Goal: Task Accomplishment & Management: Manage account settings

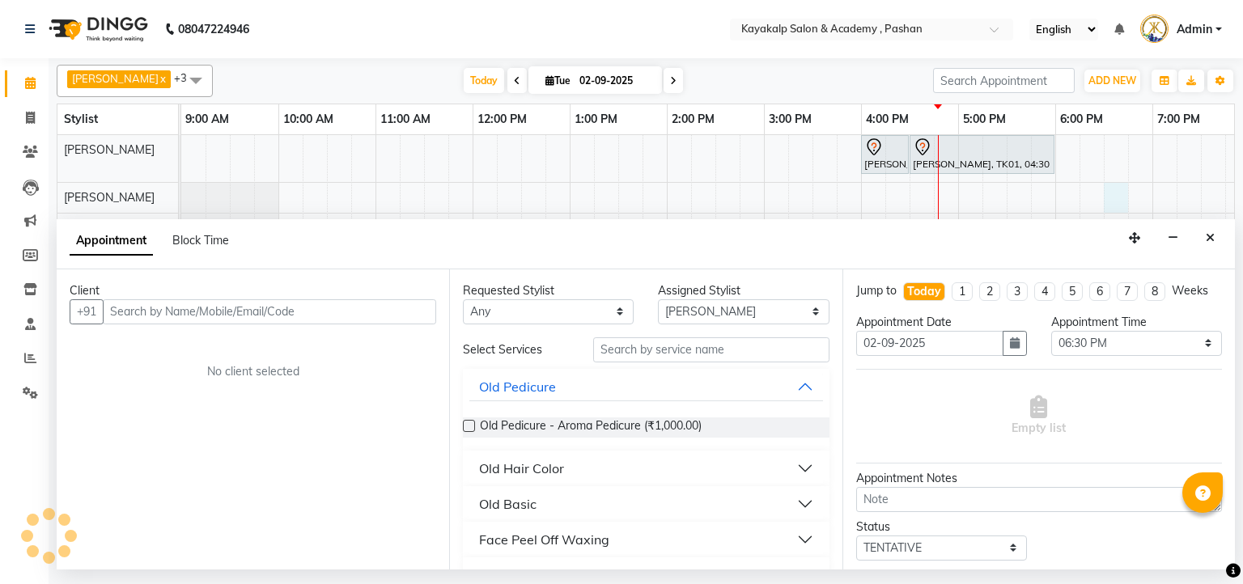
select select "85097"
select select "1110"
select select "tentative"
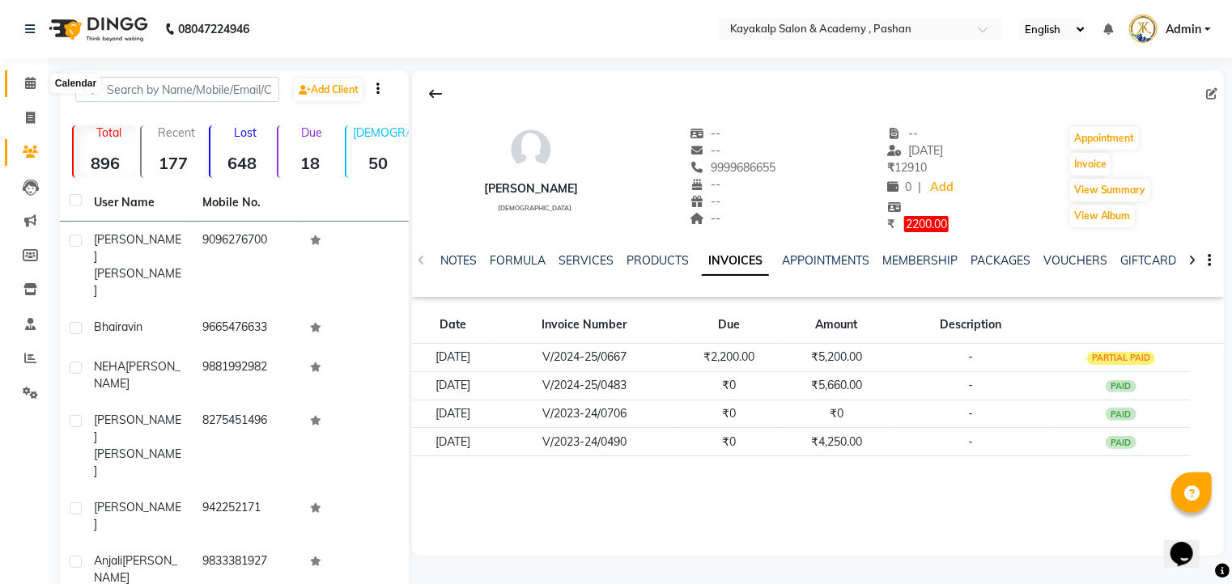
click at [37, 81] on span at bounding box center [30, 83] width 28 height 19
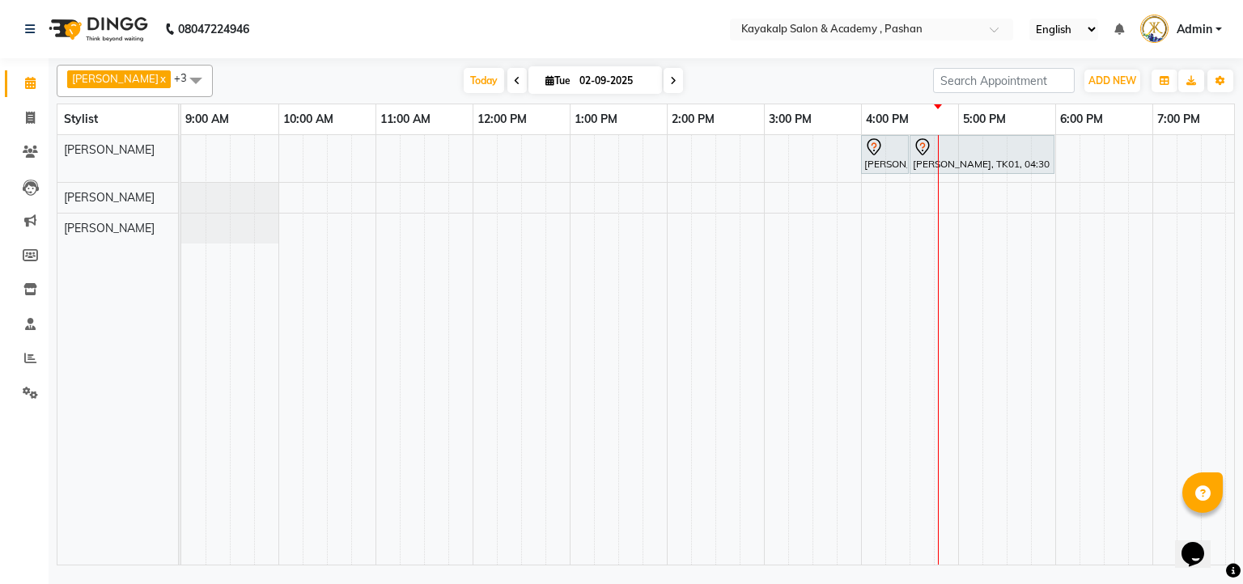
click at [922, 224] on div "NEHA SALVI, TK01, 04:00 PM-04:30 PM, Argan Waxing - Full Arms NEHA SALVI, TK01,…" at bounding box center [763, 350] width 1165 height 430
select select "89426"
select select "tentative"
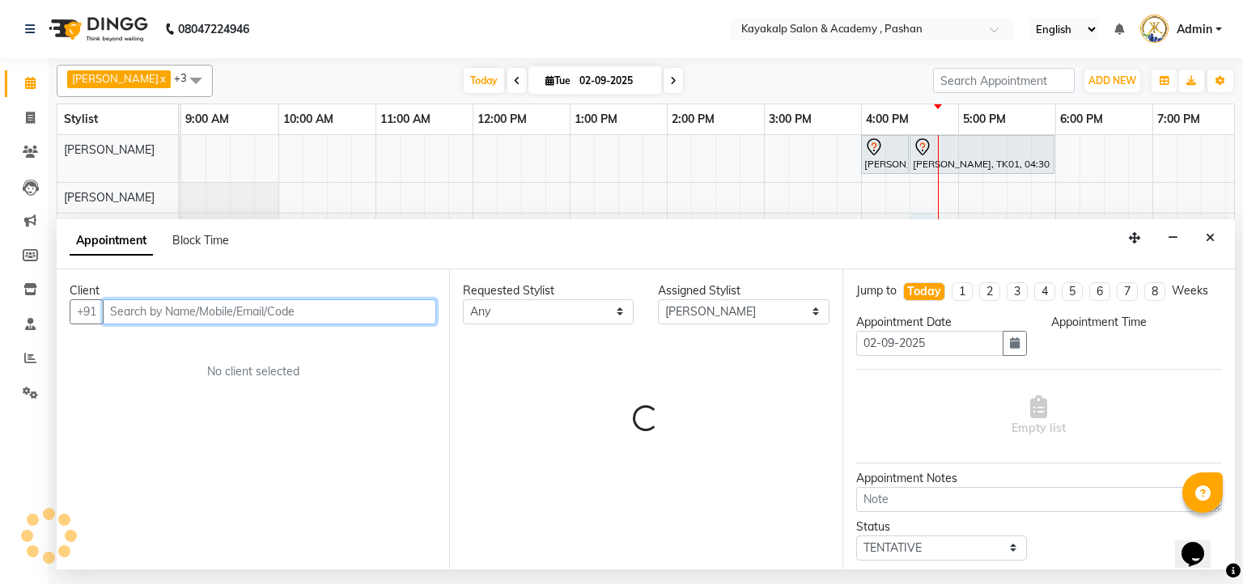
select select "990"
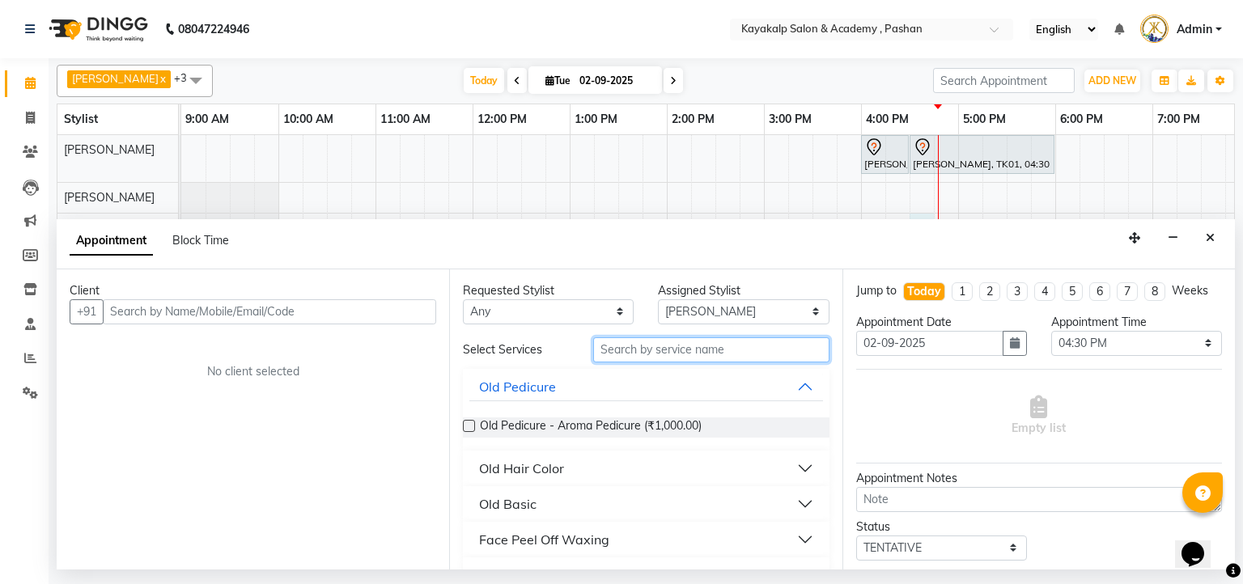
drag, startPoint x: 699, startPoint y: 356, endPoint x: 700, endPoint y: 335, distance: 21.1
click at [700, 335] on div "Requested Stylist Any Chhaya Gokhale Manisha Raut Rishita mondal Suraj Assigned…" at bounding box center [645, 419] width 392 height 300
type input "eye"
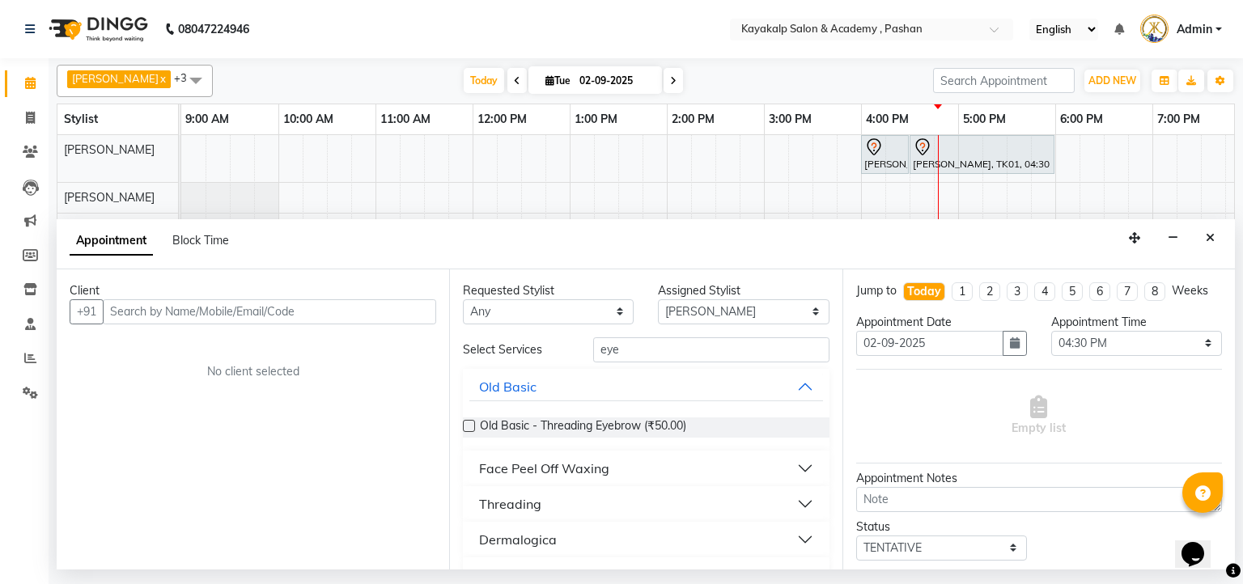
click at [790, 501] on button "Threading" at bounding box center [645, 504] width 353 height 29
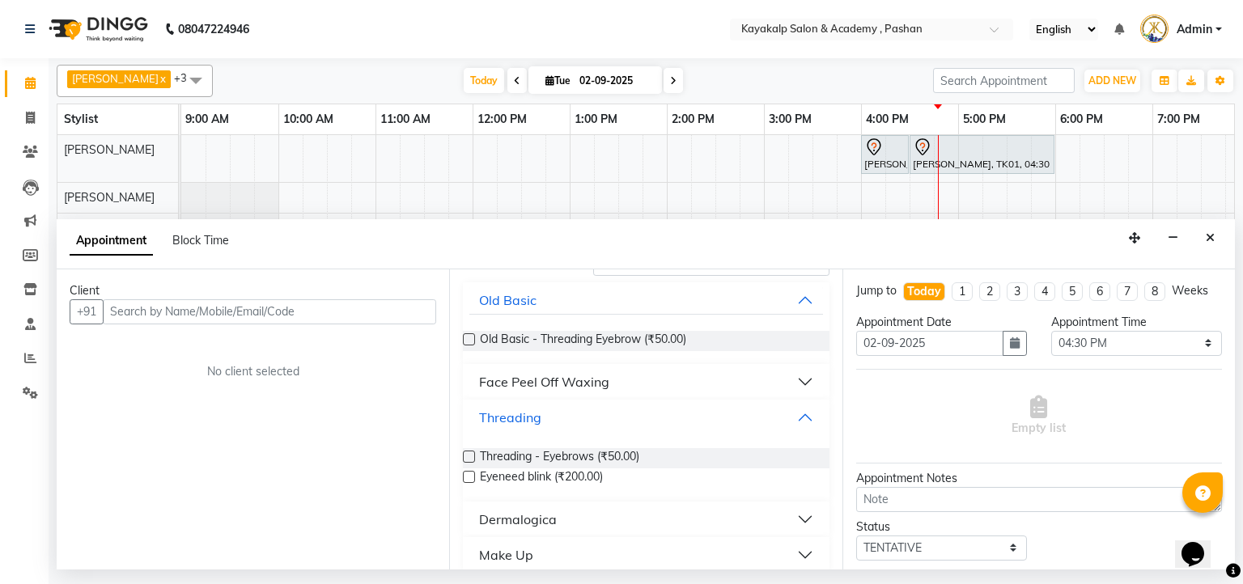
scroll to position [102, 0]
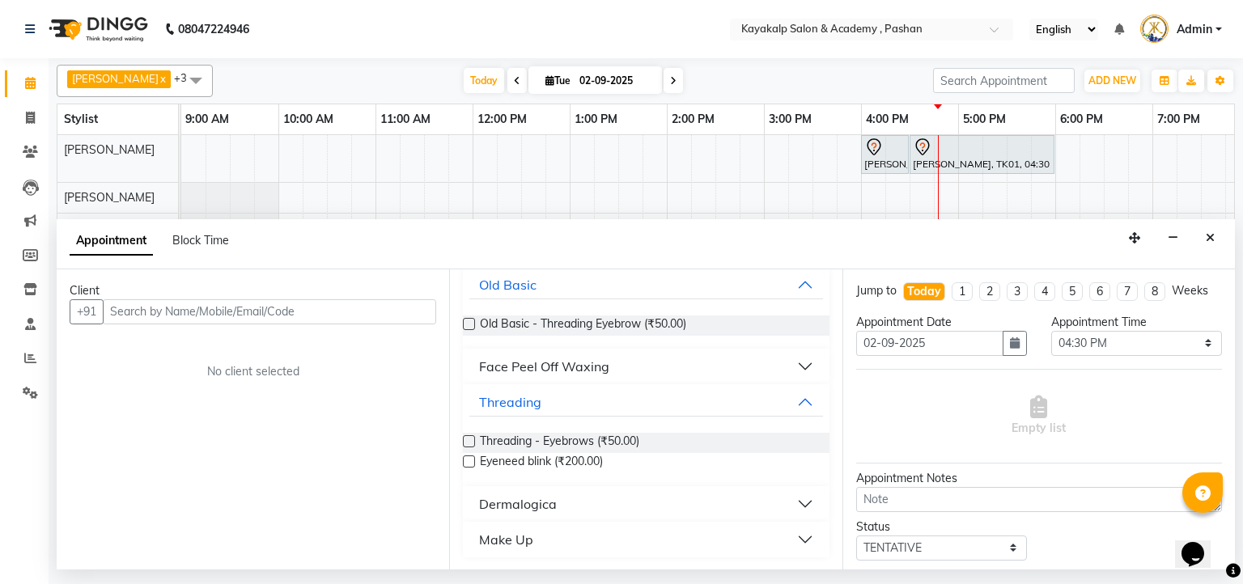
click at [469, 437] on label at bounding box center [469, 441] width 12 height 12
click at [469, 438] on input "checkbox" at bounding box center [468, 443] width 11 height 11
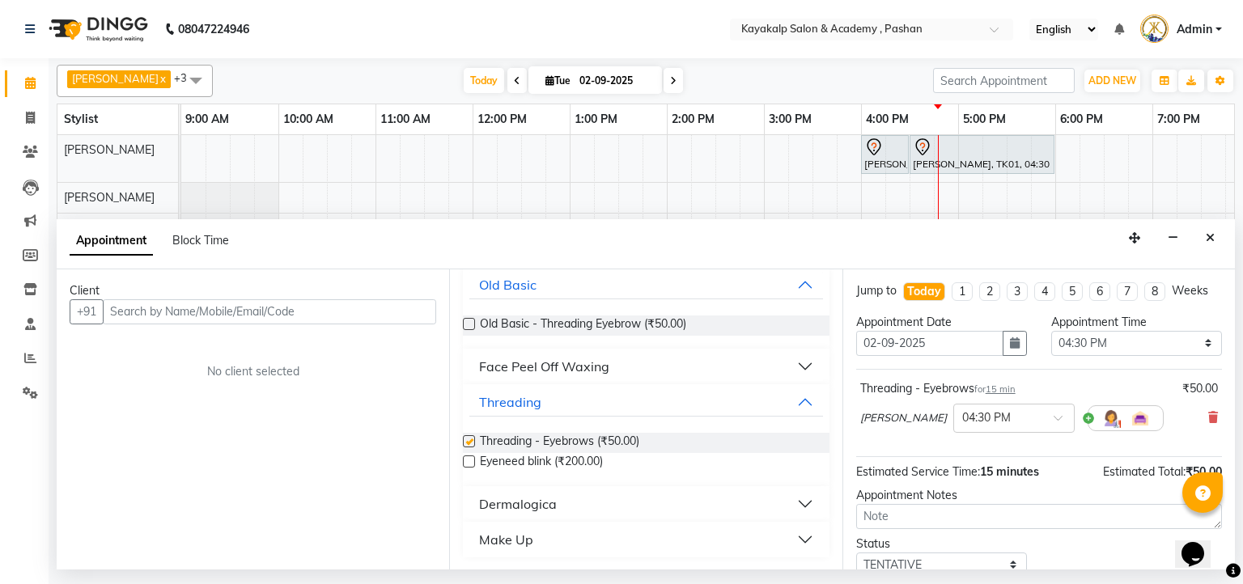
checkbox input "false"
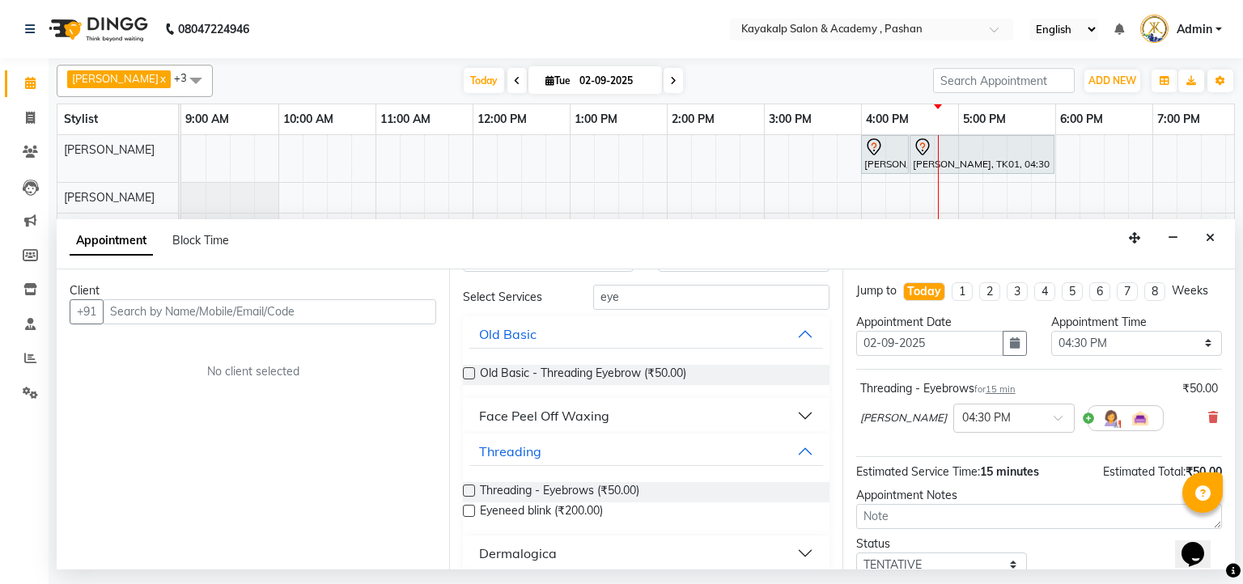
scroll to position [0, 0]
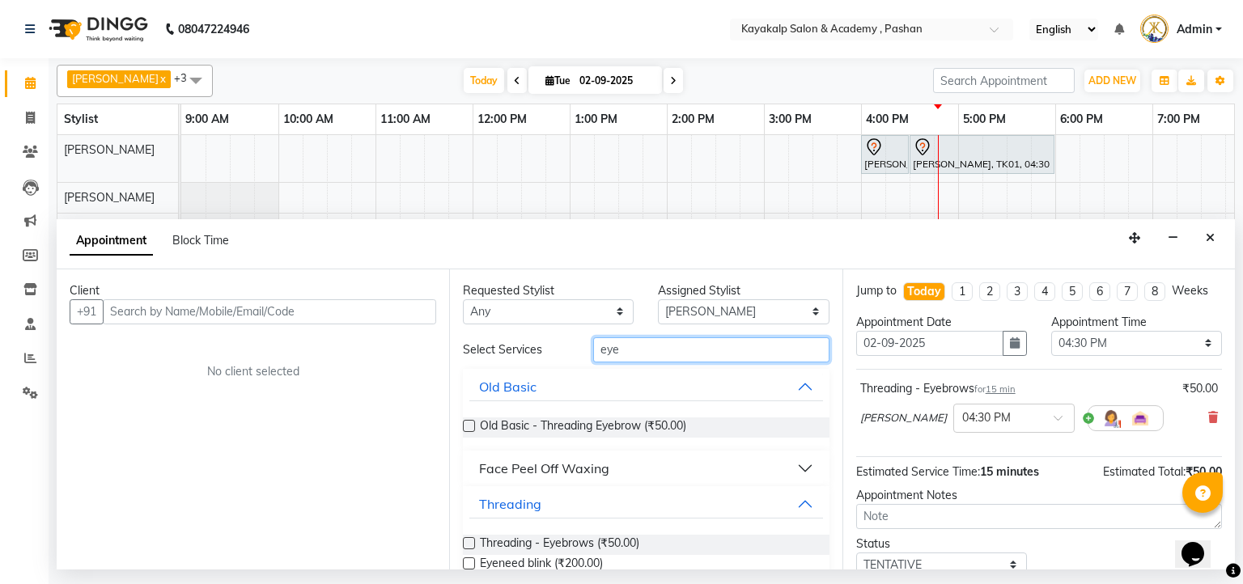
click at [668, 345] on input "eye" at bounding box center [711, 349] width 236 height 25
type input "e"
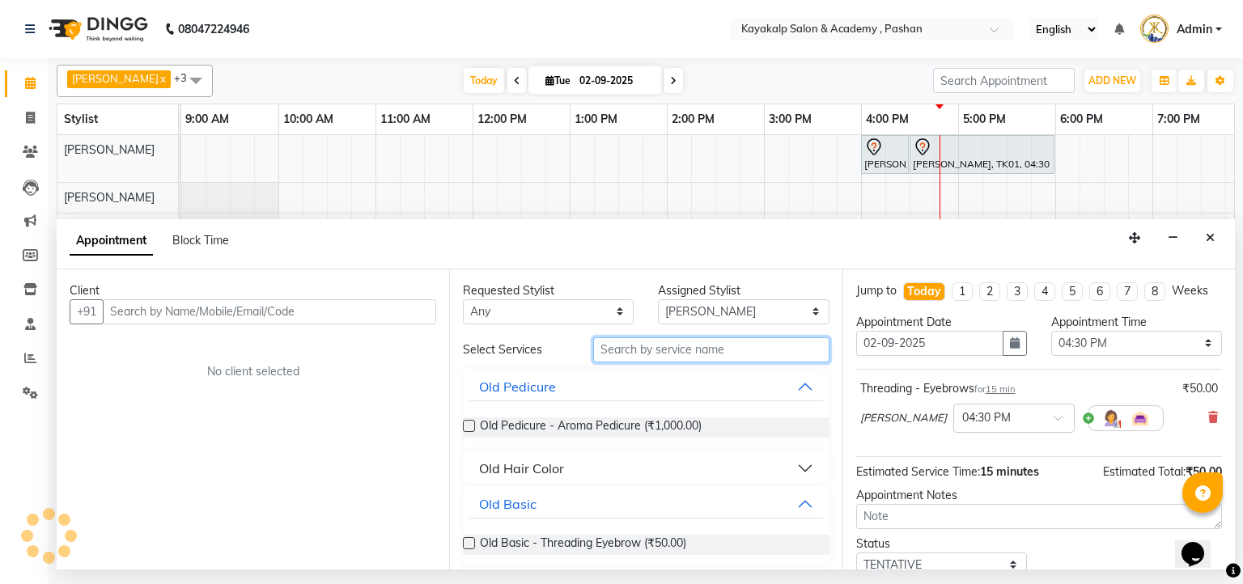
click at [712, 352] on input "text" at bounding box center [711, 349] width 236 height 25
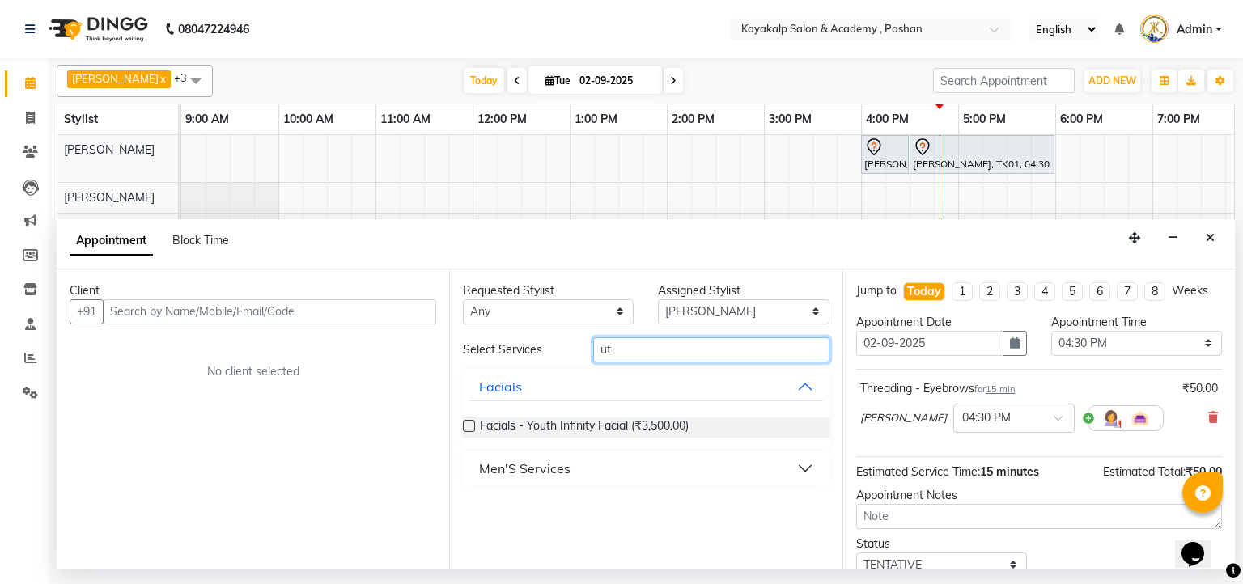
type input "u"
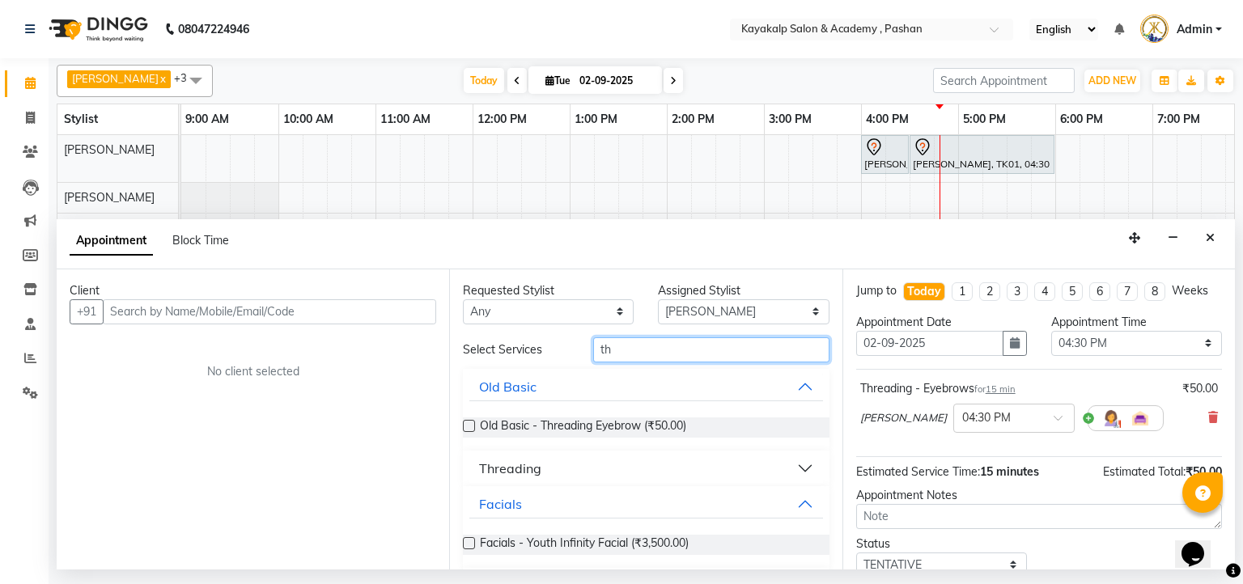
type input "th"
click at [790, 469] on button "Threading" at bounding box center [645, 468] width 353 height 29
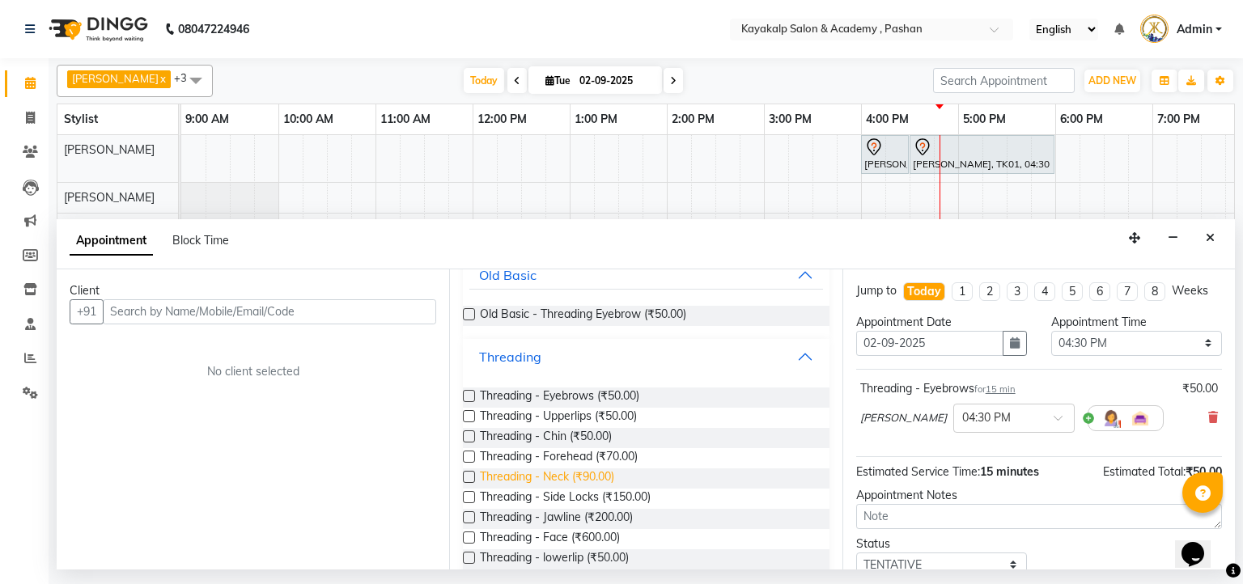
scroll to position [129, 0]
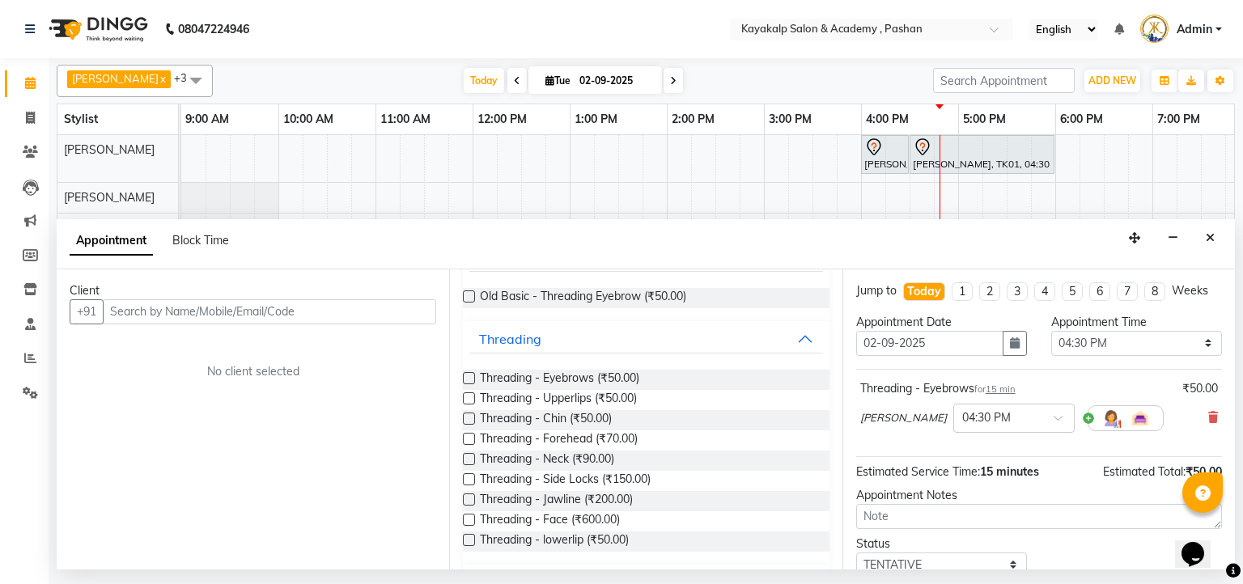
click at [478, 390] on div "Threading - Upperlips (₹50.00)" at bounding box center [646, 400] width 366 height 20
click at [468, 395] on label at bounding box center [469, 398] width 12 height 12
click at [468, 395] on input "checkbox" at bounding box center [468, 400] width 11 height 11
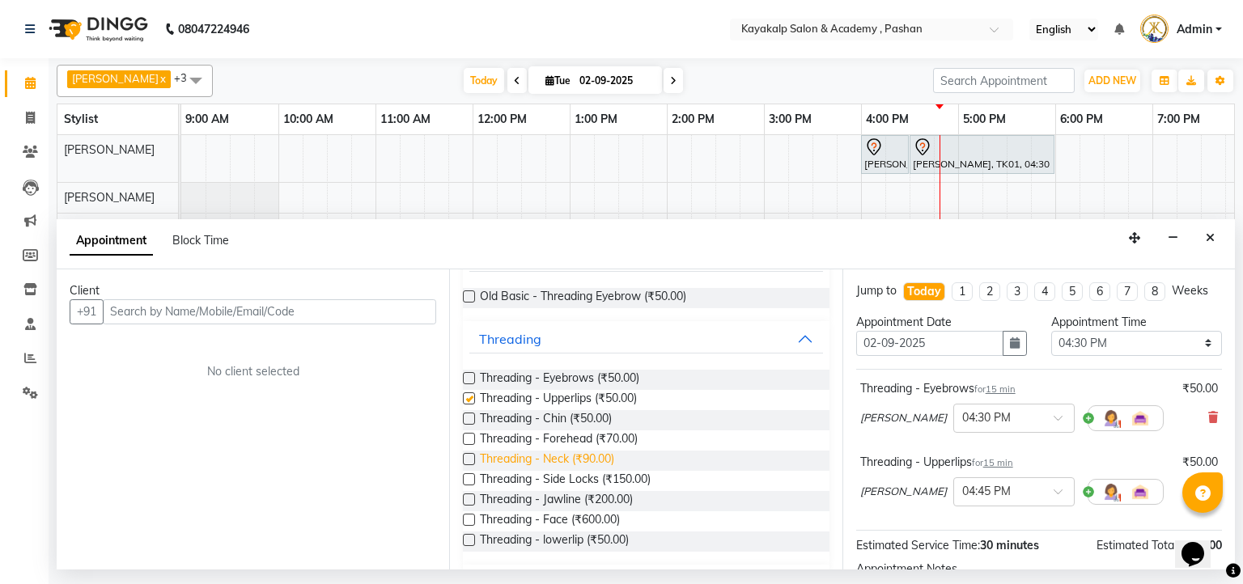
checkbox input "false"
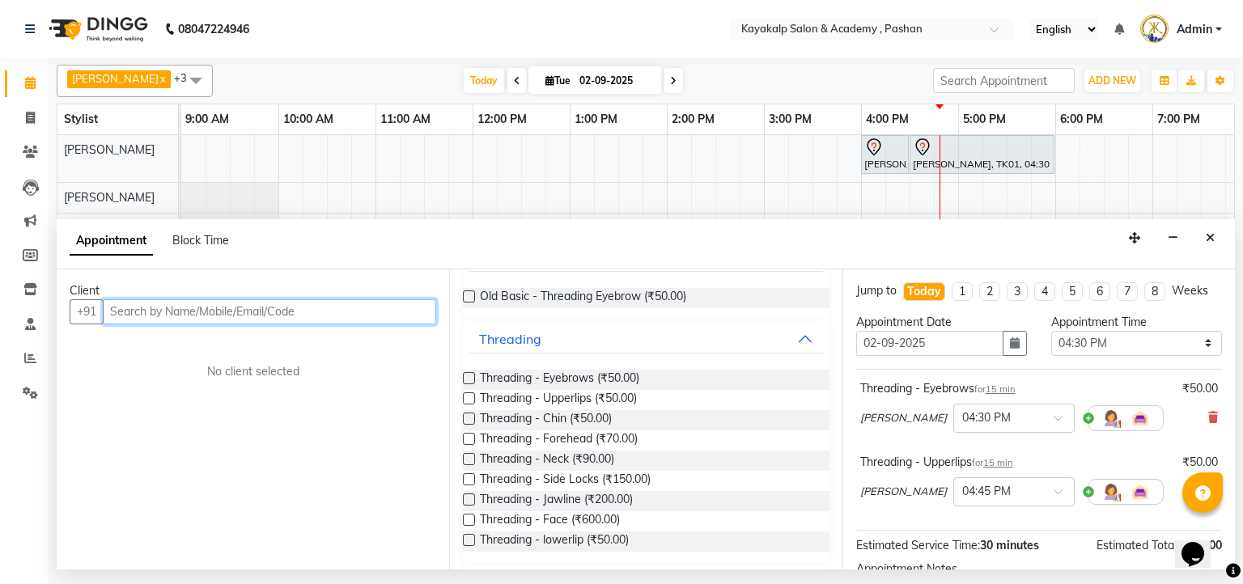
click at [171, 314] on input "text" at bounding box center [269, 311] width 333 height 25
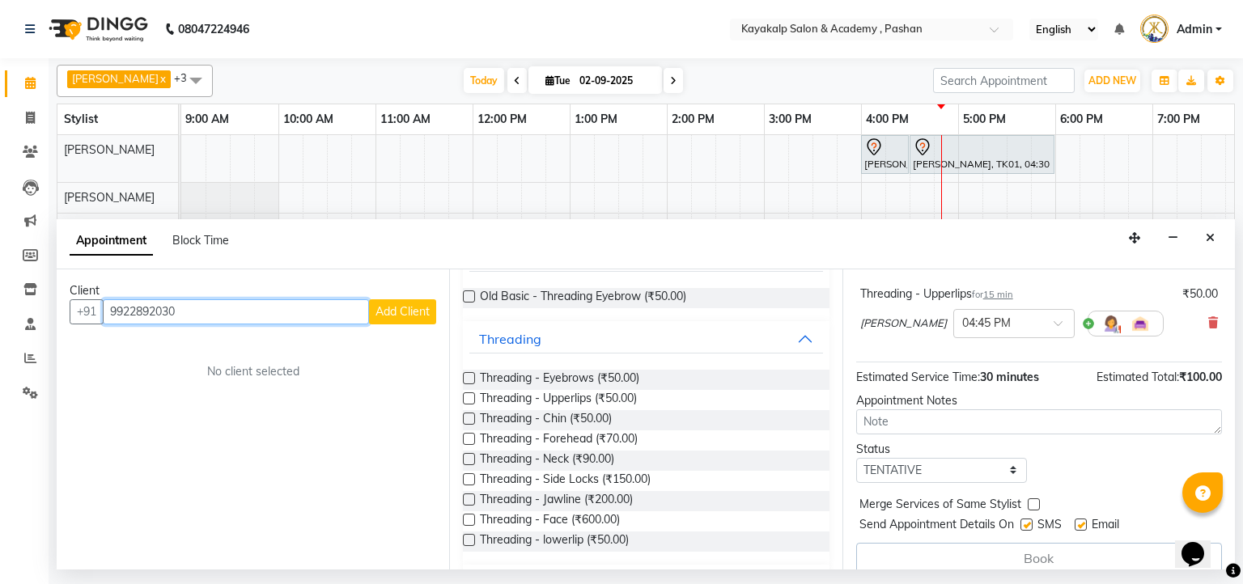
scroll to position [184, 0]
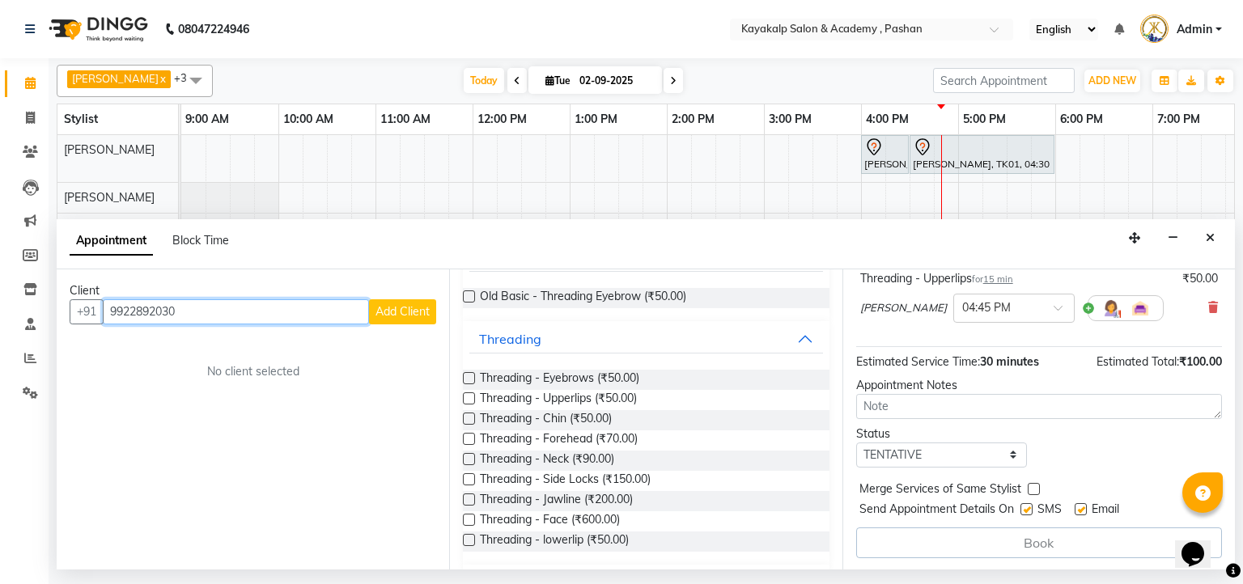
type input "9922892030"
click at [1032, 541] on div "Book" at bounding box center [1039, 543] width 366 height 31
click at [1032, 537] on div "Book" at bounding box center [1039, 543] width 366 height 31
click at [252, 299] on input "9922892030" at bounding box center [236, 311] width 266 height 25
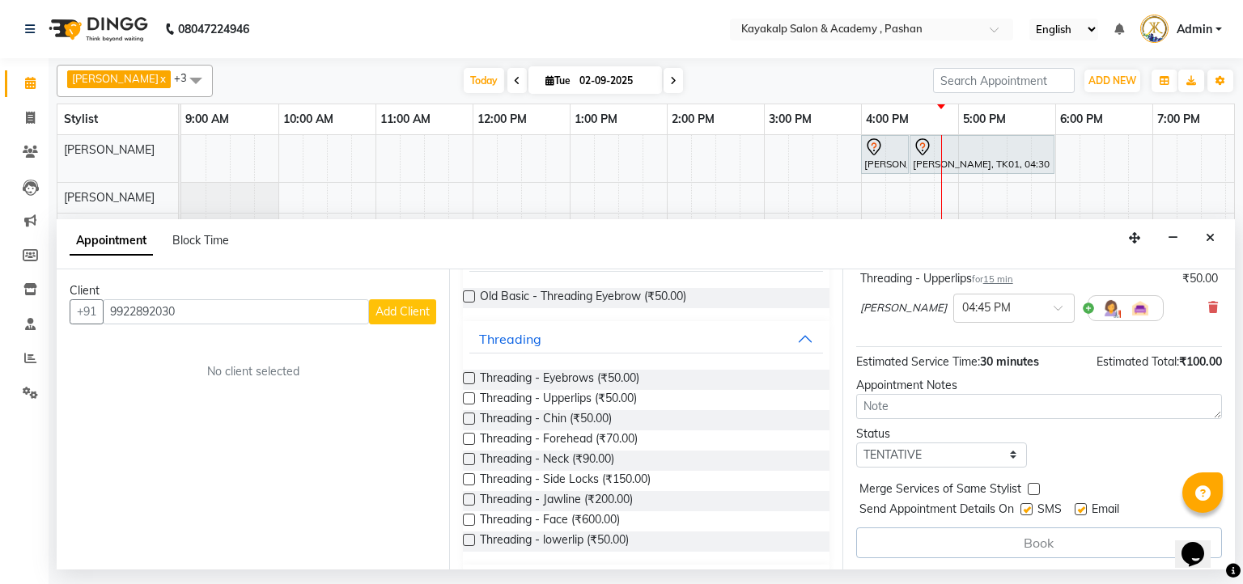
click at [395, 314] on span "Add Client" at bounding box center [402, 311] width 54 height 15
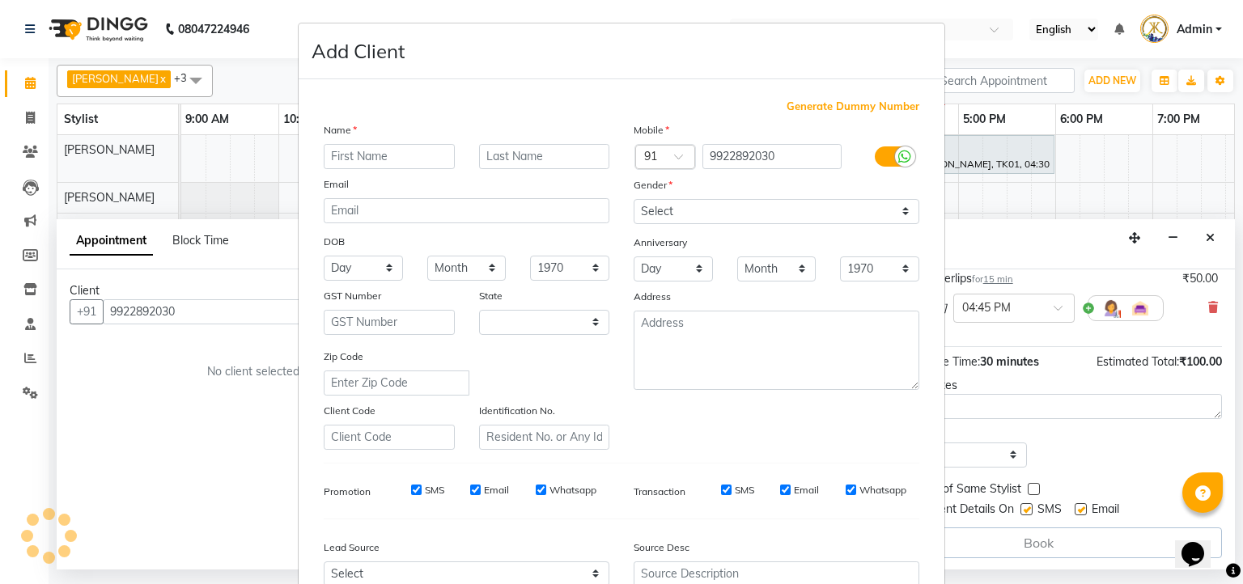
select select "22"
click at [196, 307] on ngb-modal-window "Add Client Generate Dummy Number Name Email DOB Day 01 02 03 04 05 06 07 08 09 …" at bounding box center [621, 292] width 1243 height 584
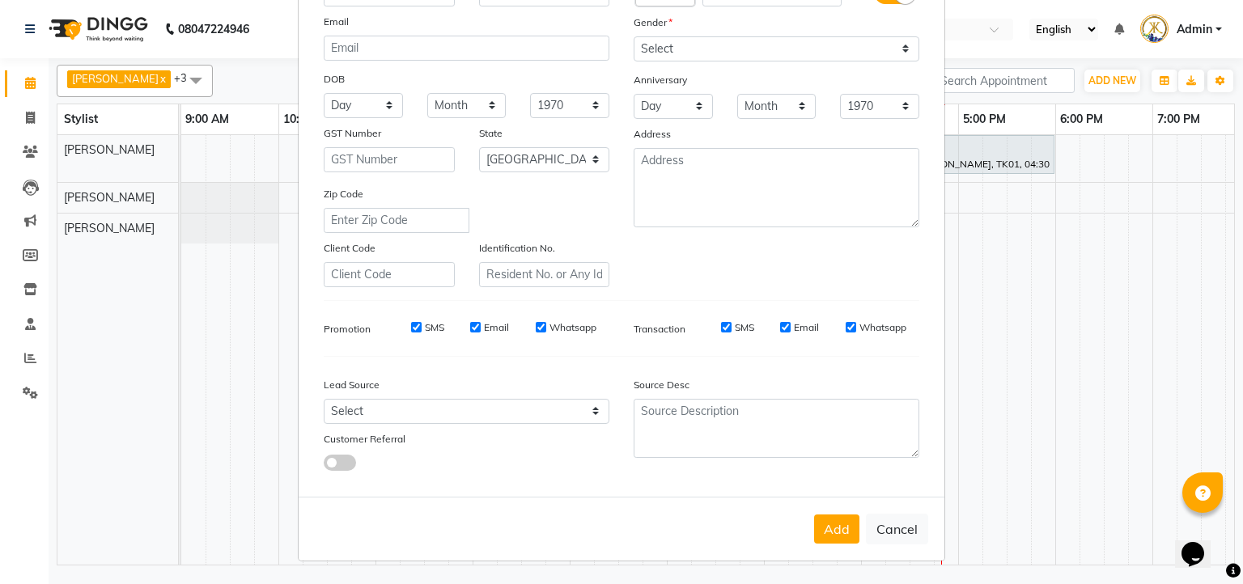
scroll to position [171, 0]
click at [887, 531] on button "Cancel" at bounding box center [897, 529] width 62 height 31
select select
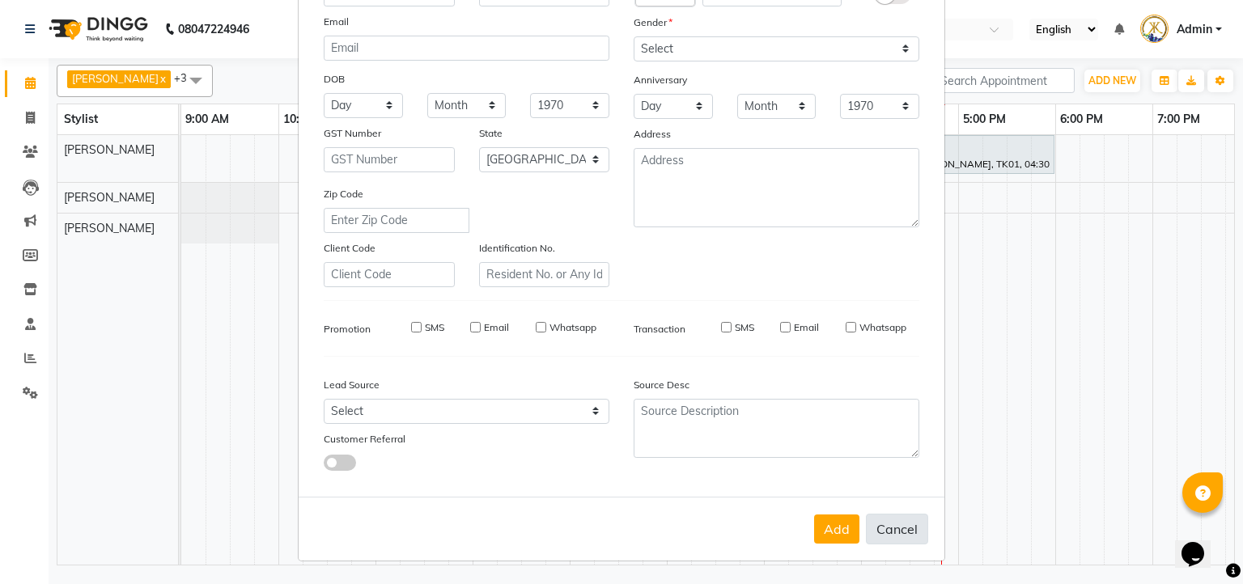
select select "null"
select select
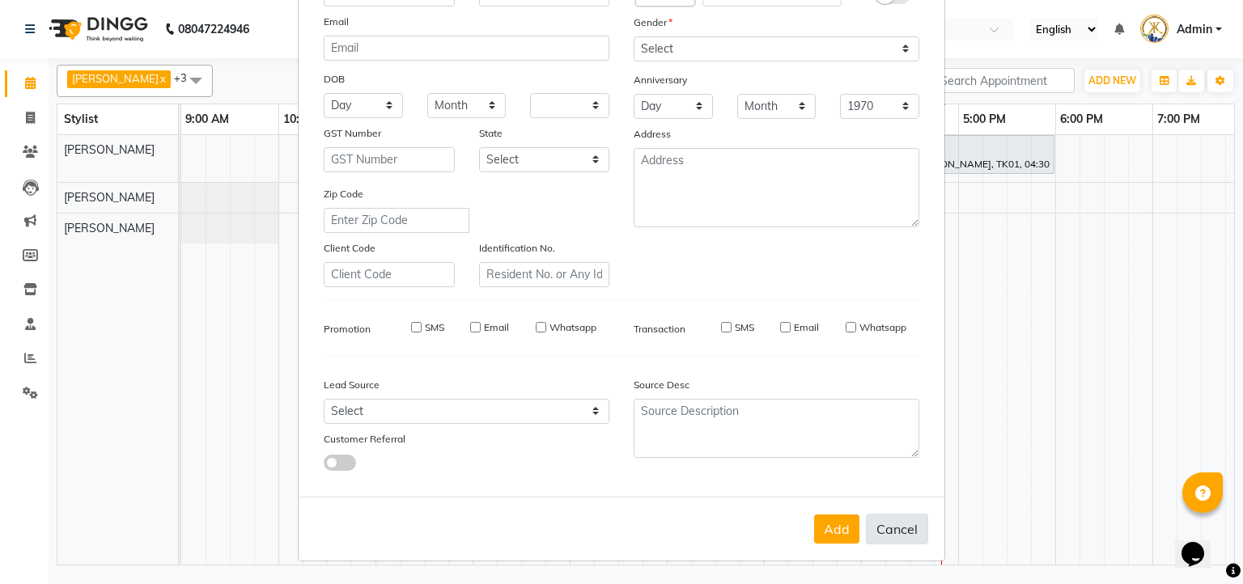
checkbox input "false"
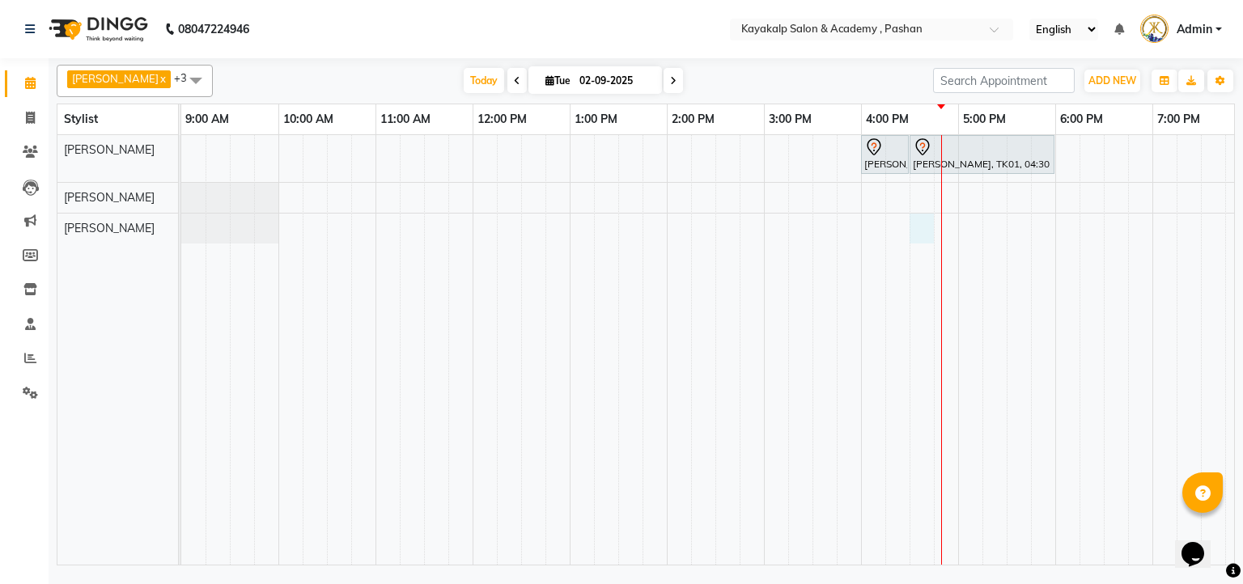
click at [919, 227] on div "NEHA SALVI, TK01, 04:00 PM-04:30 PM, Argan Waxing - Full Arms NEHA SALVI, TK01,…" at bounding box center [763, 350] width 1165 height 430
select select "89426"
select select "990"
select select "tentative"
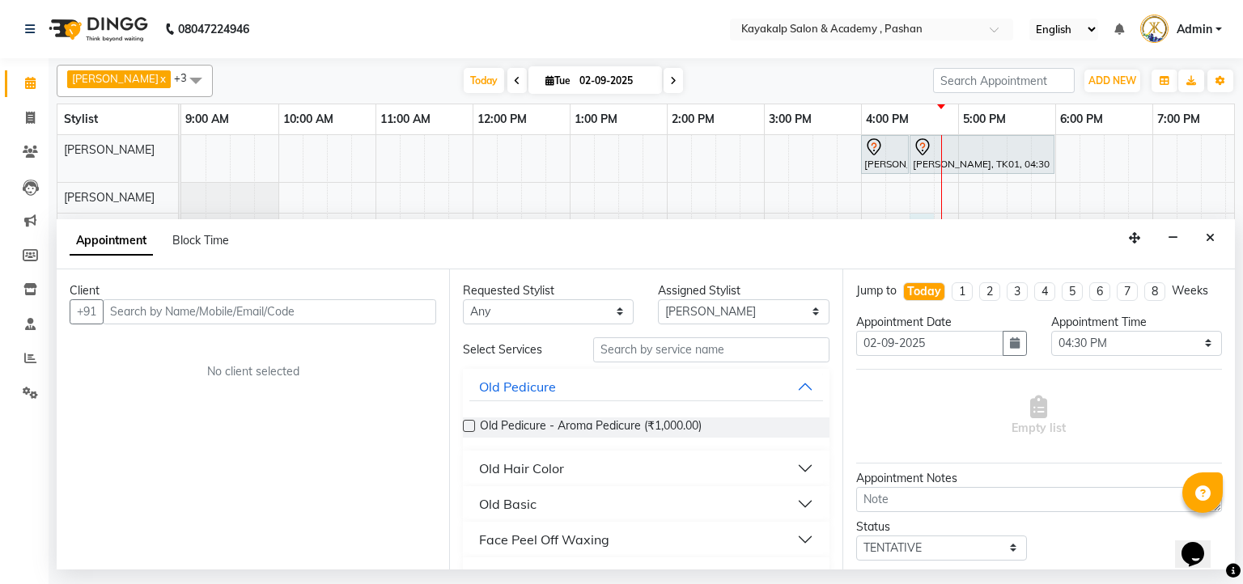
click at [229, 311] on input "text" at bounding box center [269, 311] width 333 height 25
type input "9922892030"
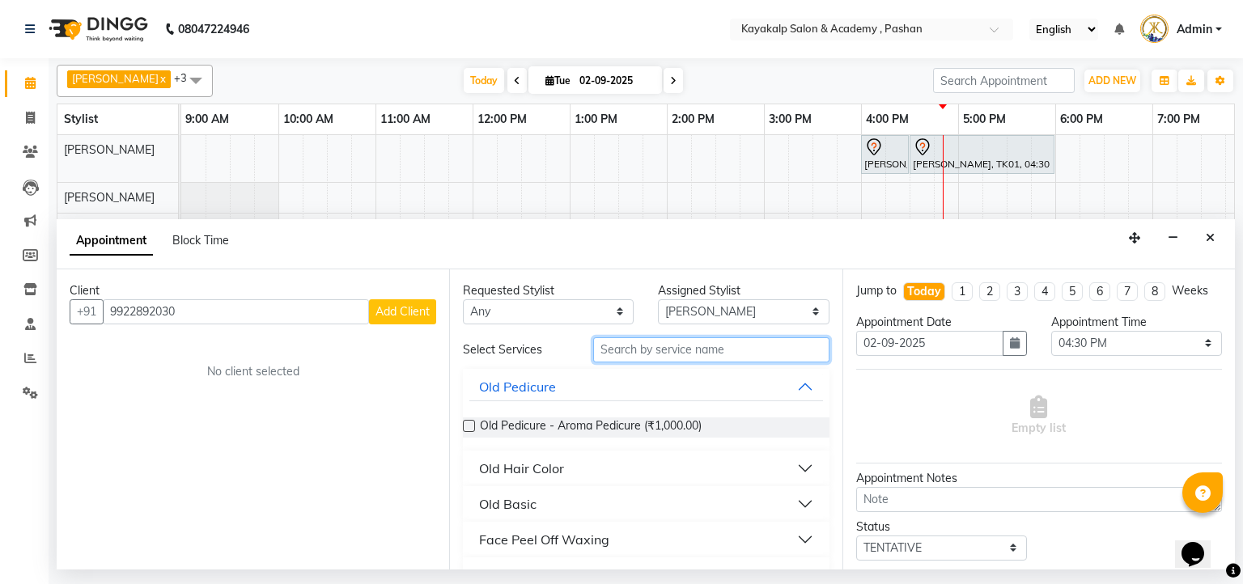
click at [634, 353] on input "text" at bounding box center [711, 349] width 236 height 25
click at [634, 344] on input "text" at bounding box center [711, 349] width 236 height 25
type input "th"
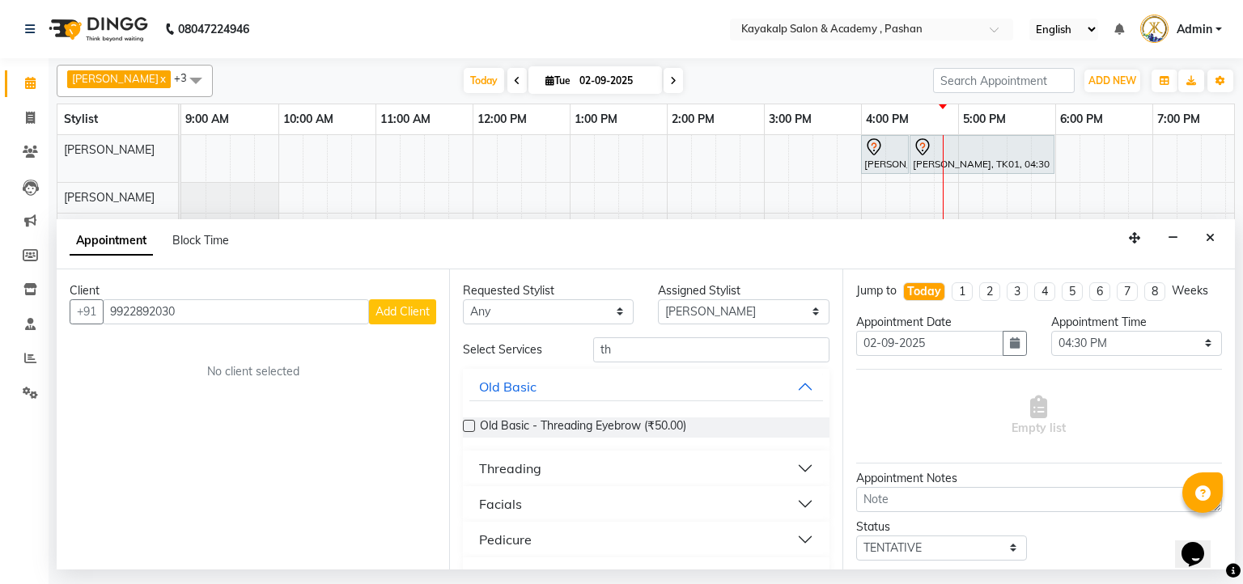
click at [794, 466] on button "Threading" at bounding box center [645, 468] width 353 height 29
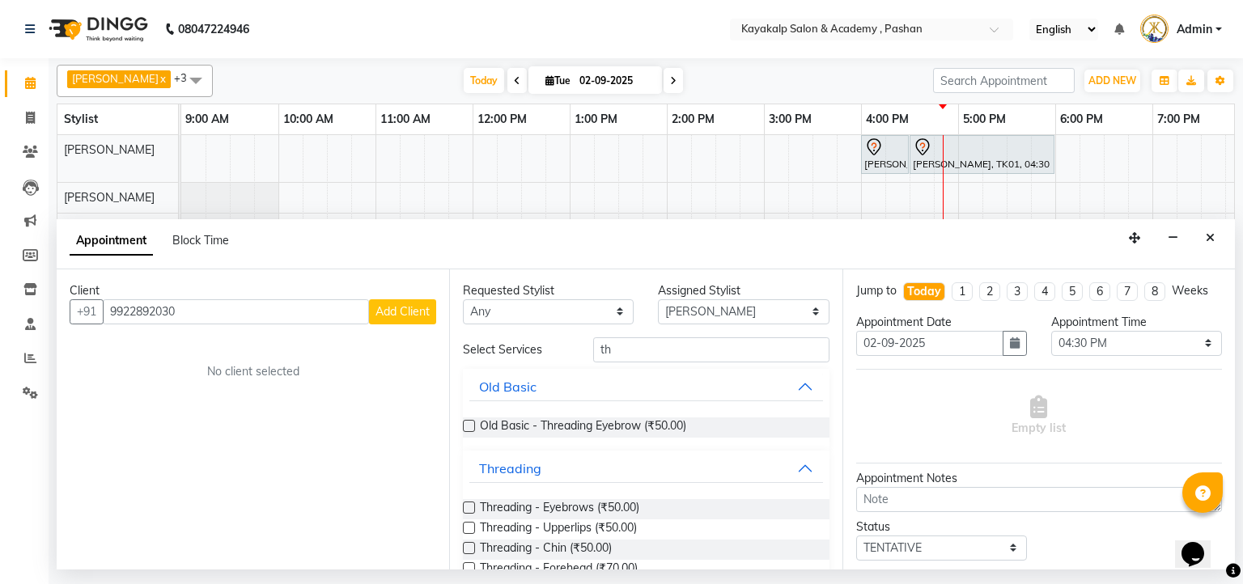
click at [462, 507] on div "Requested Stylist Any Chhaya Gokhale Manisha Raut Rishita mondal Suraj Assigned…" at bounding box center [645, 419] width 392 height 300
click at [469, 506] on label at bounding box center [469, 508] width 12 height 12
click at [469, 506] on input "checkbox" at bounding box center [468, 509] width 11 height 11
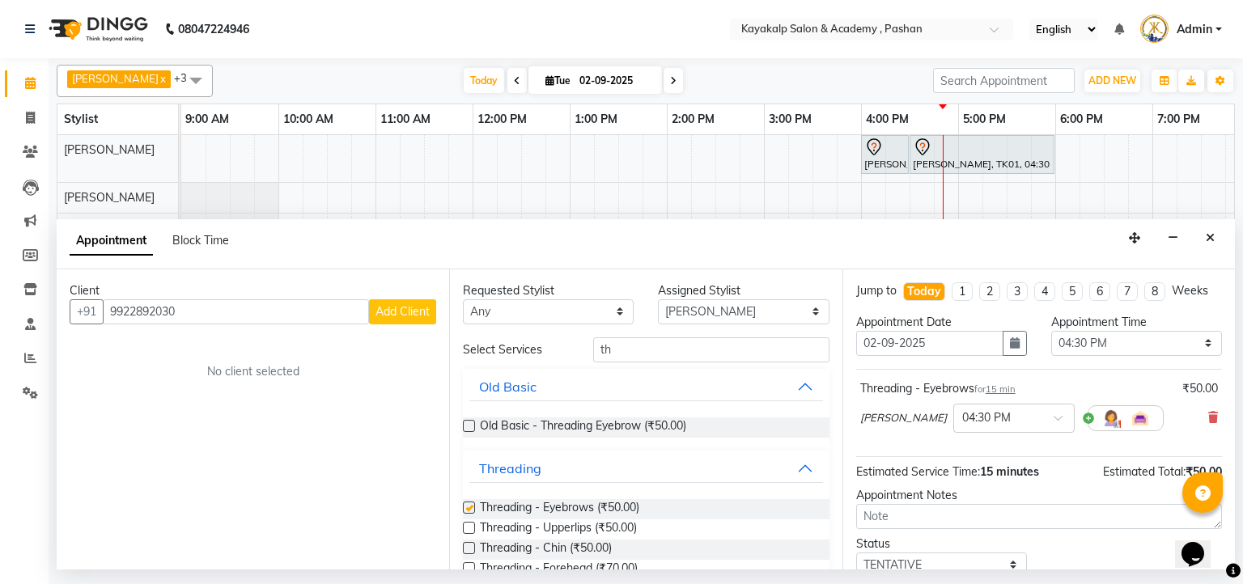
checkbox input "false"
click at [469, 526] on label at bounding box center [469, 528] width 12 height 12
click at [469, 526] on input "checkbox" at bounding box center [468, 529] width 11 height 11
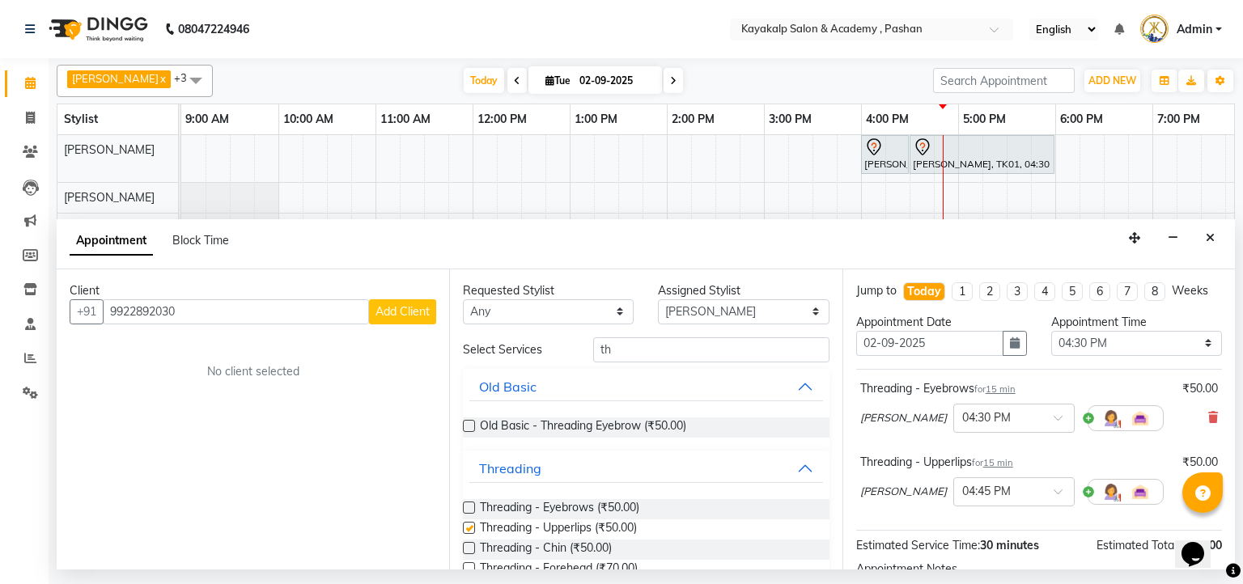
checkbox input "false"
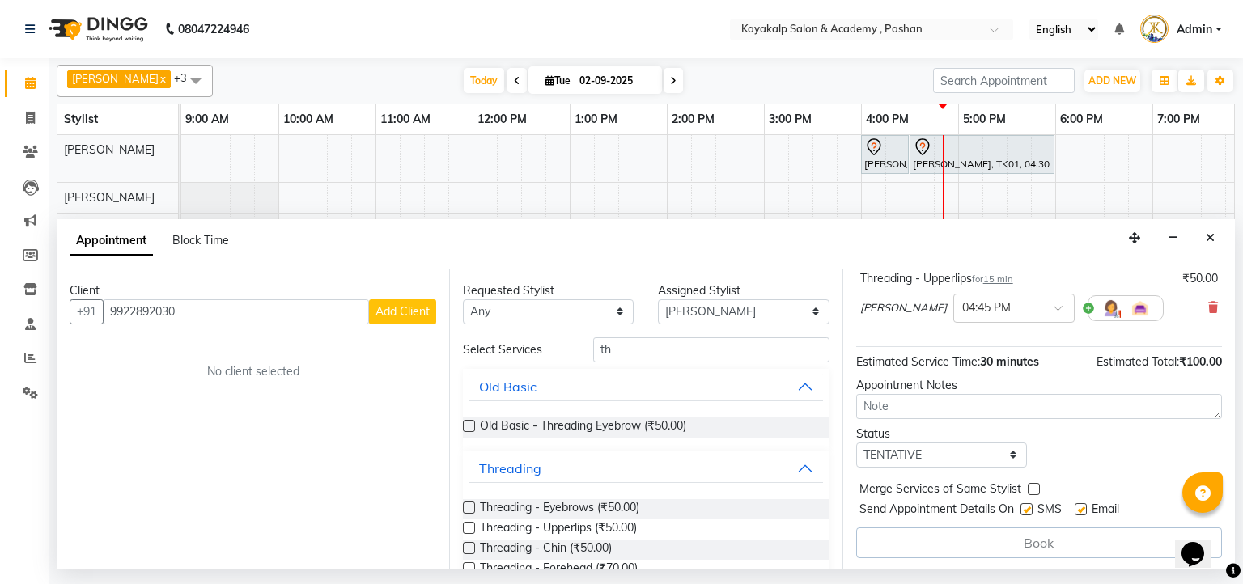
click at [1074, 532] on div "Book" at bounding box center [1039, 543] width 366 height 31
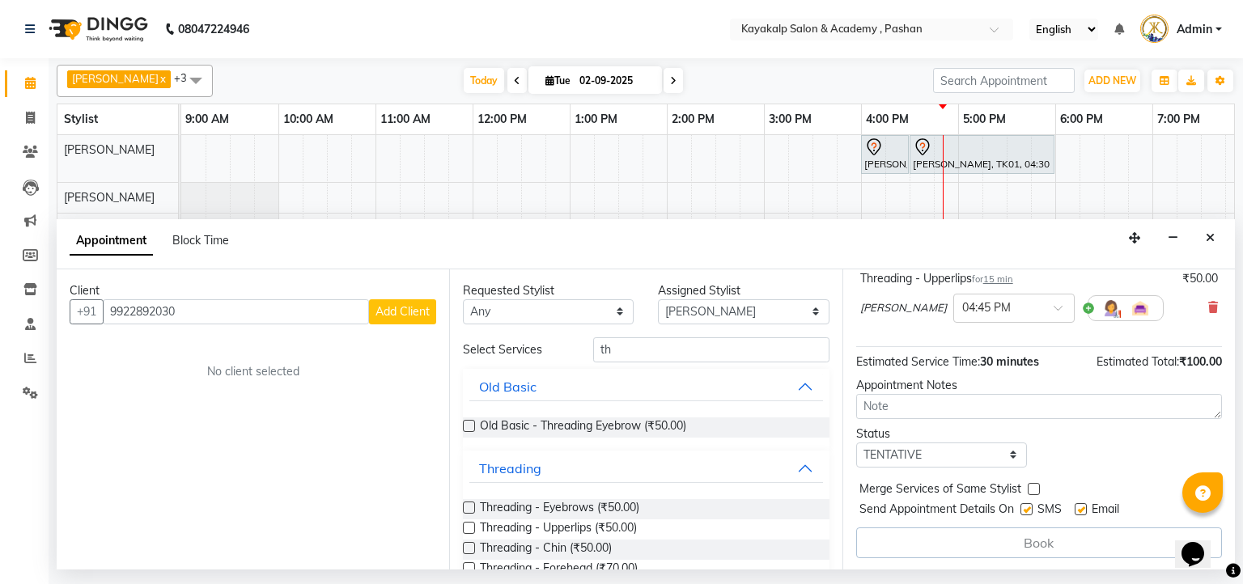
click at [1074, 532] on div "Book" at bounding box center [1039, 543] width 366 height 31
click at [1059, 530] on div "Book" at bounding box center [1039, 543] width 366 height 31
click at [215, 320] on input "9922892030" at bounding box center [236, 311] width 266 height 25
type input "9922892030"
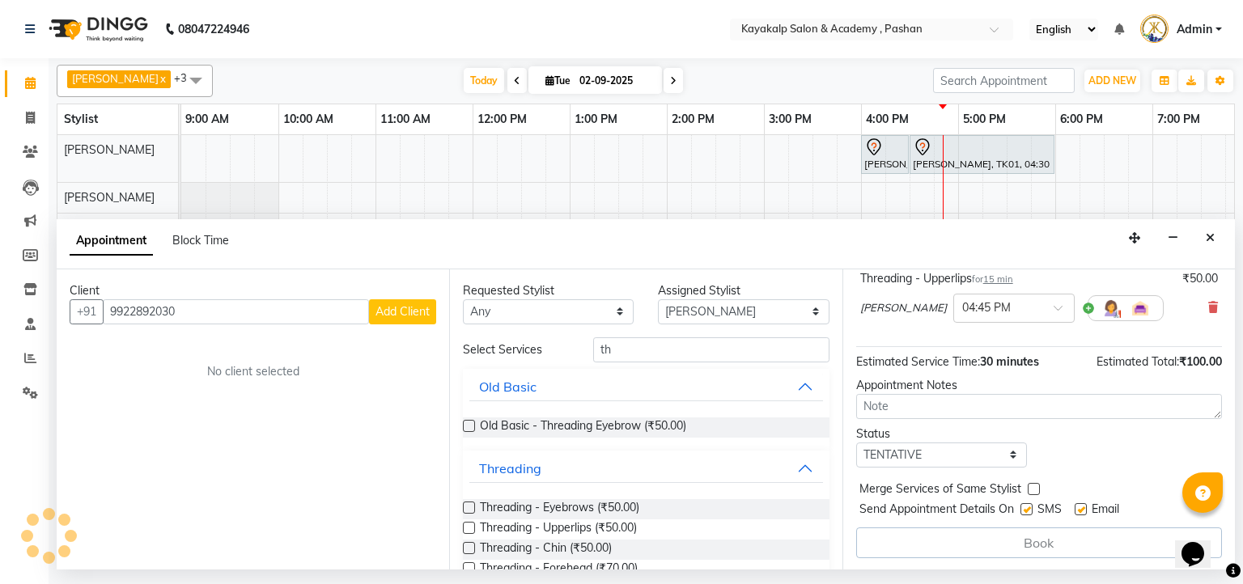
click at [401, 322] on button "Add Client" at bounding box center [402, 311] width 67 height 25
select select "22"
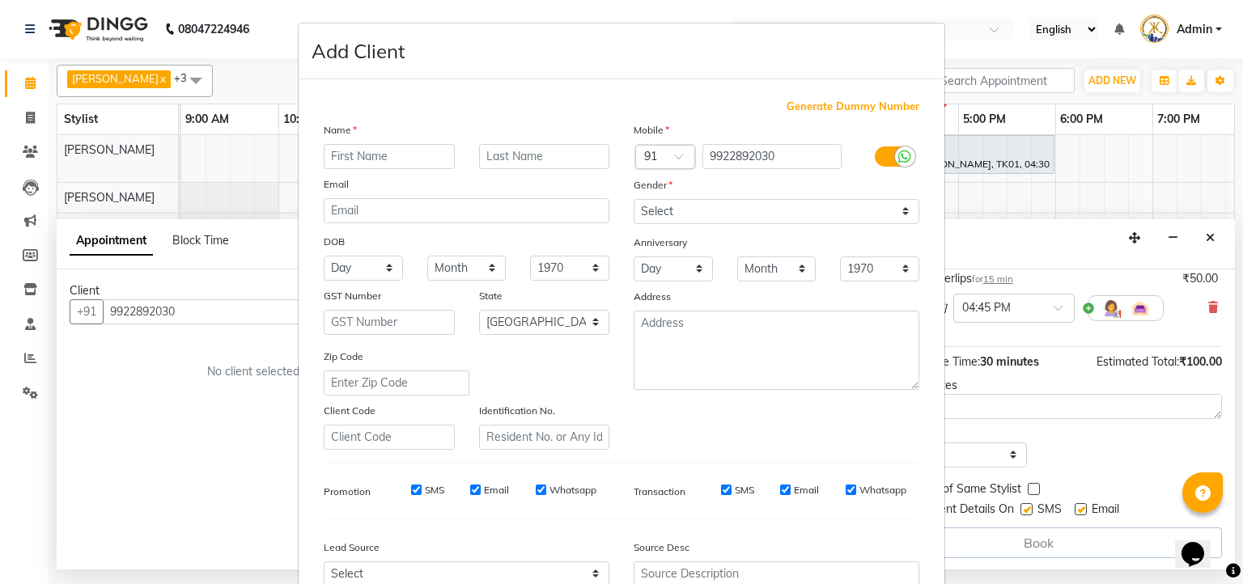
click at [388, 149] on input "text" at bounding box center [389, 156] width 131 height 25
type input "bhagyshree"
click at [682, 206] on select "Select Male Female Other Prefer Not To Say" at bounding box center [777, 211] width 286 height 25
select select "female"
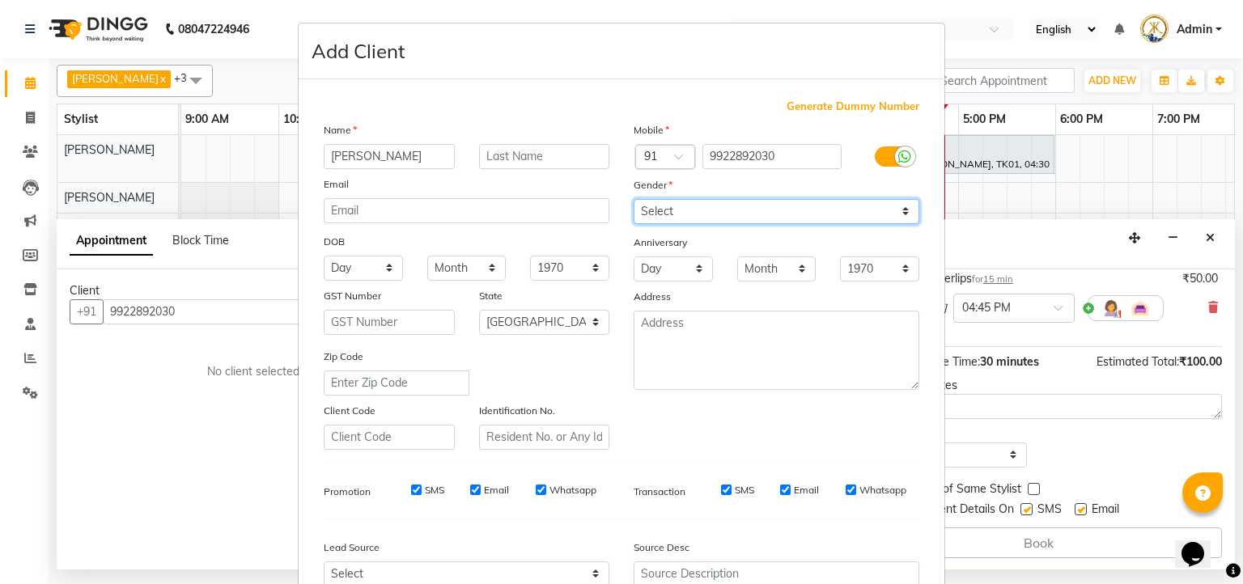
click at [634, 200] on select "Select Male Female Other Prefer Not To Say" at bounding box center [777, 211] width 286 height 25
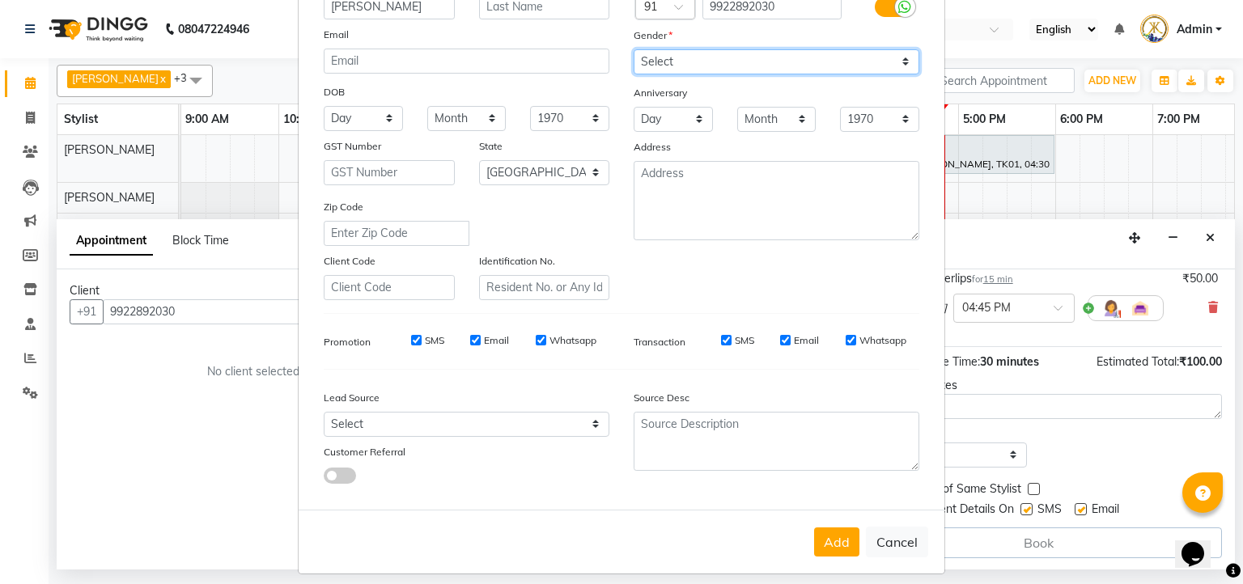
scroll to position [171, 0]
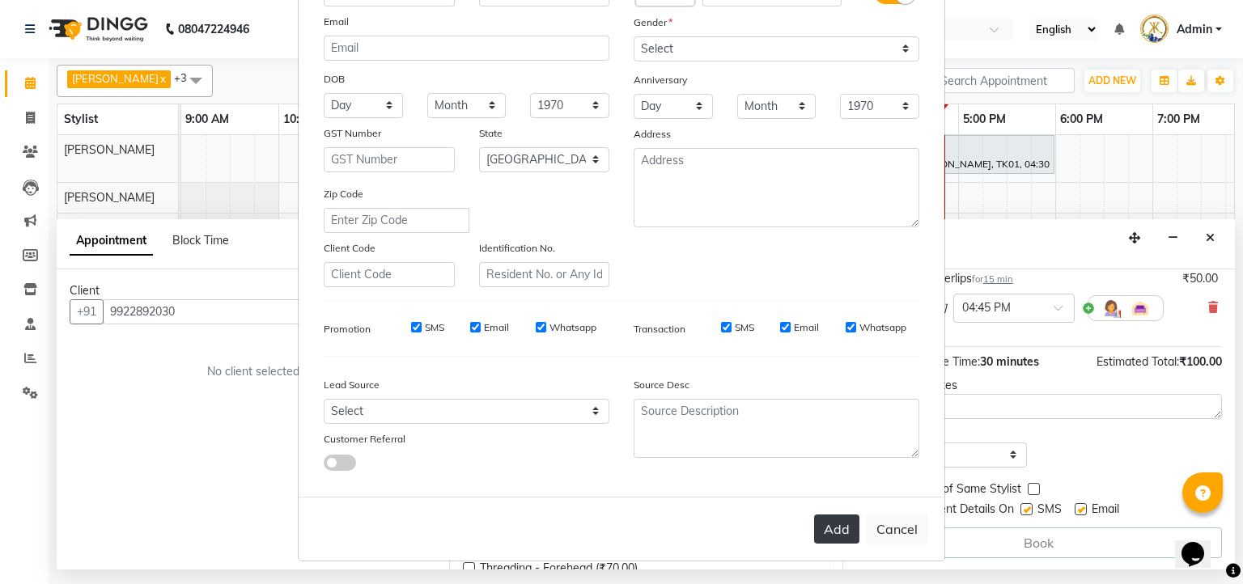
click at [843, 528] on button "Add" at bounding box center [836, 529] width 45 height 29
select select
select select "null"
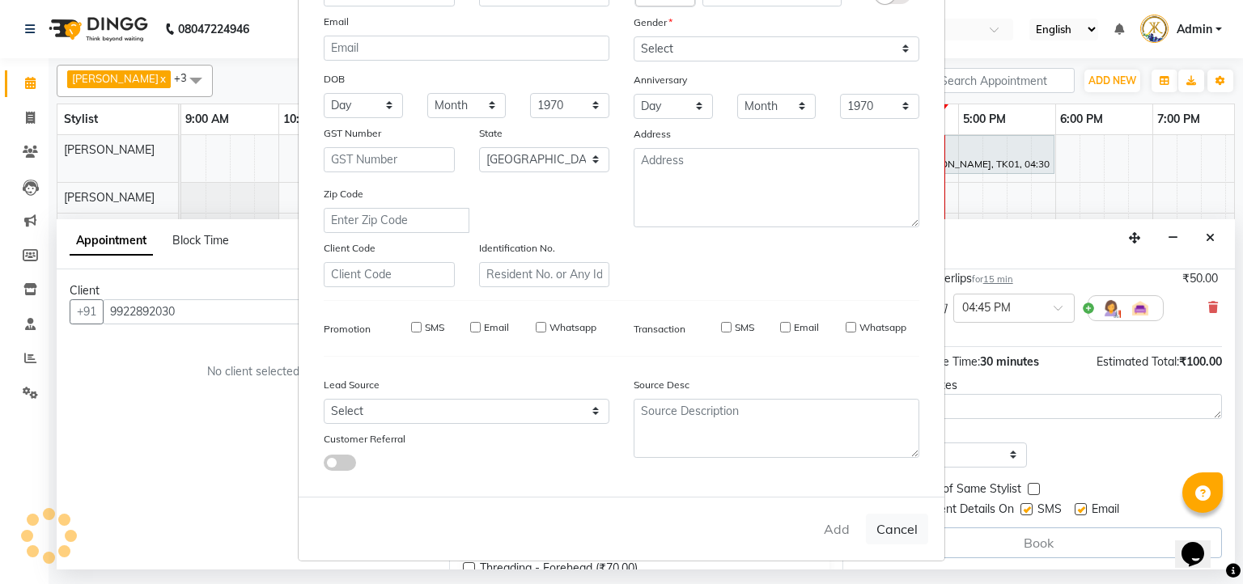
select select
checkbox input "false"
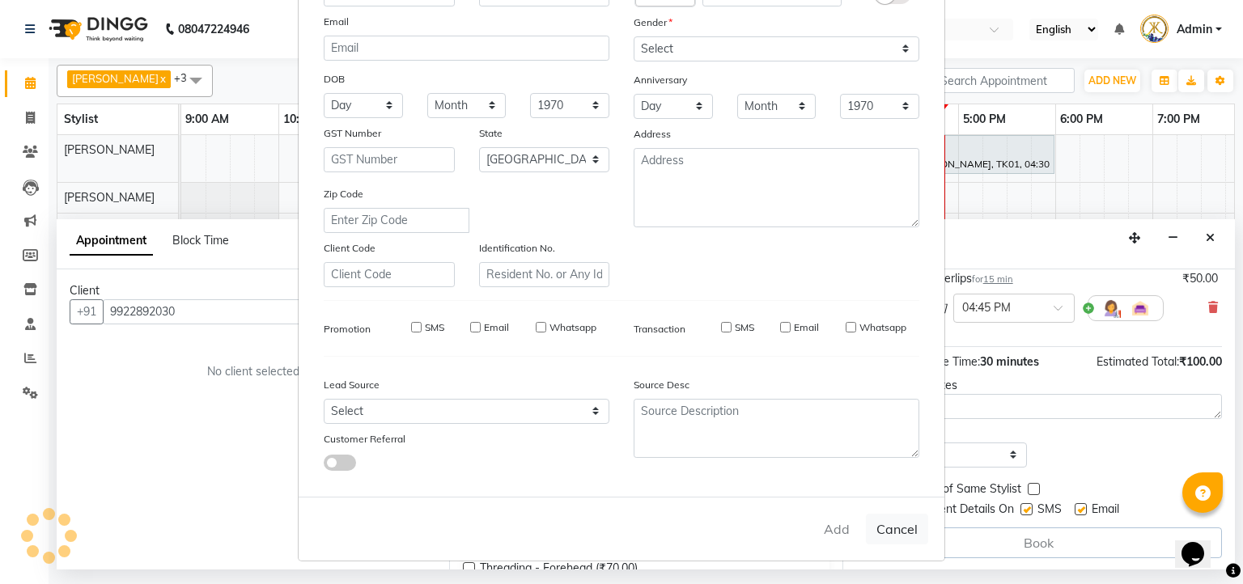
checkbox input "false"
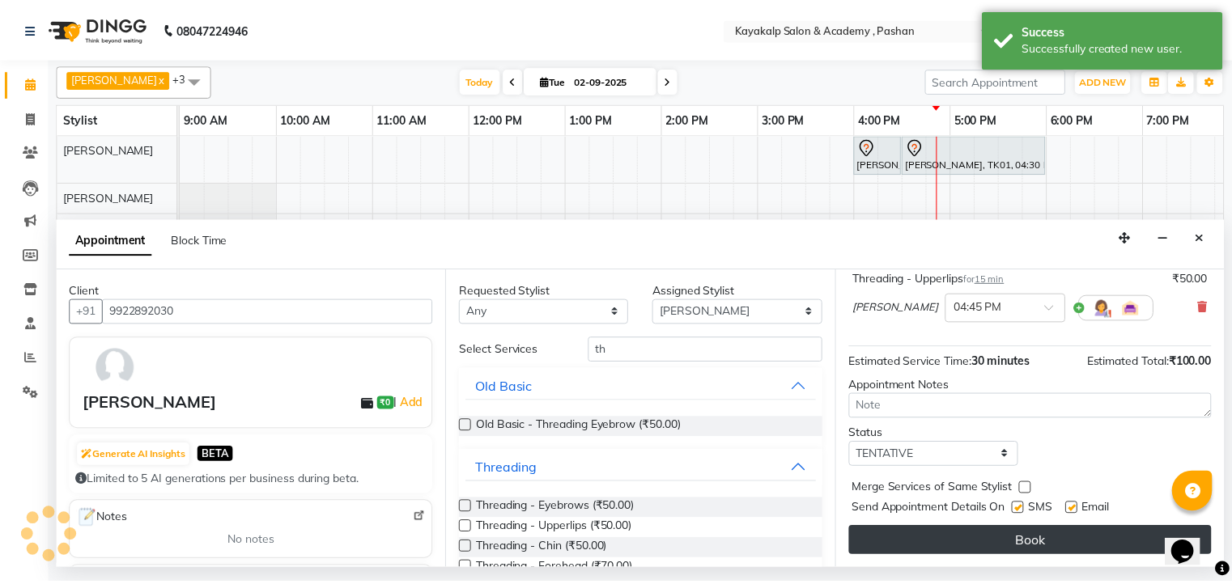
scroll to position [183, 0]
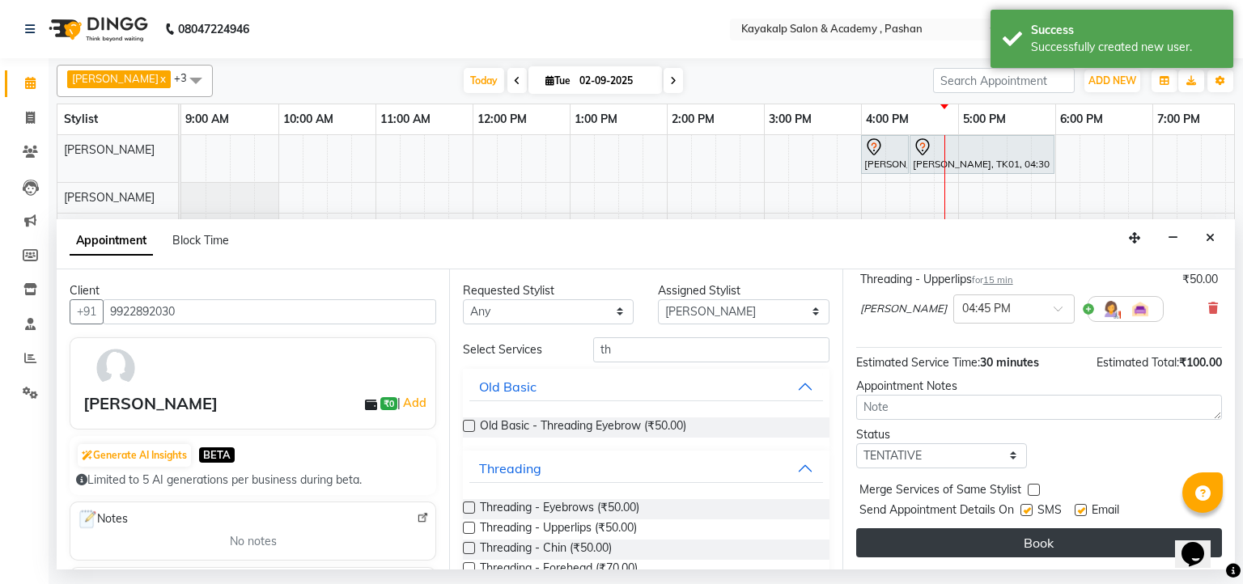
click at [1054, 541] on button "Book" at bounding box center [1039, 542] width 366 height 29
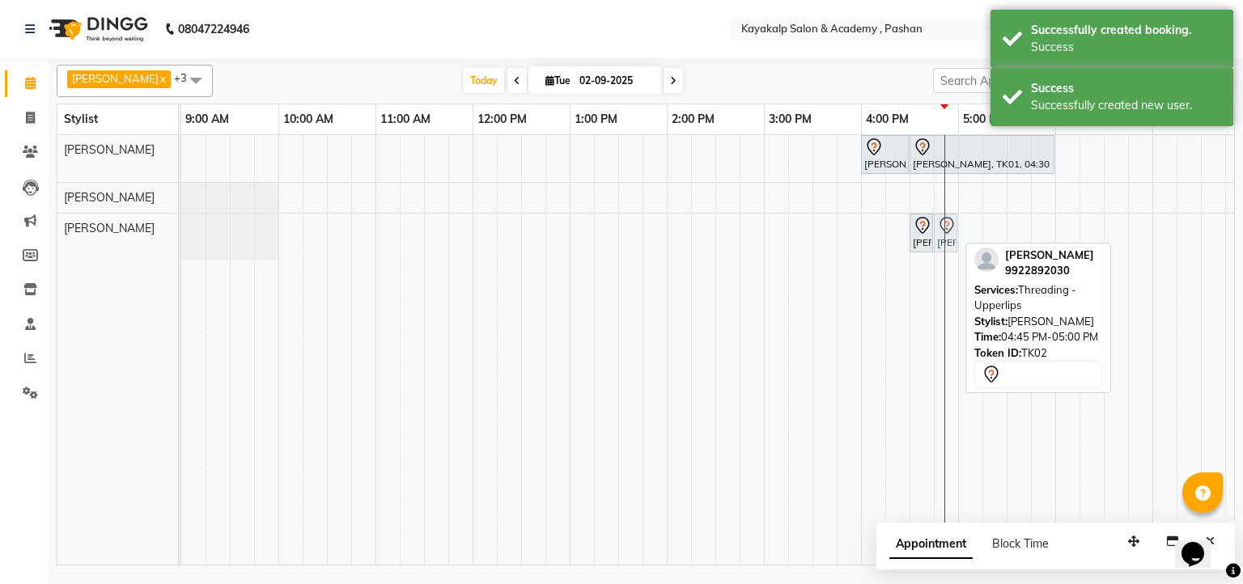
click at [944, 214] on div "NEHA SALVI, TK01, 04:00 PM-04:30 PM, Argan Waxing - Full Arms NEHA SALVI, TK01,…" at bounding box center [763, 350] width 1165 height 430
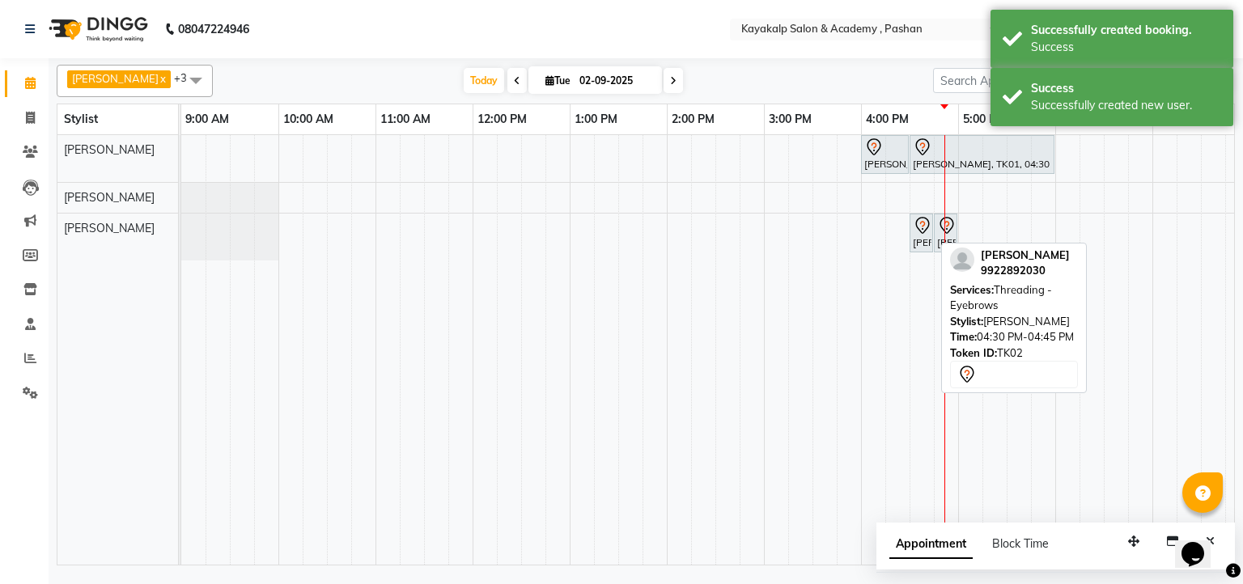
click at [931, 242] on div at bounding box center [932, 232] width 6 height 37
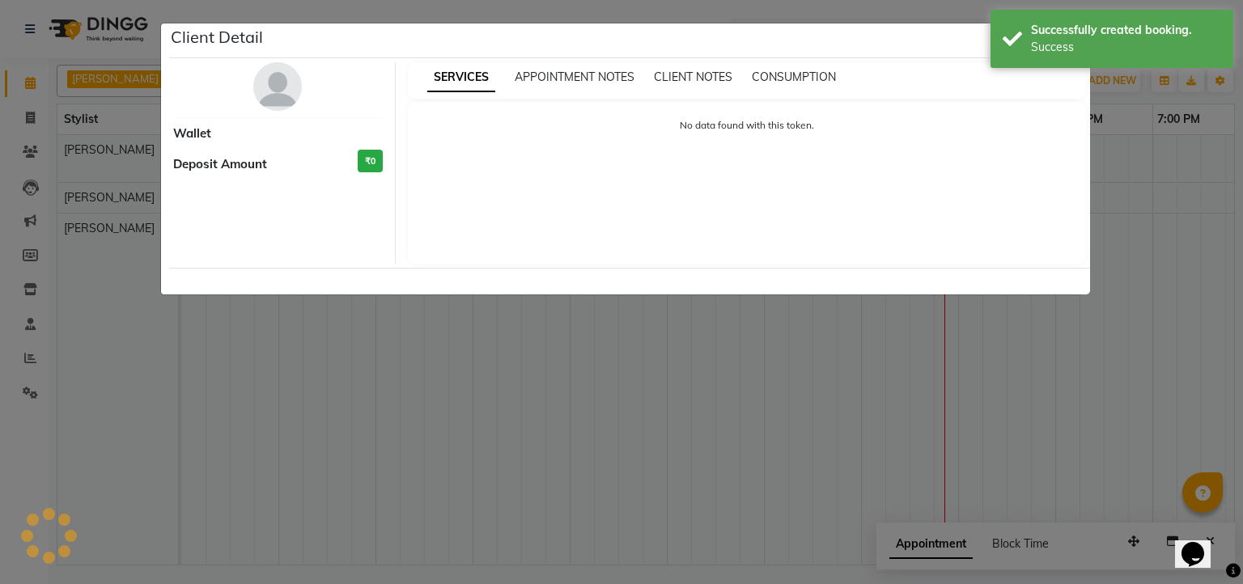
select select "7"
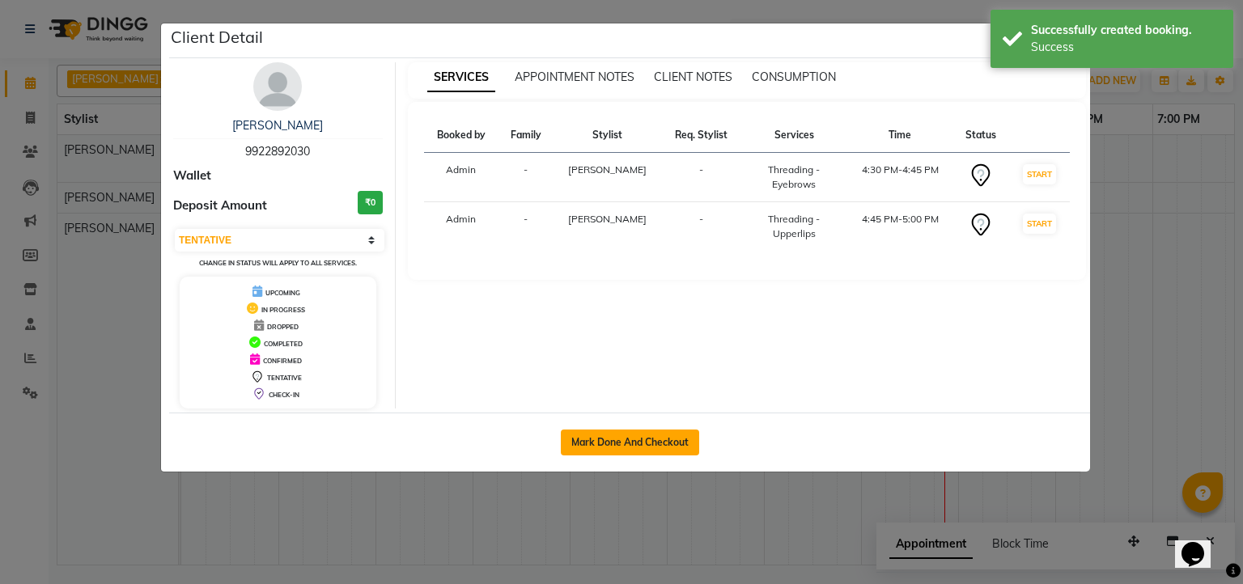
drag, startPoint x: 670, startPoint y: 447, endPoint x: 670, endPoint y: 439, distance: 8.9
click at [670, 443] on button "Mark Done And Checkout" at bounding box center [630, 443] width 138 height 26
select select "service"
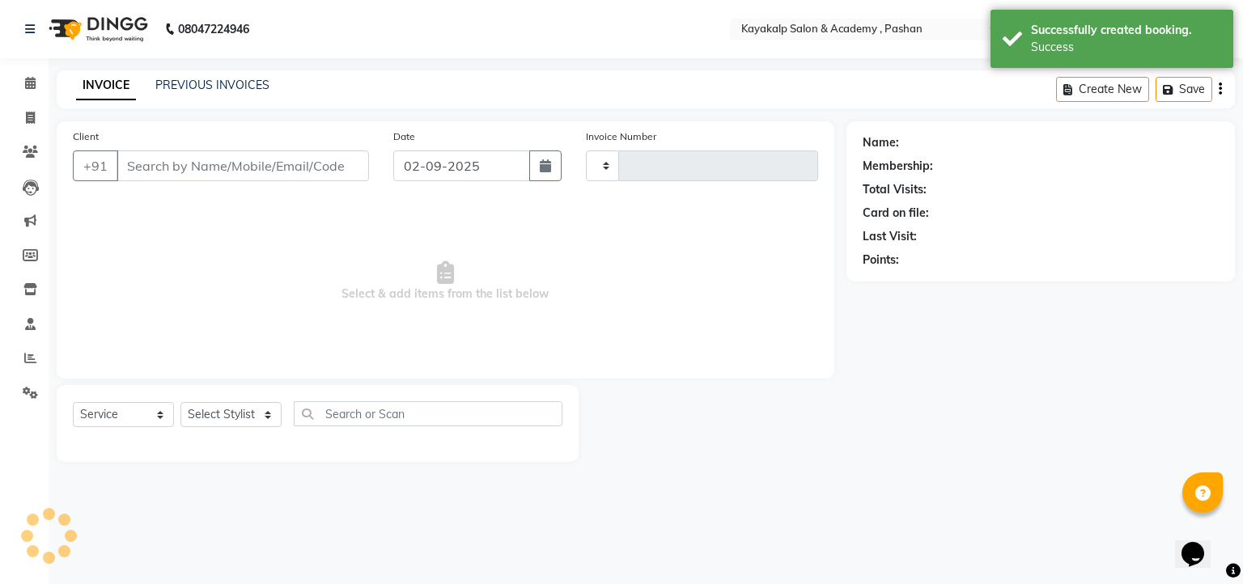
type input "0628"
select select "4804"
type input "9922892030"
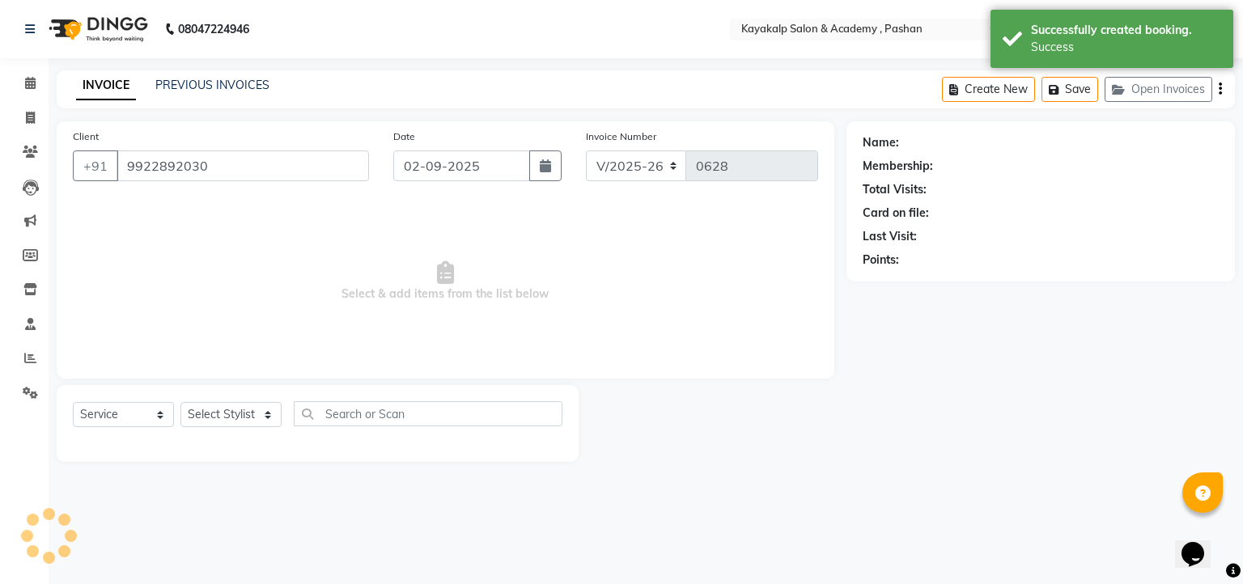
select select "89426"
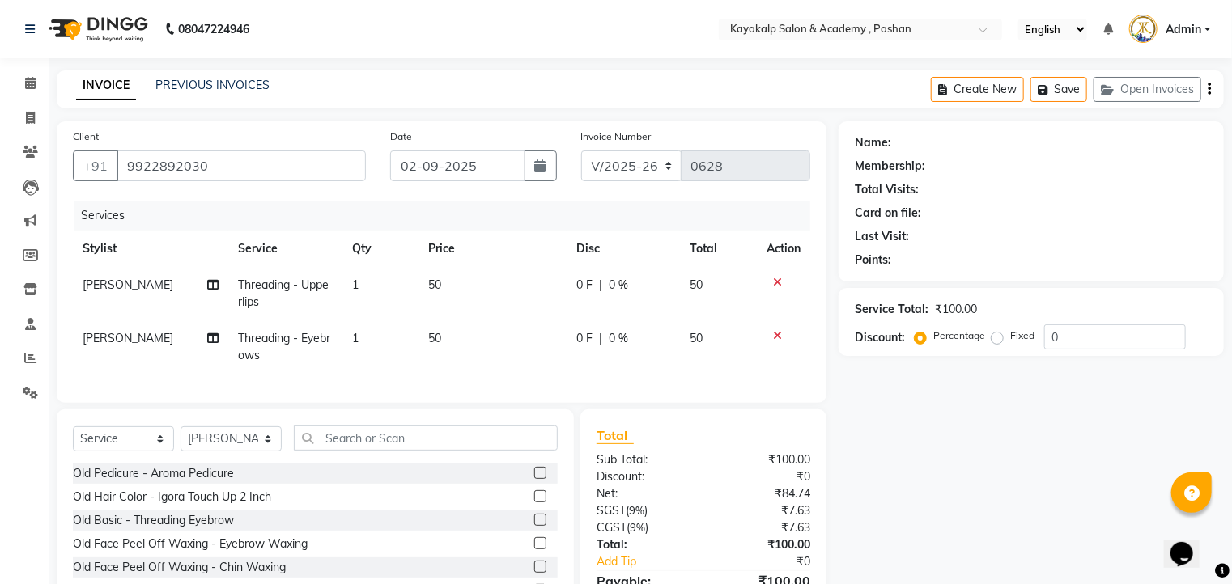
select select "1: Object"
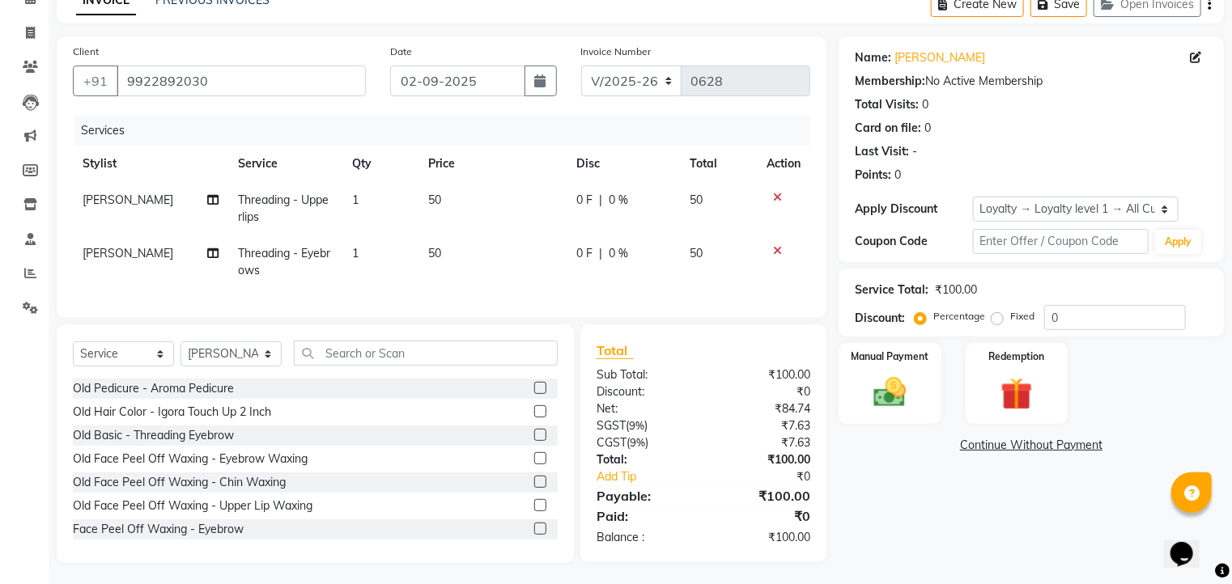
scroll to position [100, 0]
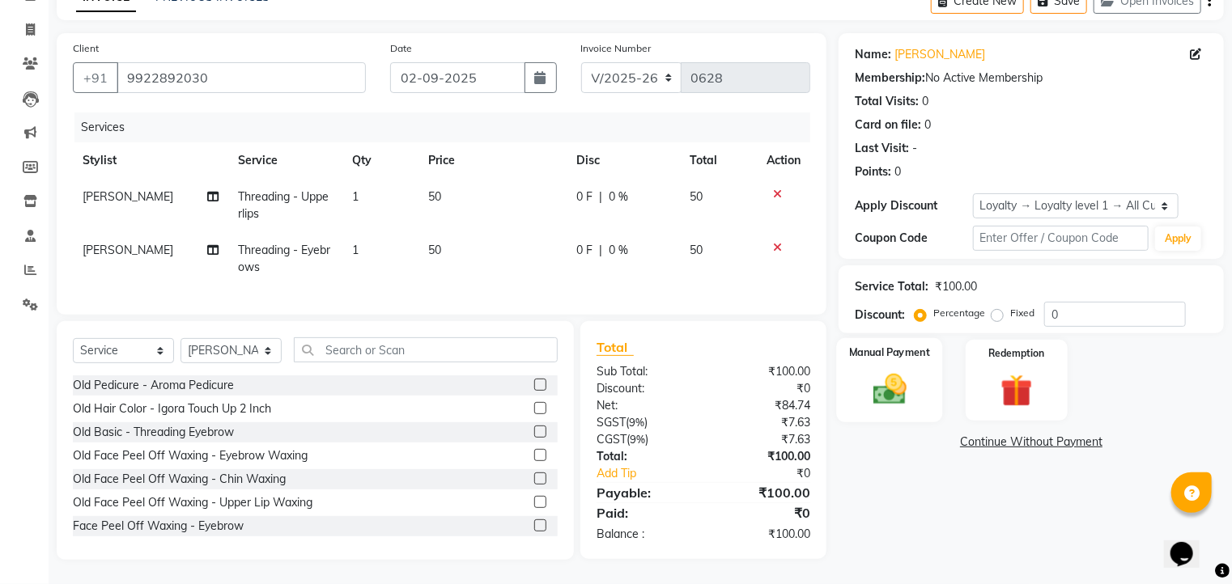
click at [871, 371] on img at bounding box center [890, 390] width 54 height 39
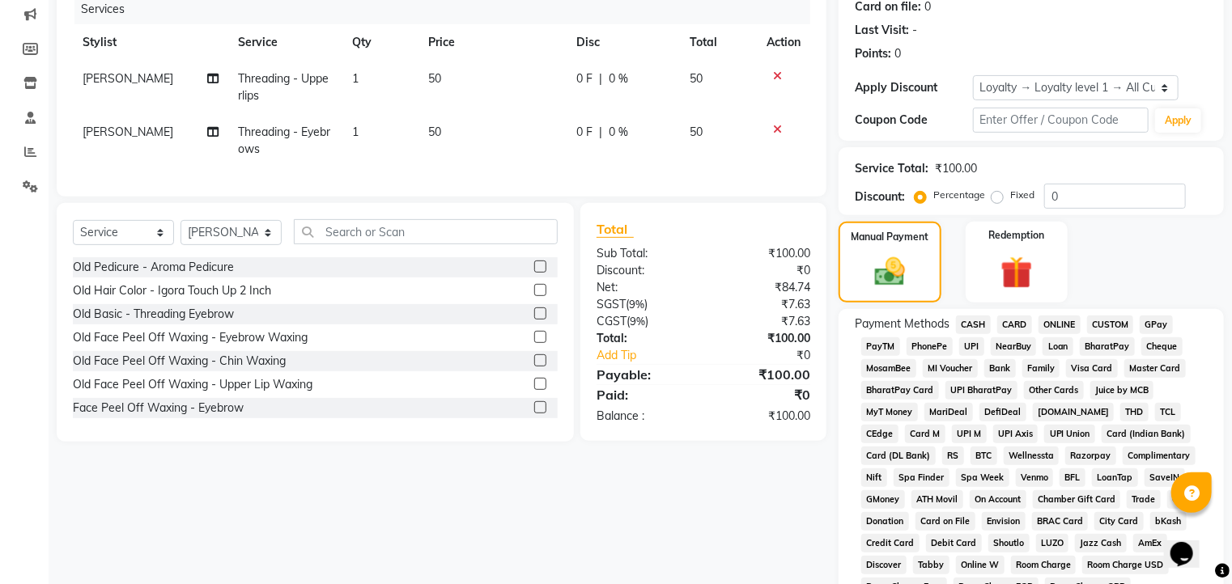
scroll to position [230, 0]
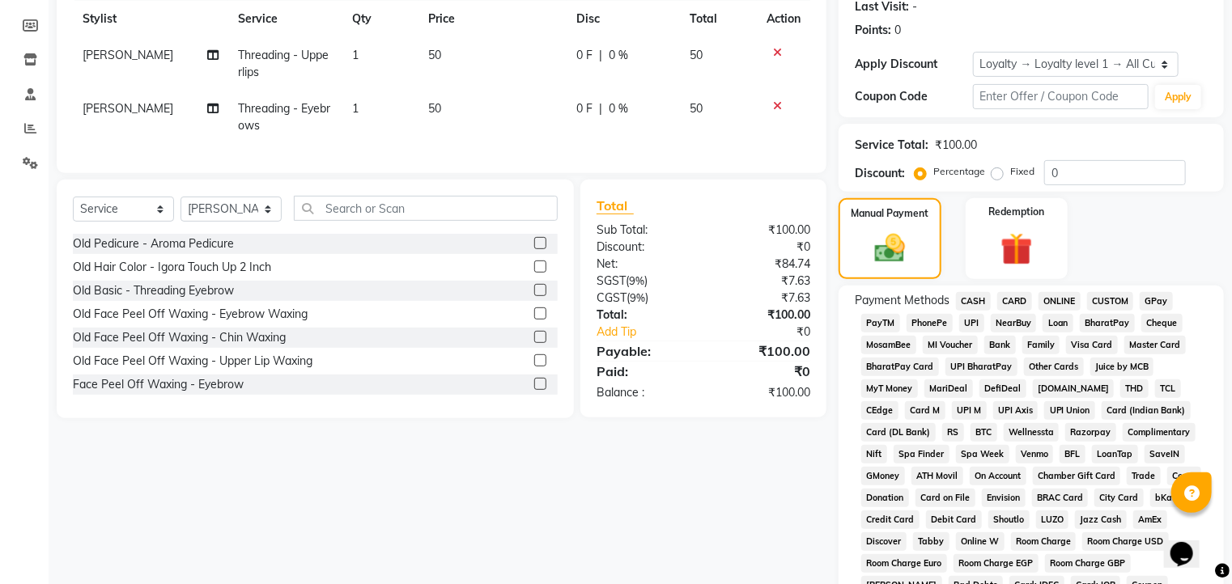
click at [1169, 295] on span "GPay" at bounding box center [1155, 301] width 33 height 19
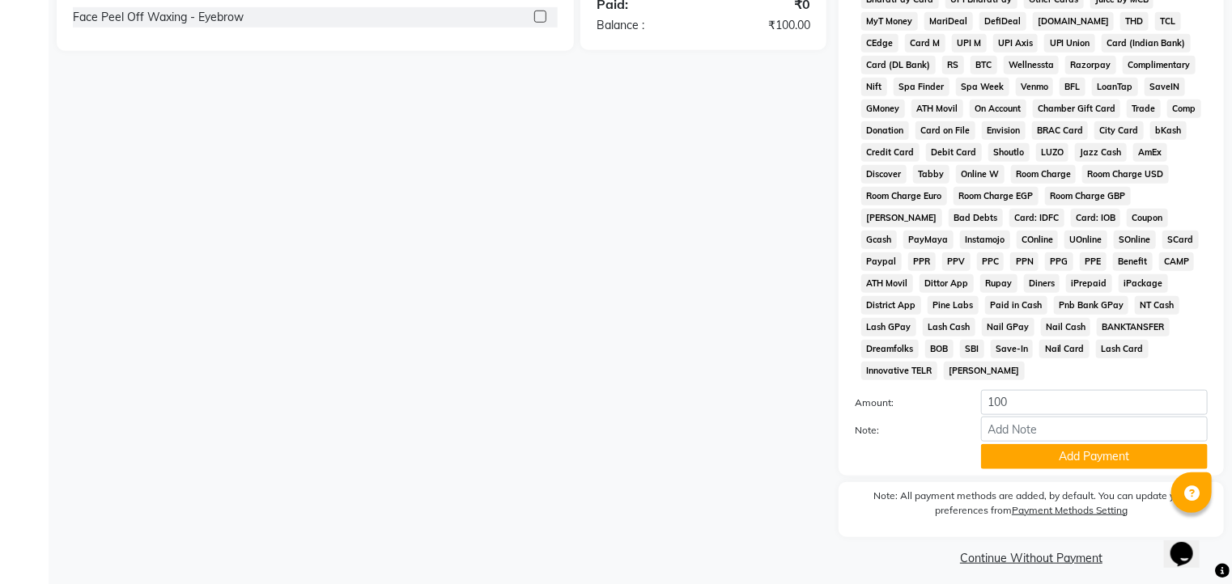
scroll to position [599, 0]
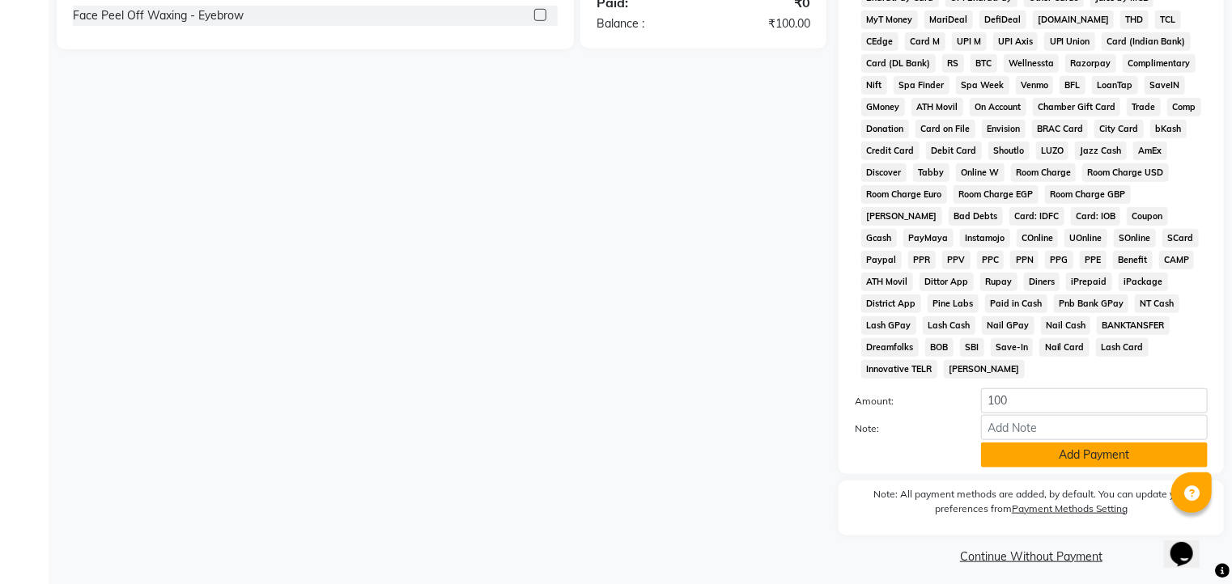
click at [1077, 443] on button "Add Payment" at bounding box center [1094, 455] width 227 height 25
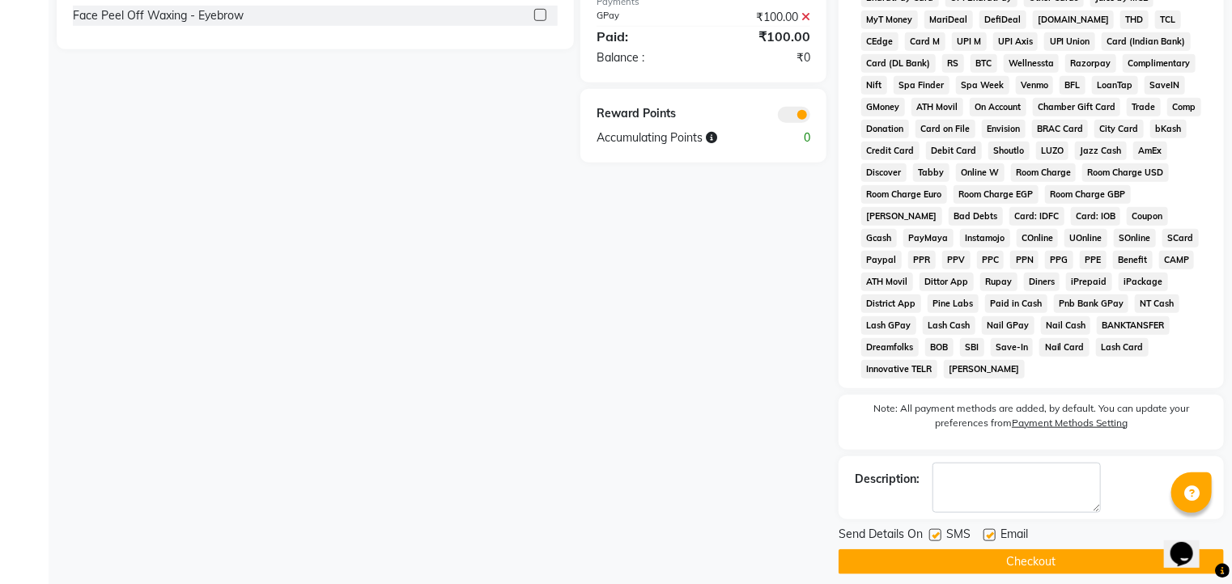
click at [1049, 553] on button "Checkout" at bounding box center [1030, 561] width 385 height 25
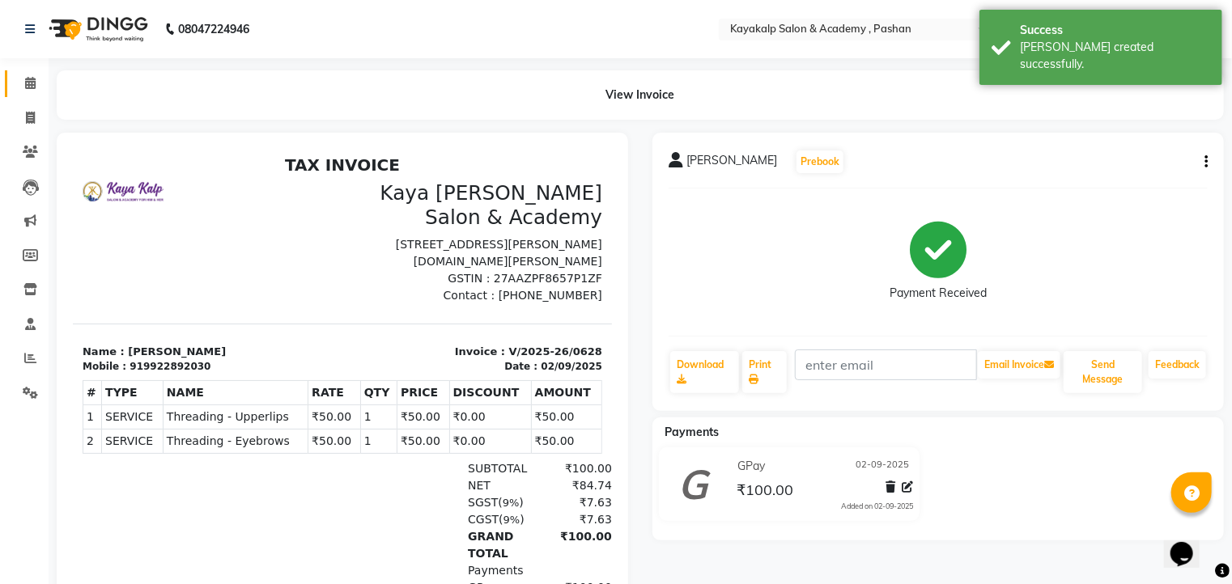
click at [26, 74] on link "Calendar" at bounding box center [24, 83] width 39 height 27
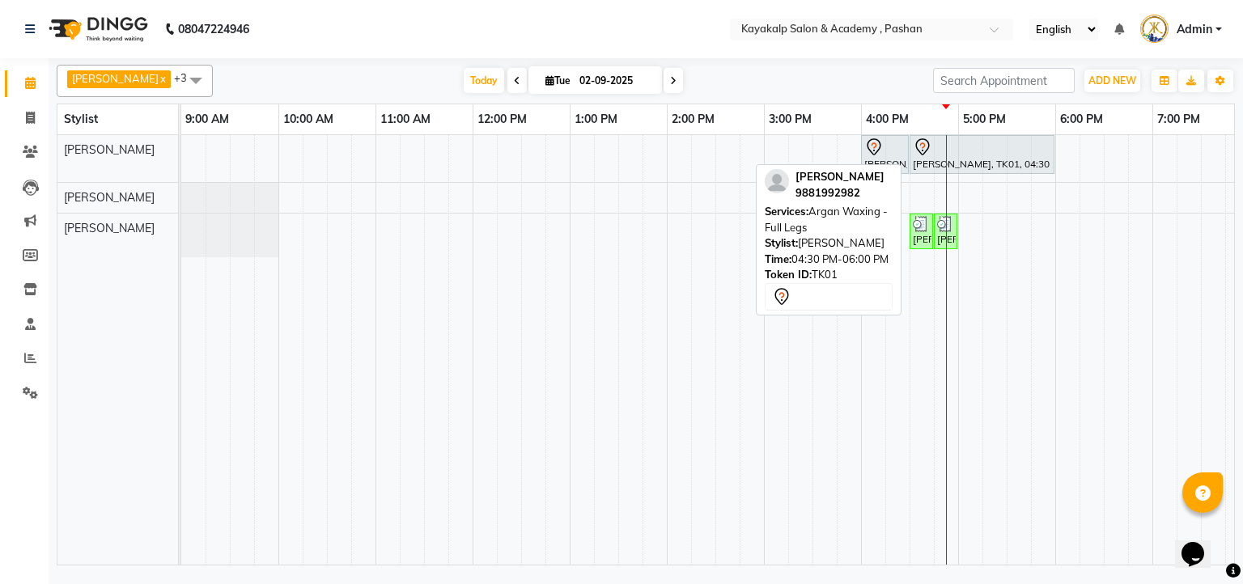
click at [1035, 142] on div at bounding box center [982, 147] width 138 height 19
select select "7"
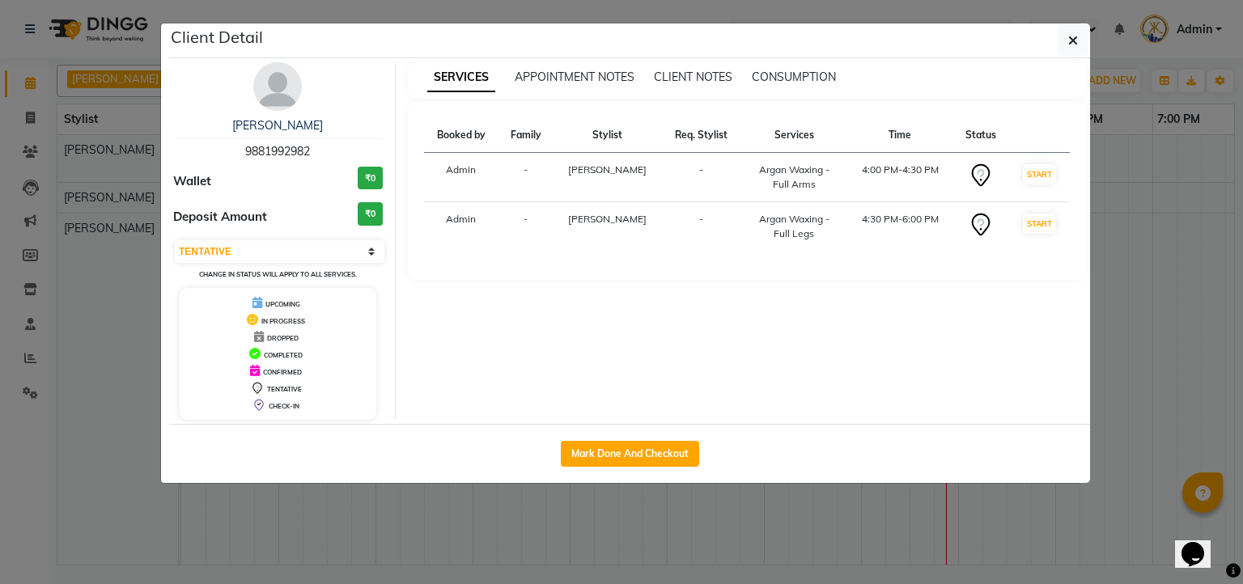
click at [62, 82] on ngb-modal-window "Client Detail NEHA SALVI 9881992982 Wallet ₹0 Deposit Amount ₹0 Select IN SERVI…" at bounding box center [621, 292] width 1243 height 584
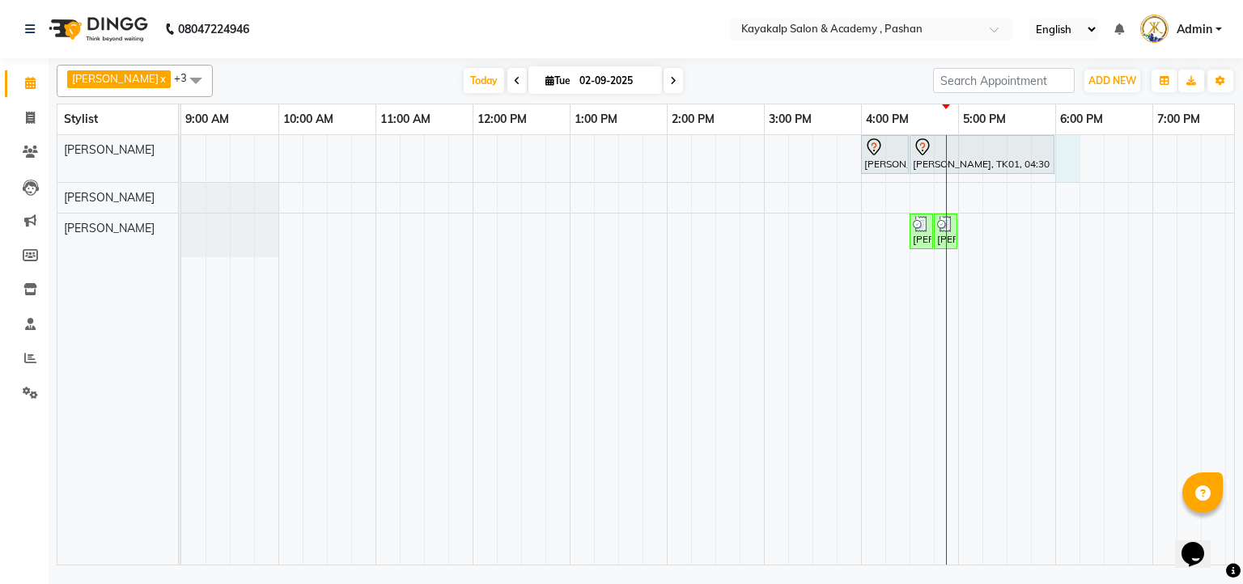
click at [1075, 144] on div "NEHA SALVI, TK01, 04:00 PM-04:30 PM, Argan Waxing - Full Arms NEHA SALVI, TK01,…" at bounding box center [763, 350] width 1165 height 430
select select "29289"
select select "tentative"
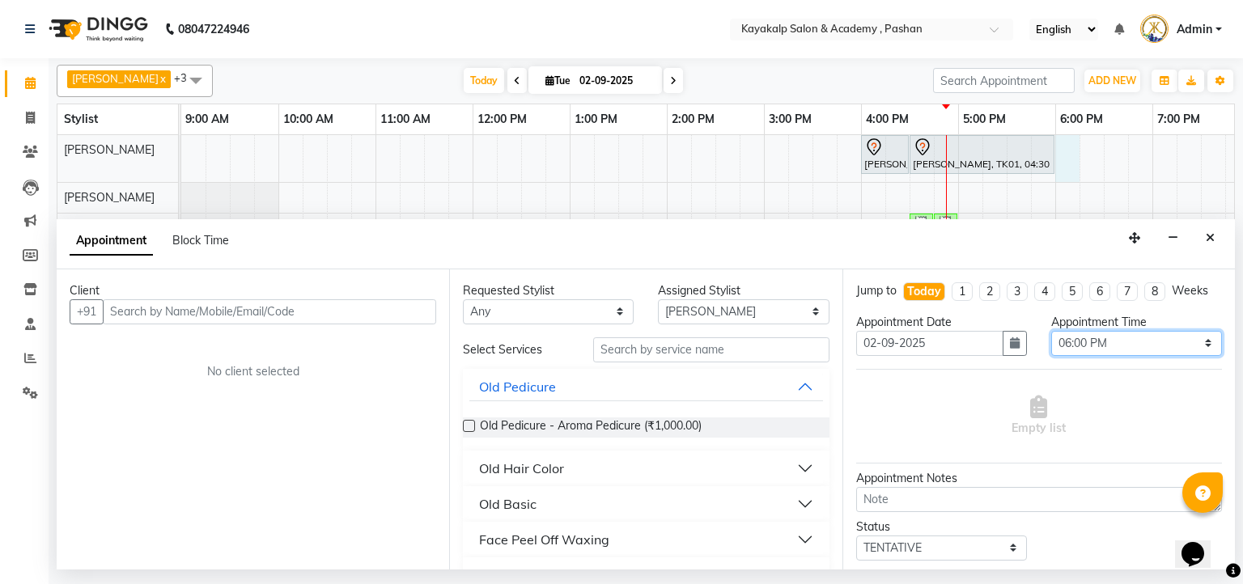
click at [1198, 343] on select "Select 10:00 AM 10:15 AM 10:30 AM 10:45 AM 11:00 AM 11:15 AM 11:30 AM 11:45 AM …" at bounding box center [1136, 343] width 171 height 25
click at [1051, 331] on select "Select 10:00 AM 10:15 AM 10:30 AM 10:45 AM 11:00 AM 11:15 AM 11:30 AM 11:45 AM …" at bounding box center [1136, 343] width 171 height 25
click at [1198, 335] on select "Select 10:00 AM 10:15 AM 10:30 AM 10:45 AM 11:00 AM 11:15 AM 11:30 AM 11:45 AM …" at bounding box center [1136, 343] width 171 height 25
select select "1035"
click at [1051, 331] on select "Select 10:00 AM 10:15 AM 10:30 AM 10:45 AM 11:00 AM 11:15 AM 11:30 AM 11:45 AM …" at bounding box center [1136, 343] width 171 height 25
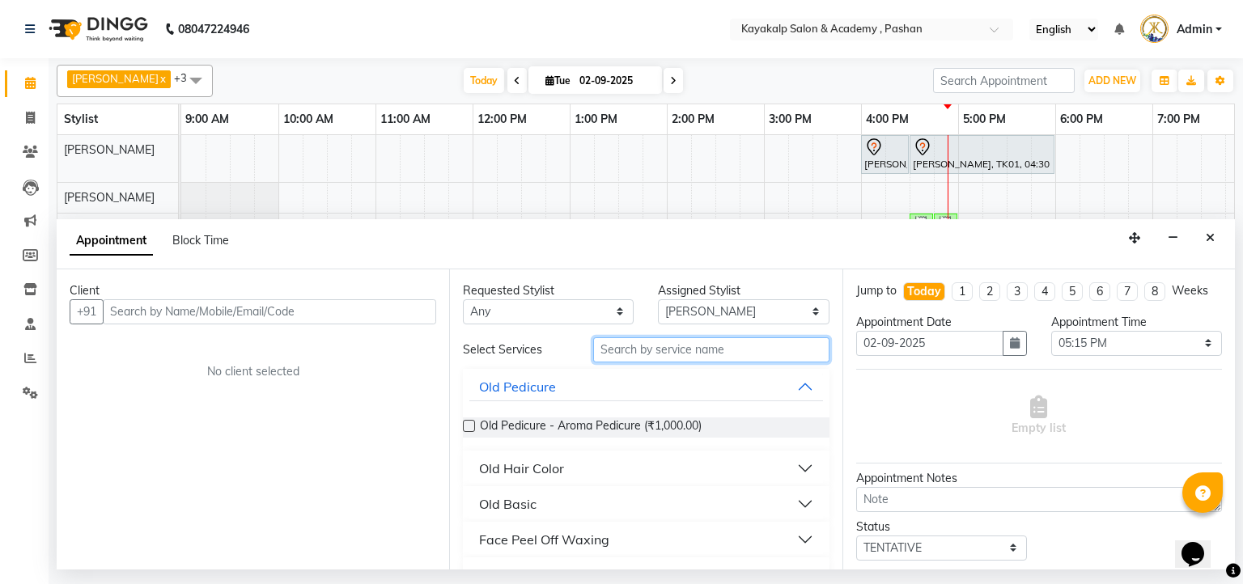
click at [634, 350] on input "text" at bounding box center [711, 349] width 236 height 25
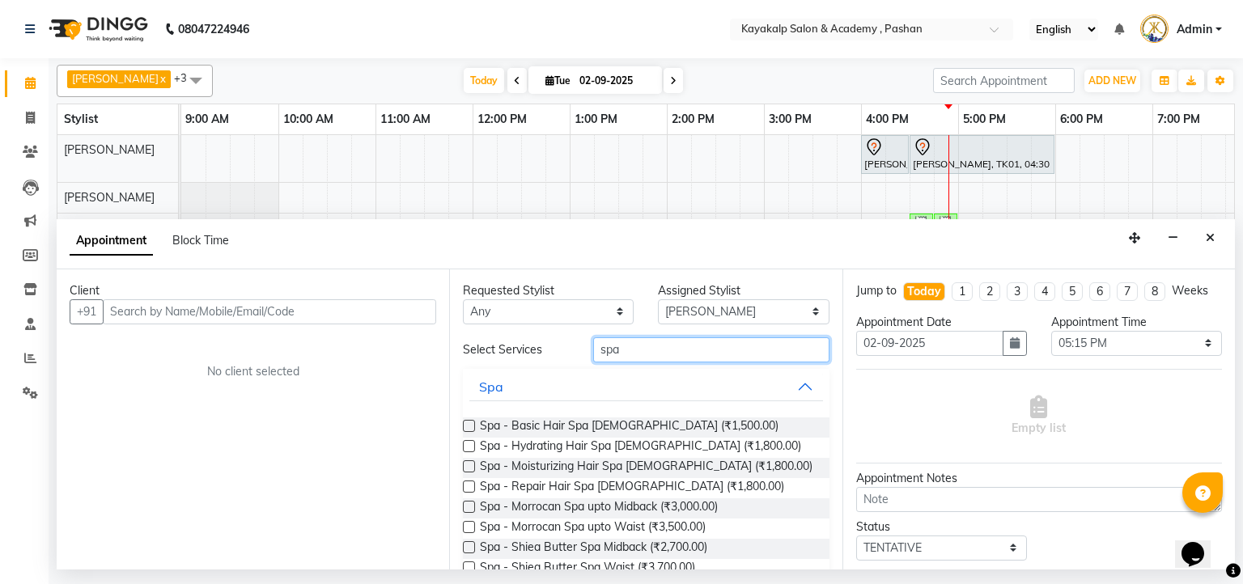
click at [634, 349] on input "spa" at bounding box center [711, 349] width 236 height 25
type input "s"
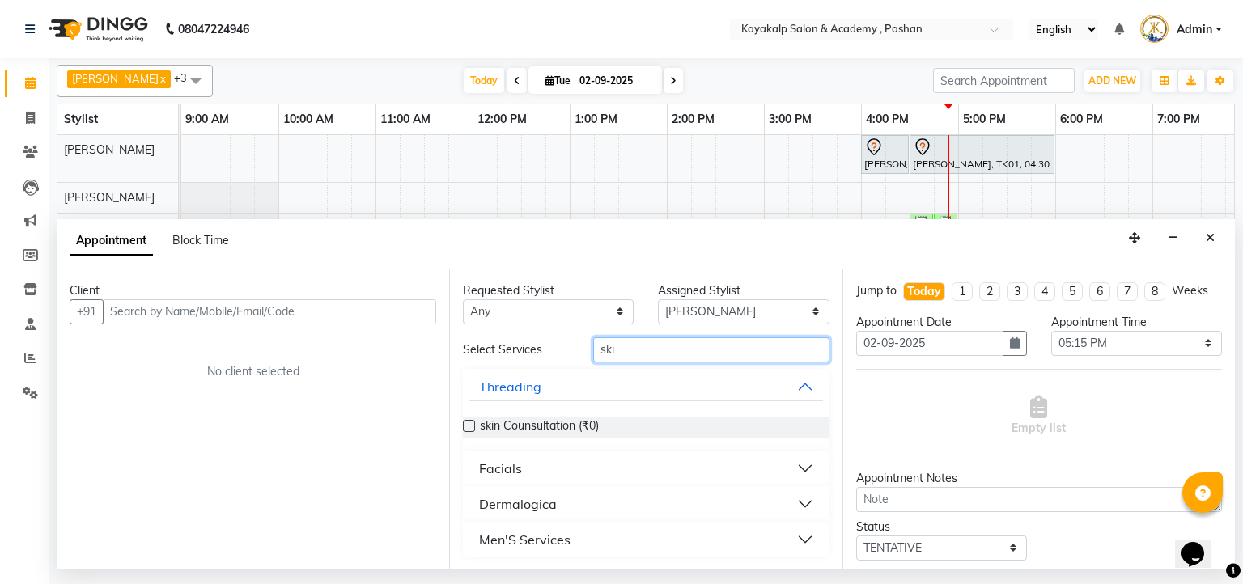
type input "ski"
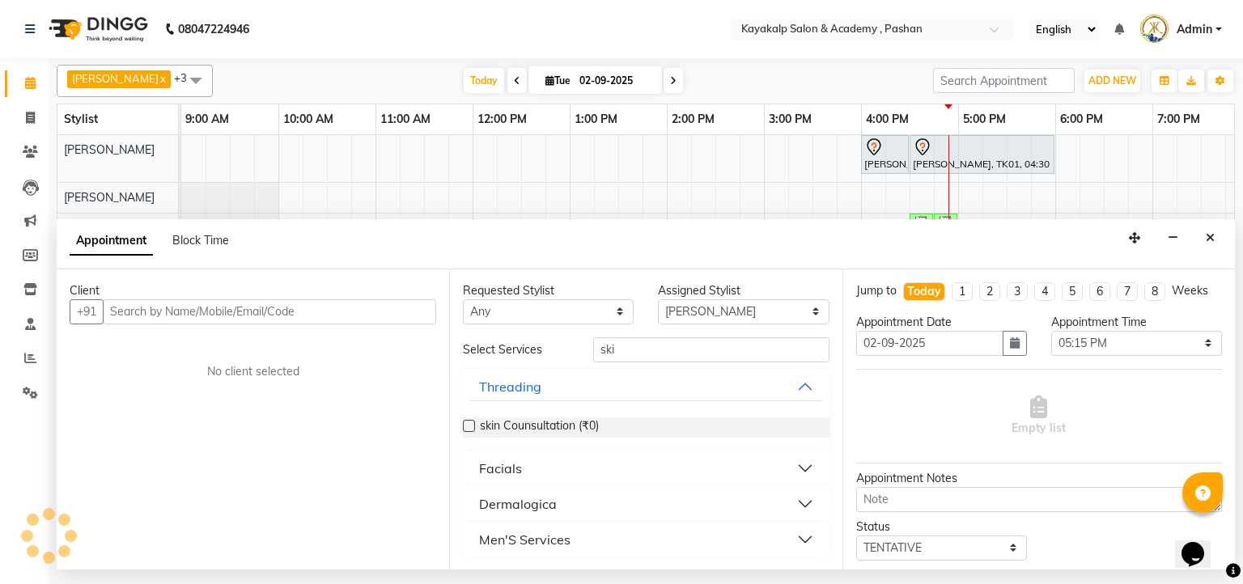
click at [470, 425] on label at bounding box center [469, 426] width 12 height 12
click at [470, 425] on input "checkbox" at bounding box center [468, 427] width 11 height 11
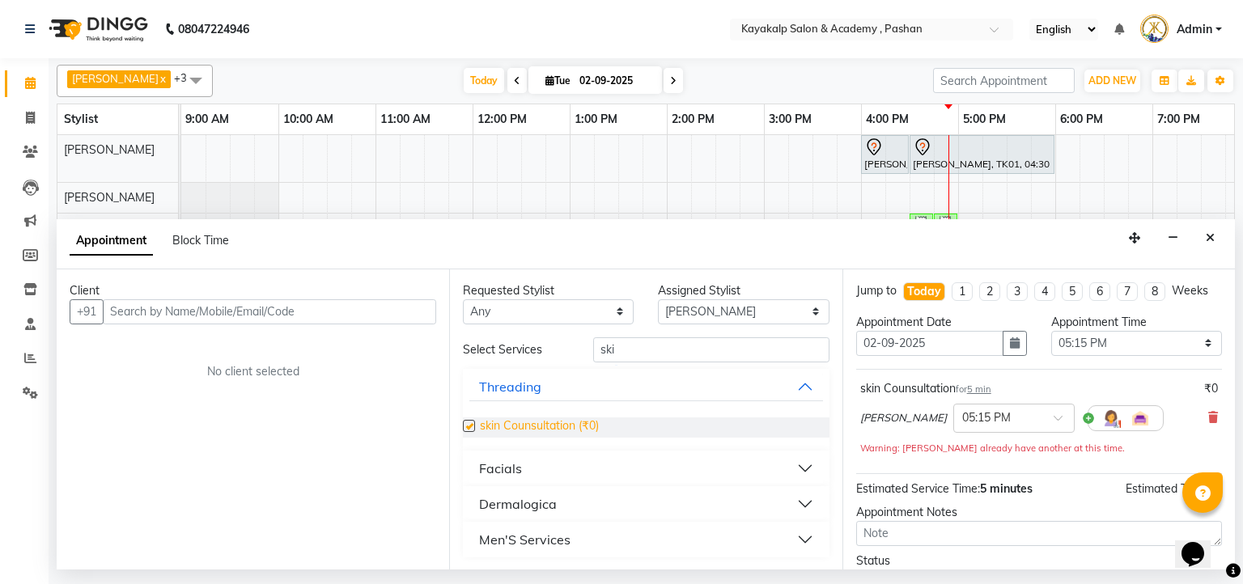
checkbox input "false"
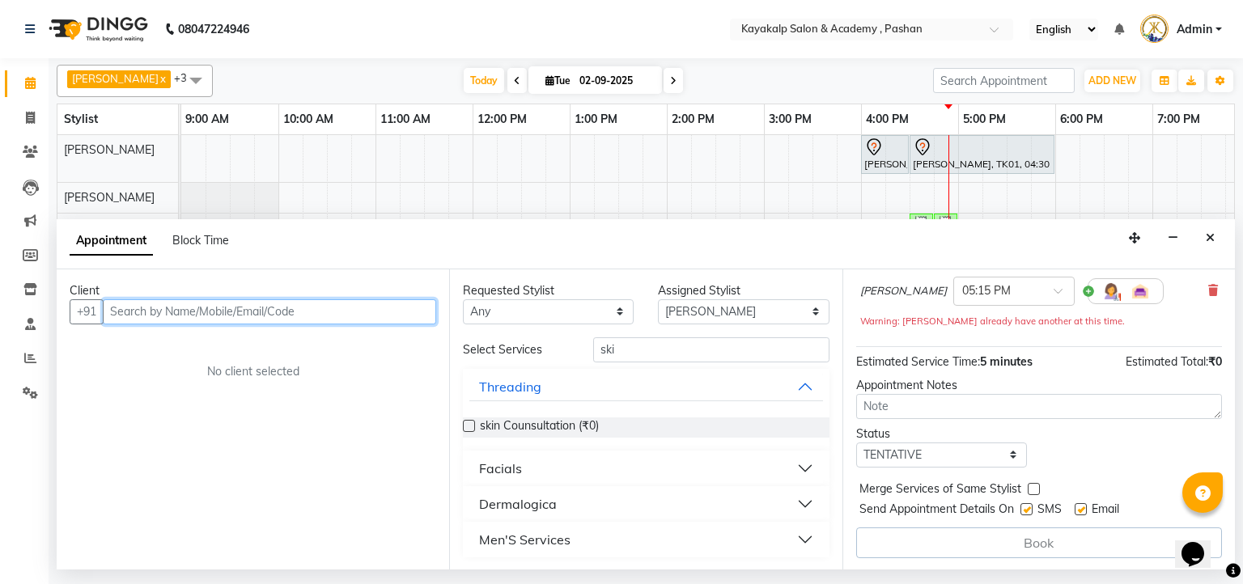
click at [209, 312] on input "text" at bounding box center [269, 311] width 333 height 25
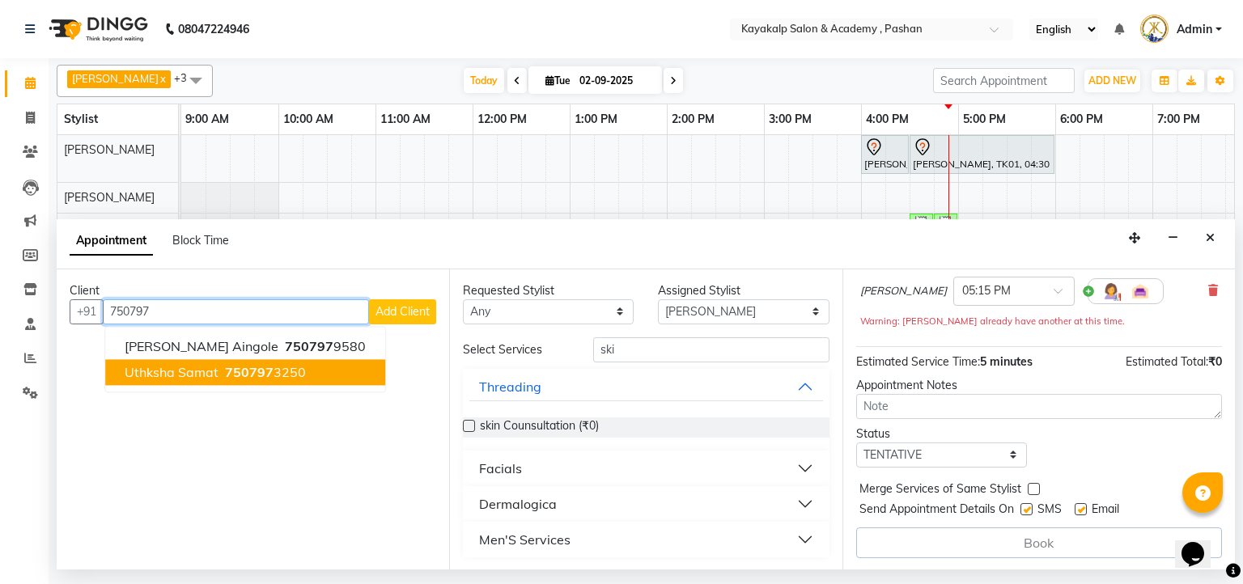
click at [209, 369] on span "uthksha samat" at bounding box center [172, 372] width 94 height 16
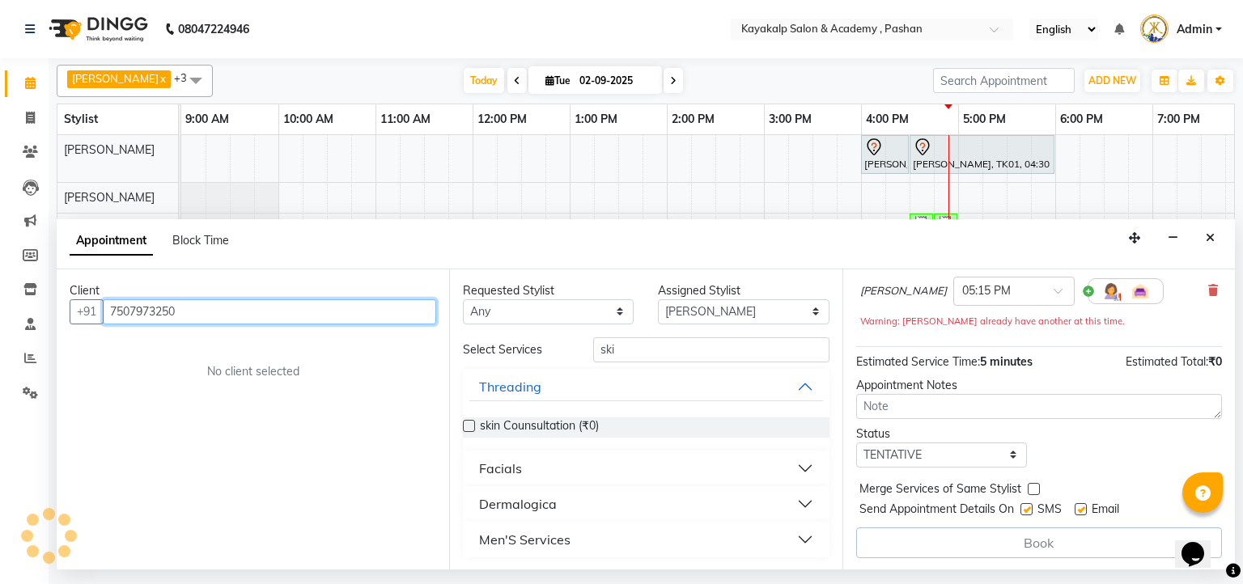
scroll to position [126, 0]
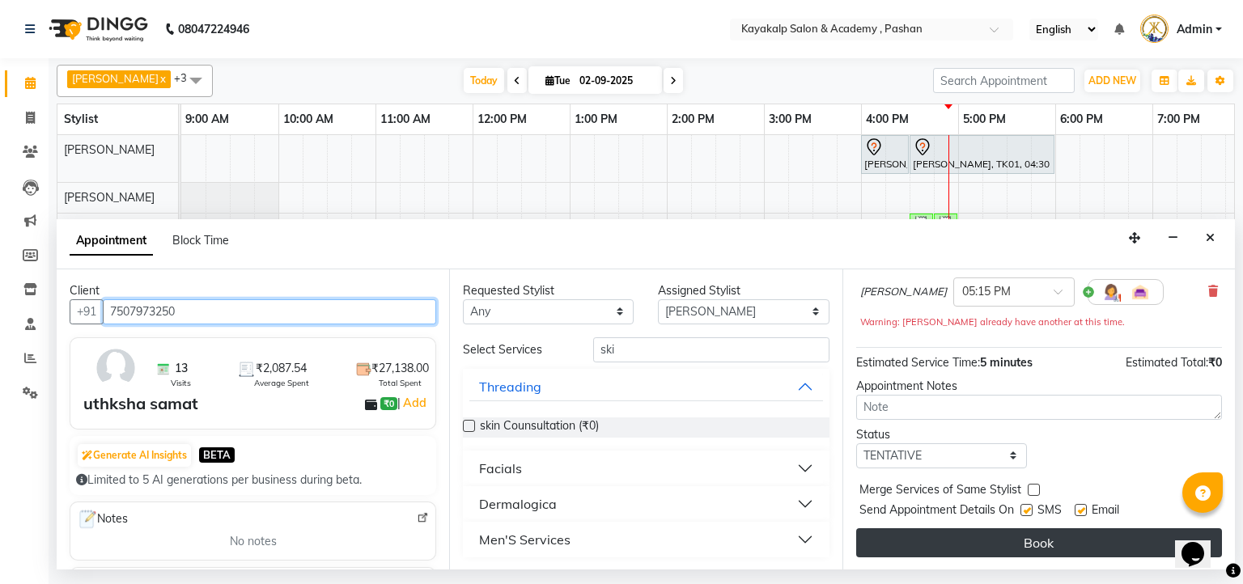
type input "7507973250"
click at [1084, 532] on button "Book" at bounding box center [1039, 542] width 366 height 29
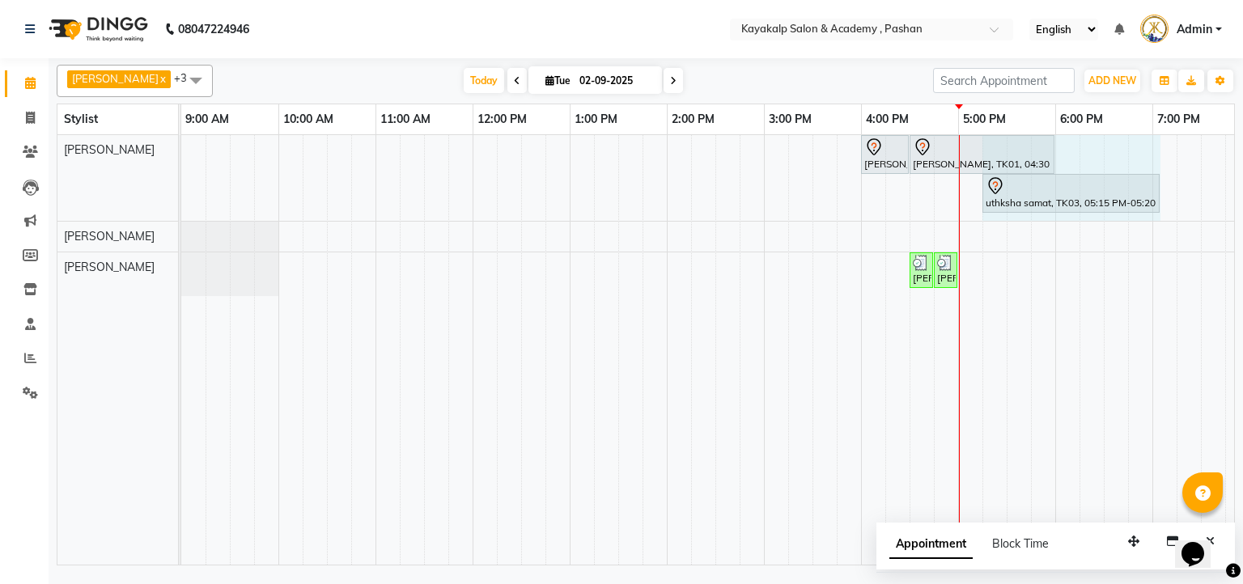
drag, startPoint x: 1007, startPoint y: 188, endPoint x: 1185, endPoint y: 231, distance: 182.3
click at [1185, 231] on div "NEHA SALVI, TK01, 04:00 PM-04:30 PM, Argan Waxing - Full Arms NEHA SALVI, TK01,…" at bounding box center [763, 350] width 1165 height 430
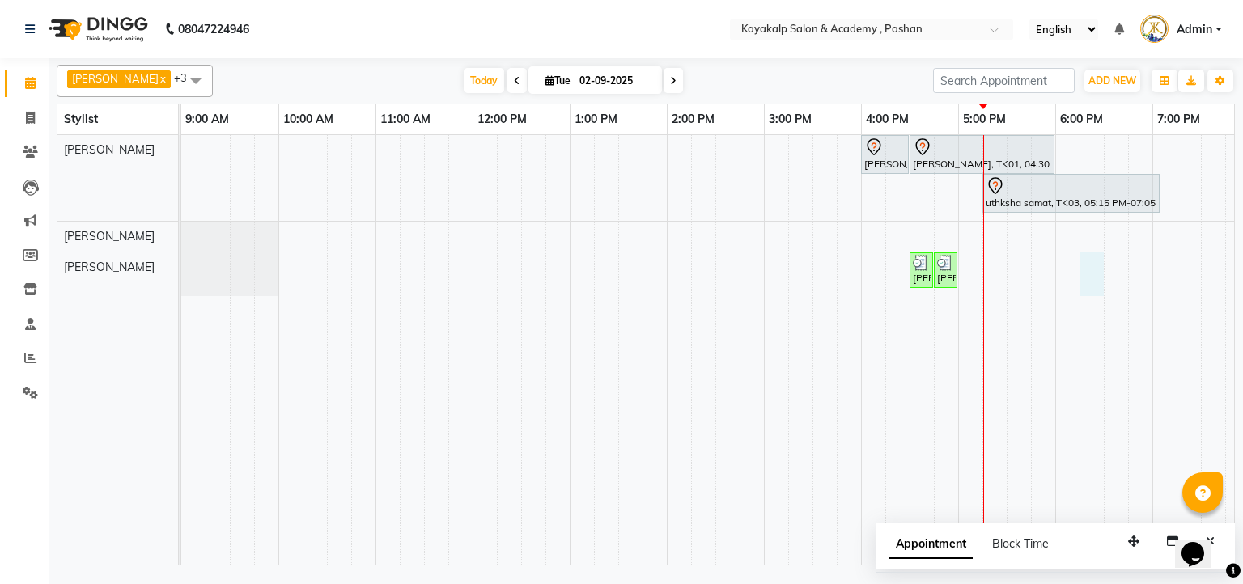
click at [1082, 267] on div "NEHA SALVI, TK01, 04:00 PM-04:30 PM, Argan Waxing - Full Arms NEHA SALVI, TK01,…" at bounding box center [763, 350] width 1165 height 430
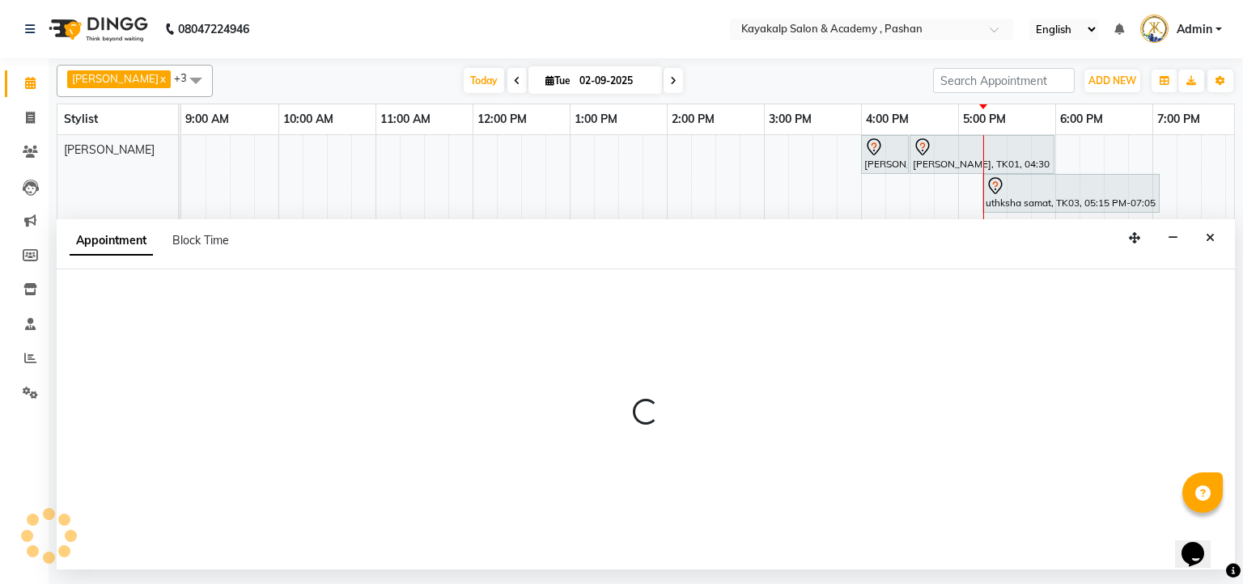
select select "89426"
select select "1095"
select select "tentative"
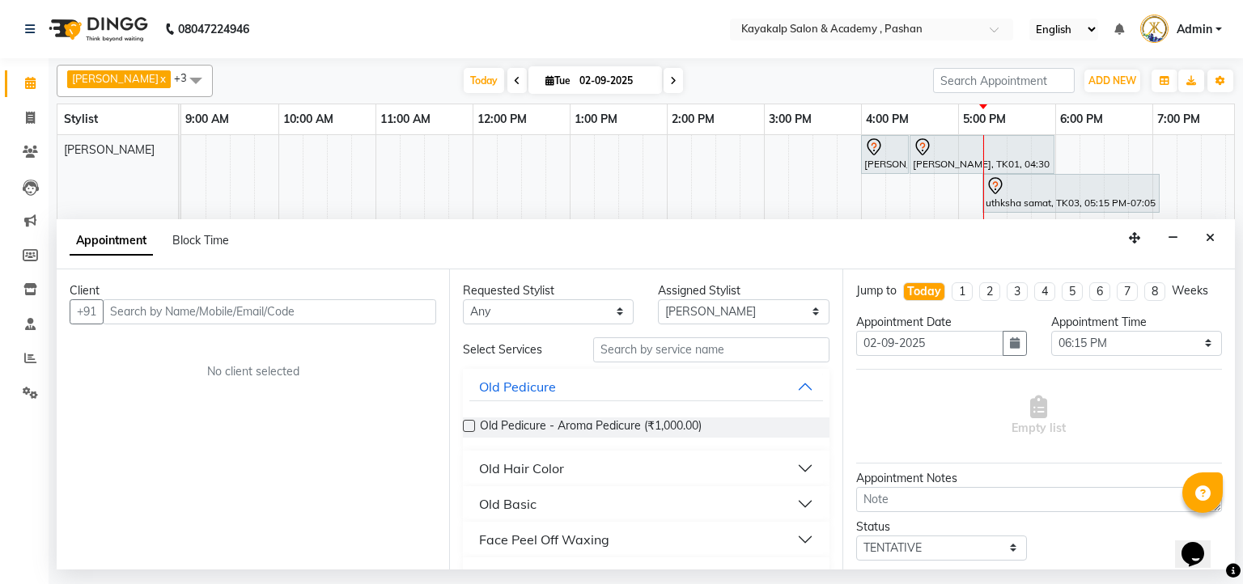
click at [326, 315] on input "text" at bounding box center [269, 311] width 333 height 25
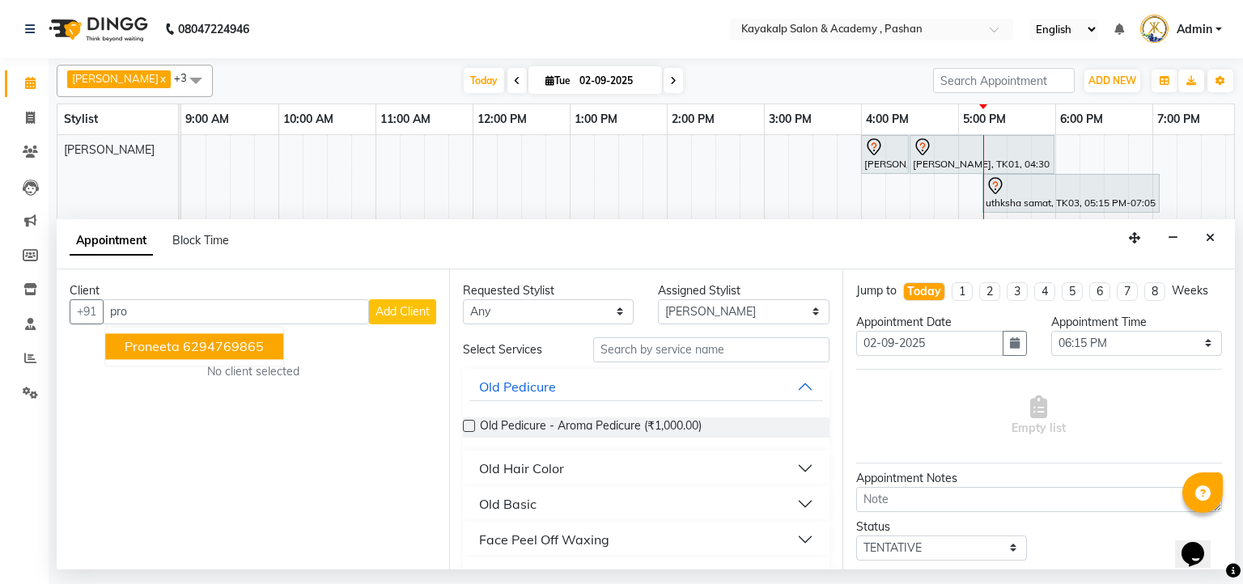
click at [246, 304] on input "pro" at bounding box center [236, 311] width 266 height 25
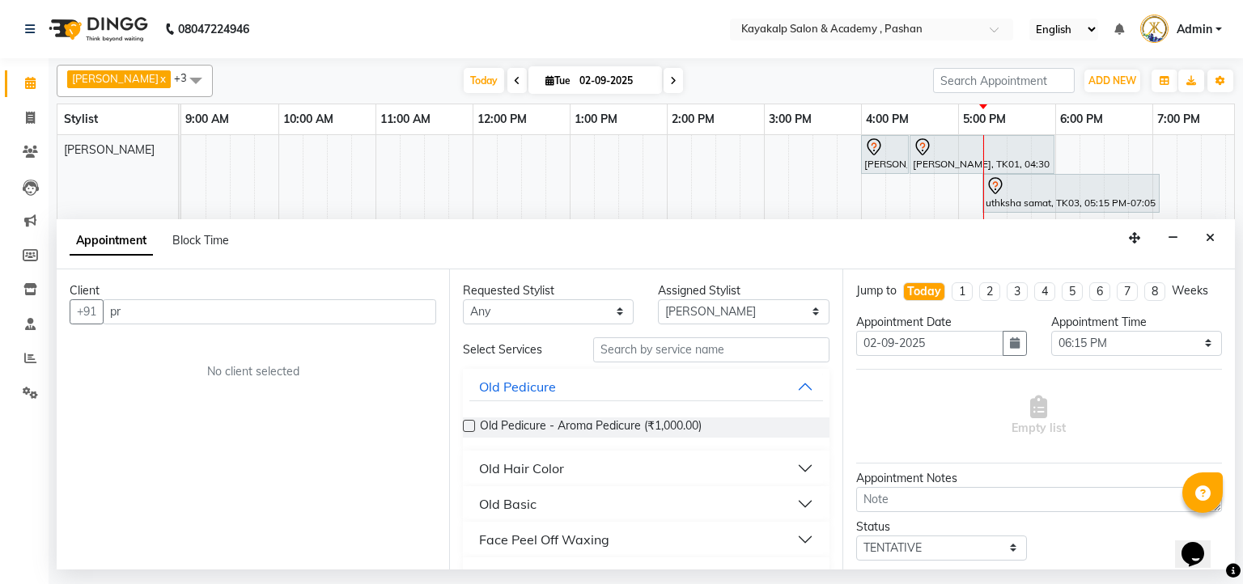
type input "p"
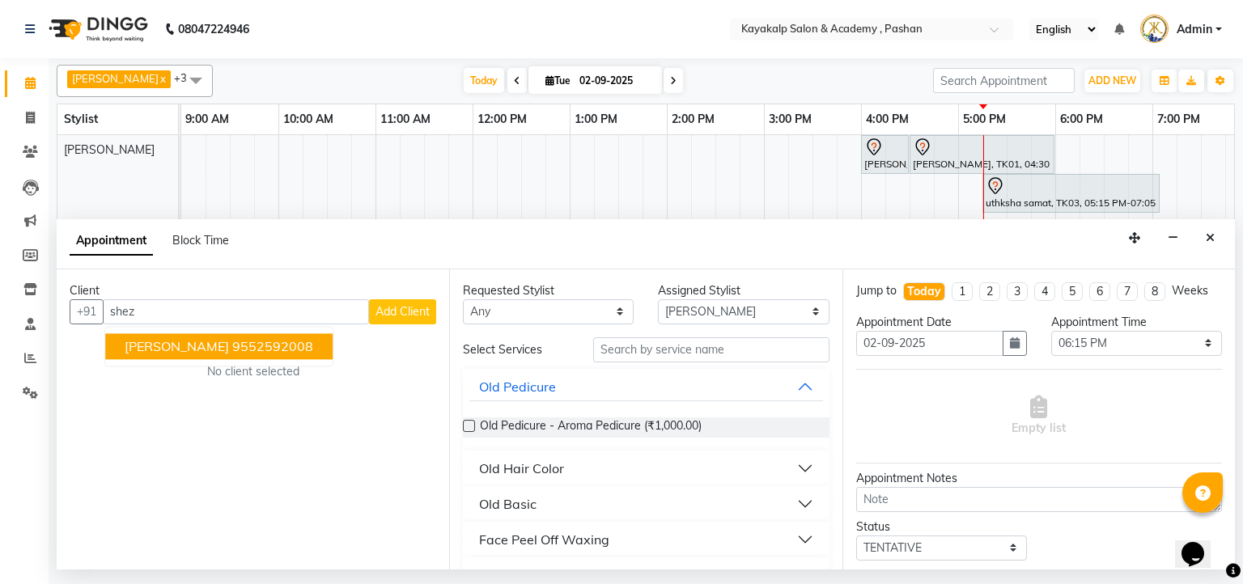
click at [190, 353] on button "pornima shezal 9552592008" at bounding box center [218, 346] width 227 height 26
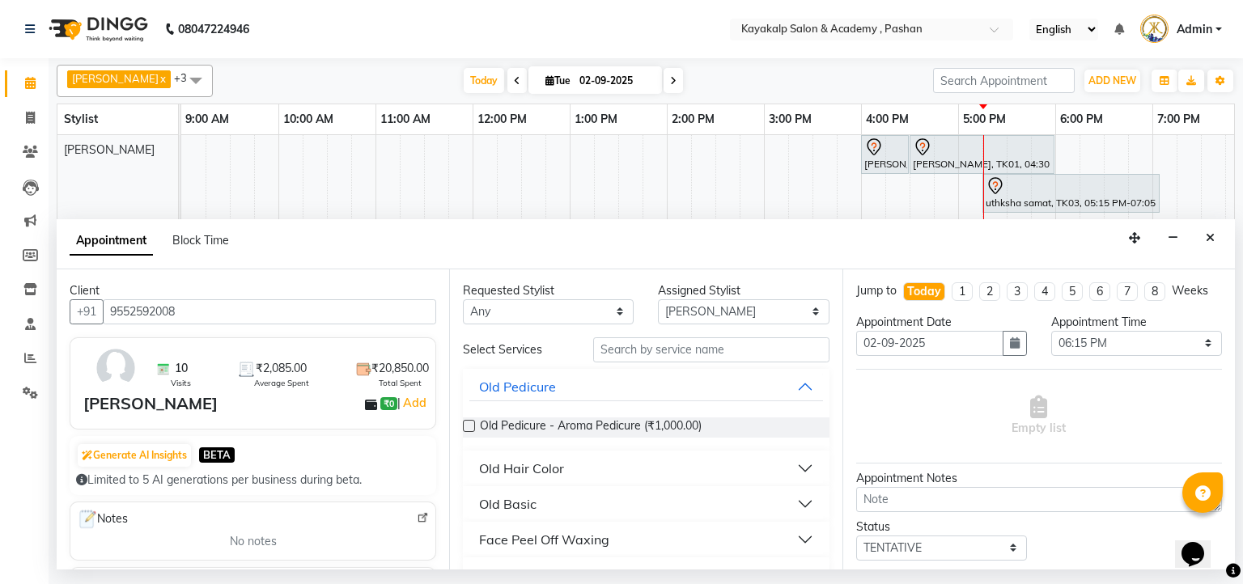
type input "9552592008"
click at [644, 353] on input "text" at bounding box center [711, 349] width 236 height 25
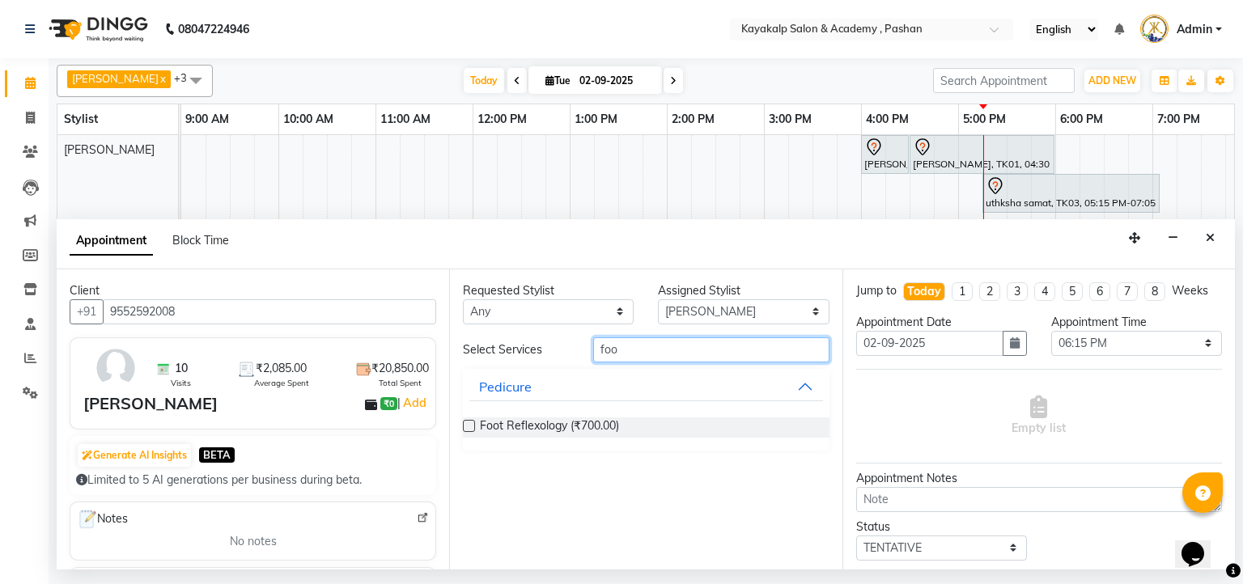
type input "foo"
click at [468, 425] on label at bounding box center [469, 426] width 12 height 12
click at [468, 425] on input "checkbox" at bounding box center [468, 427] width 11 height 11
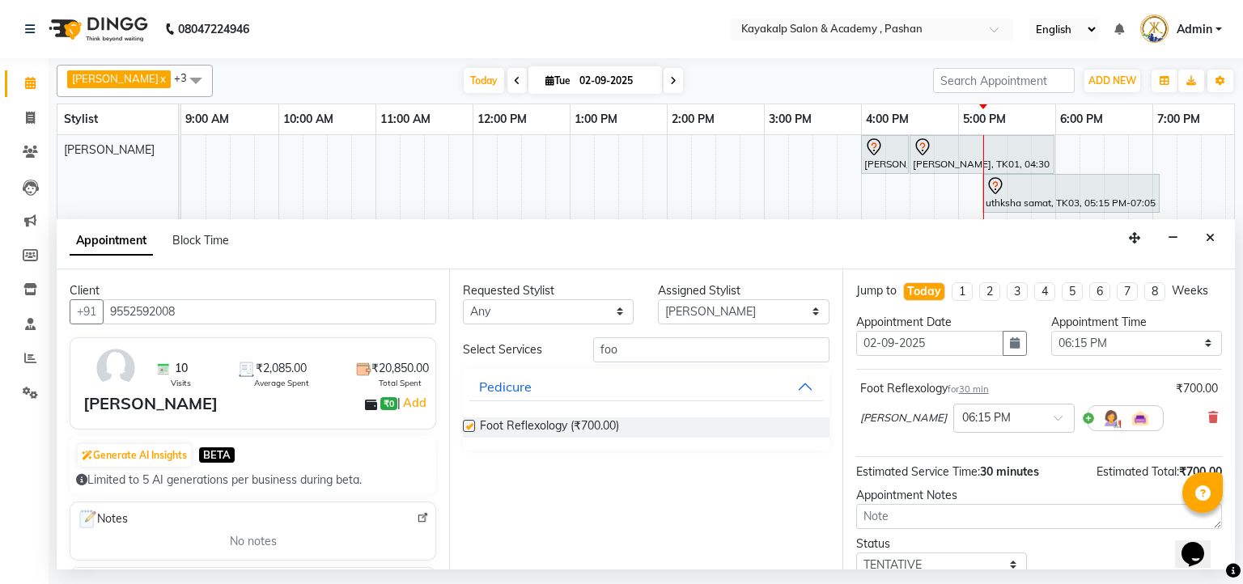
checkbox input "false"
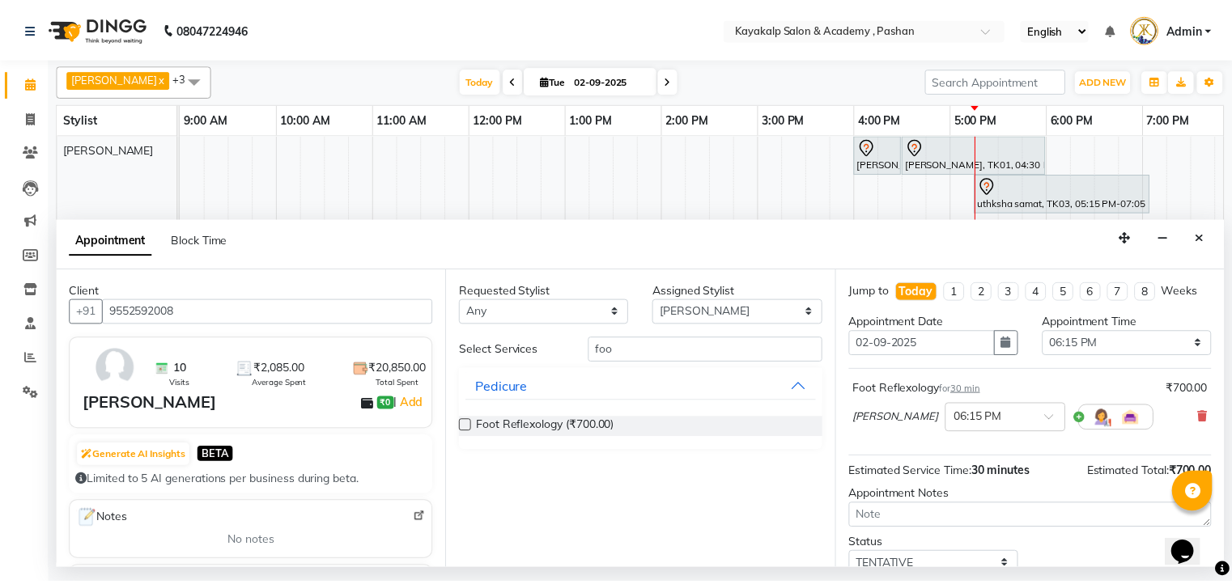
scroll to position [109, 0]
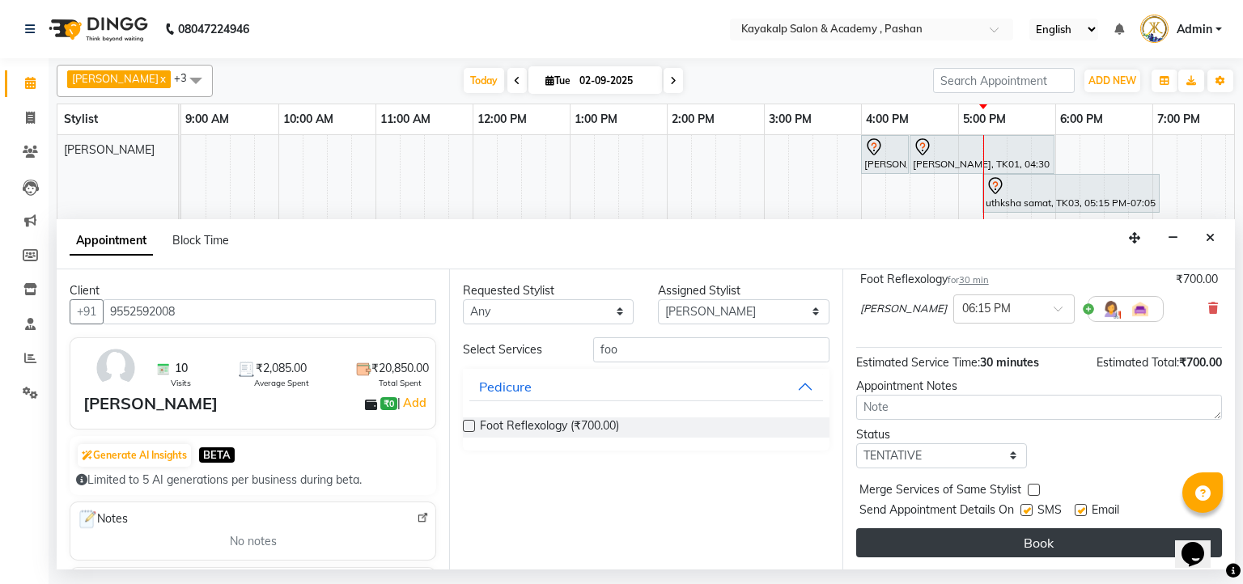
click at [969, 539] on button "Book" at bounding box center [1039, 542] width 366 height 29
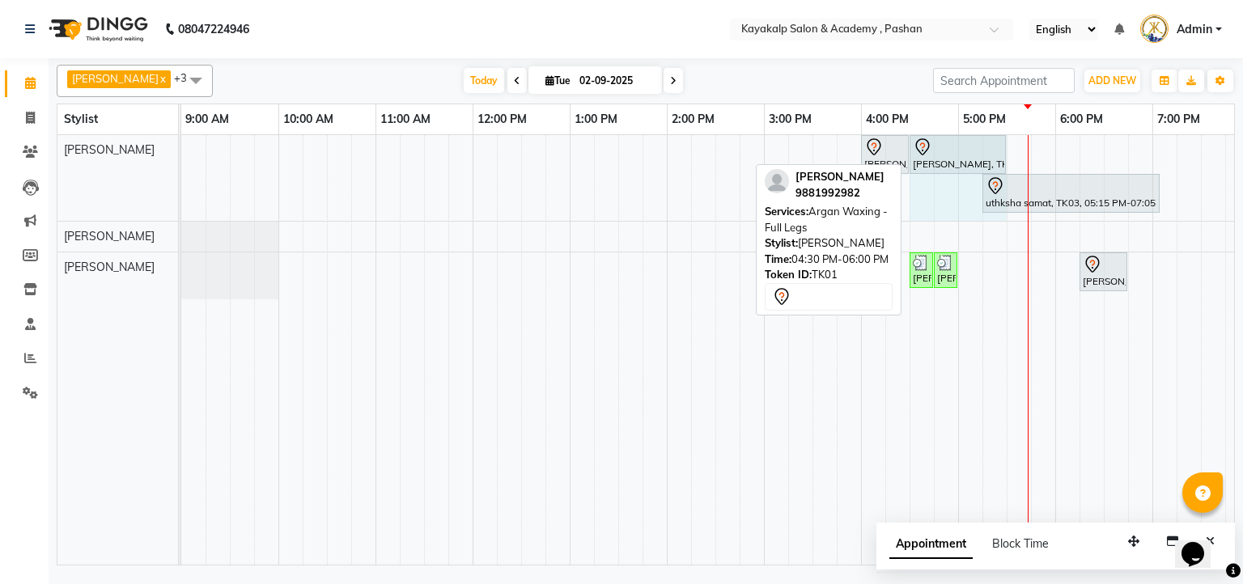
drag, startPoint x: 1051, startPoint y: 137, endPoint x: 990, endPoint y: 145, distance: 61.2
click at [181, 145] on div "NEHA SALVI, TK01, 04:00 PM-04:30 PM, Argan Waxing - Full Arms NEHA SALVI, TK01,…" at bounding box center [181, 178] width 0 height 86
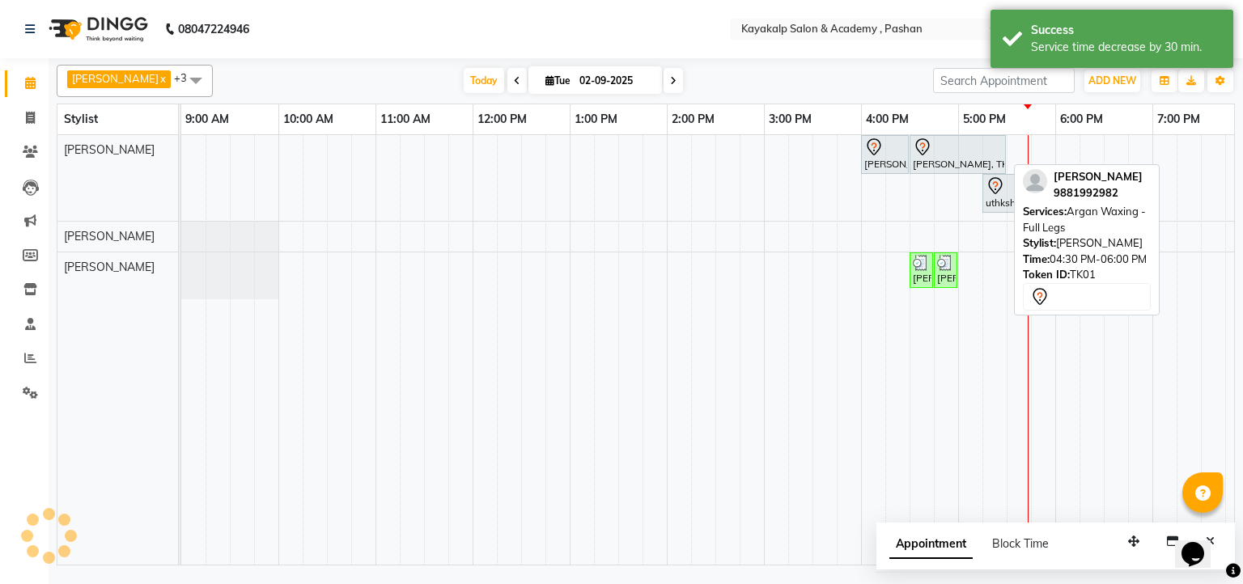
click at [966, 149] on div at bounding box center [958, 147] width 90 height 19
select select "7"
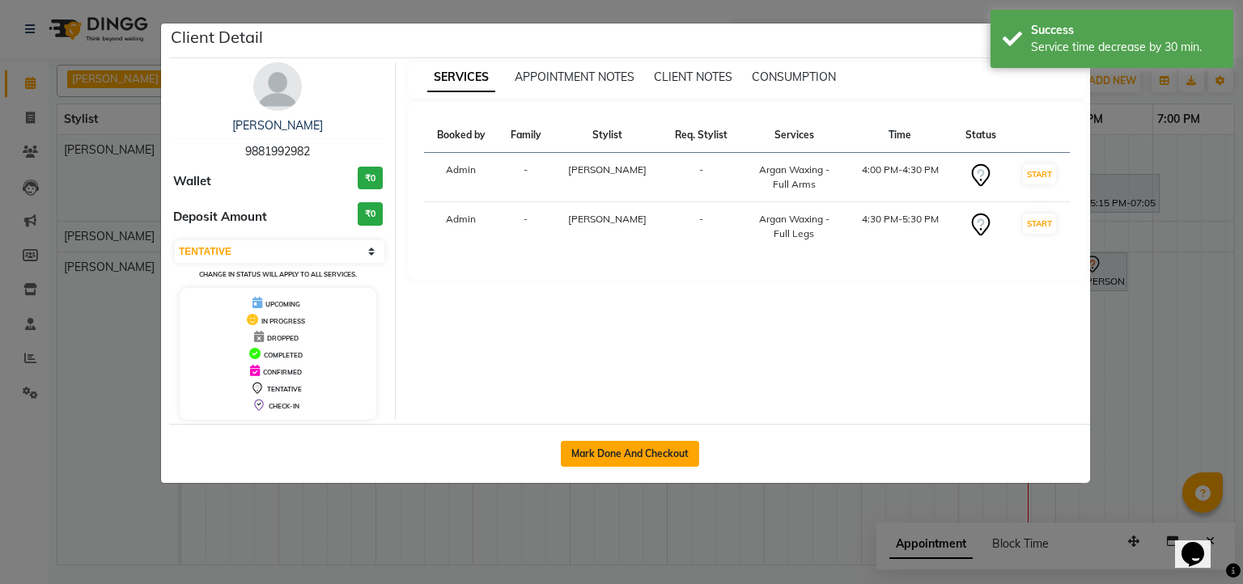
click at [609, 456] on button "Mark Done And Checkout" at bounding box center [630, 454] width 138 height 26
select select "service"
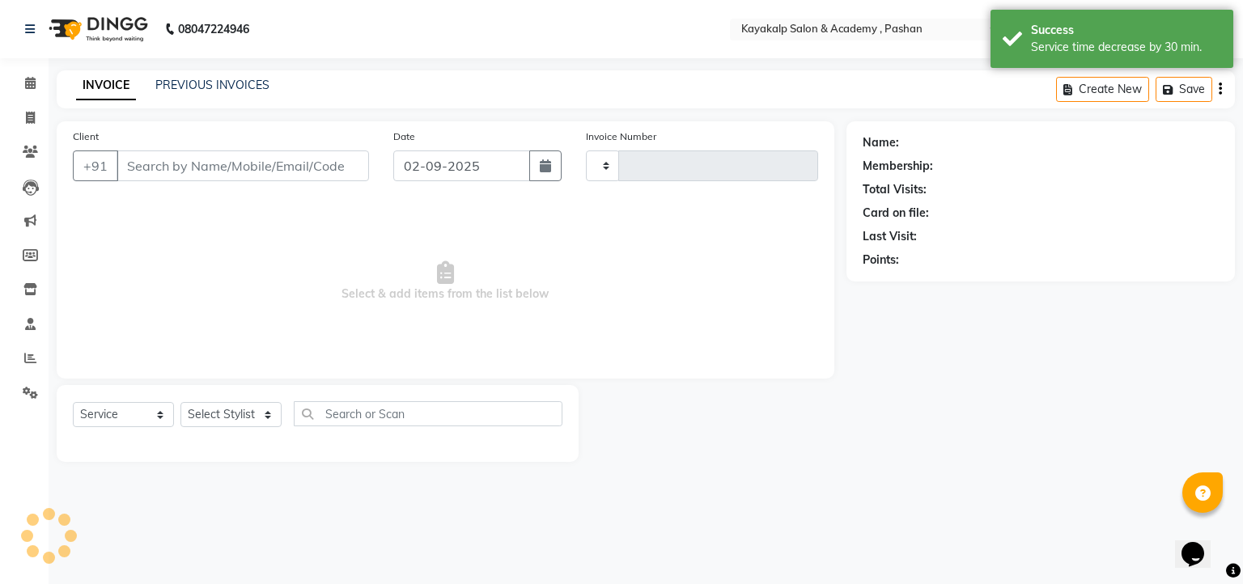
type input "0629"
select select "4804"
type input "9881992982"
select select "29289"
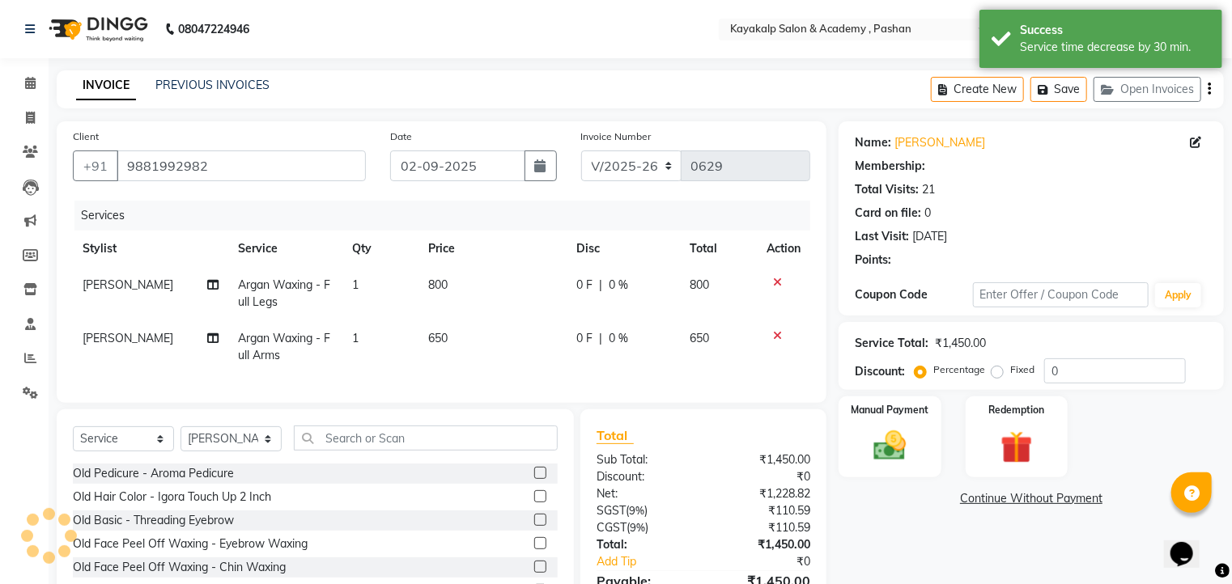
select select "1: Object"
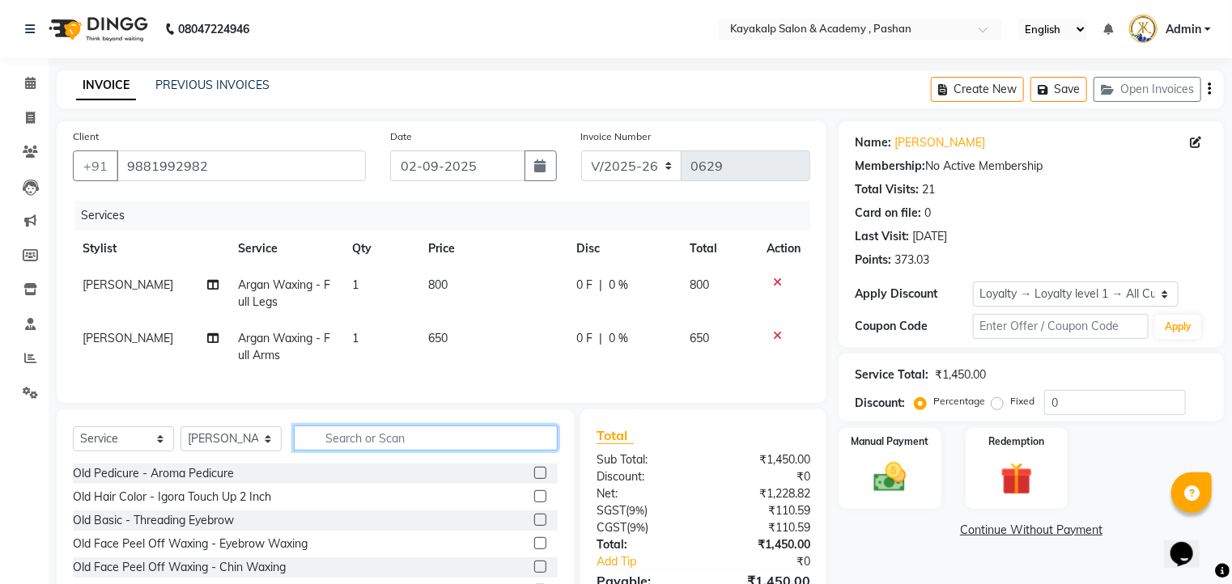
click at [365, 451] on input "text" at bounding box center [426, 438] width 264 height 25
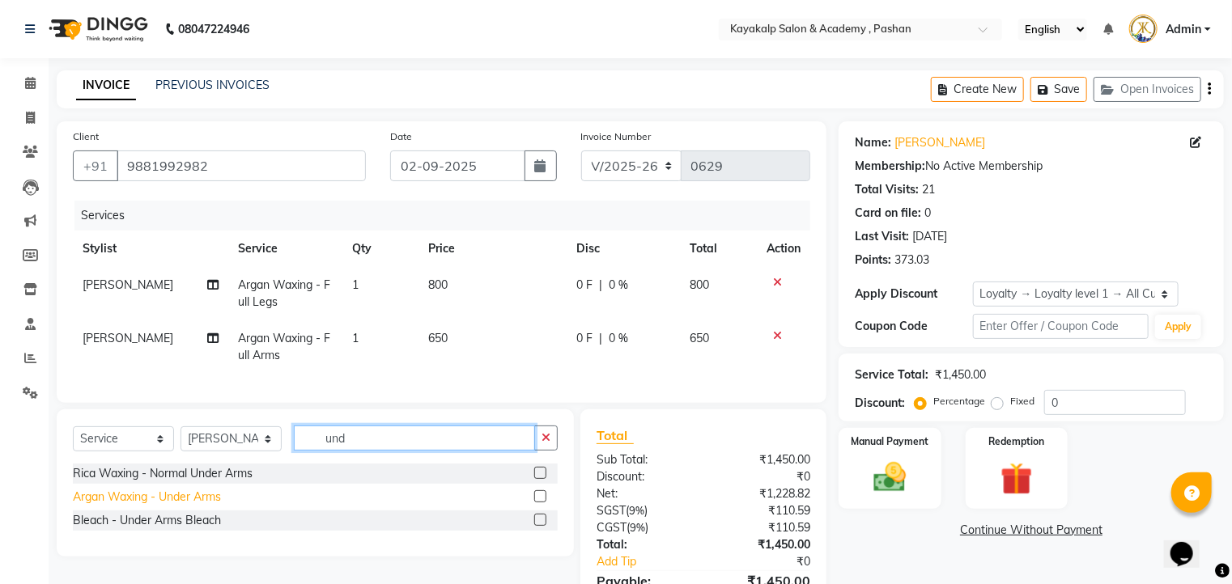
type input "und"
click at [171, 506] on div "Argan Waxing - Under Arms" at bounding box center [147, 497] width 148 height 17
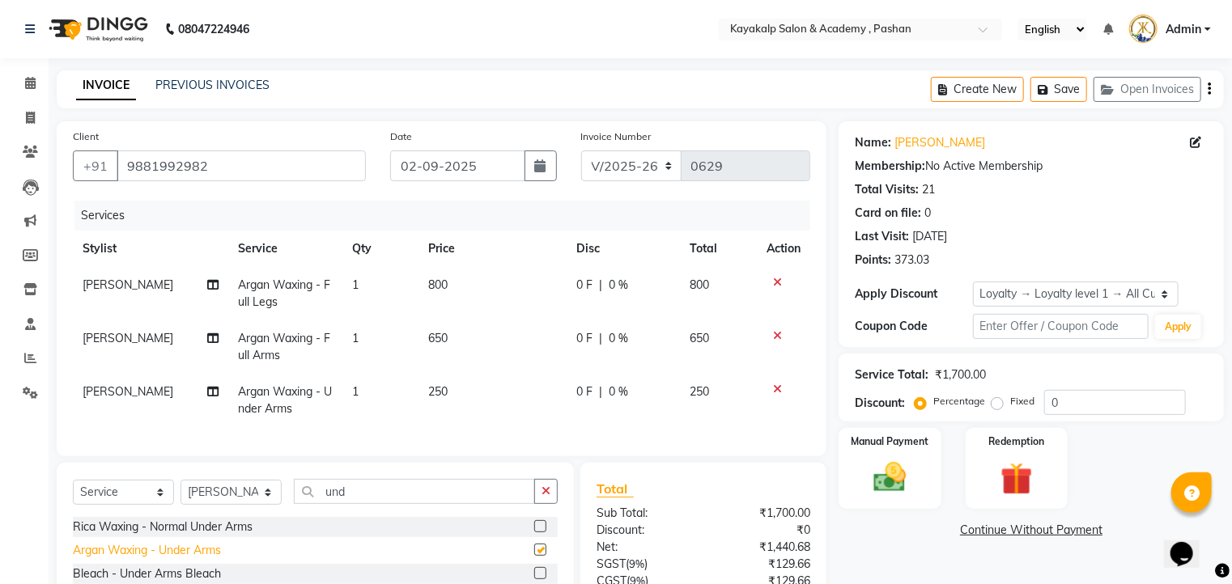
checkbox input "false"
click at [367, 504] on input "und" at bounding box center [414, 491] width 241 height 25
type input "u"
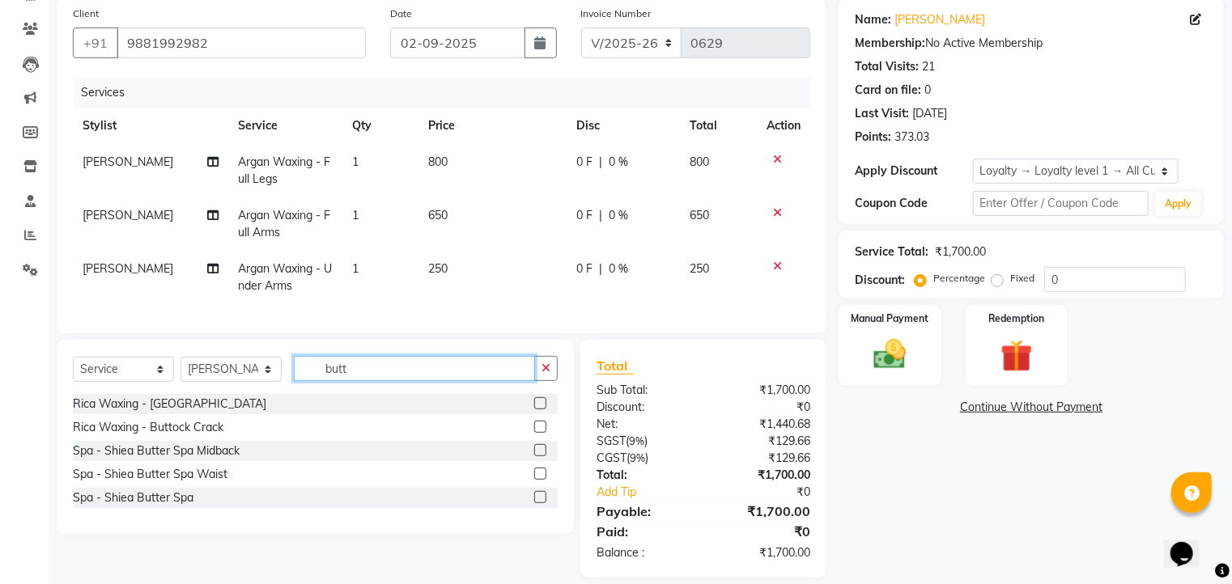
scroll to position [129, 0]
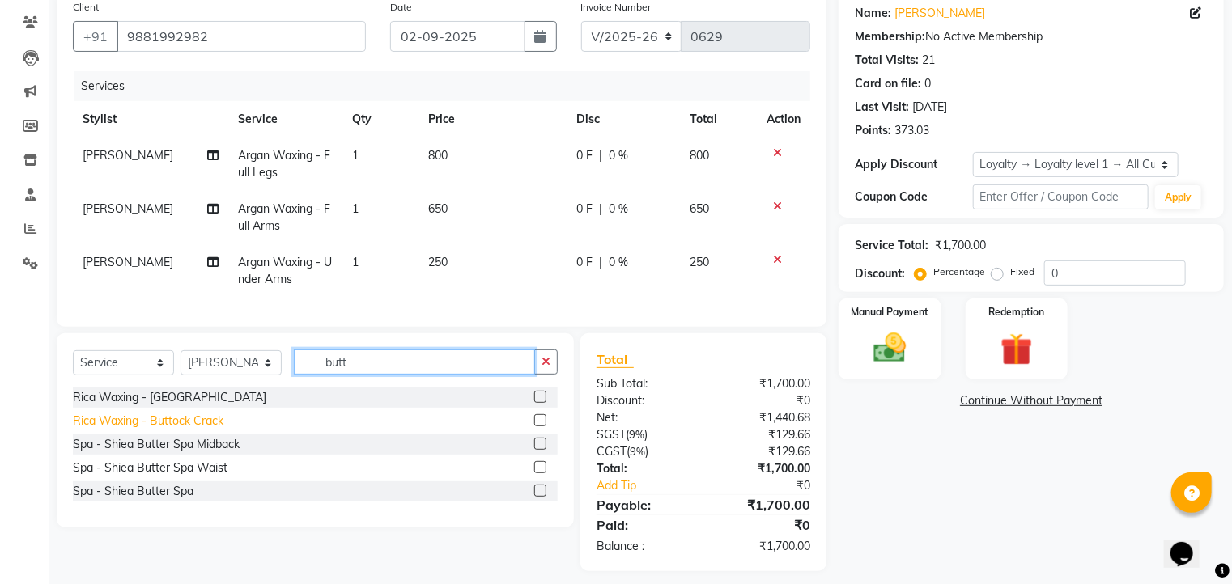
type input "butt"
click at [186, 430] on div "Rica Waxing - Buttock Crack" at bounding box center [148, 421] width 151 height 17
checkbox input "false"
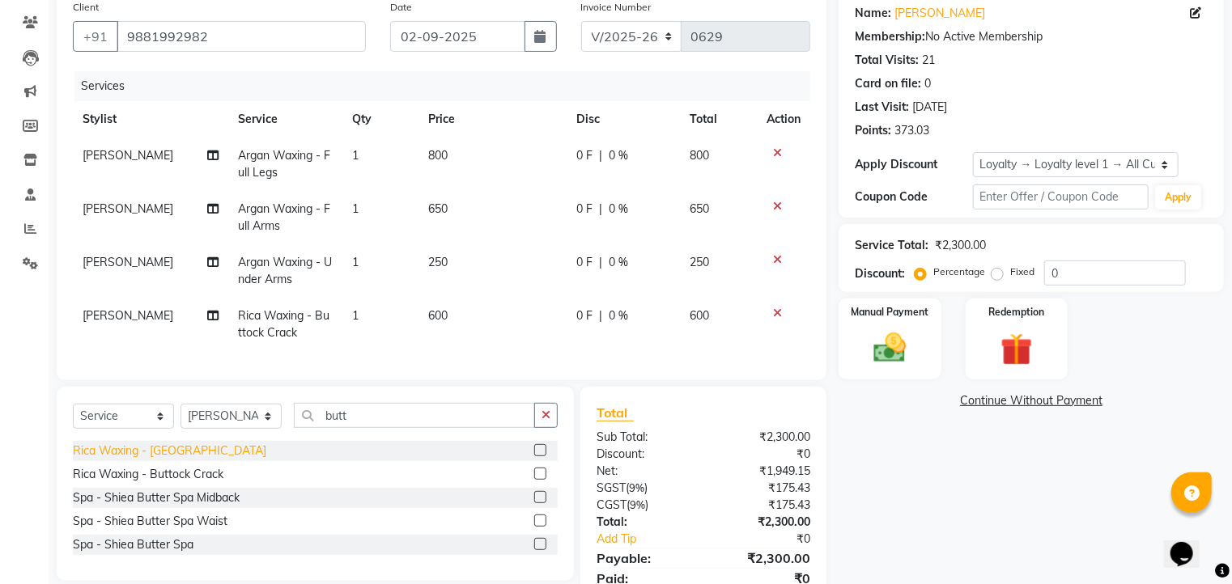
click at [159, 460] on div "Rica Waxing - [GEOGRAPHIC_DATA]" at bounding box center [169, 451] width 193 height 17
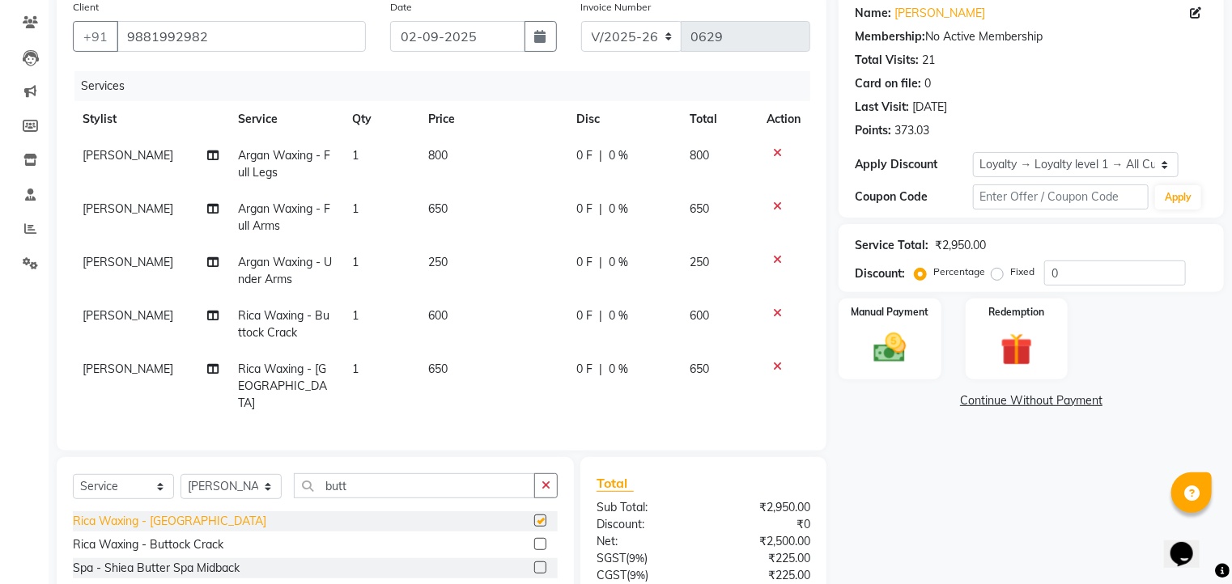
checkbox input "false"
click at [774, 316] on icon at bounding box center [777, 312] width 9 height 11
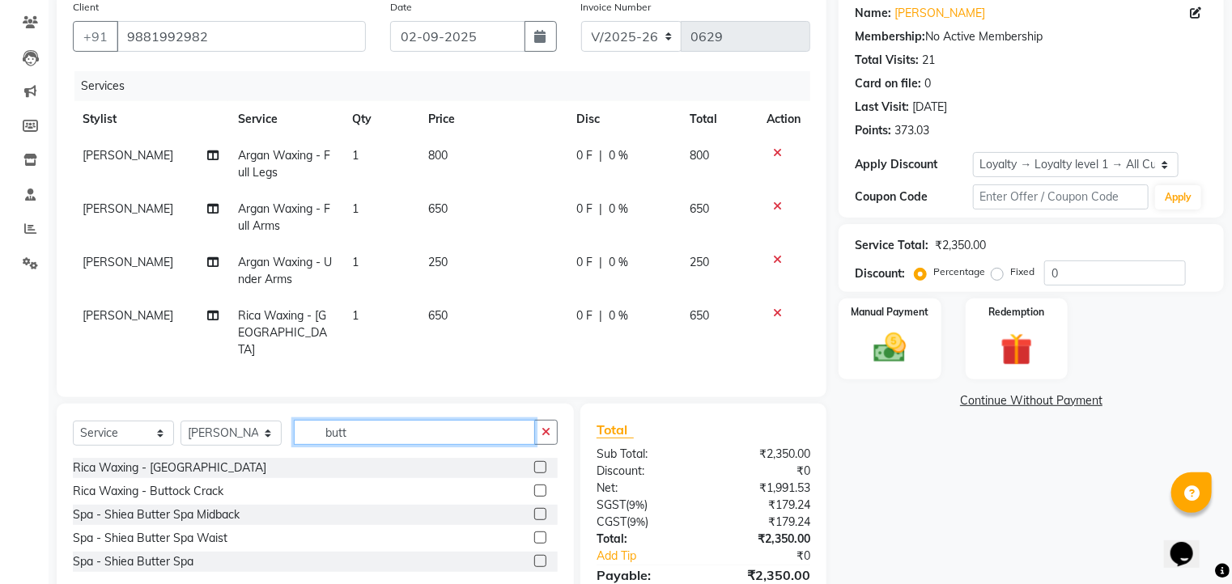
click at [410, 433] on input "butt" at bounding box center [414, 432] width 241 height 25
type input "b"
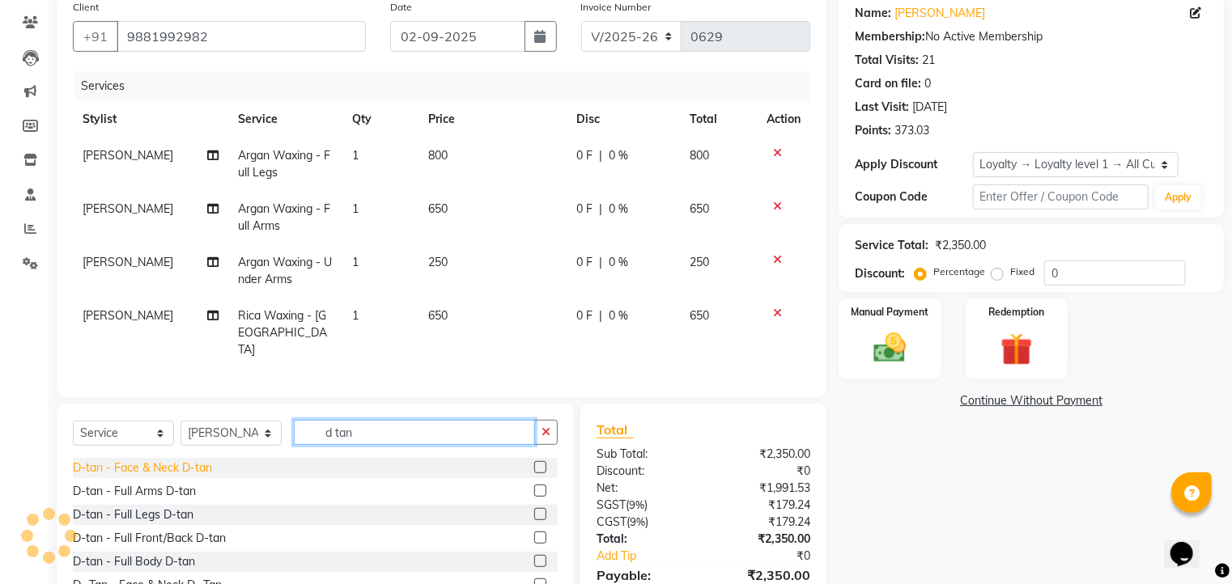
type input "d tan"
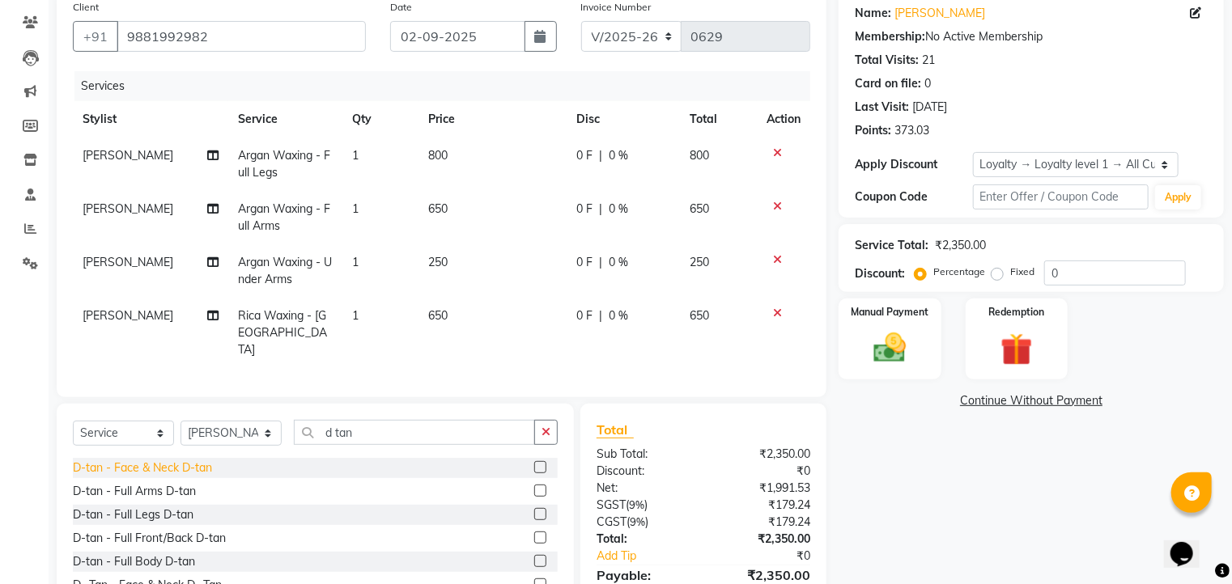
click at [134, 460] on div "D-tan - Face & Neck D-tan" at bounding box center [142, 468] width 139 height 17
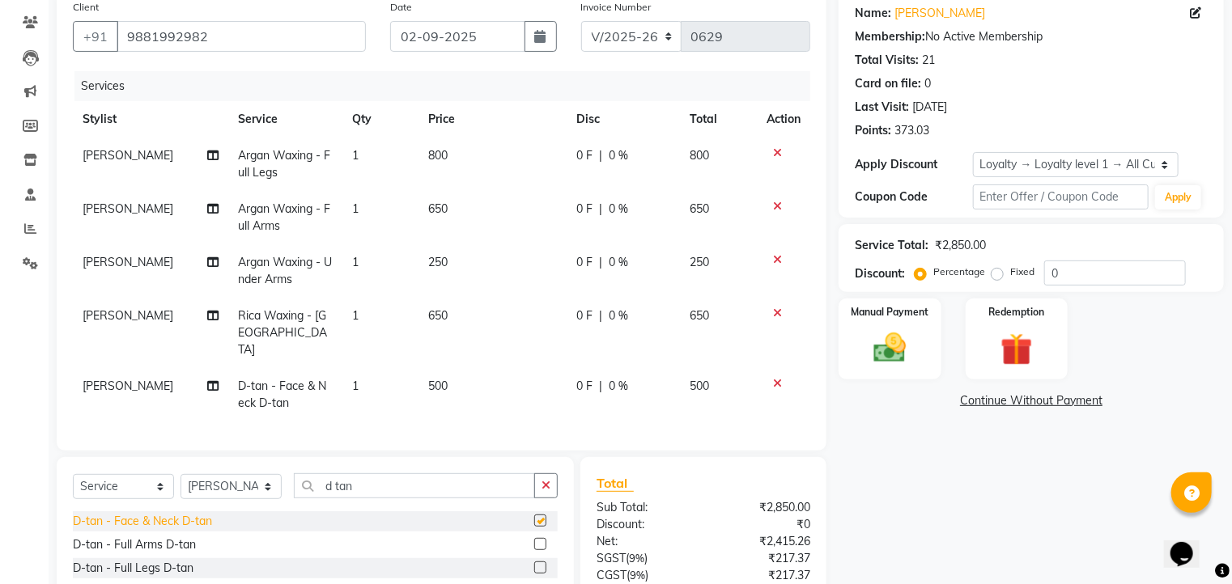
checkbox input "false"
click at [382, 478] on input "d tan" at bounding box center [414, 485] width 241 height 25
type input "d"
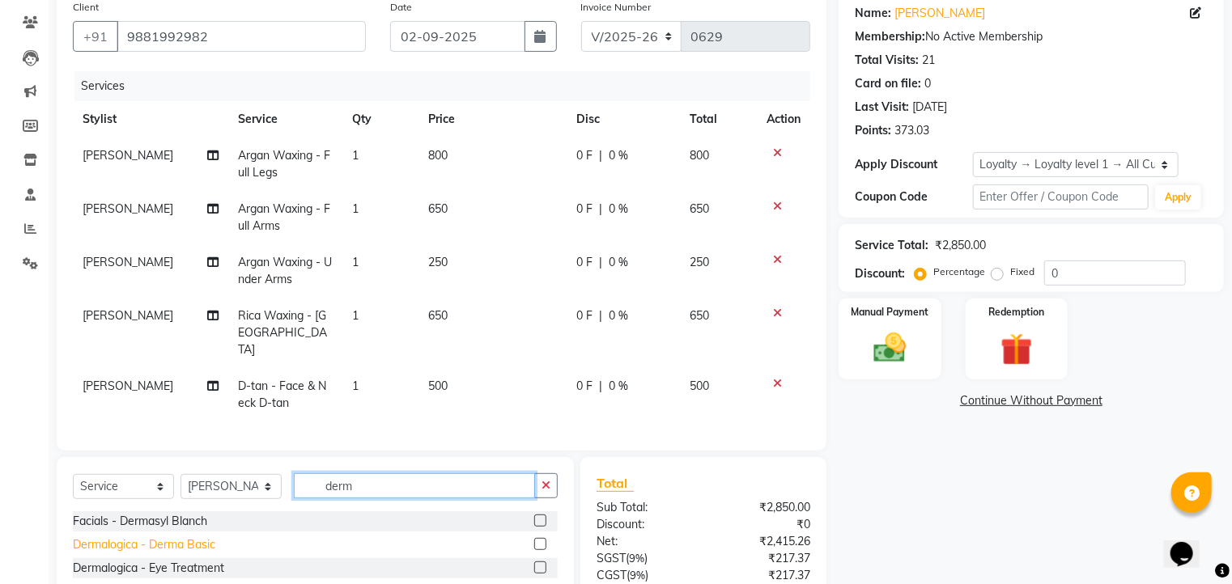
scroll to position [65, 0]
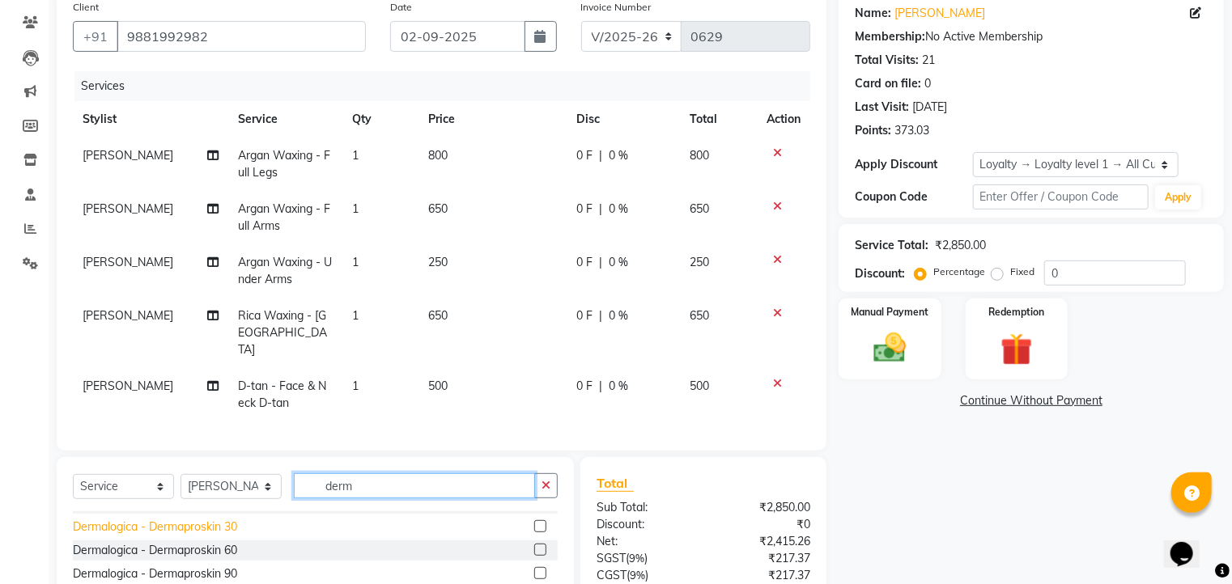
type input "derm"
click at [214, 521] on div "Dermalogica - Dermaproskin 30" at bounding box center [155, 527] width 164 height 17
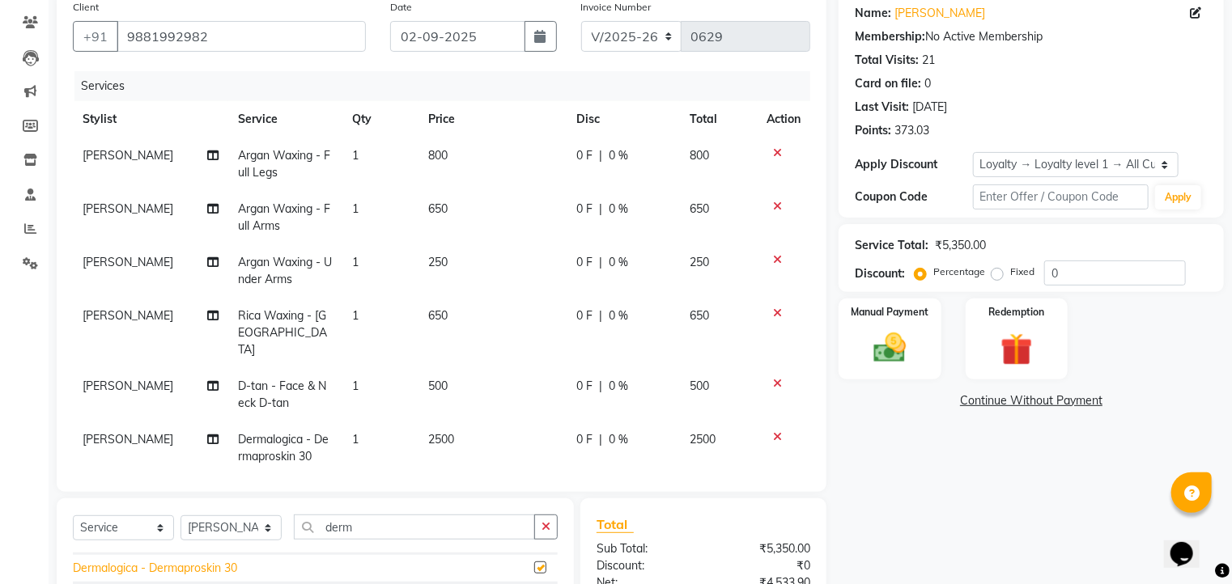
checkbox input "false"
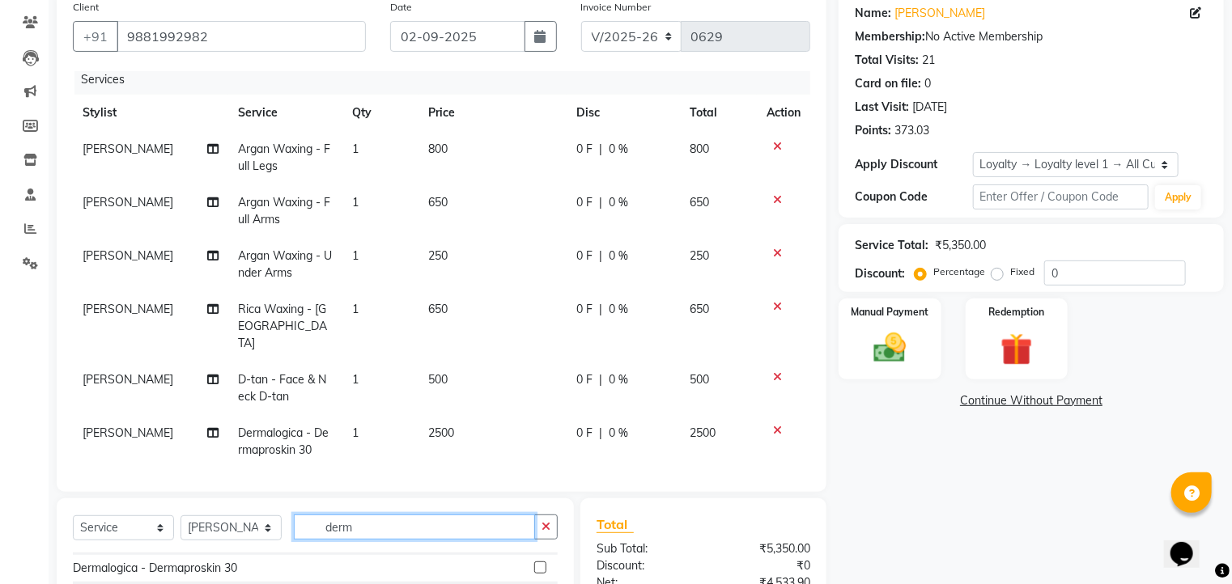
click at [374, 524] on input "derm" at bounding box center [414, 527] width 241 height 25
type input "d"
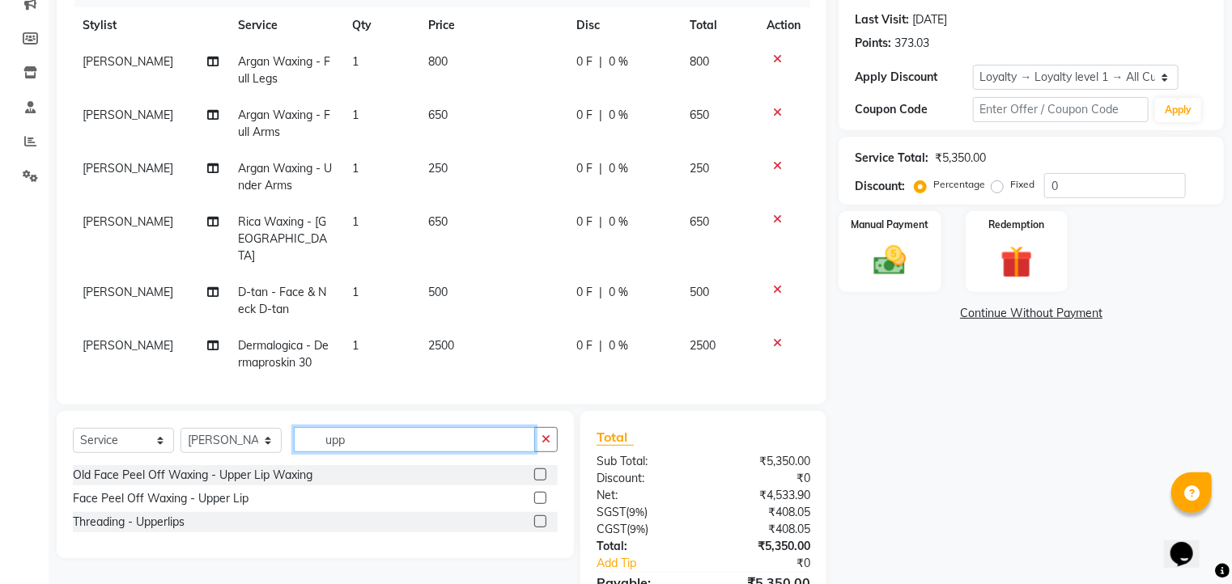
scroll to position [307, 0]
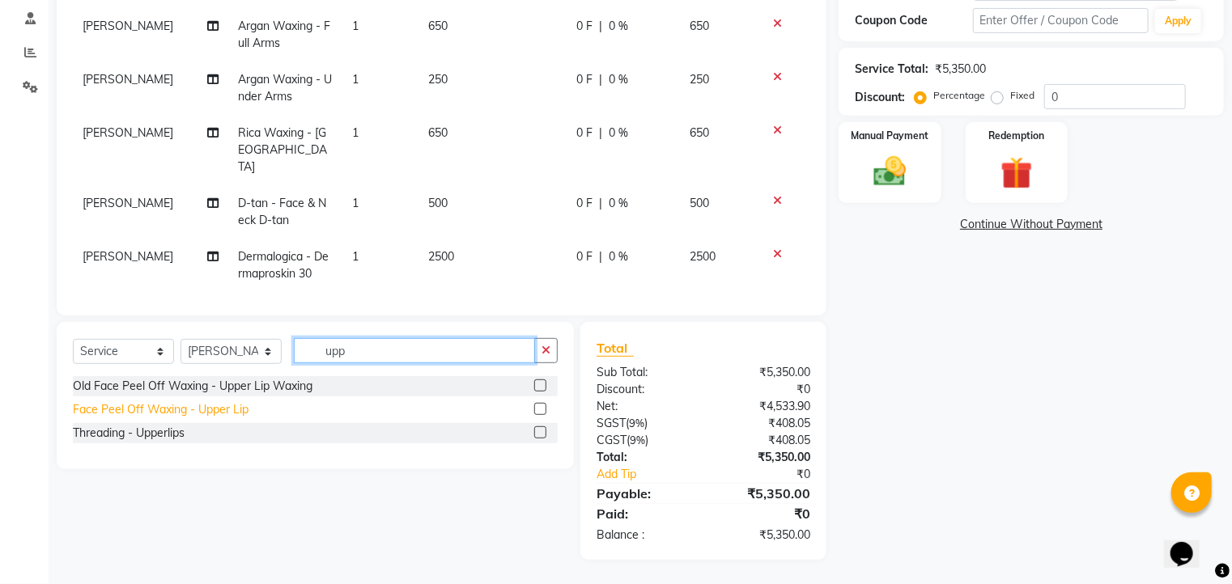
type input "upp"
click at [238, 412] on div "Face Peel Off Waxing - Upper Lip" at bounding box center [161, 409] width 176 height 17
checkbox input "false"
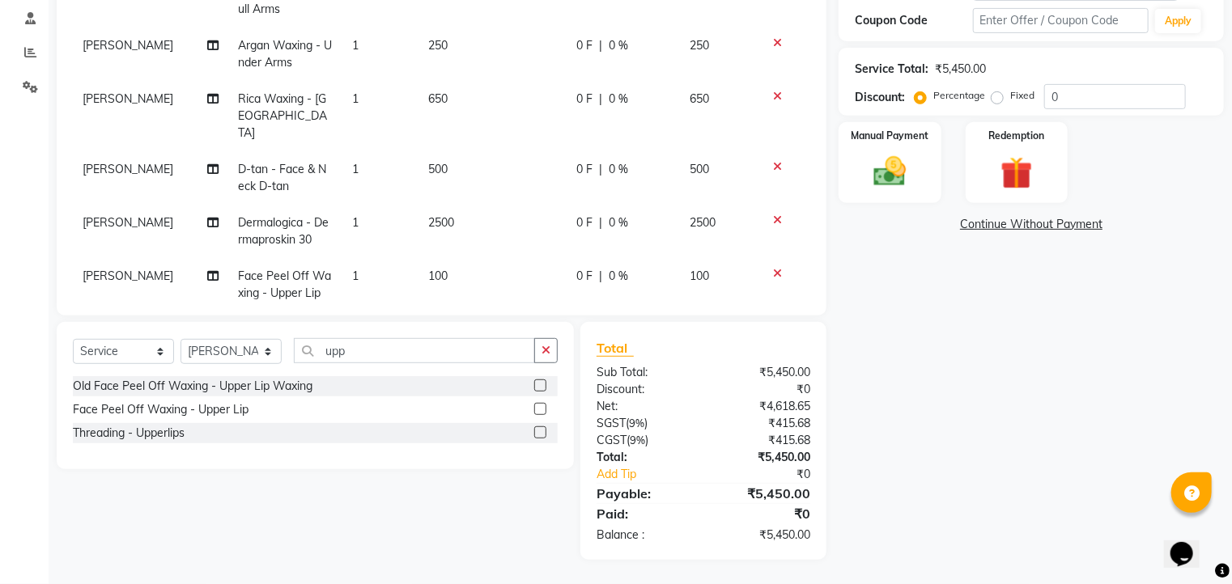
scroll to position [59, 0]
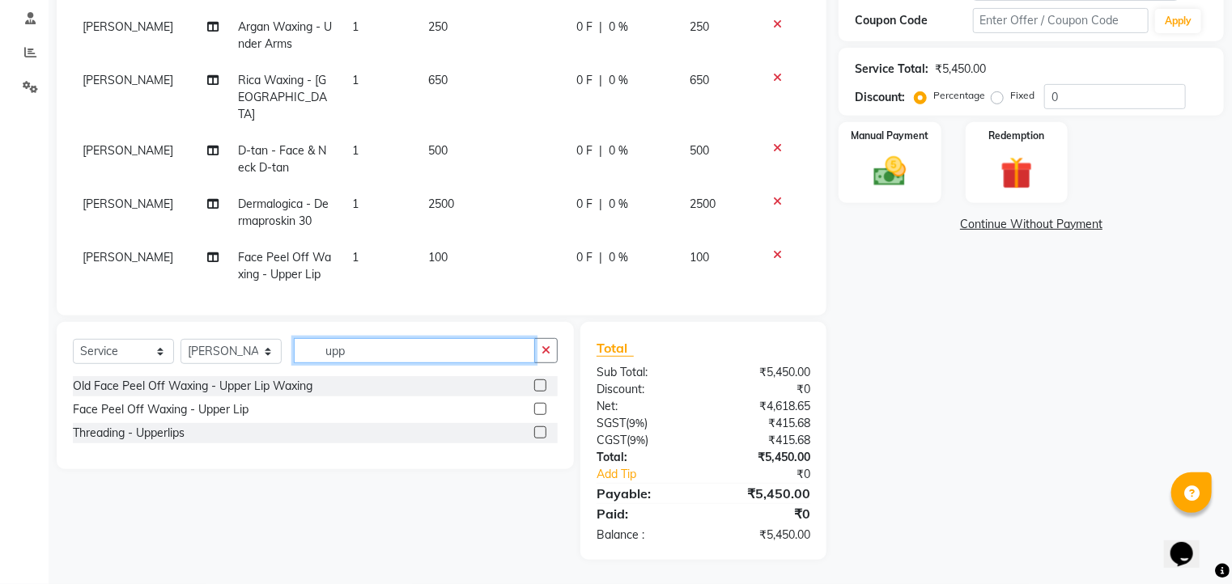
click at [386, 350] on input "upp" at bounding box center [414, 350] width 241 height 25
type input "u"
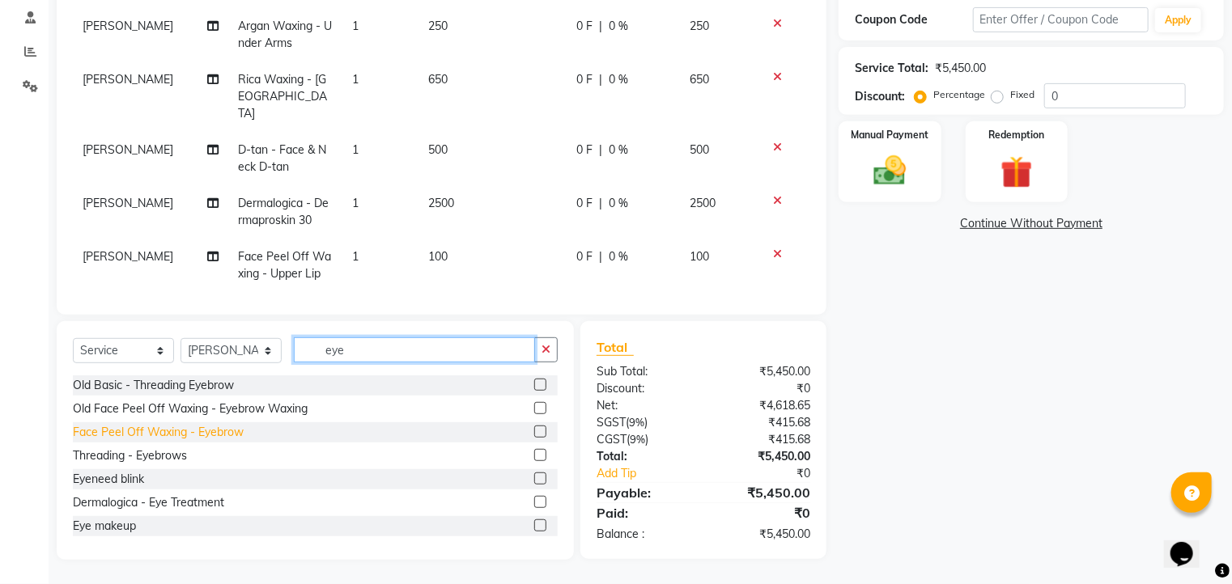
type input "eye"
click at [152, 432] on div "Face Peel Off Waxing - Eyebrow" at bounding box center [158, 432] width 171 height 17
checkbox input "false"
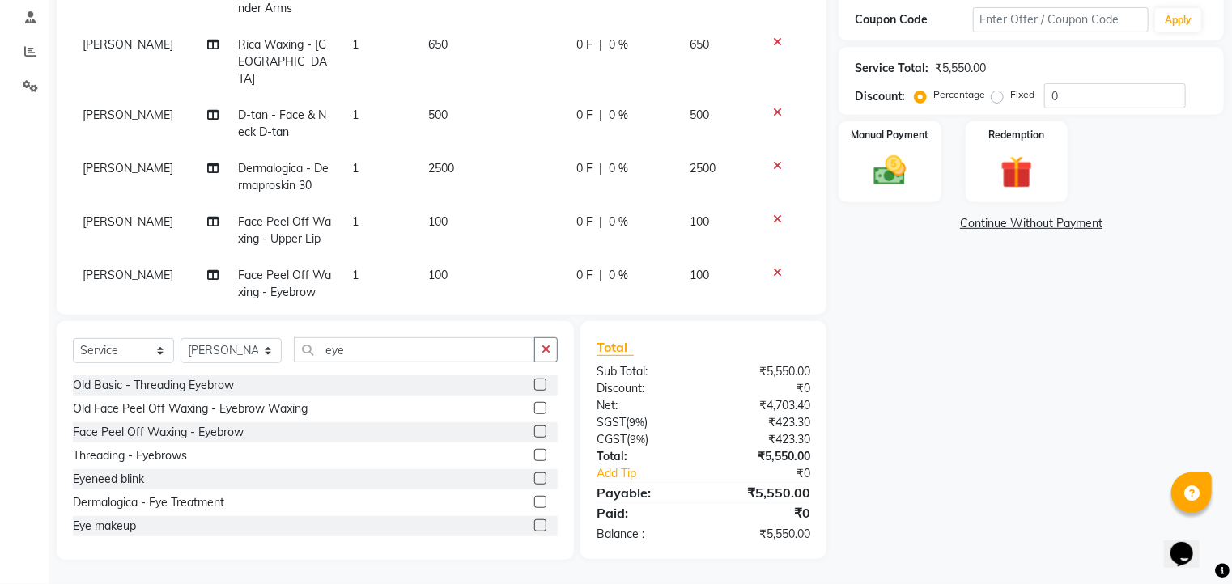
scroll to position [113, 0]
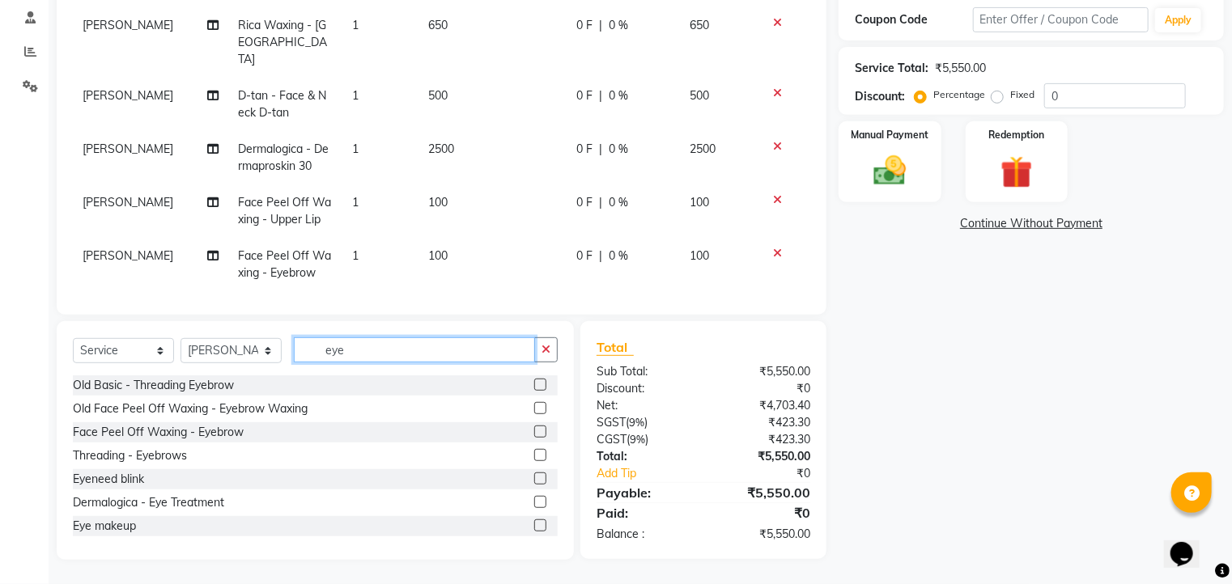
click at [365, 353] on input "eye" at bounding box center [414, 349] width 241 height 25
click at [766, 248] on div at bounding box center [783, 253] width 34 height 11
click at [397, 350] on input "eye" at bounding box center [414, 349] width 241 height 25
type input "e"
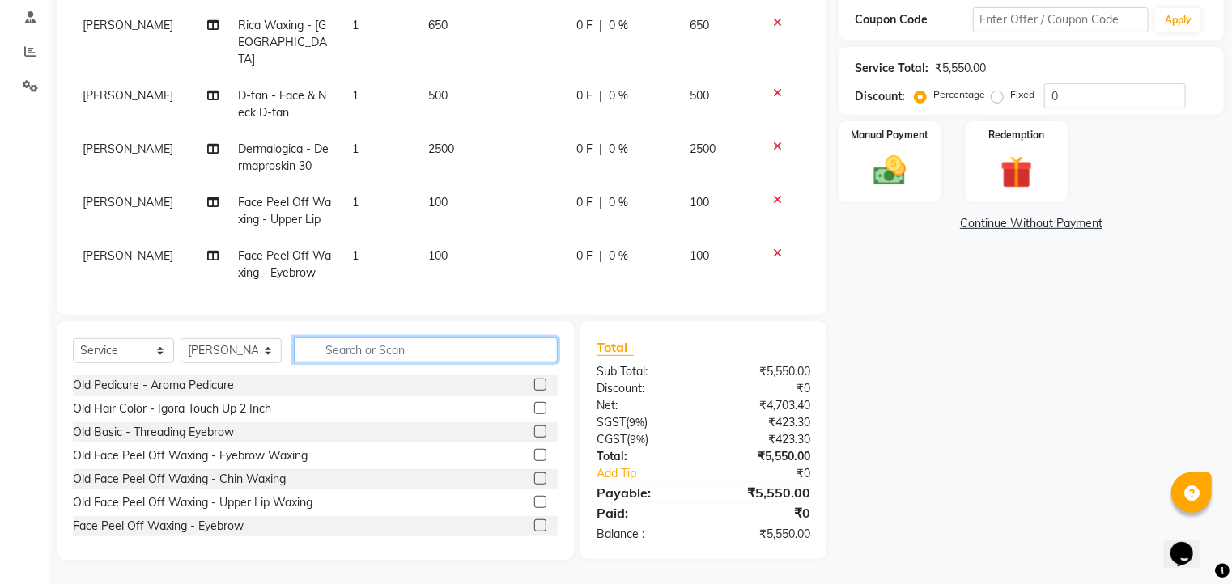
click at [423, 346] on input "text" at bounding box center [426, 349] width 264 height 25
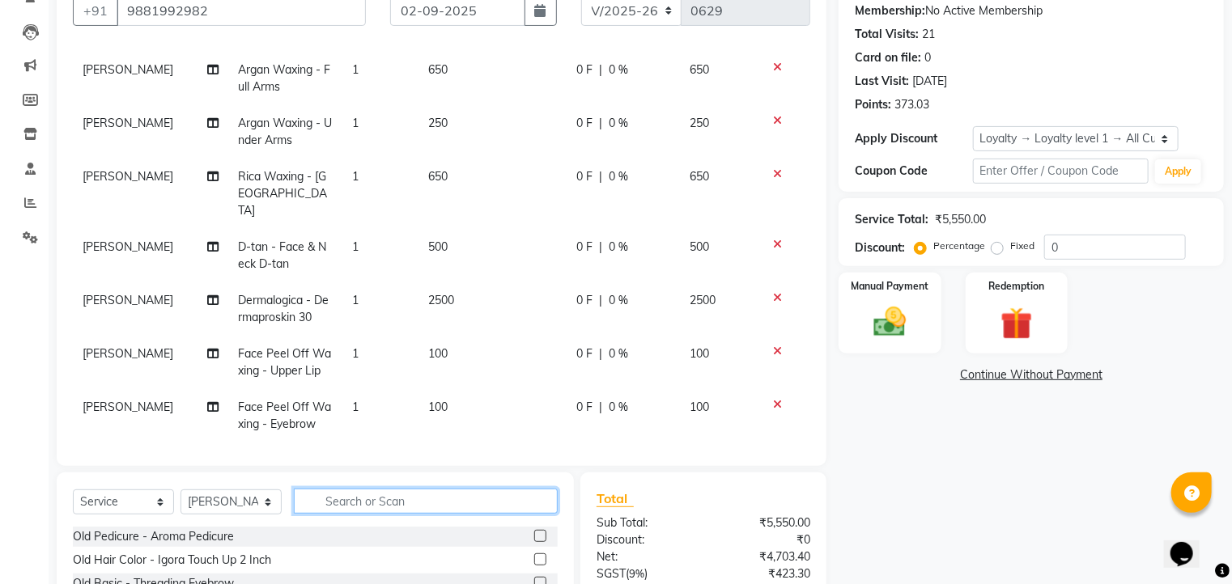
scroll to position [178, 0]
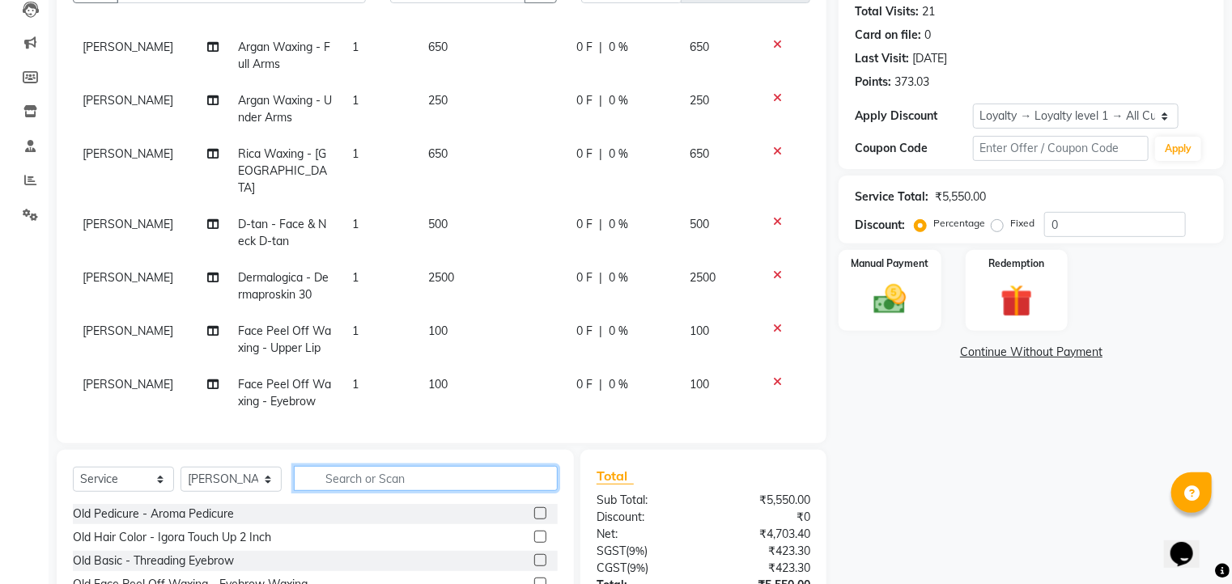
click at [414, 479] on input "text" at bounding box center [426, 478] width 264 height 25
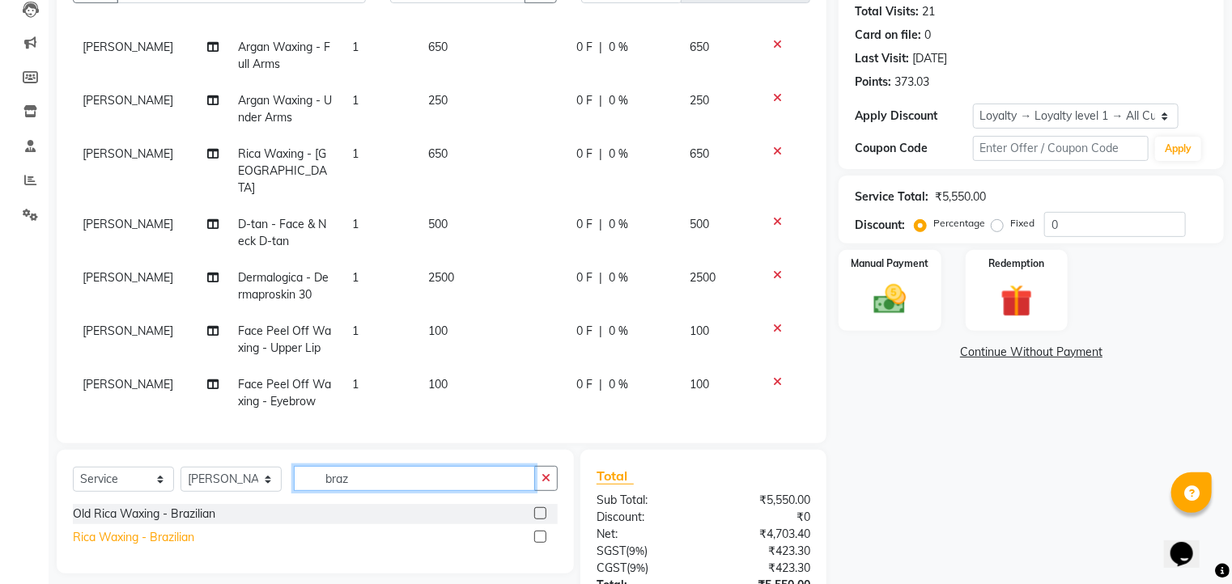
type input "braz"
click at [118, 530] on div "Rica Waxing - Brazilian" at bounding box center [133, 537] width 121 height 17
checkbox input "false"
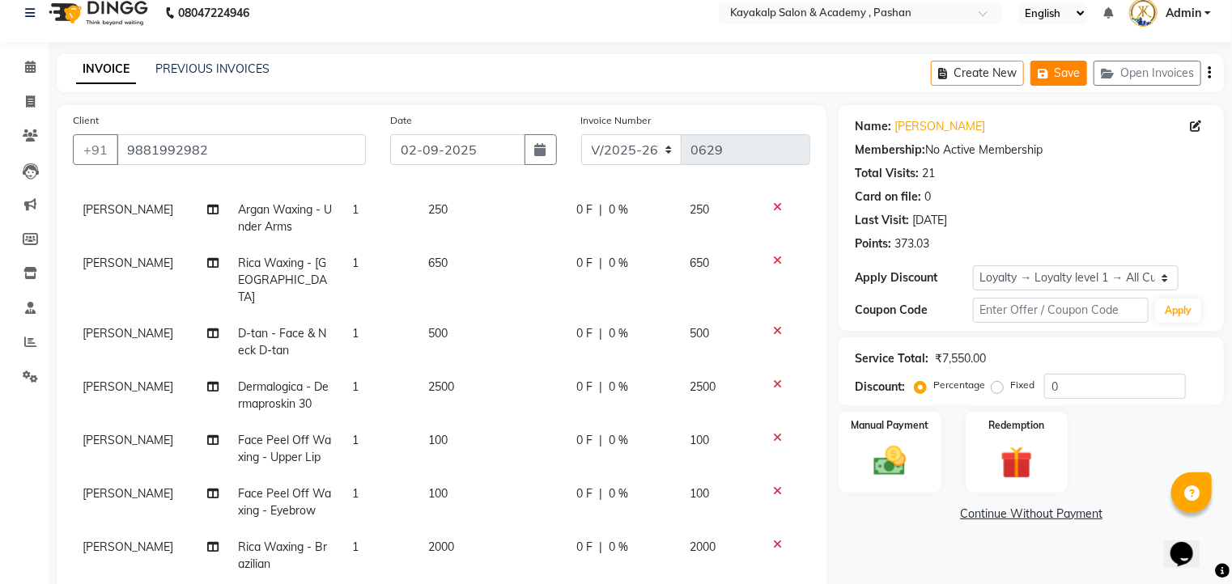
scroll to position [0, 0]
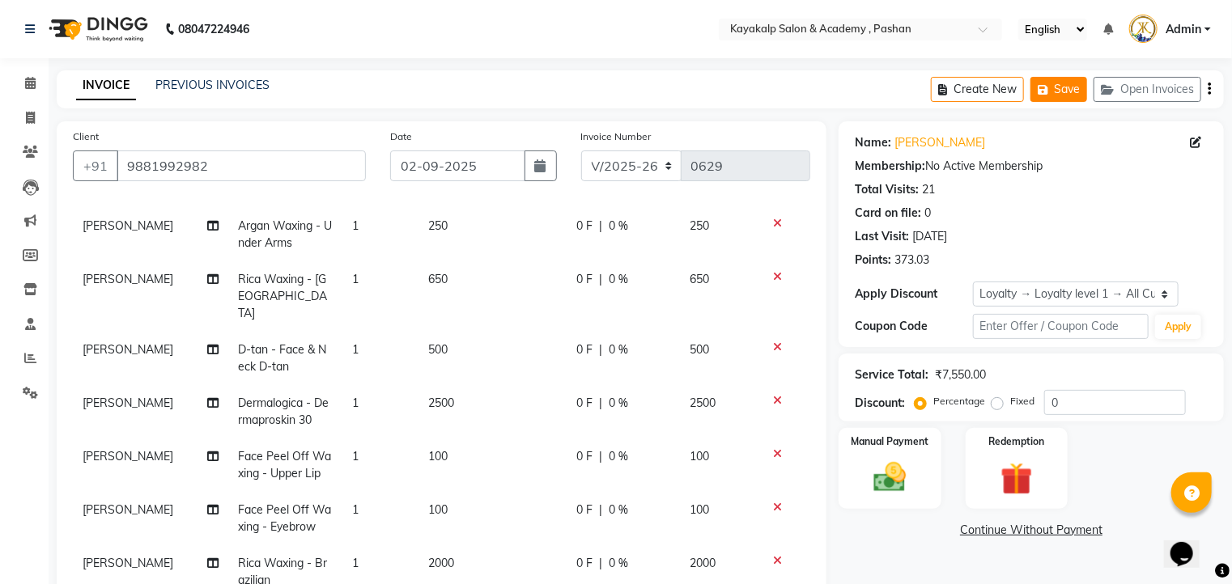
click at [1054, 88] on button "Save" at bounding box center [1058, 89] width 57 height 25
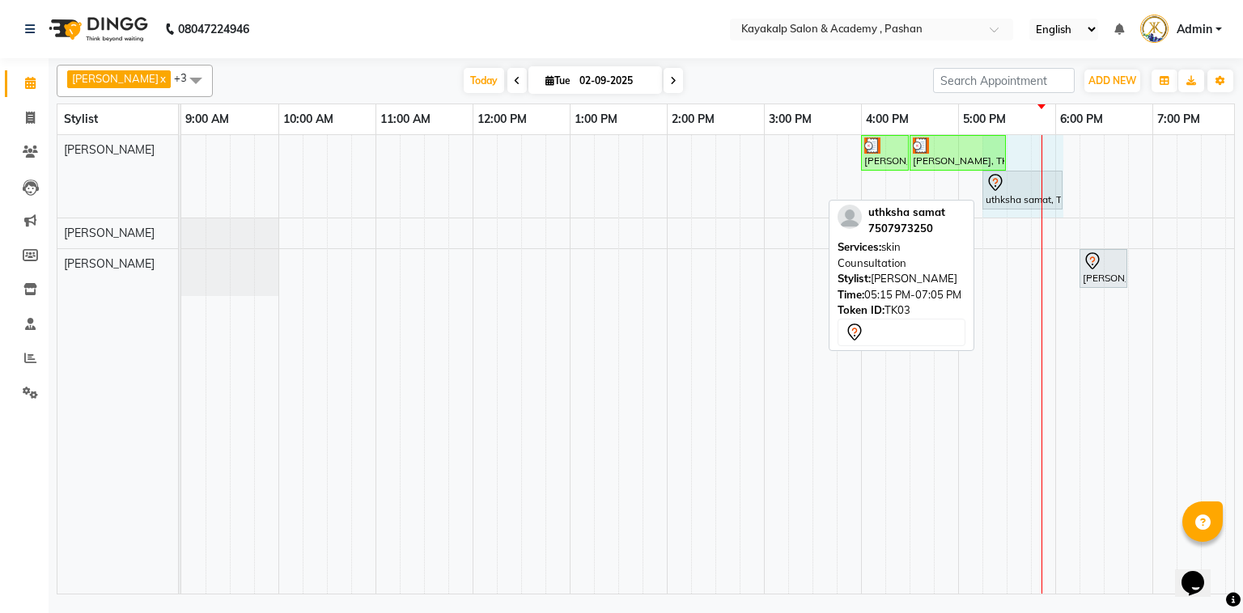
drag, startPoint x: 1159, startPoint y: 183, endPoint x: 1071, endPoint y: 196, distance: 88.3
click at [1071, 196] on div "NEHA SALVI, TK01, 04:00 PM-04:30 PM, Argan Waxing - Full Arms NEHA SALVI, TK01,…" at bounding box center [763, 364] width 1165 height 459
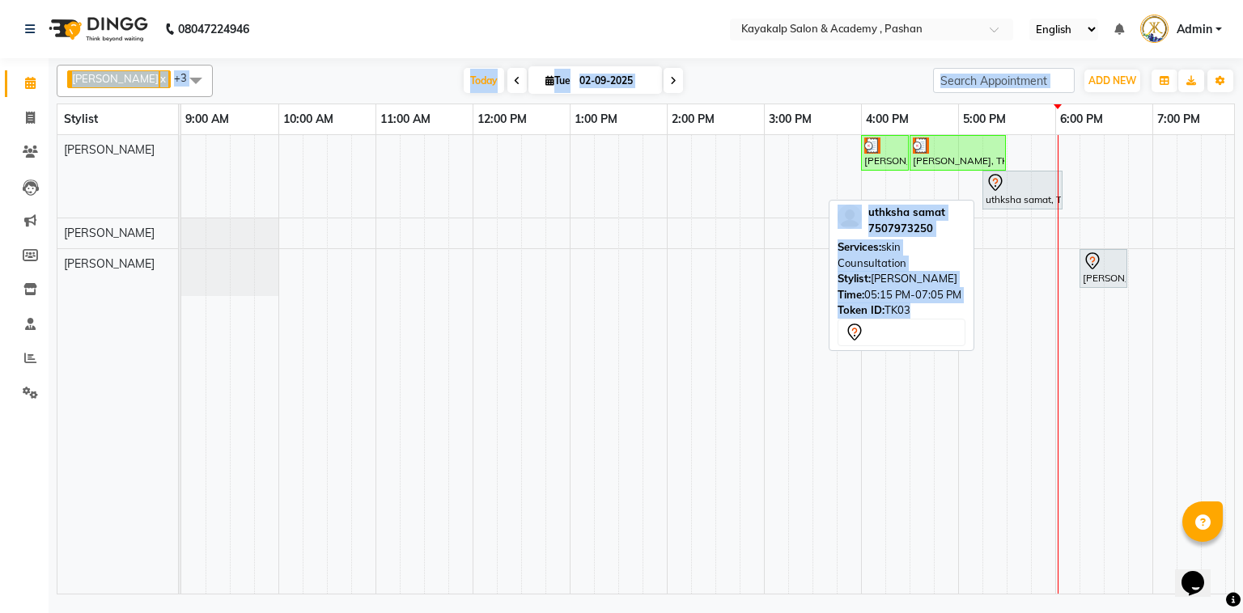
click at [9, 613] on html "08047224946 Select Location × Kayakalp Salon & Academy , Pashan English ENGLISH…" at bounding box center [621, 306] width 1243 height 613
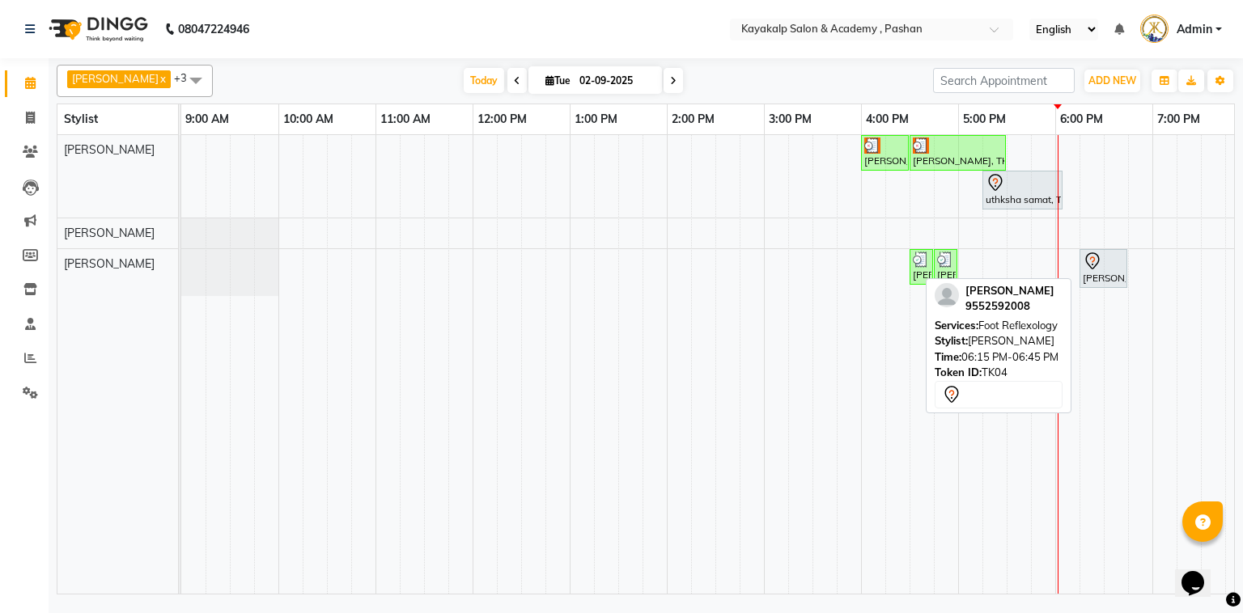
click at [1096, 271] on div "[PERSON_NAME], TK04, 06:15 PM-06:45 PM, Foot Reflexology" at bounding box center [1103, 269] width 45 height 34
select select "7"
click at [1109, 269] on div "[PERSON_NAME], TK04, 06:15 PM-06:45 PM, Foot Reflexology" at bounding box center [1103, 269] width 45 height 34
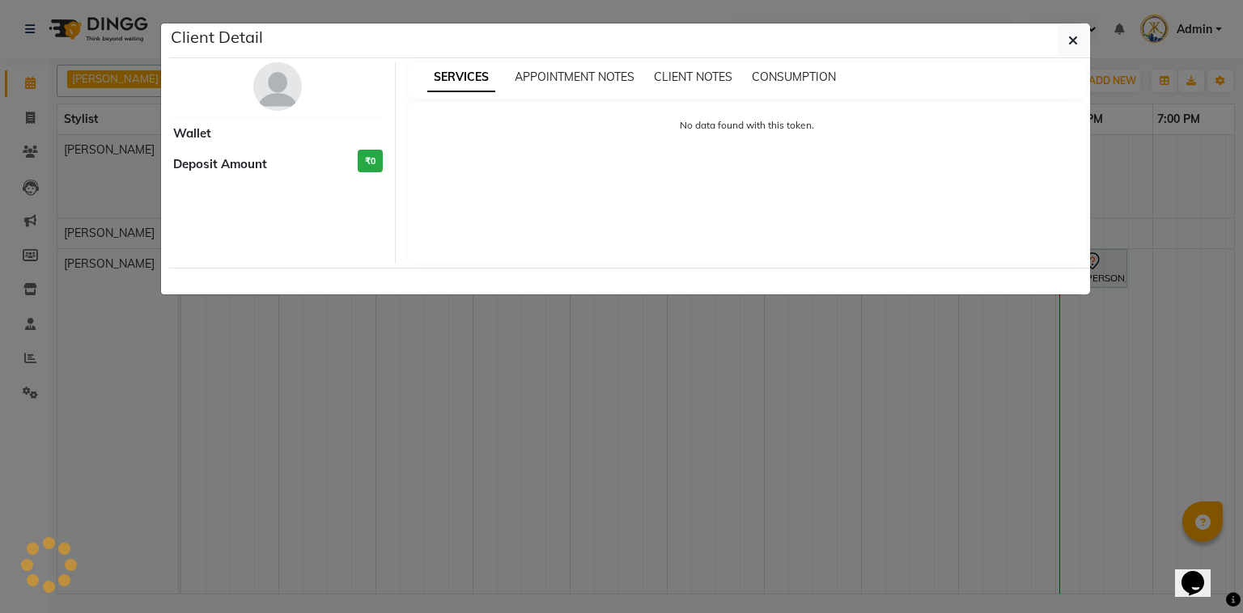
select select "7"
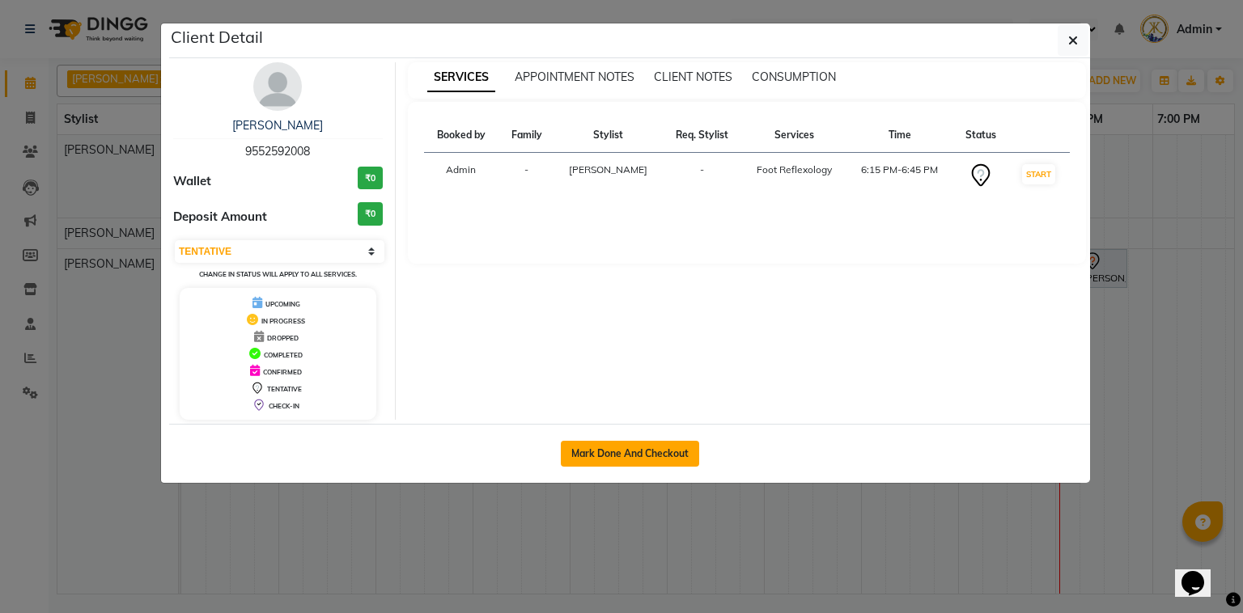
click at [626, 443] on button "Mark Done And Checkout" at bounding box center [630, 454] width 138 height 26
select select "service"
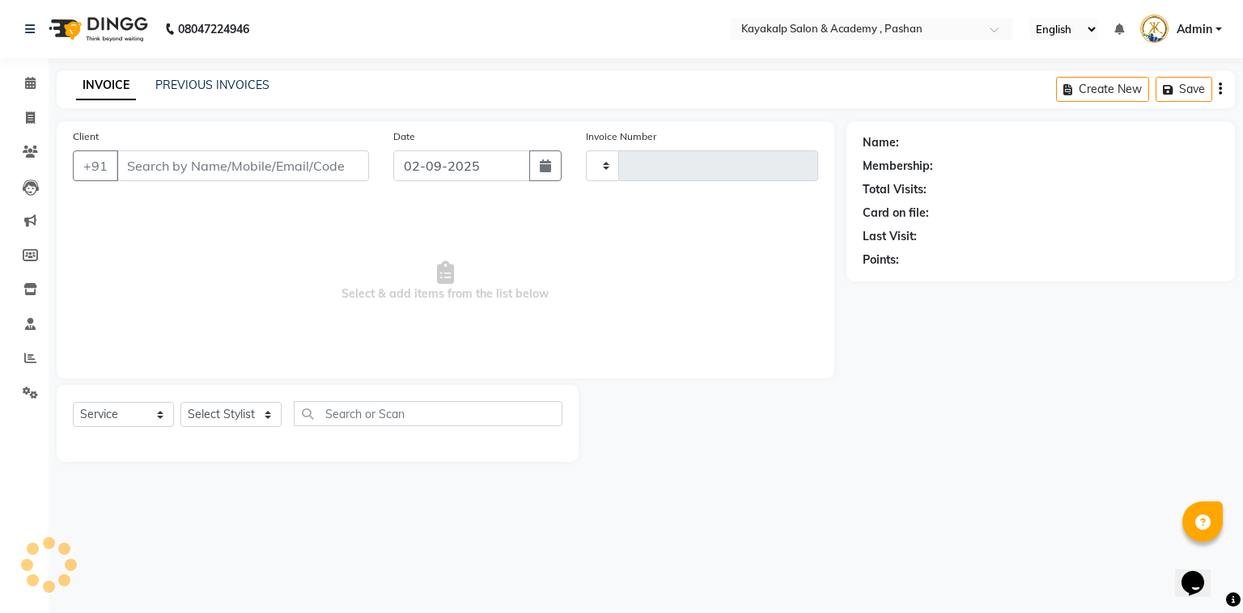
type input "0629"
select select "4804"
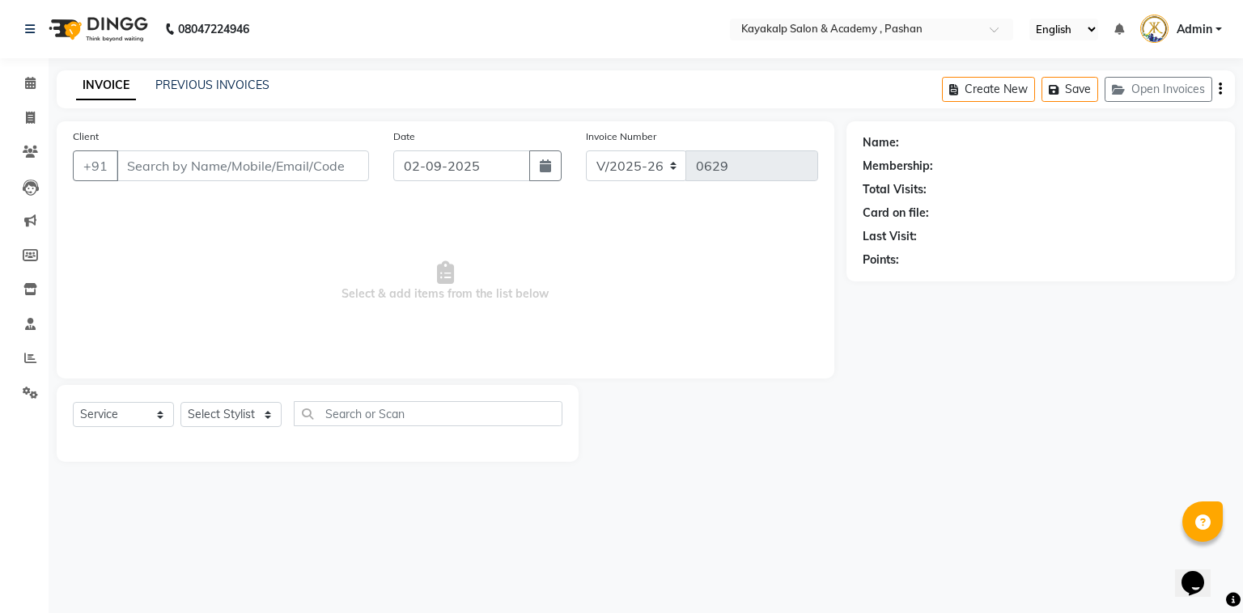
type input "9552592008"
select select "89426"
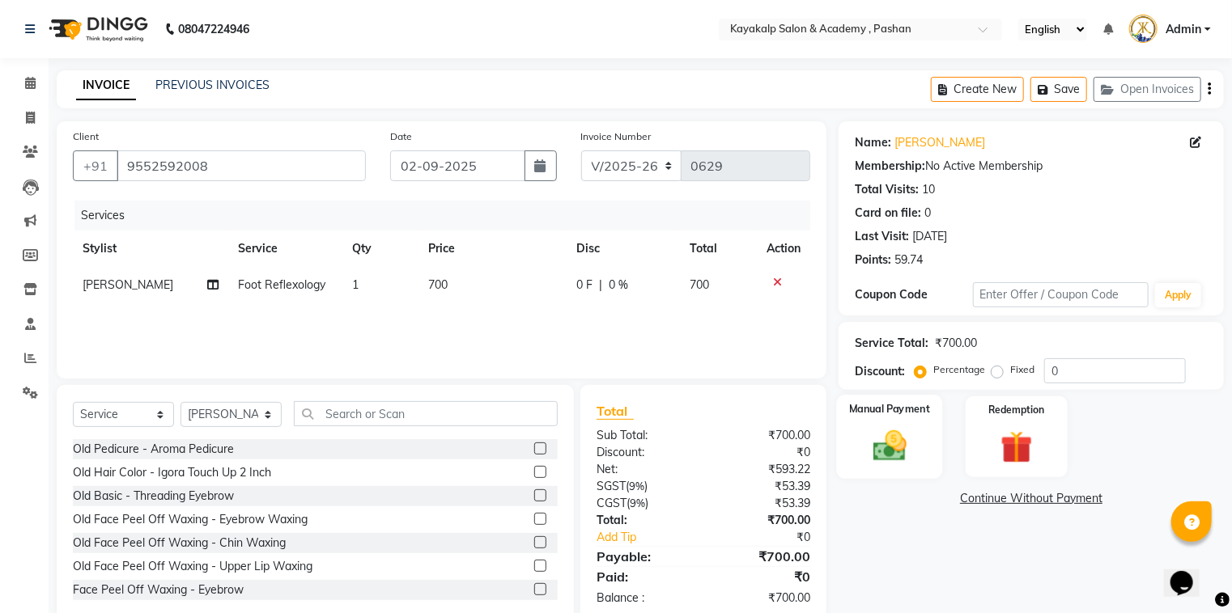
click at [917, 450] on img at bounding box center [890, 446] width 54 height 39
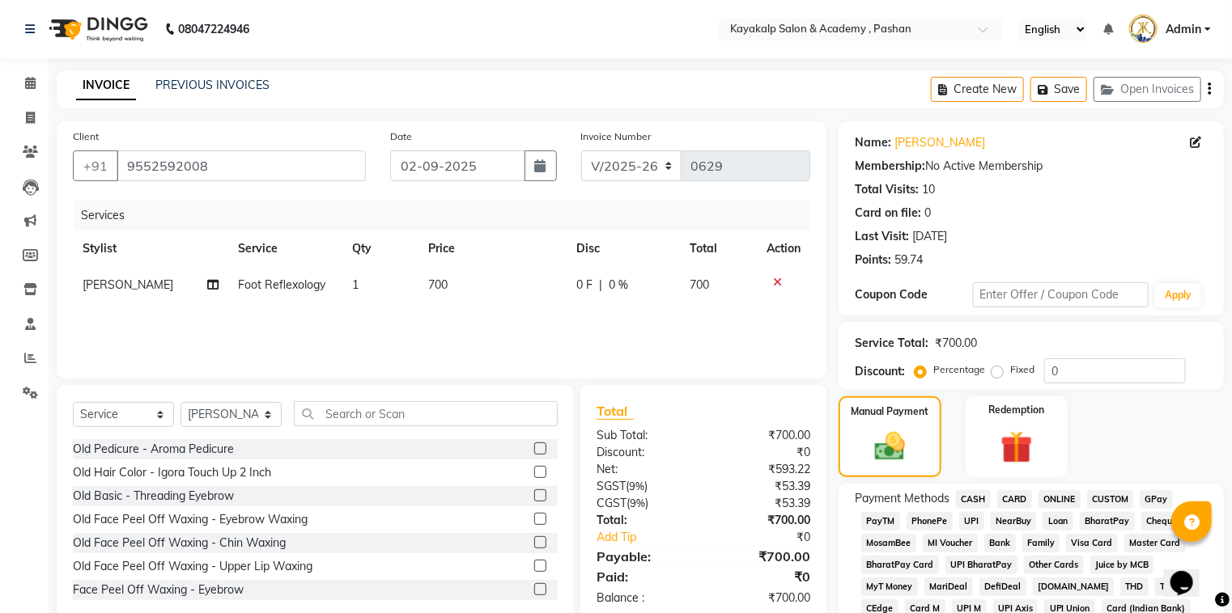
click at [1148, 498] on span "GPay" at bounding box center [1155, 499] width 33 height 19
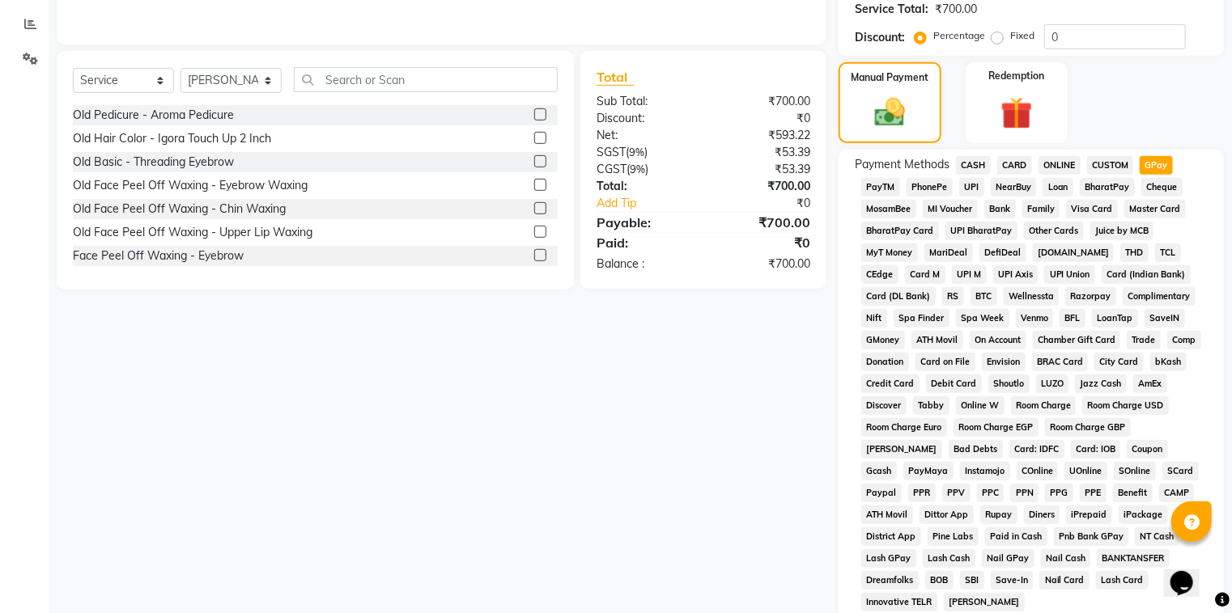
scroll to position [518, 0]
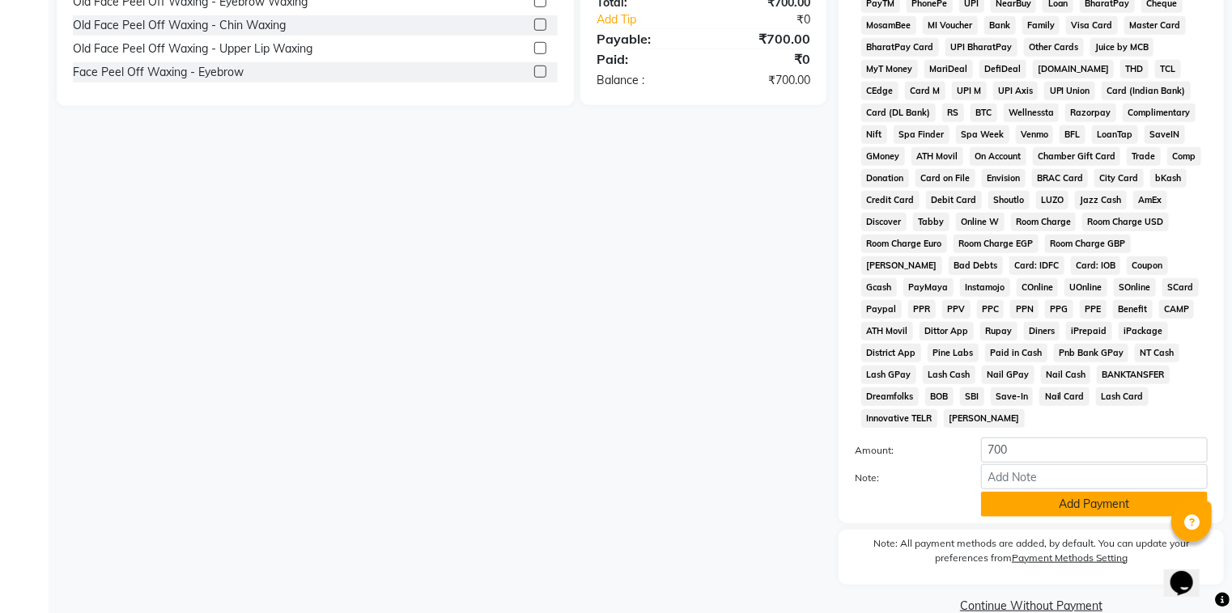
click at [1096, 495] on button "Add Payment" at bounding box center [1094, 504] width 227 height 25
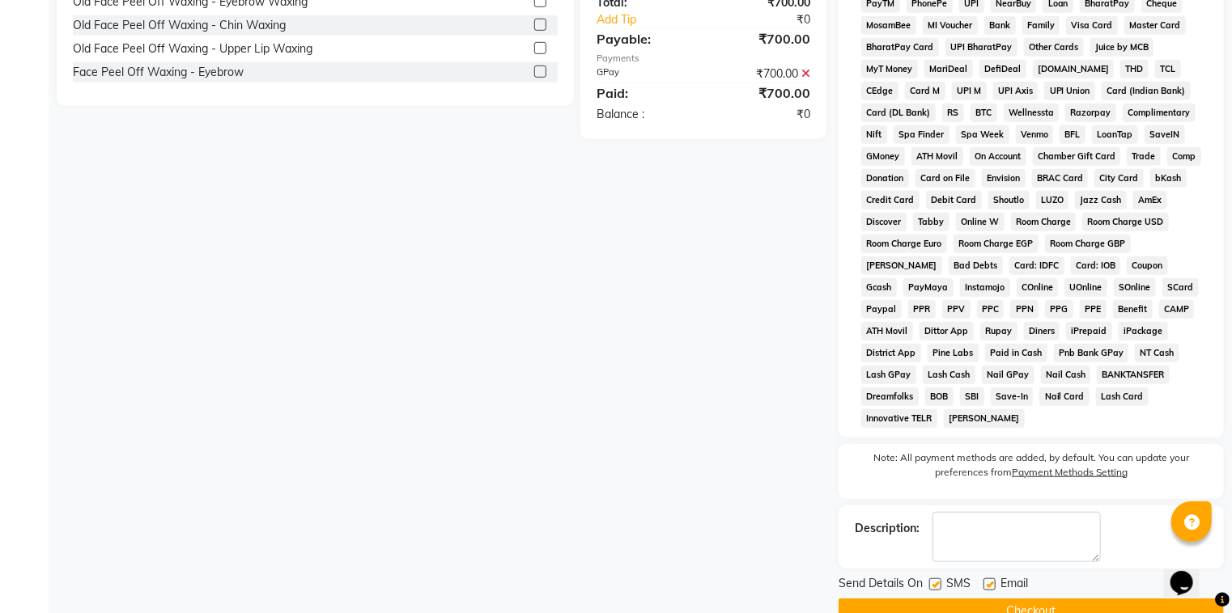
click at [952, 599] on button "Checkout" at bounding box center [1030, 611] width 385 height 25
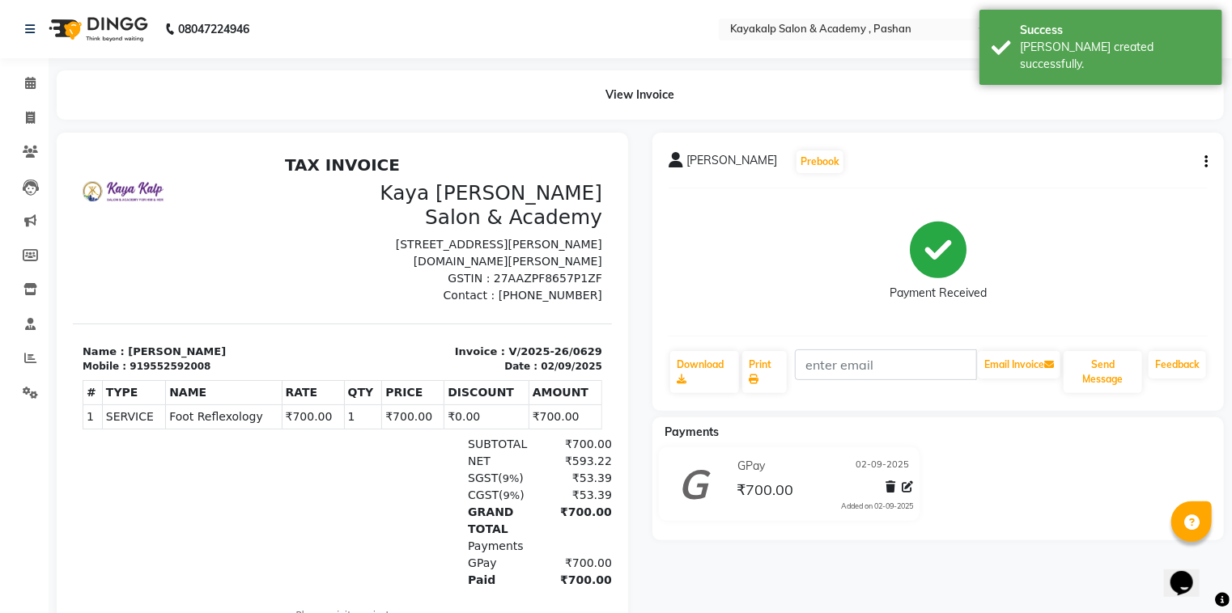
select select "service"
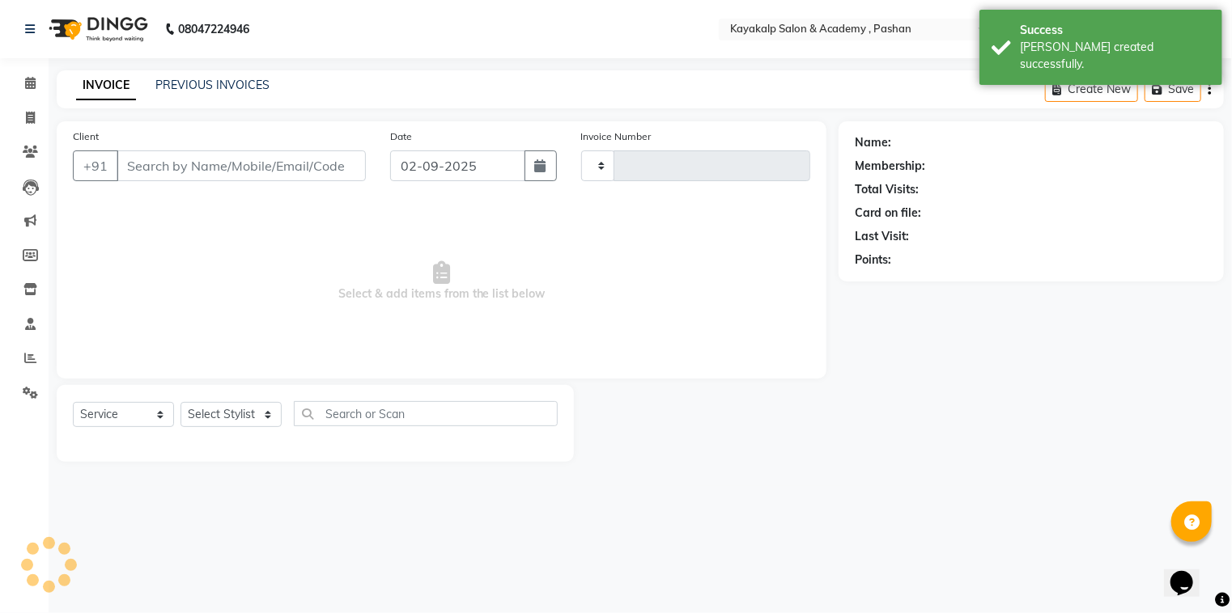
type input "0630"
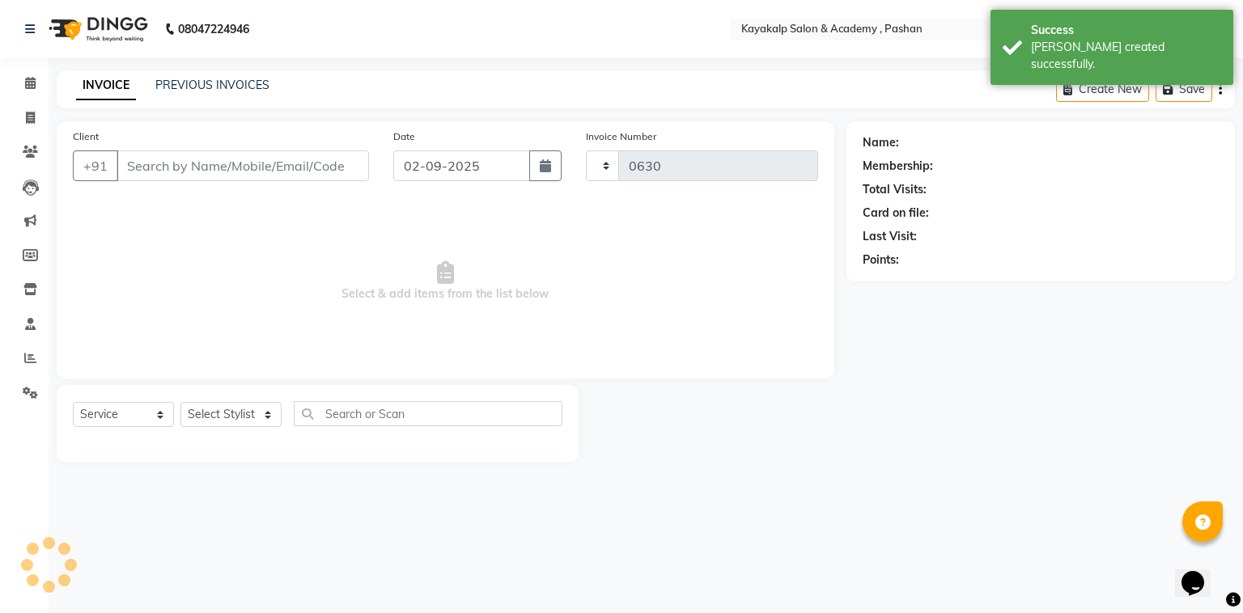
select select "4804"
type input "9552592008"
select select "89426"
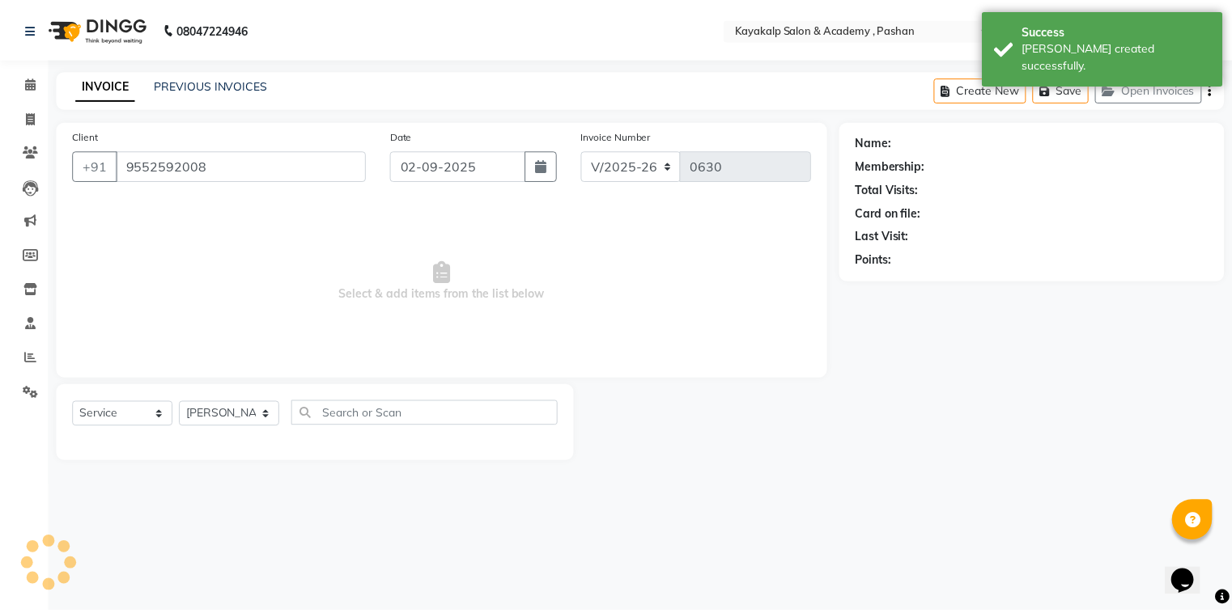
scroll to position [36, 0]
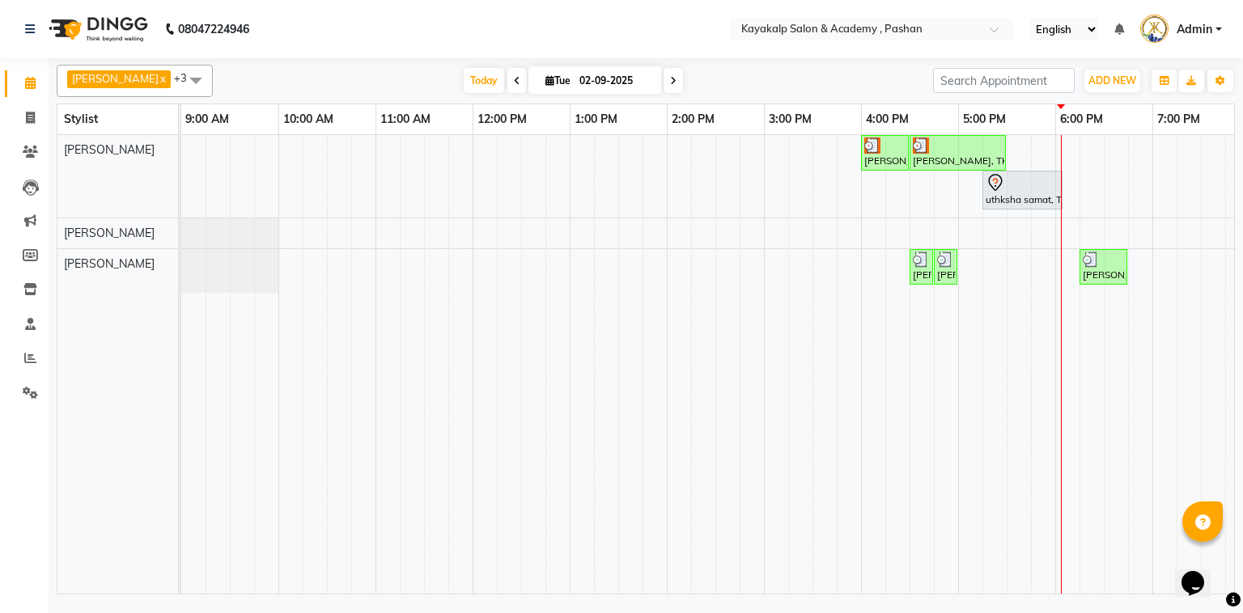
click at [512, 77] on span at bounding box center [516, 80] width 19 height 25
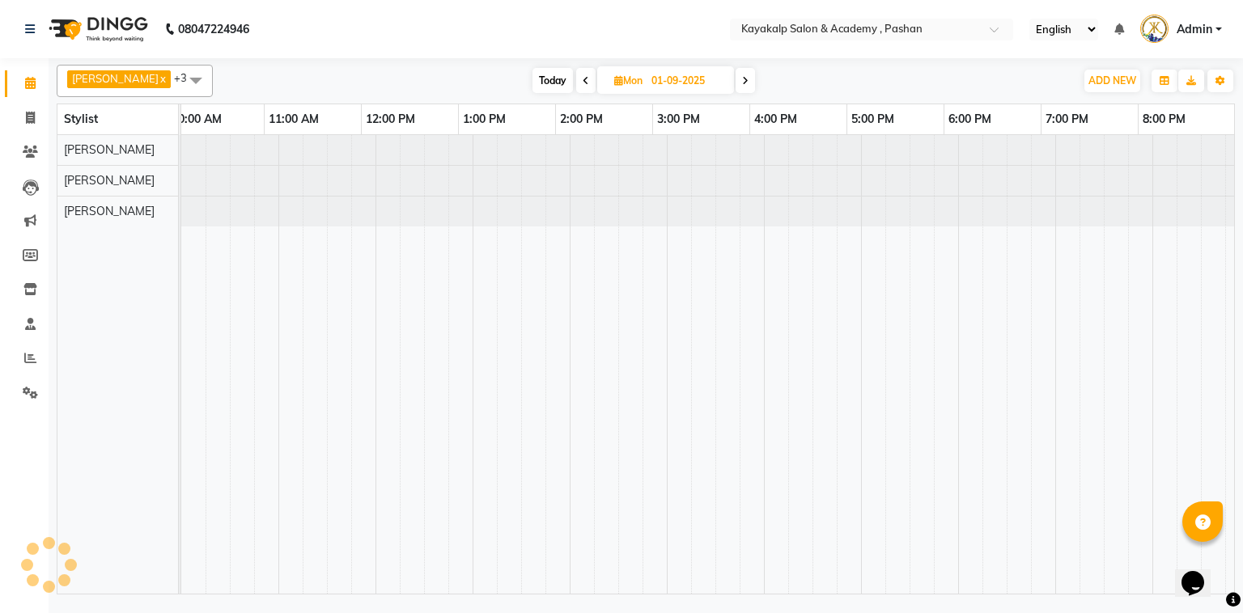
scroll to position [0, 112]
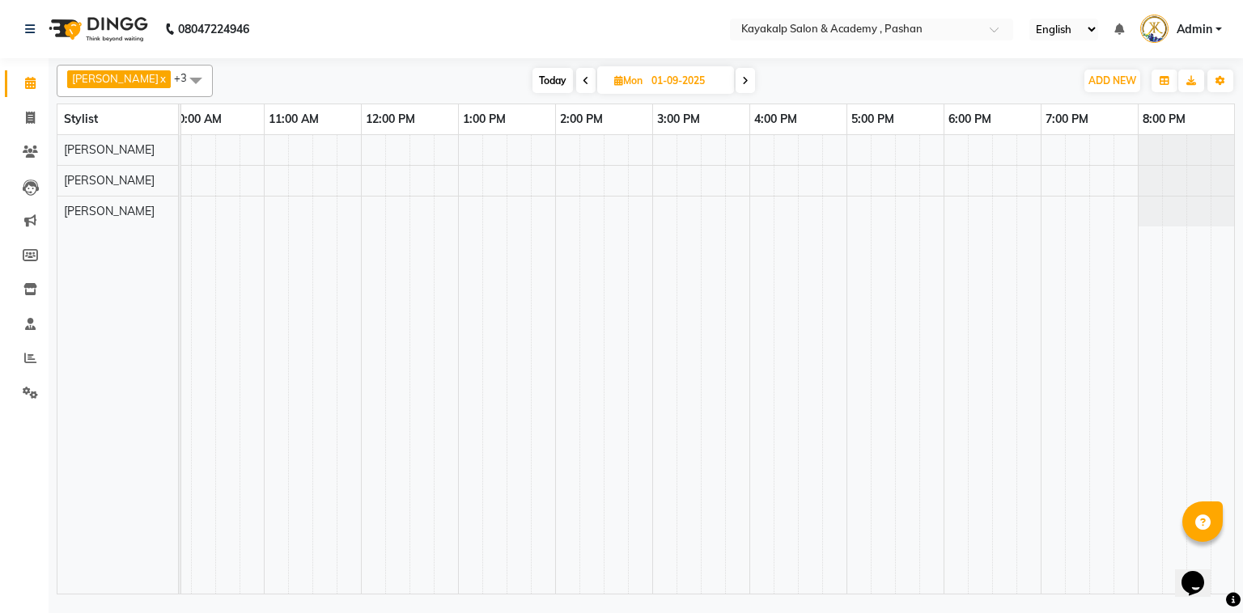
click at [584, 77] on icon at bounding box center [586, 81] width 6 height 10
type input "31-08-2025"
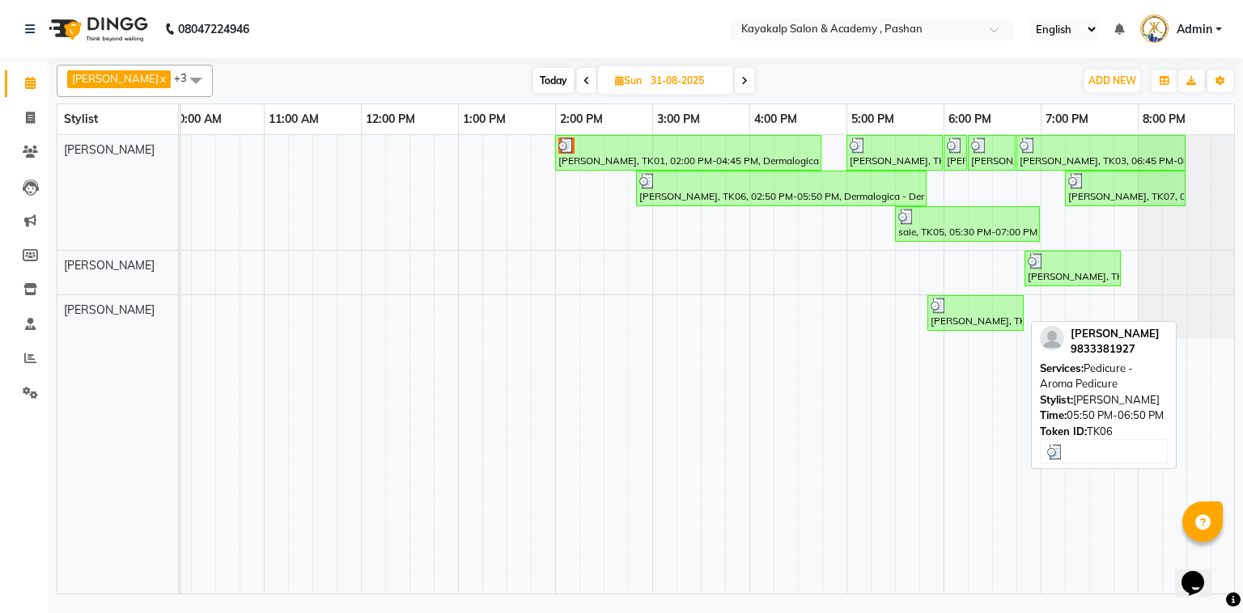
click at [972, 330] on div "Anjali gajbhiye, TK01, 02:00 PM-04:45 PM, Dermalogica - Dermaproskin 30 khushi …" at bounding box center [652, 364] width 1165 height 459
click at [982, 296] on div "Anjali gajbhiye, TK01, 02:00 PM-04:45 PM, Dermalogica - Dermaproskin 30 khushi …" at bounding box center [652, 364] width 1165 height 459
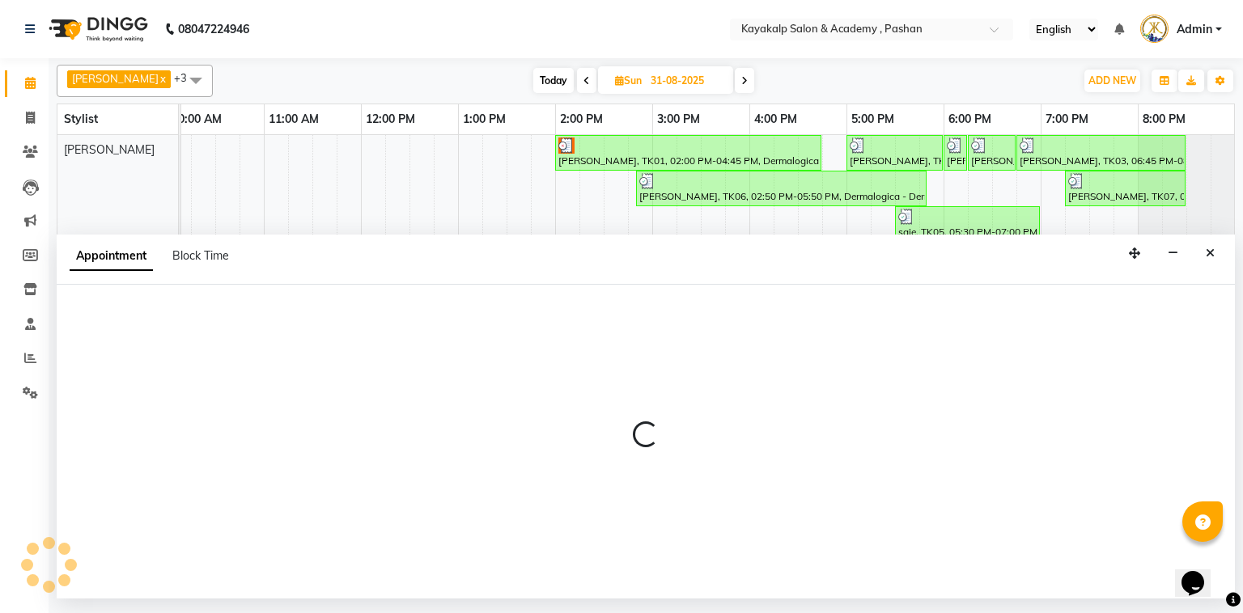
select select "85097"
select select "1095"
select select "tentative"
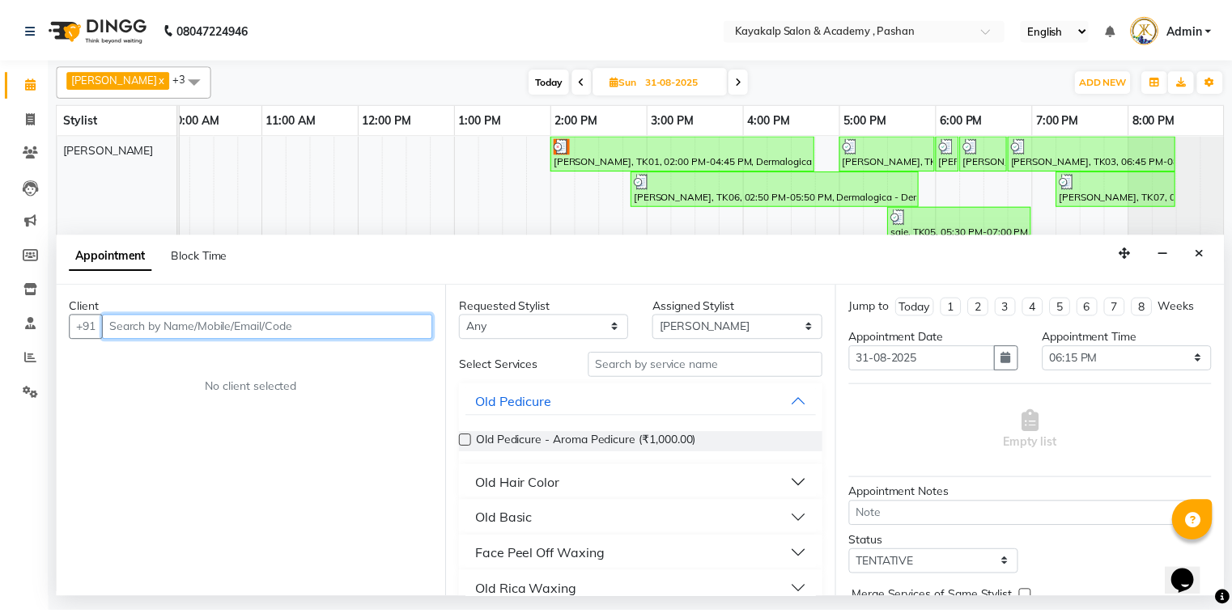
scroll to position [65, 0]
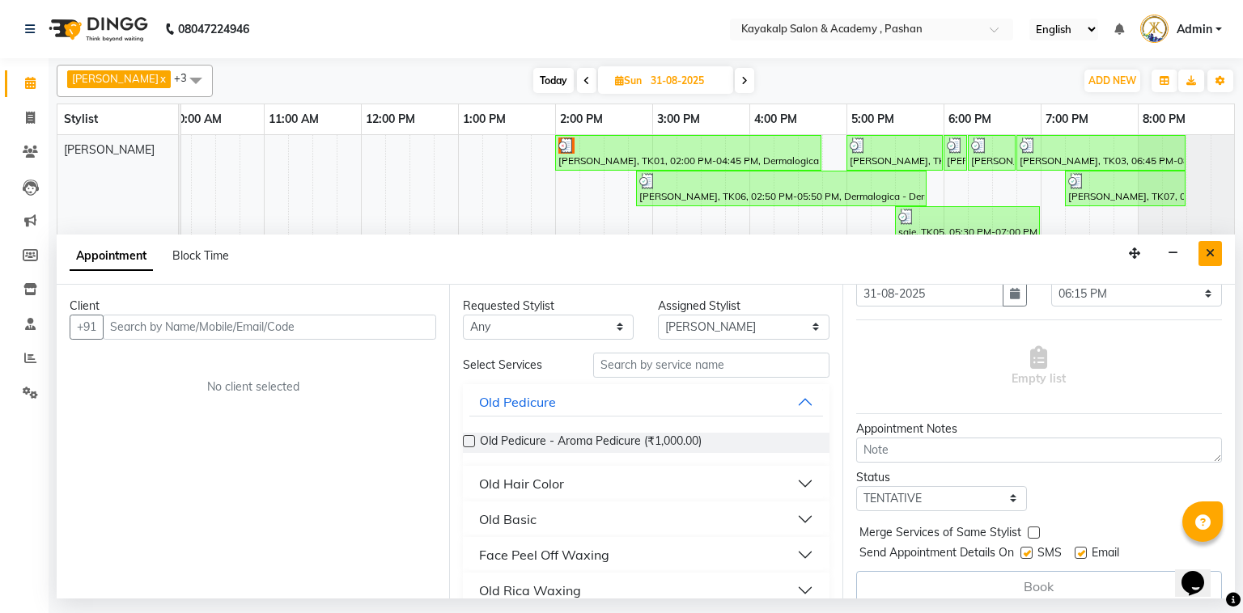
click at [1210, 254] on icon "Close" at bounding box center [1210, 253] width 9 height 11
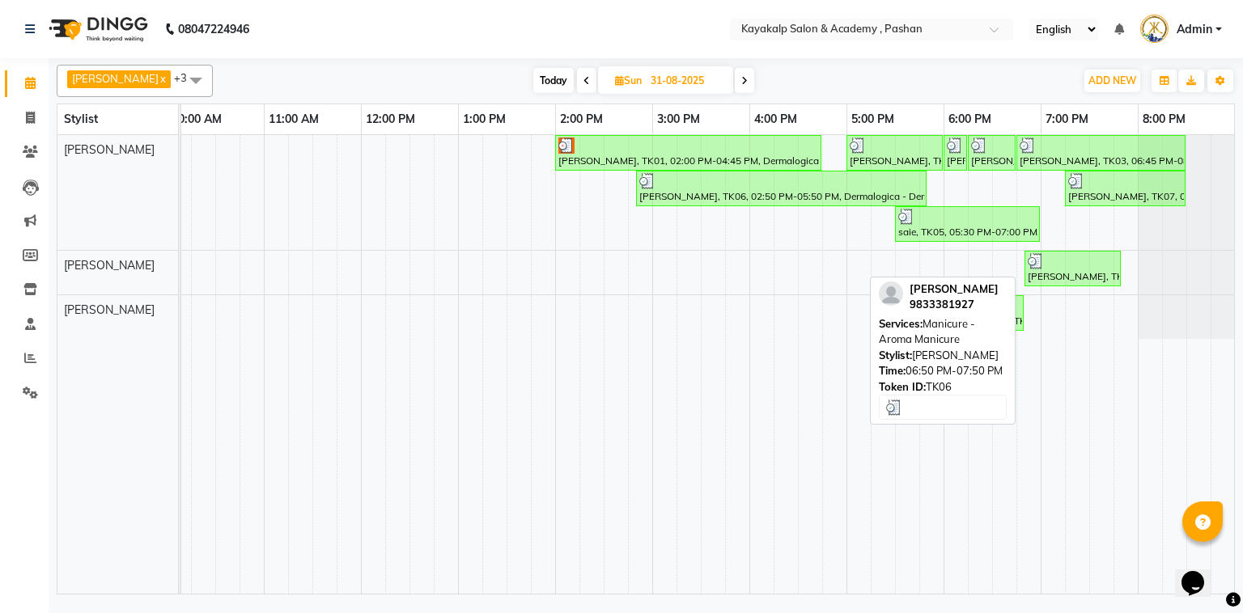
click at [1042, 260] on img at bounding box center [1036, 261] width 16 height 16
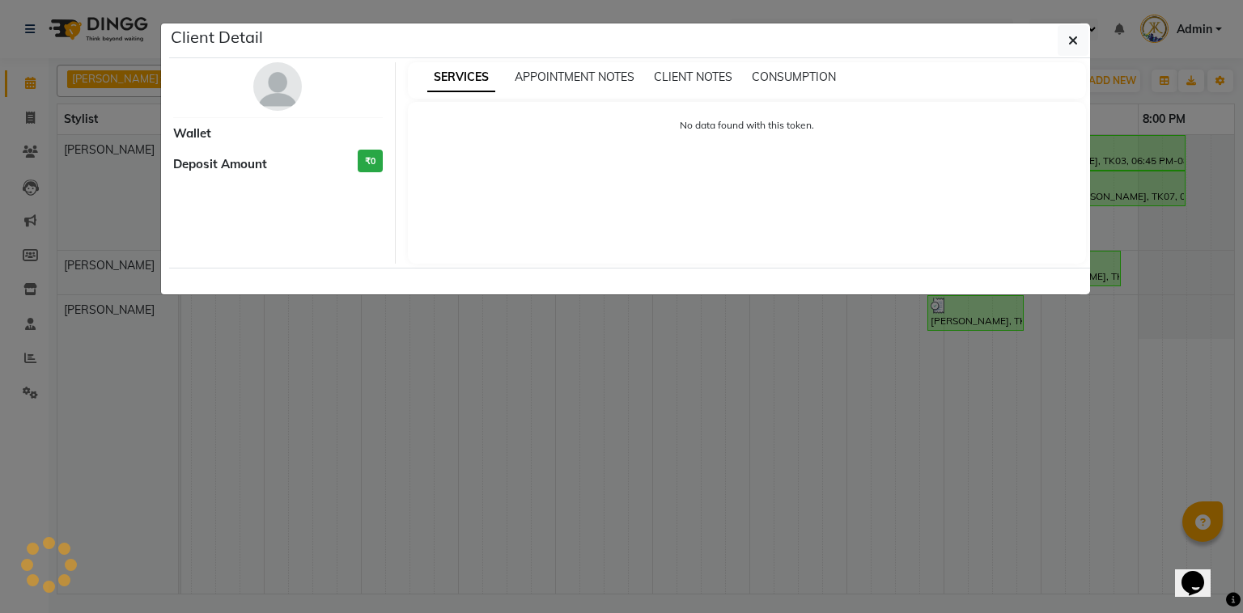
select select "3"
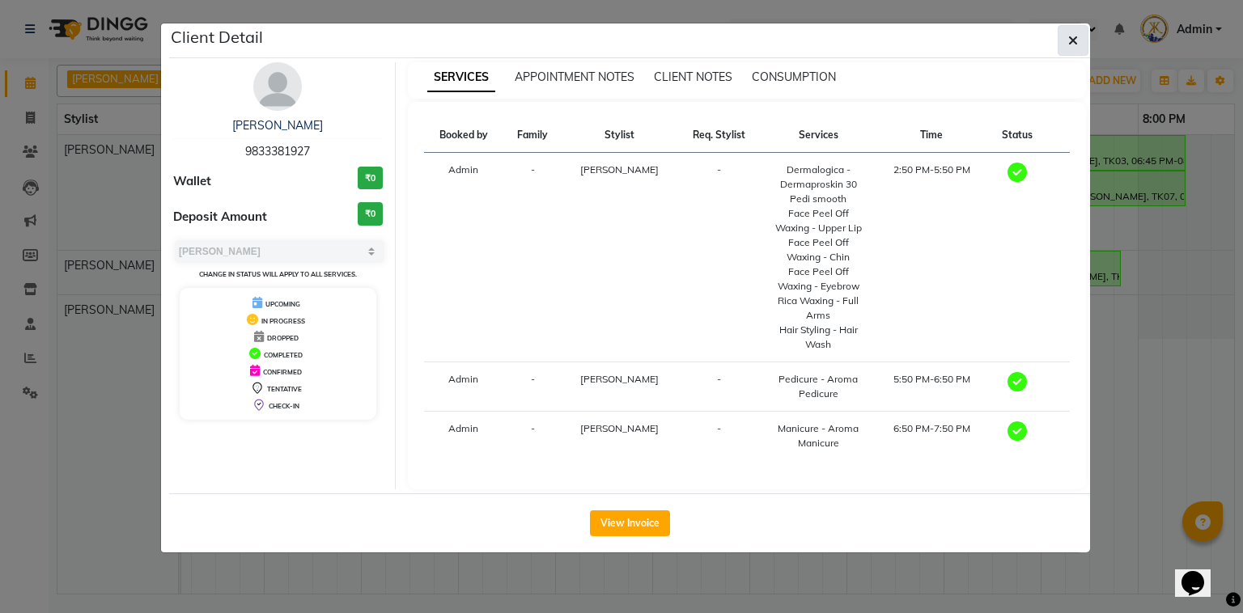
click at [1068, 38] on icon "button" at bounding box center [1073, 40] width 10 height 13
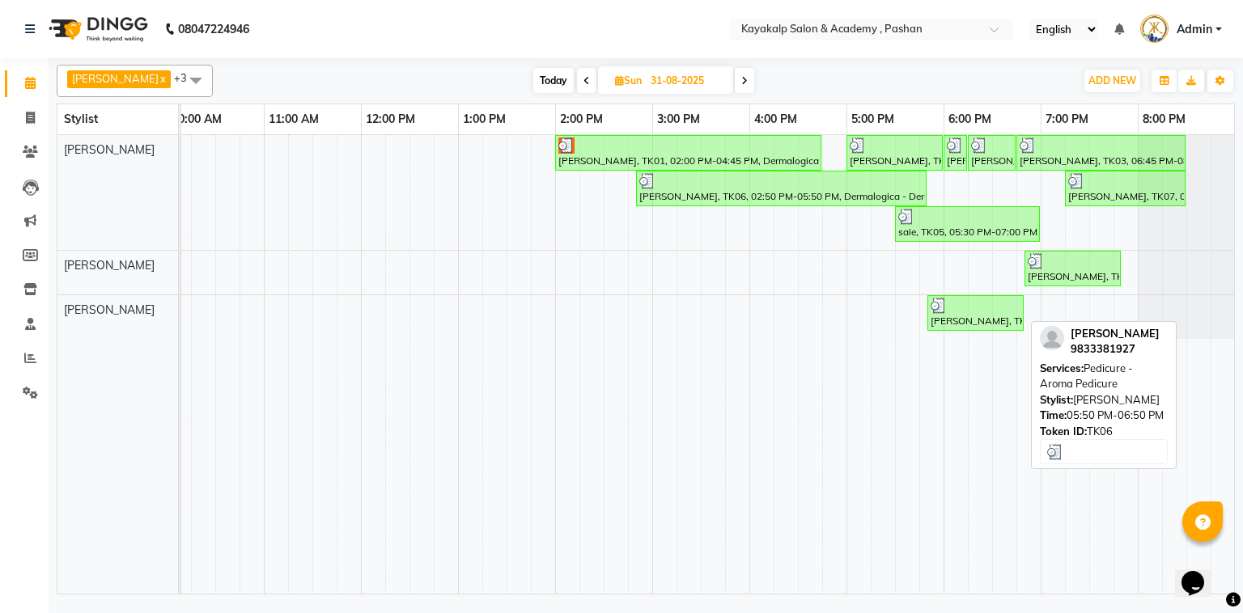
click at [977, 312] on div "Anjali gajbhiye, TK06, 05:50 PM-06:50 PM, Pedicure - Aroma Pedicure" at bounding box center [975, 313] width 93 height 31
select select "3"
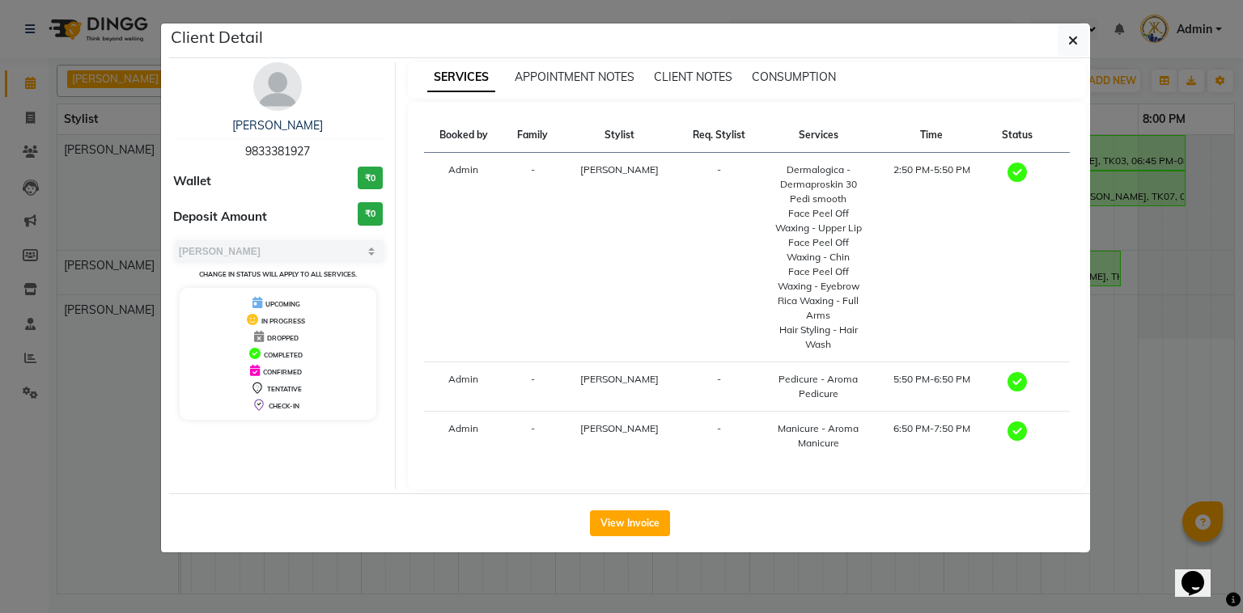
click at [636, 427] on span "[PERSON_NAME]" at bounding box center [619, 428] width 78 height 12
click at [632, 527] on button "View Invoice" at bounding box center [630, 524] width 80 height 26
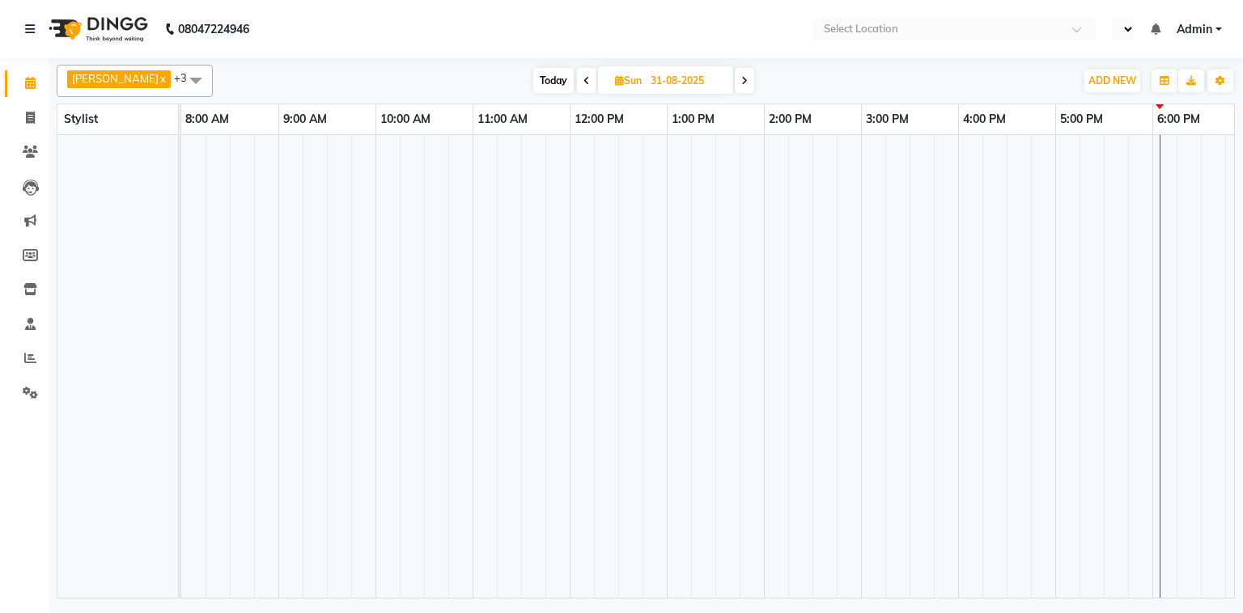
select select "en"
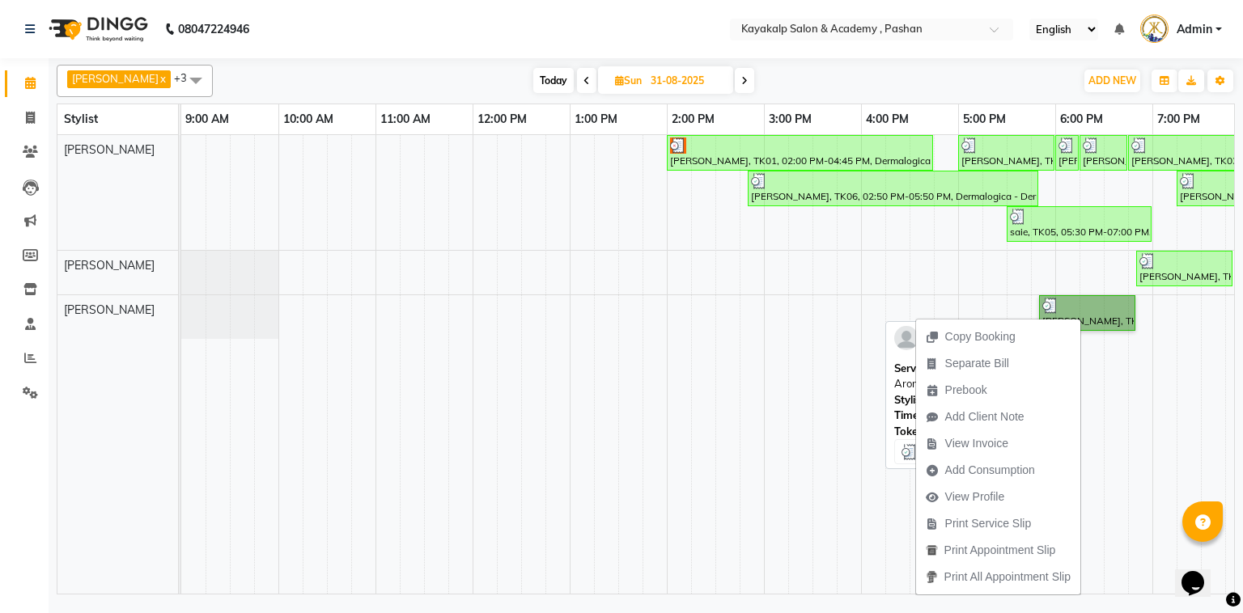
click at [1087, 317] on link "[PERSON_NAME], TK06, 05:50 PM-06:50 PM, Pedicure - Aroma Pedicure" at bounding box center [1087, 313] width 96 height 36
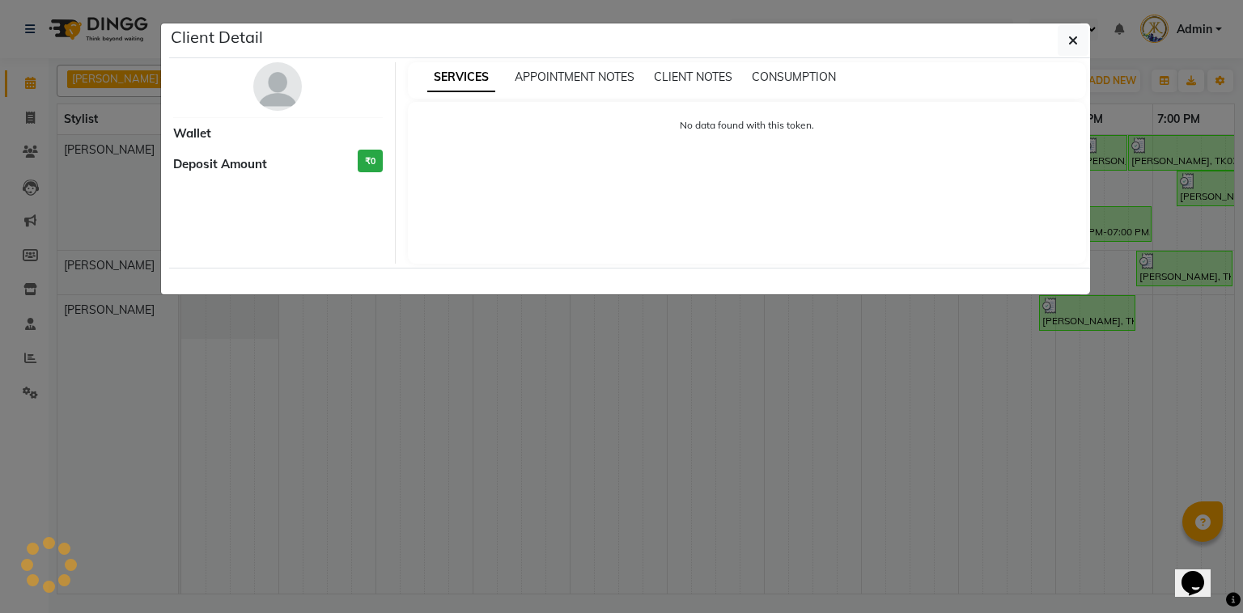
select select "3"
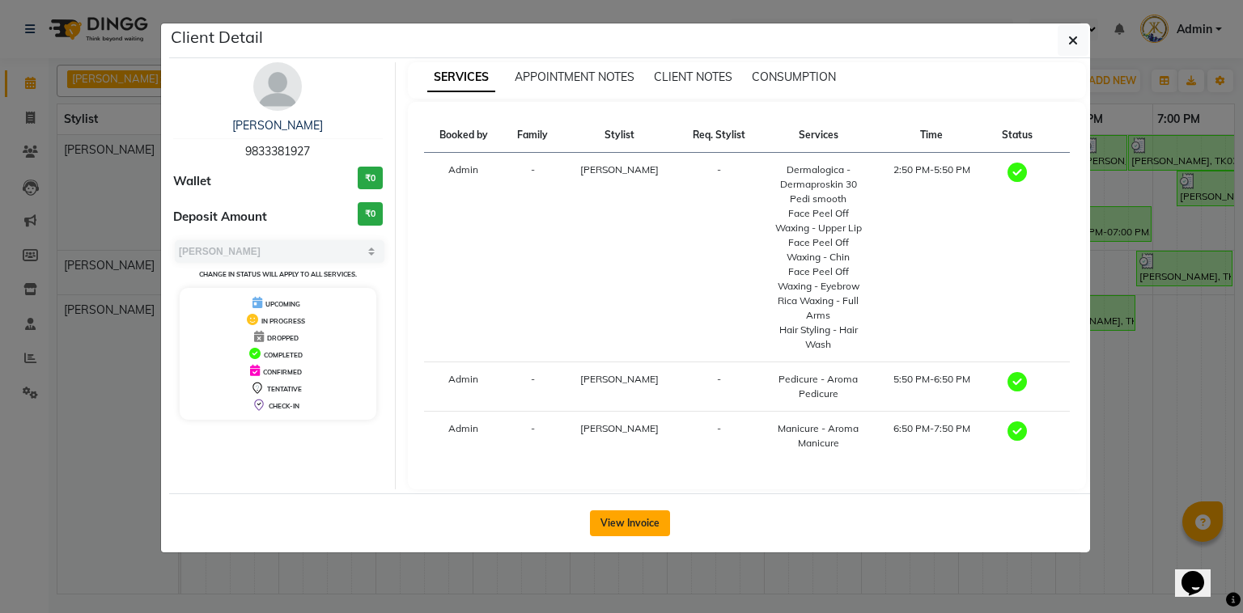
click at [626, 521] on button "View Invoice" at bounding box center [630, 524] width 80 height 26
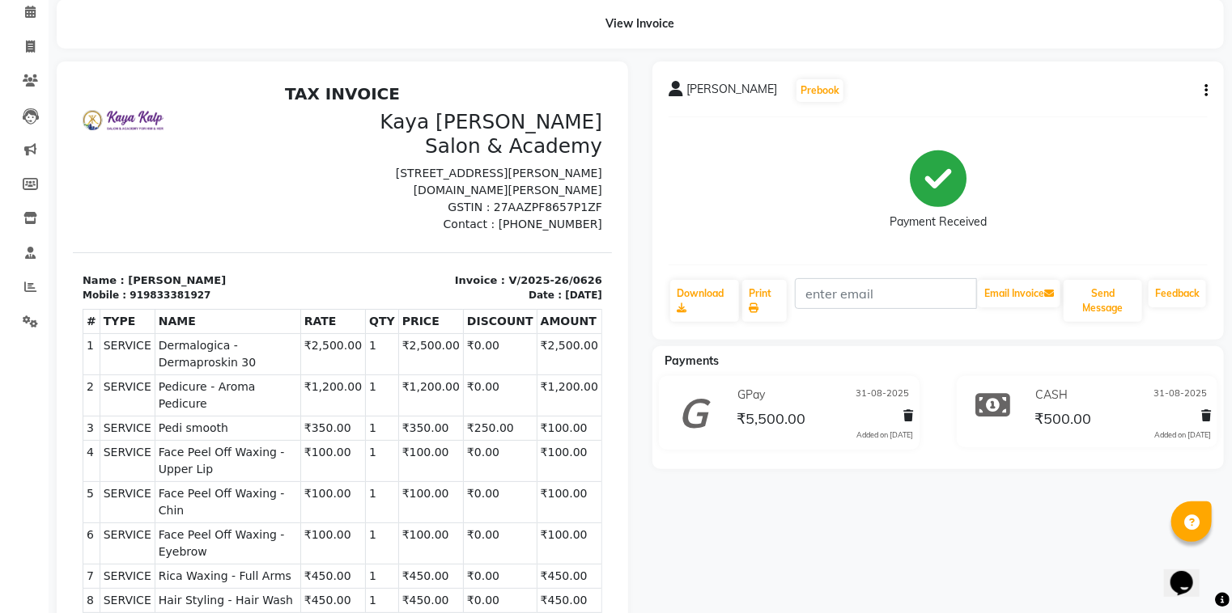
scroll to position [129, 0]
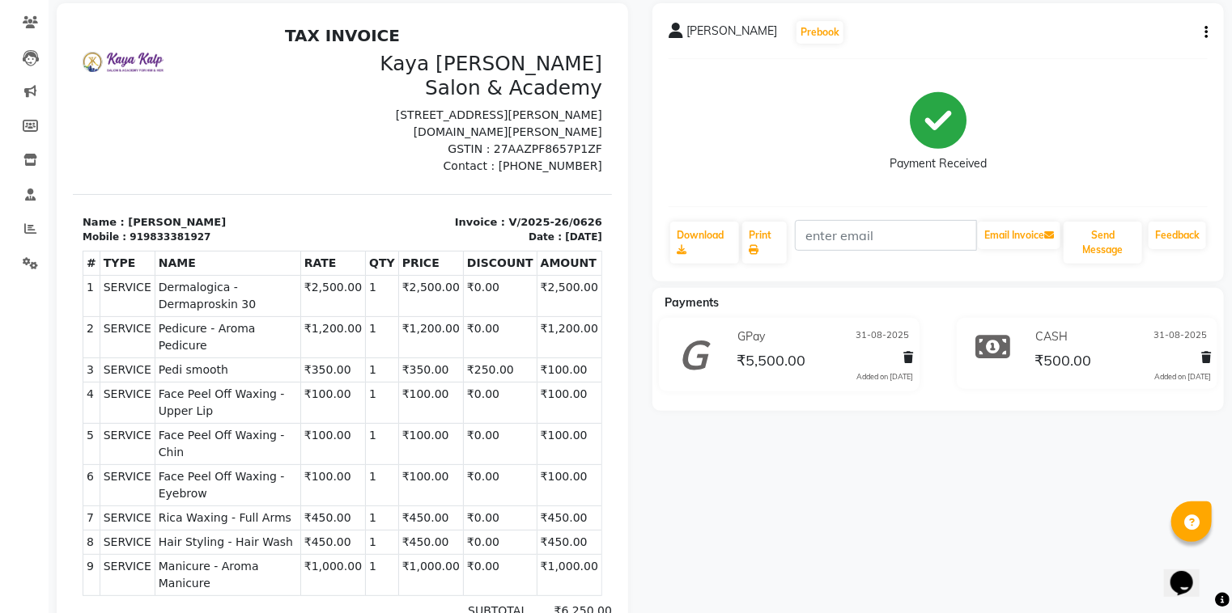
click at [1206, 33] on icon "button" at bounding box center [1205, 32] width 3 height 1
click at [1082, 54] on div "Edit Invoice" at bounding box center [1125, 53] width 111 height 20
select select "service"
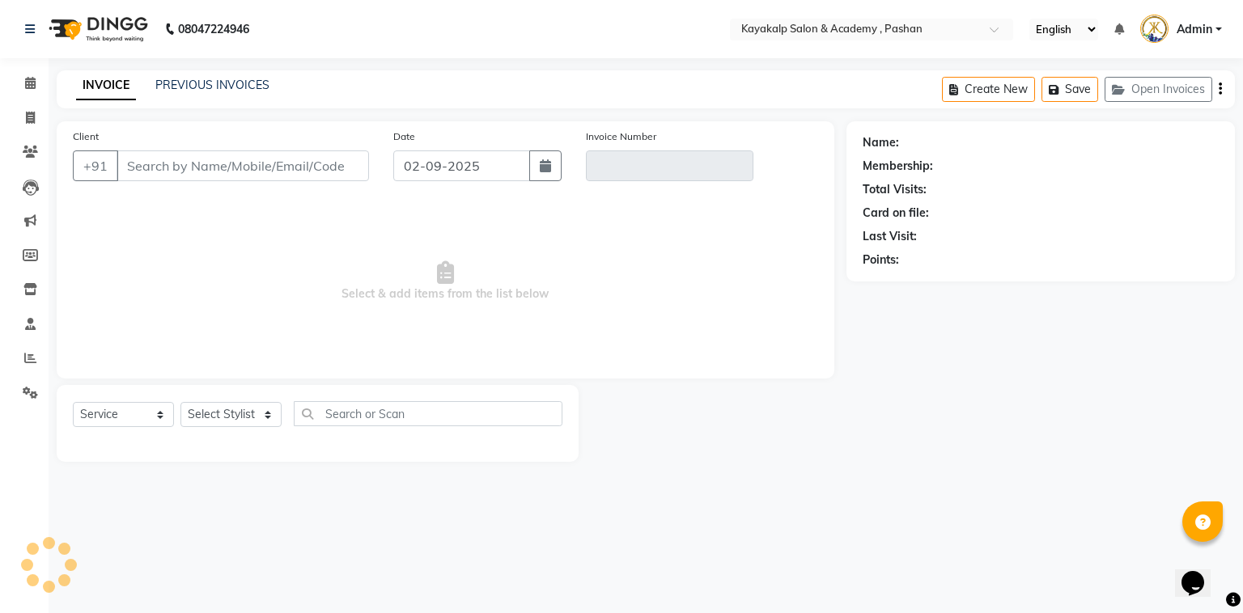
type input "9833381927"
type input "V/2025-26/0626"
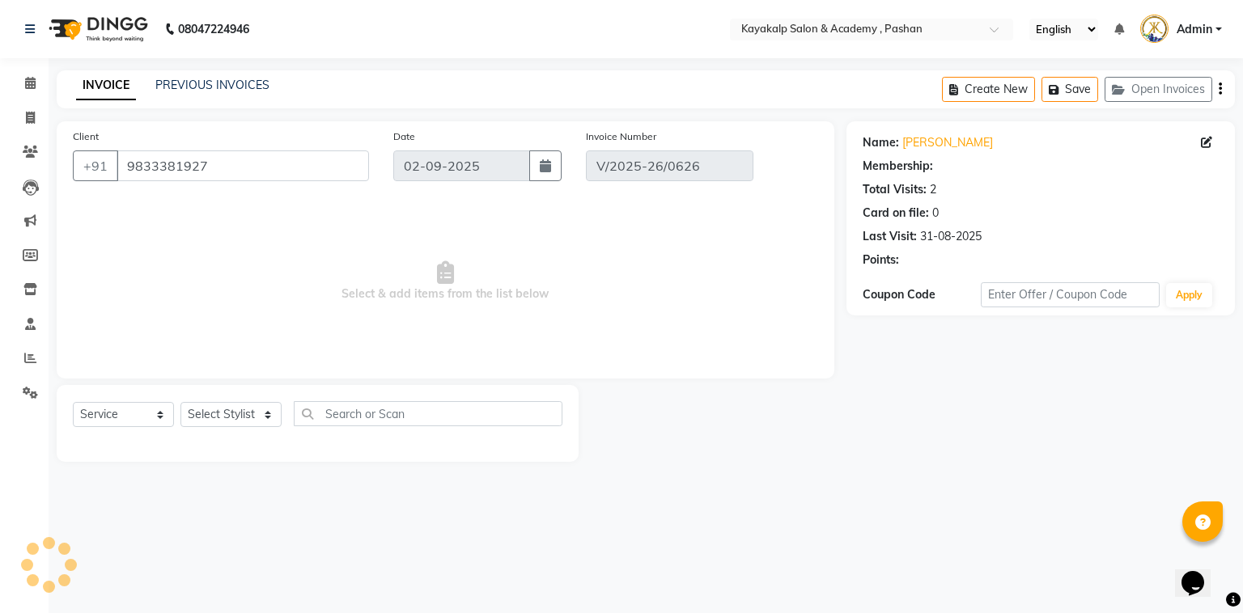
type input "31-08-2025"
select select "select"
select select "1: Object"
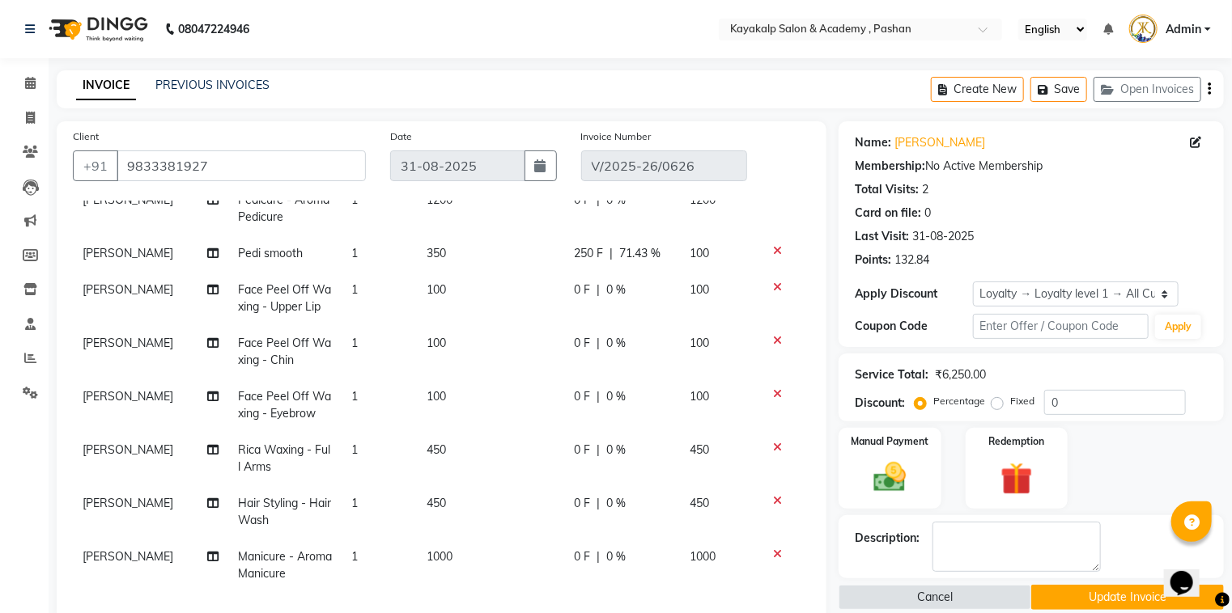
scroll to position [194, 0]
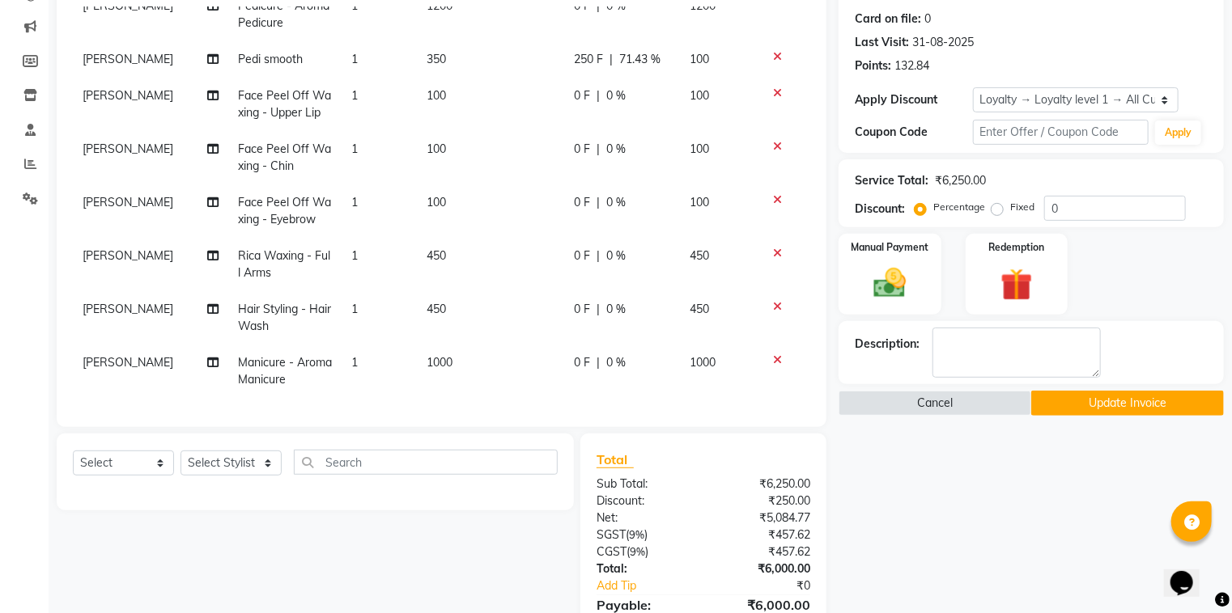
click at [157, 354] on td "[PERSON_NAME]" at bounding box center [150, 371] width 155 height 53
select select "85097"
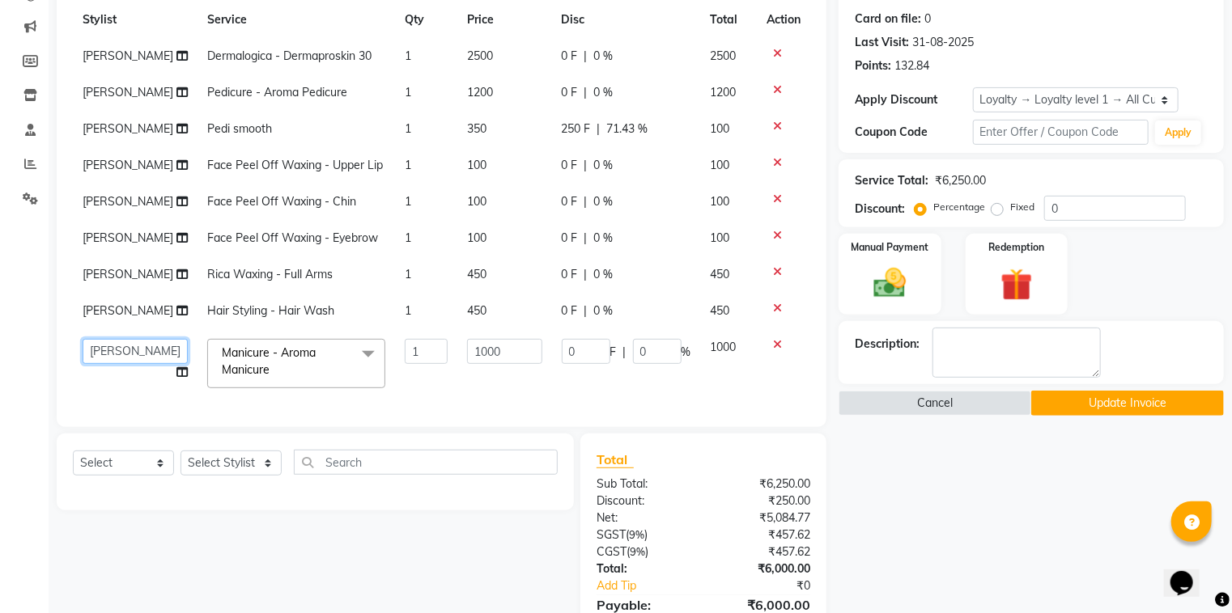
click at [157, 354] on select "Chhaya Gokhale Manisha Raut Rishita mondal Suraj" at bounding box center [135, 351] width 105 height 25
select select "89426"
click at [1133, 409] on button "Update Invoice" at bounding box center [1127, 403] width 193 height 25
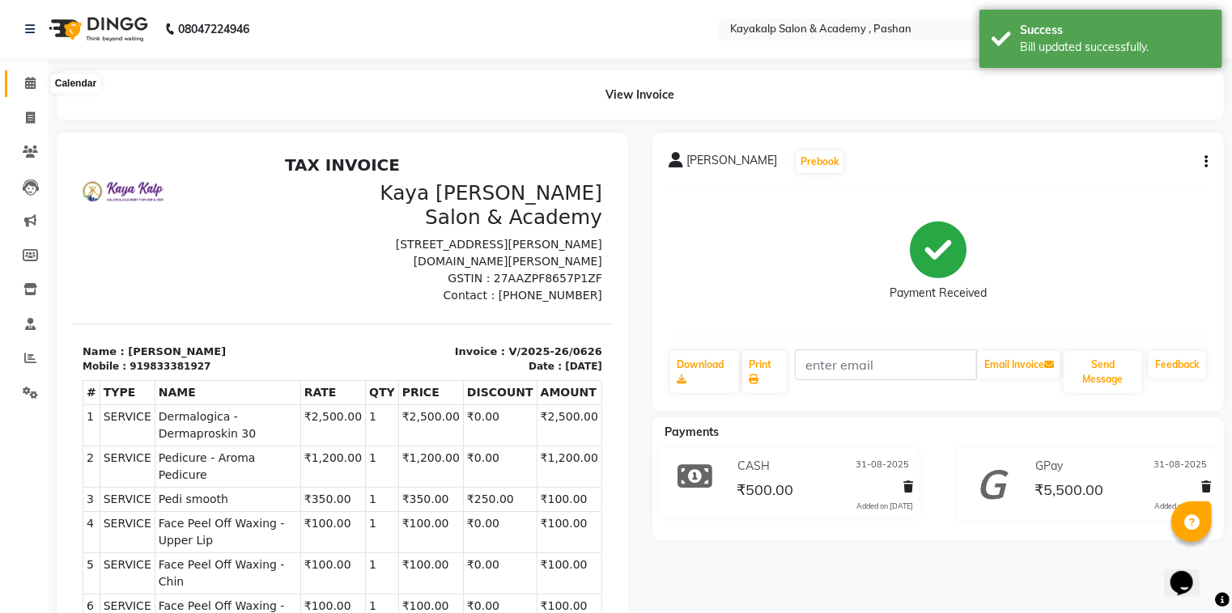
click at [32, 78] on icon at bounding box center [30, 83] width 11 height 12
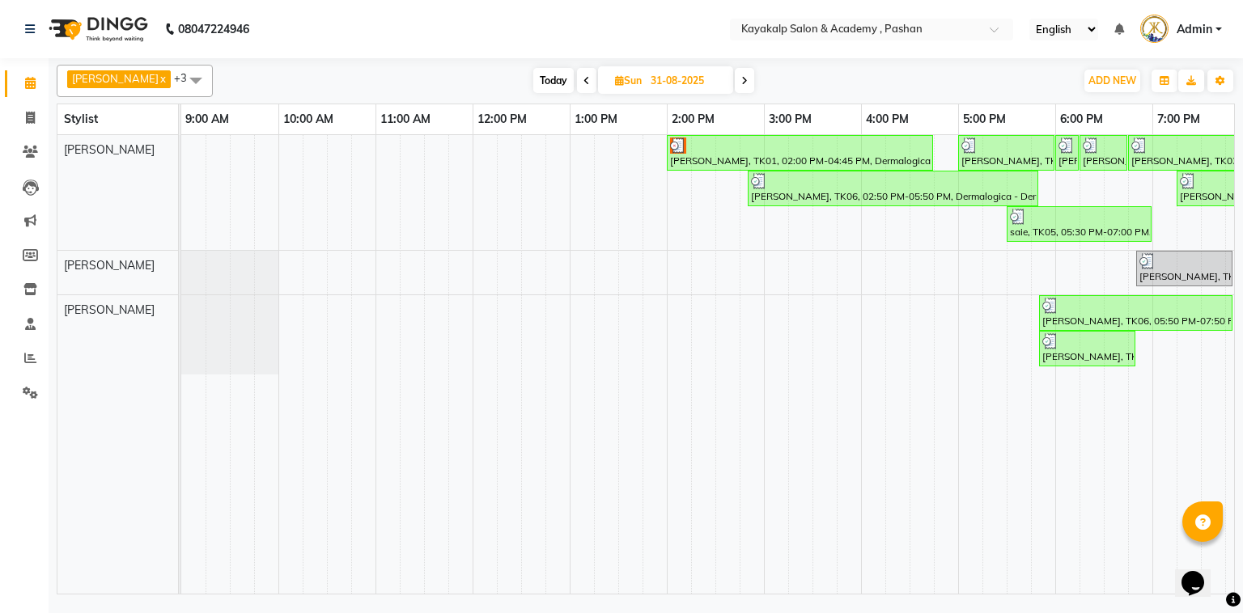
click at [173, 69] on span "Chhaya Gokhale x Ashwini hidlekar x Manisha x Rishita mondal x +3" at bounding box center [135, 81] width 156 height 32
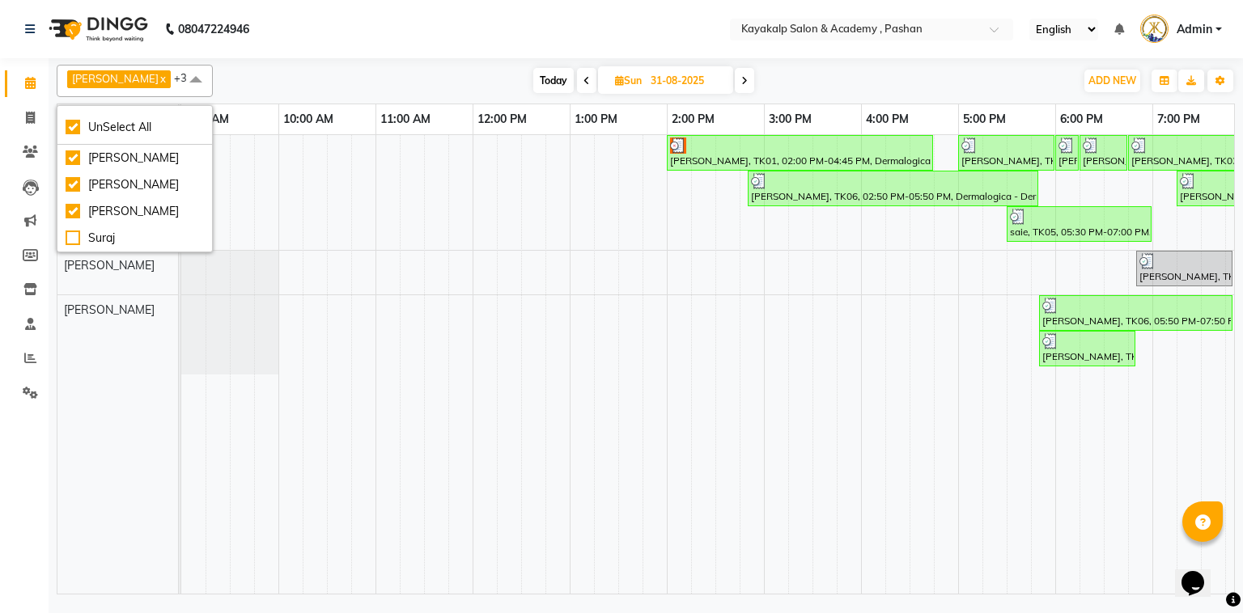
click at [388, 244] on div "Anjali gajbhiye, TK01, 02:00 PM-04:45 PM, Dermalogica - Dermaproskin 30 khushi …" at bounding box center [763, 364] width 1165 height 459
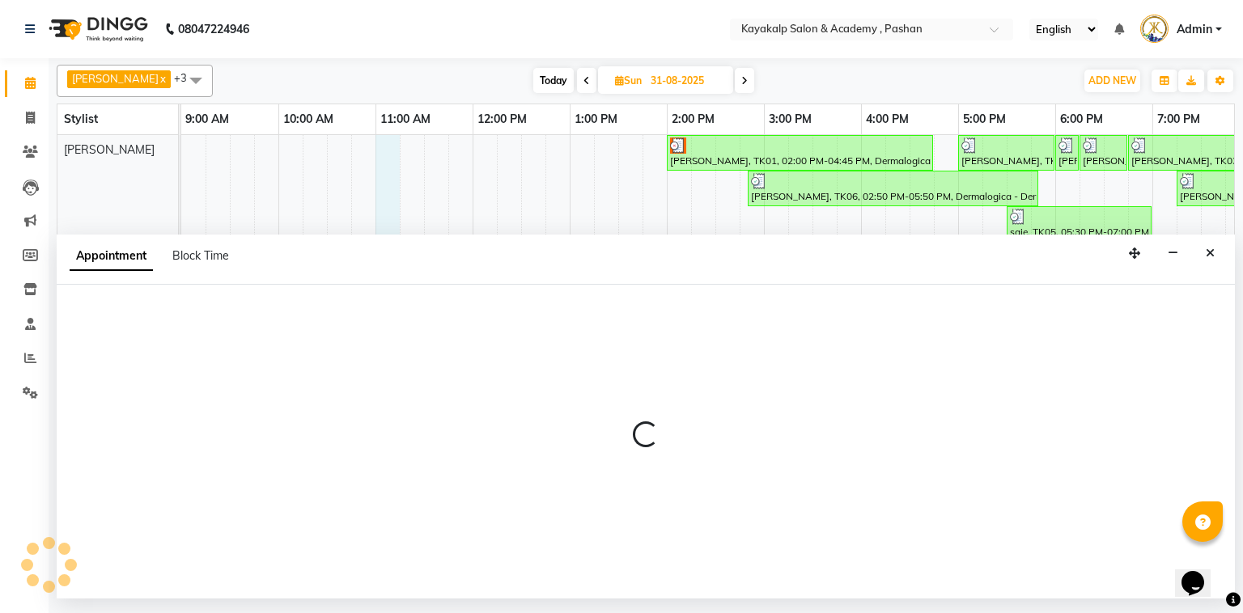
select select "29289"
select select "660"
select select "tentative"
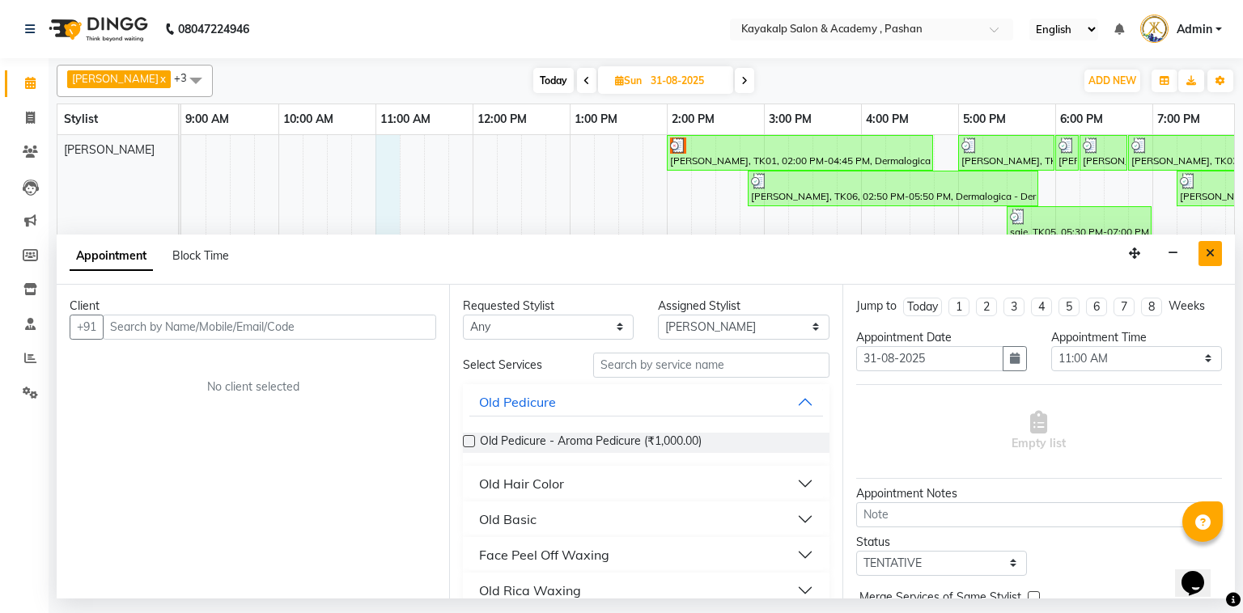
click at [1204, 252] on button "Close" at bounding box center [1209, 253] width 23 height 25
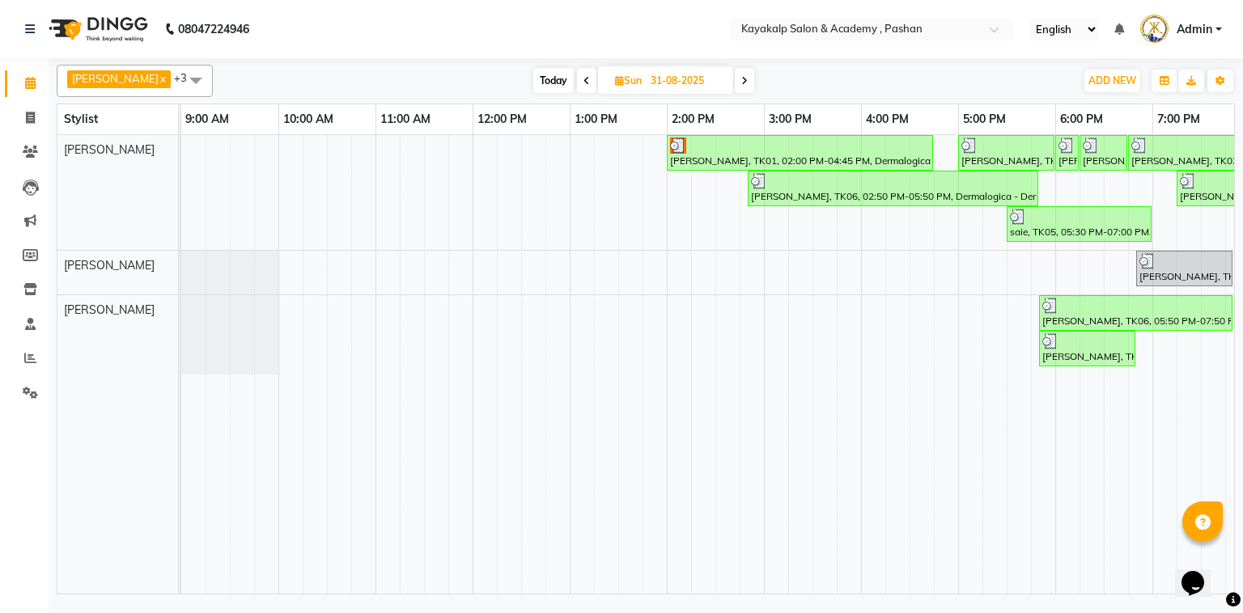
click at [110, 69] on span "Chhaya Gokhale x Ashwini hidlekar x Manisha x Rishita mondal x +3" at bounding box center [135, 81] width 156 height 32
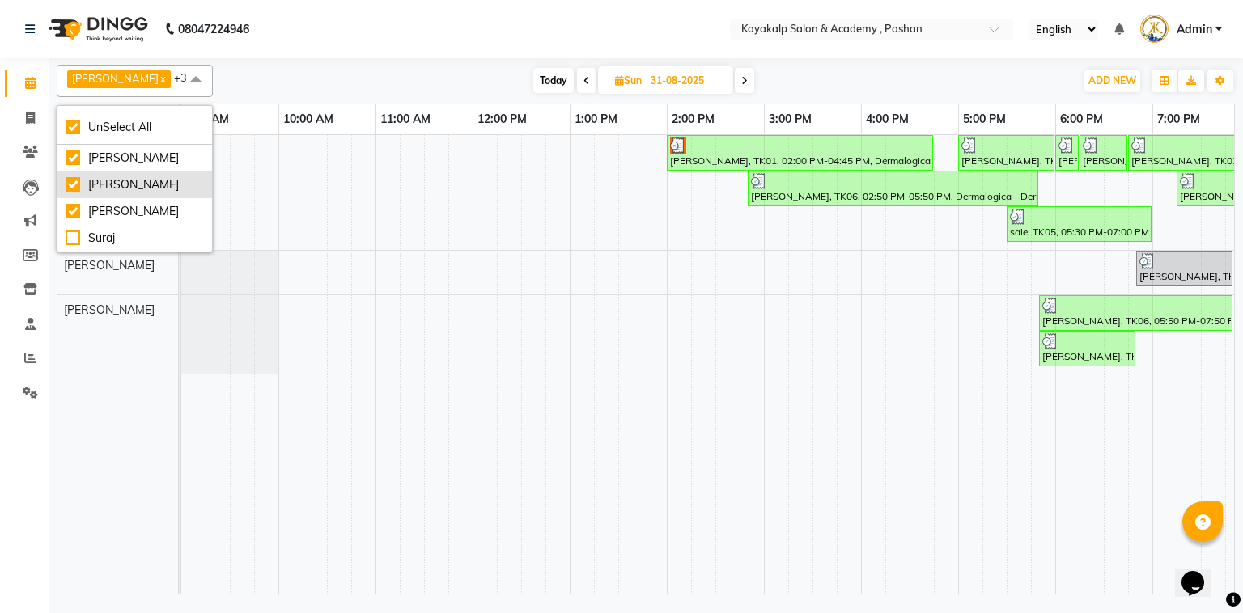
click at [68, 181] on div "[PERSON_NAME]" at bounding box center [135, 184] width 138 height 17
checkbox input "false"
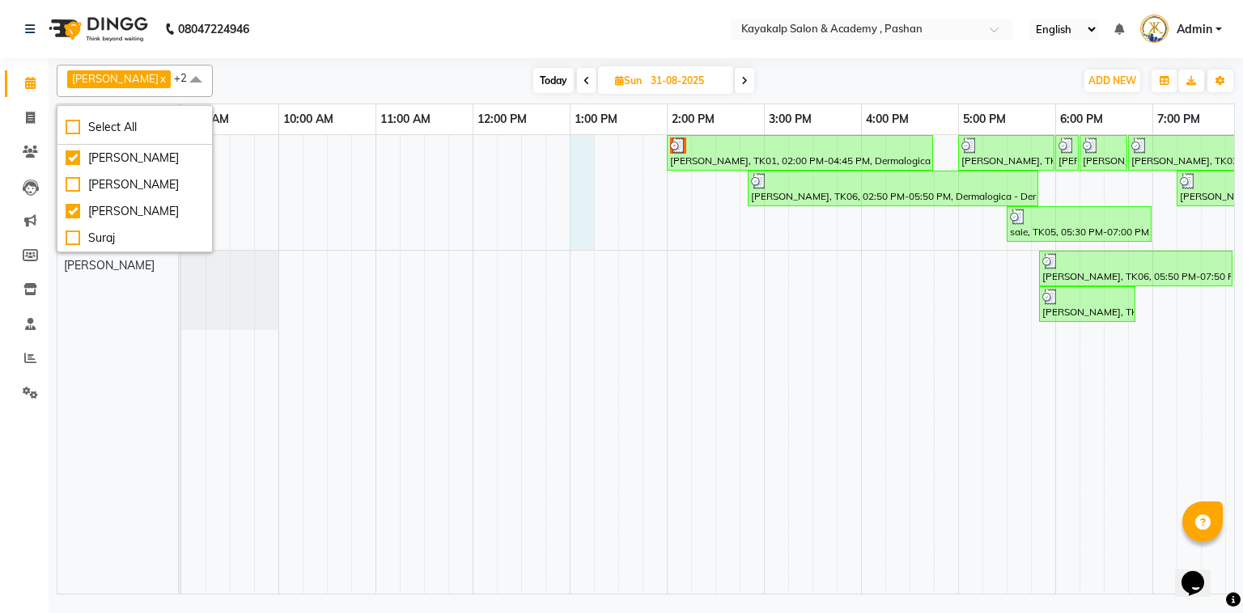
click at [576, 248] on div "Anjali gajbhiye, TK01, 02:00 PM-04:45 PM, Dermalogica - Dermaproskin 30 khushi …" at bounding box center [763, 364] width 1165 height 459
select select "29289"
select select "780"
select select "tentative"
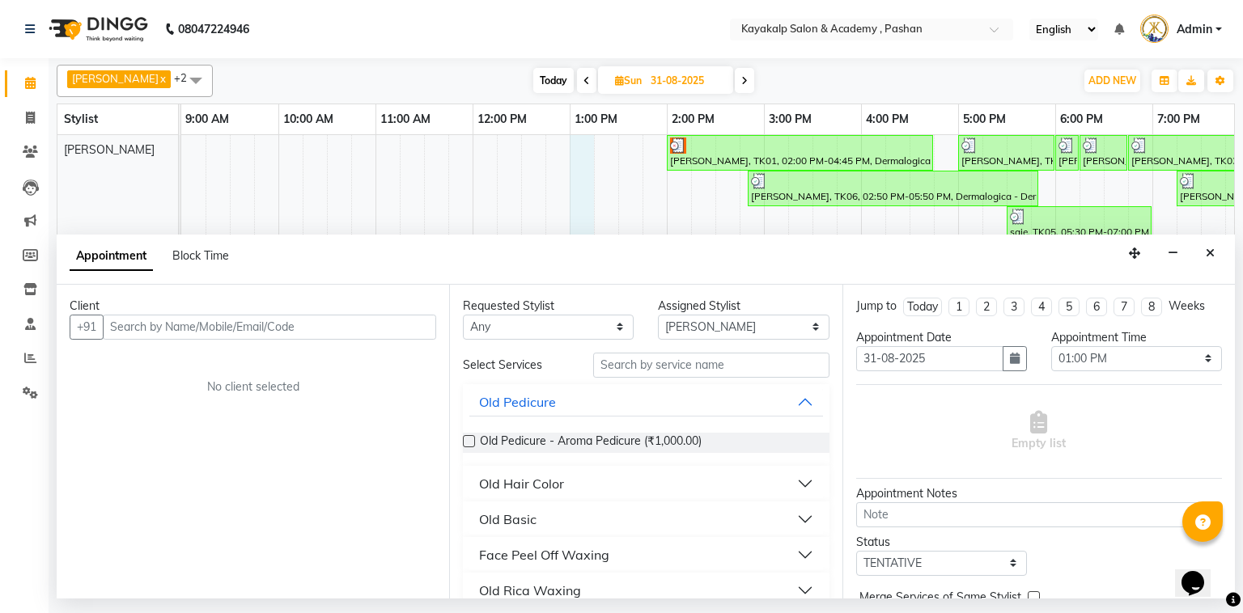
drag, startPoint x: 1208, startPoint y: 256, endPoint x: 1183, endPoint y: 269, distance: 28.2
click at [1204, 265] on div "Appointment Block Time" at bounding box center [646, 260] width 1178 height 50
click at [1206, 249] on icon "Close" at bounding box center [1210, 253] width 9 height 11
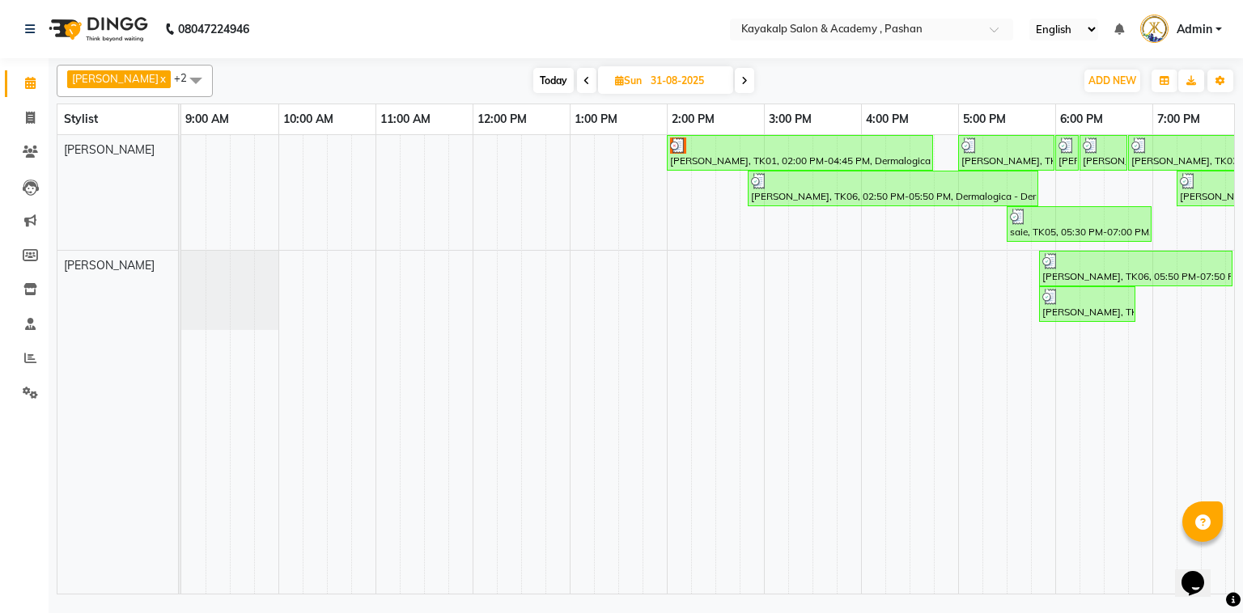
click at [741, 82] on icon at bounding box center [744, 81] width 6 height 10
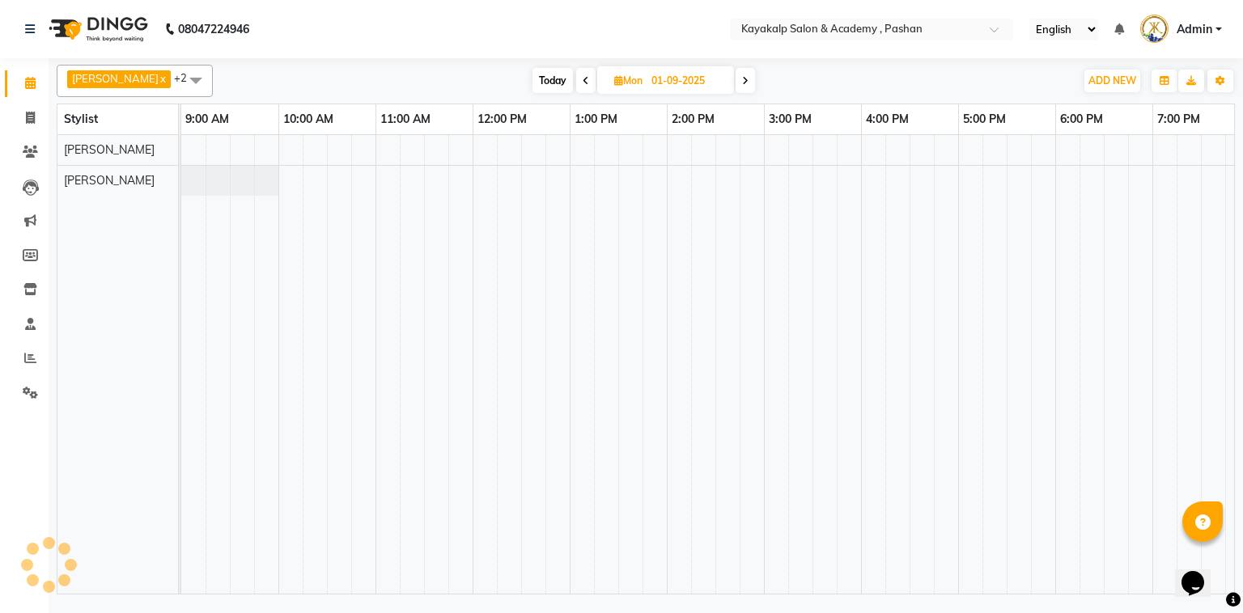
scroll to position [0, 112]
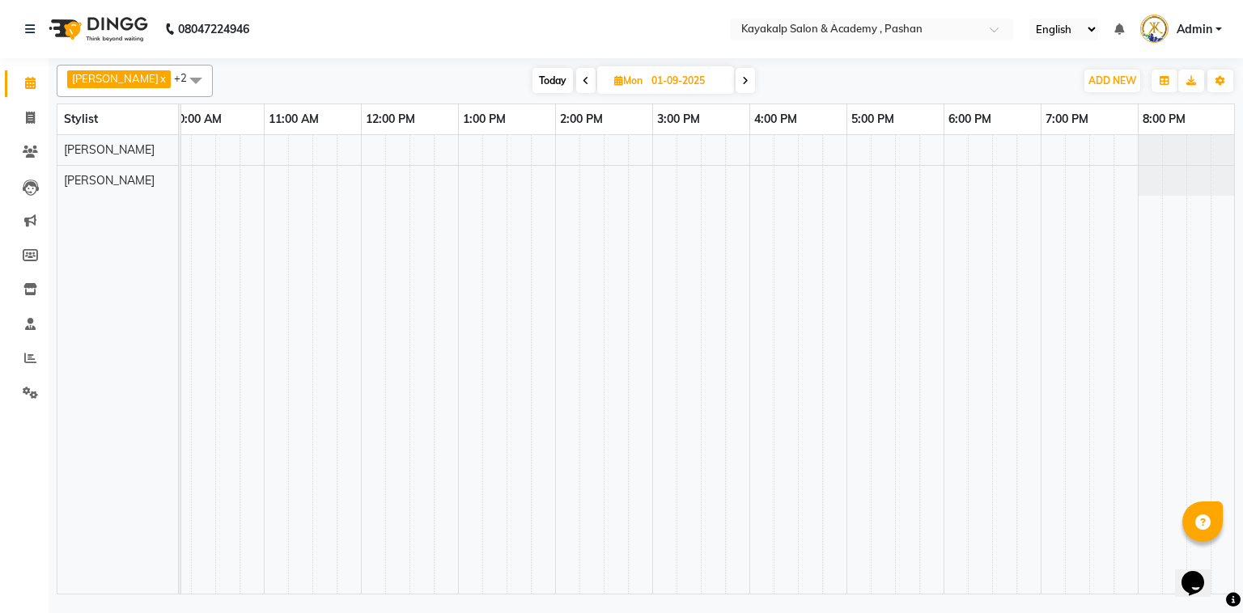
click at [747, 78] on icon at bounding box center [745, 81] width 6 height 10
type input "02-09-2025"
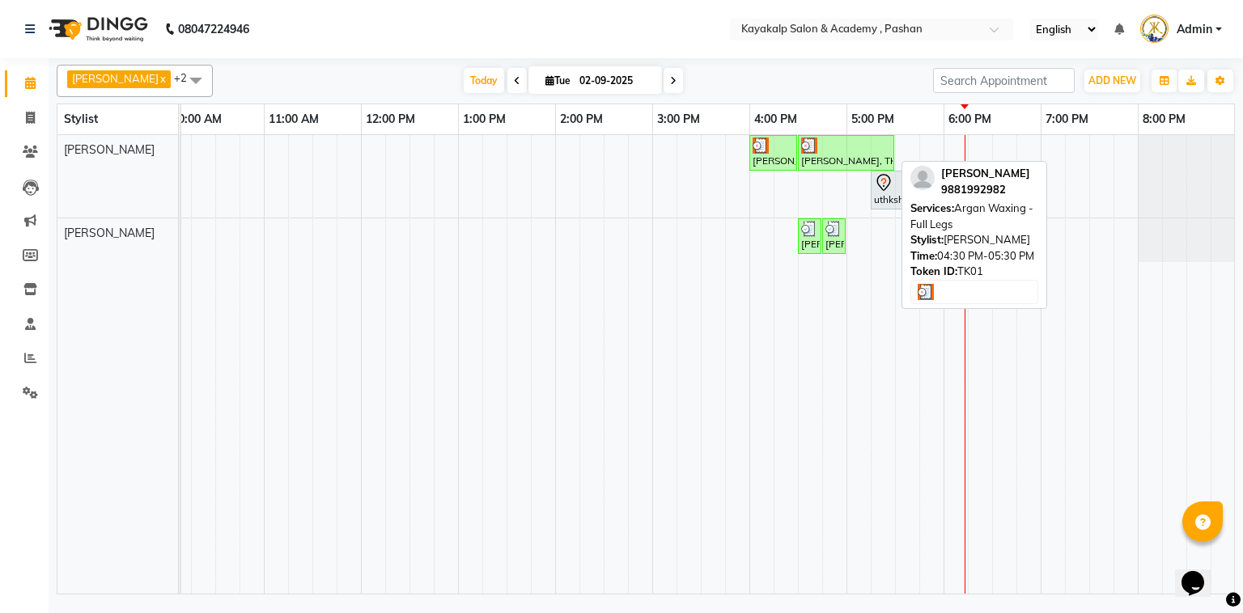
click at [838, 149] on div at bounding box center [846, 146] width 90 height 16
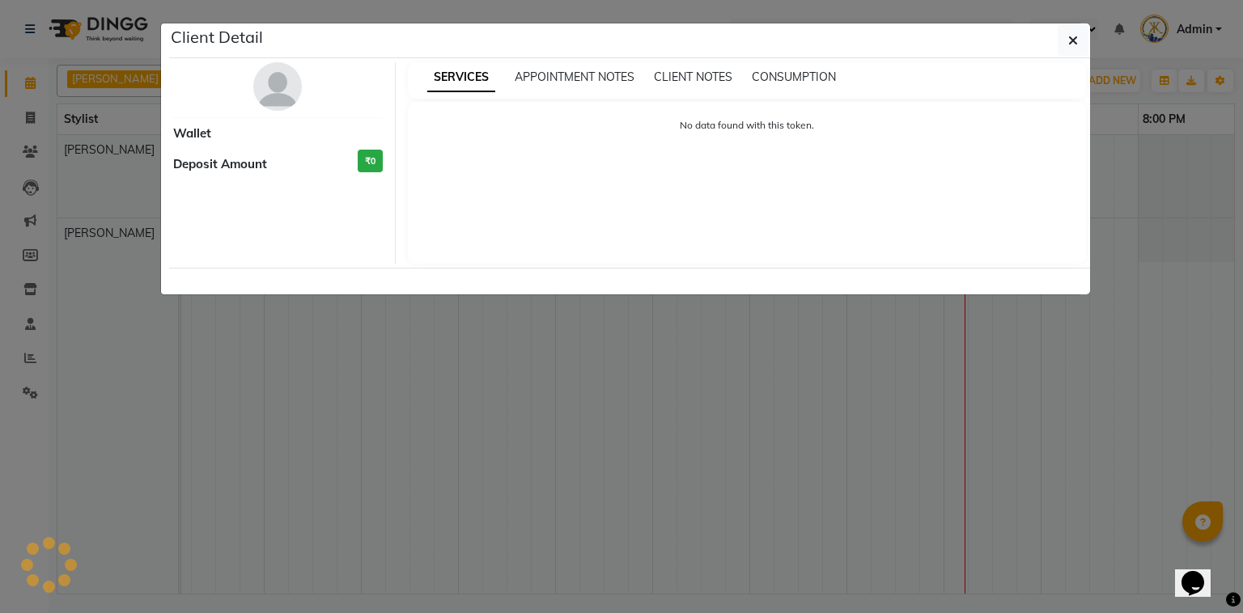
select select "3"
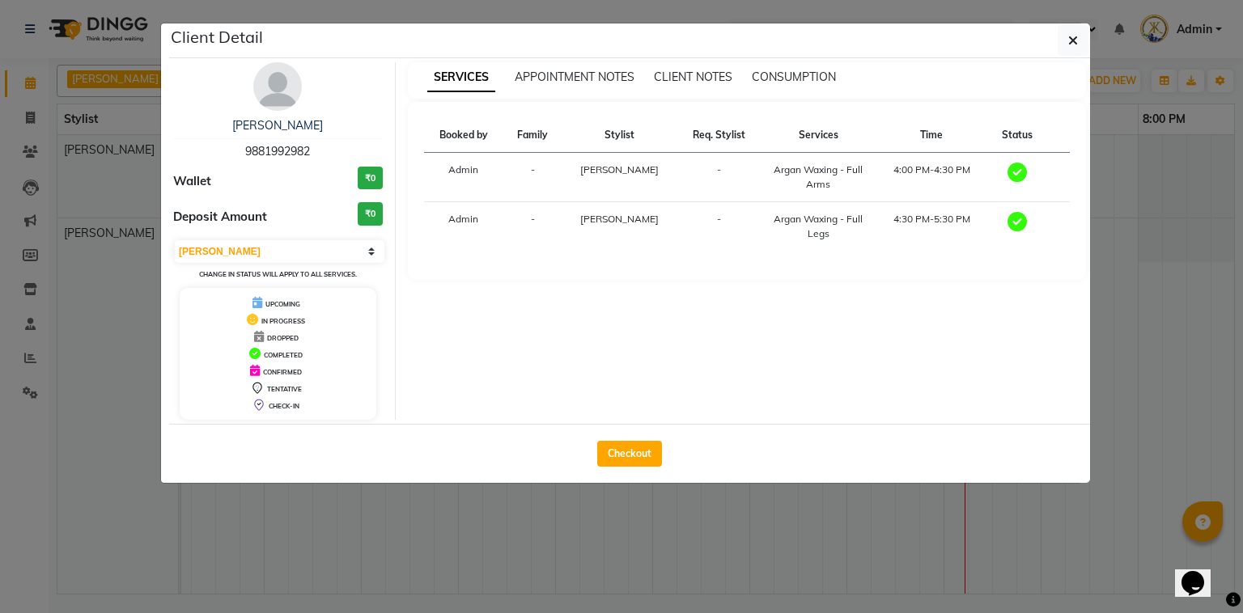
click at [640, 437] on div "Checkout" at bounding box center [629, 453] width 921 height 59
click at [634, 456] on button "Checkout" at bounding box center [629, 454] width 65 height 26
select select "service"
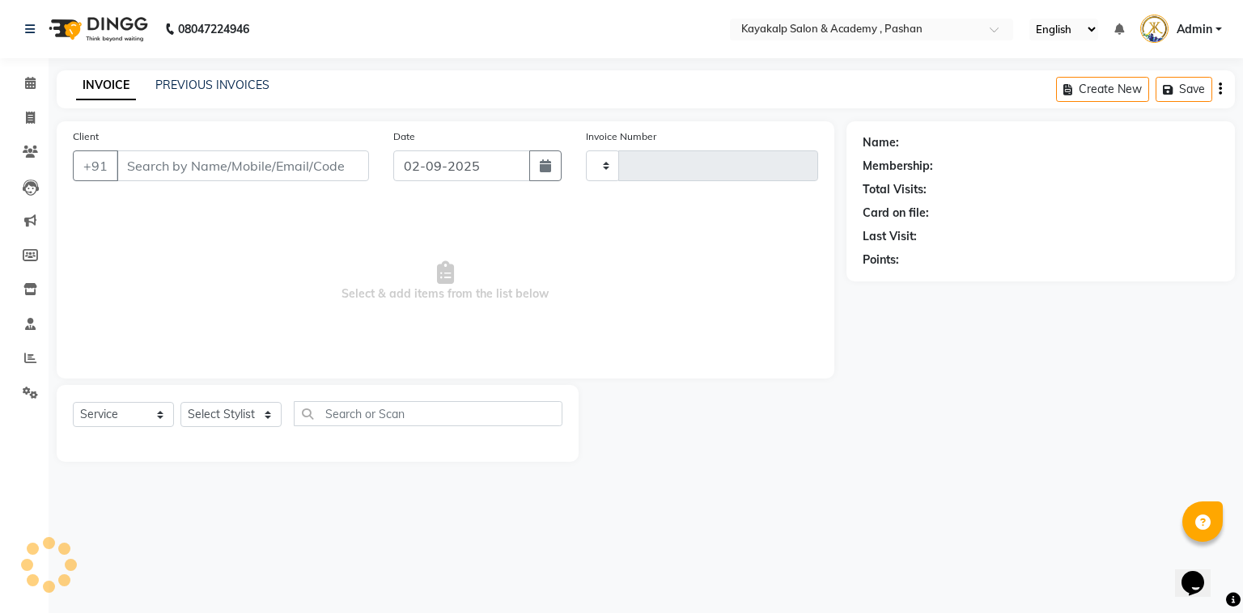
type input "0630"
select select "4804"
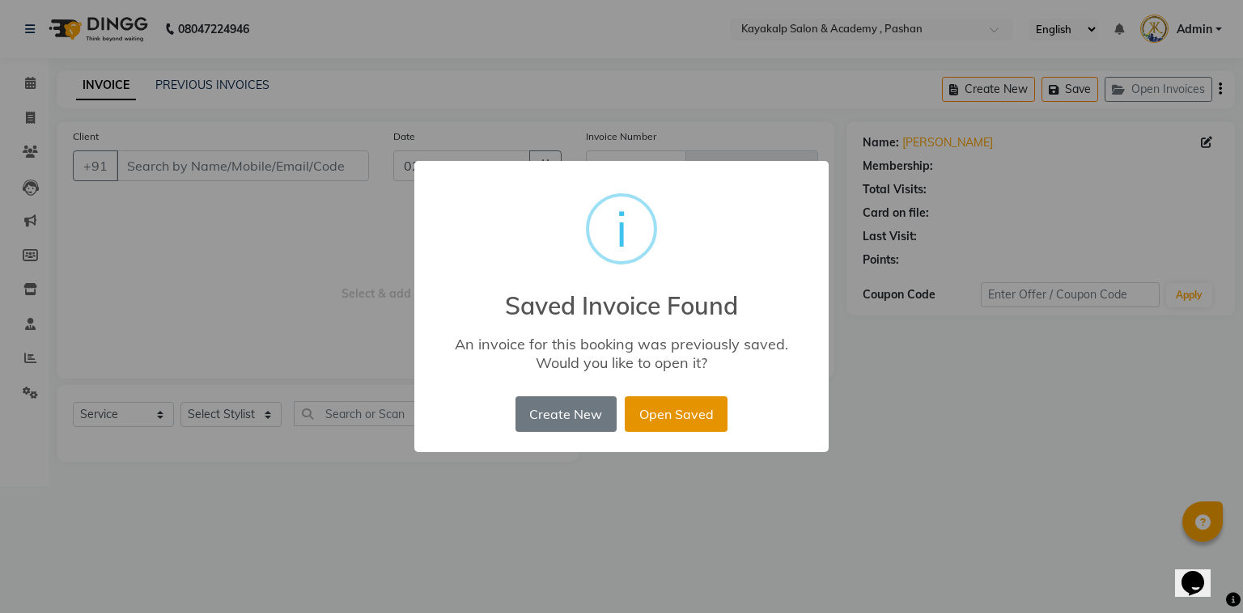
click at [687, 422] on button "Open Saved" at bounding box center [676, 415] width 103 height 36
type input "9881992982"
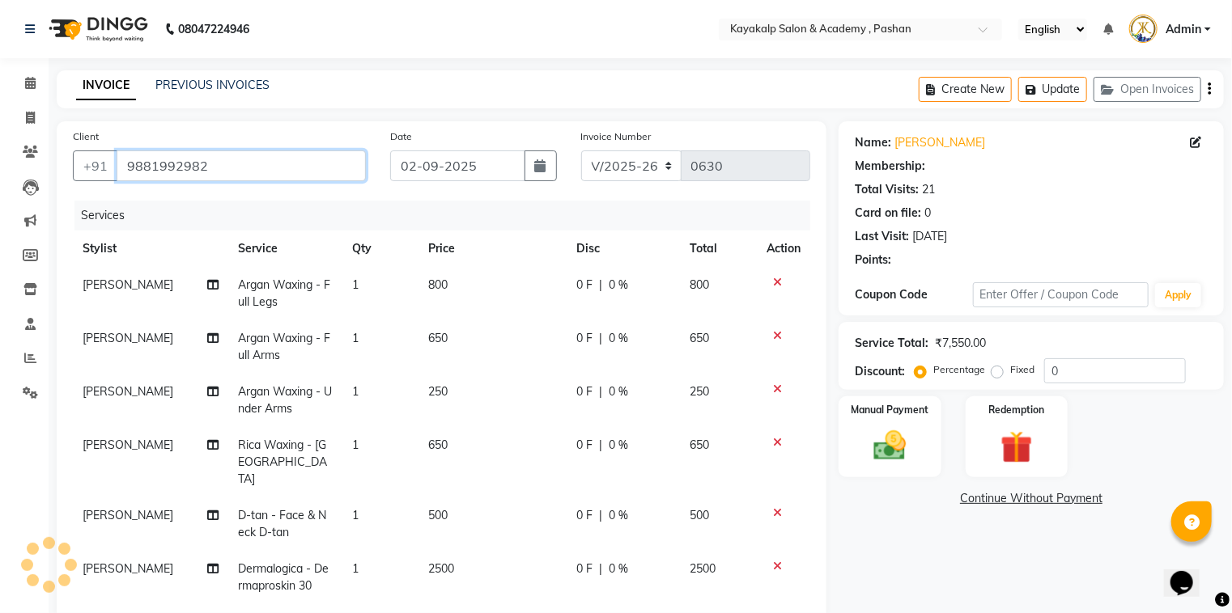
select select "1: Object"
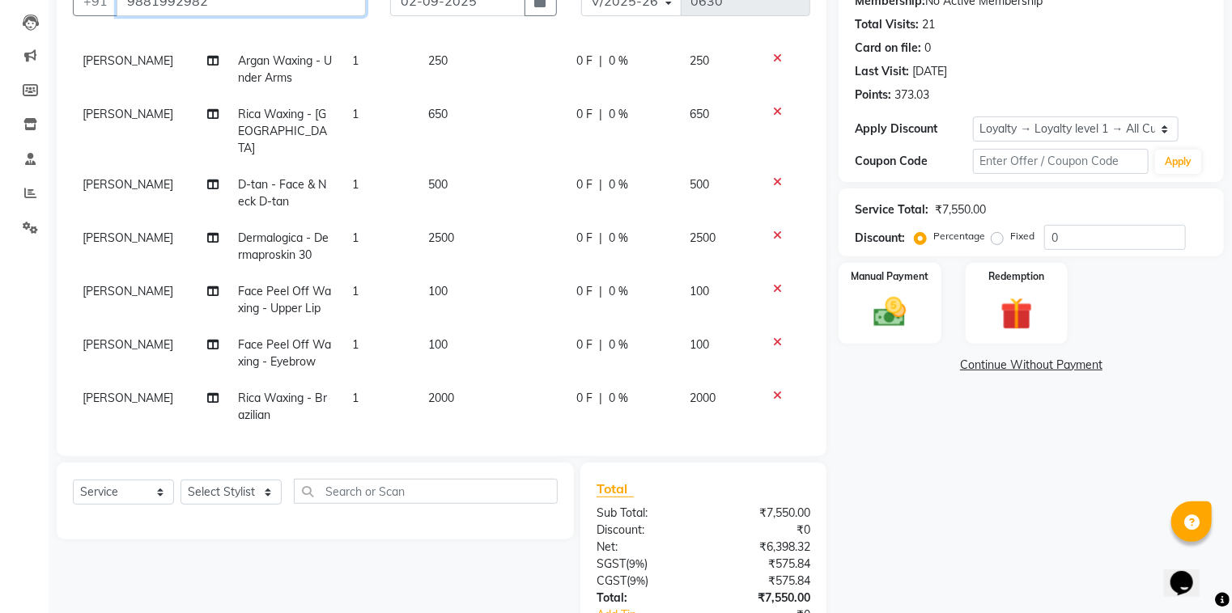
scroll to position [259, 0]
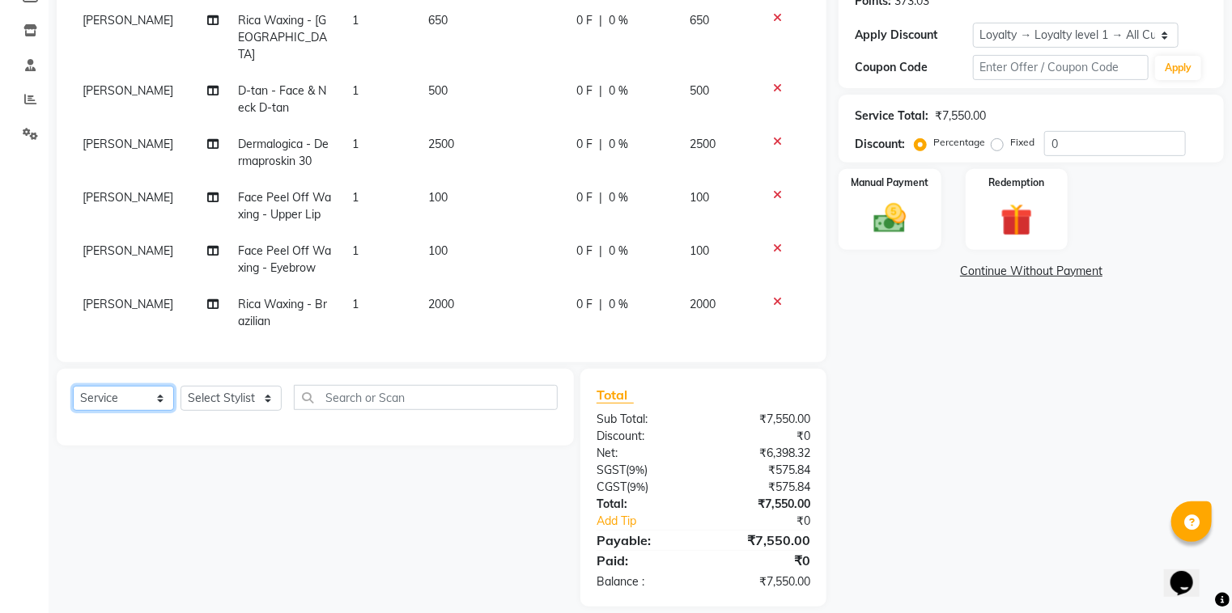
click at [117, 404] on select "Select Service Product Membership Package Voucher Prepaid Gift Card" at bounding box center [123, 398] width 101 height 25
click at [235, 393] on select "Select Stylist Chhaya Gokhale Manisha Raut Rishita mondal Suraj" at bounding box center [230, 398] width 101 height 25
select select "29289"
click at [180, 387] on select "Select Stylist Chhaya Gokhale Manisha Raut Rishita mondal Suraj" at bounding box center [230, 398] width 101 height 25
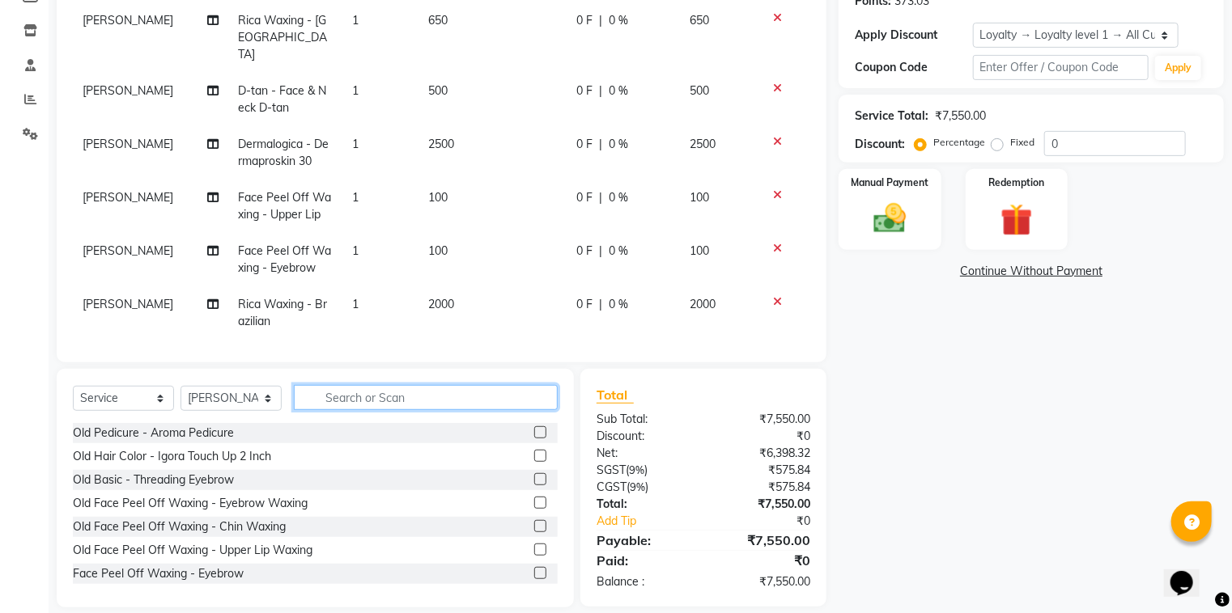
click at [361, 398] on input "text" at bounding box center [426, 397] width 264 height 25
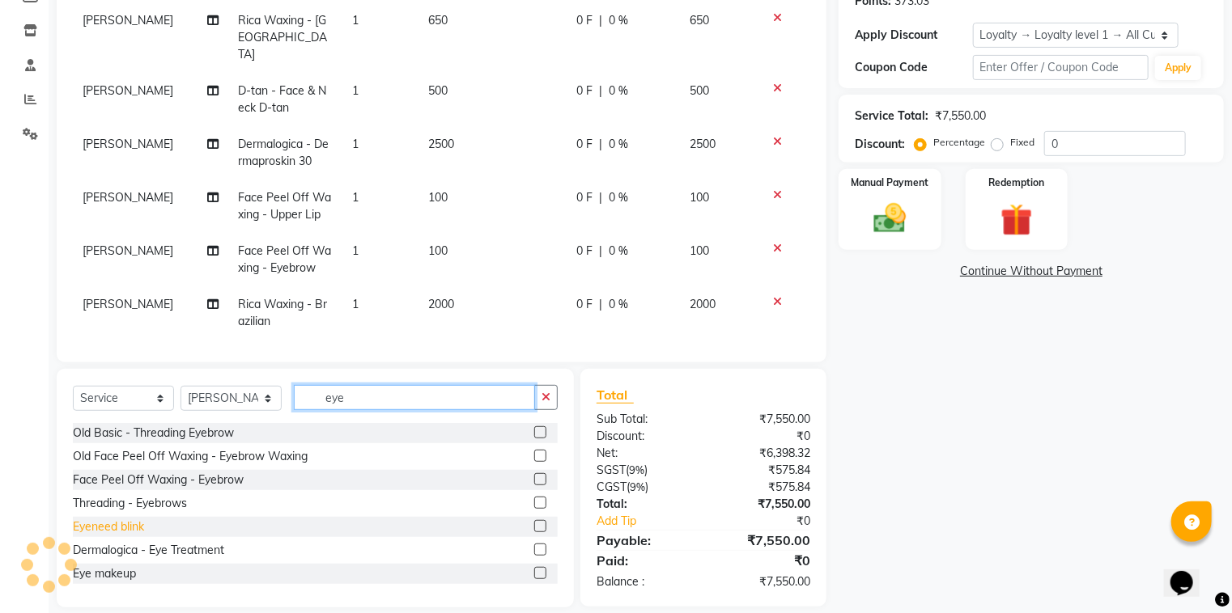
type input "eye"
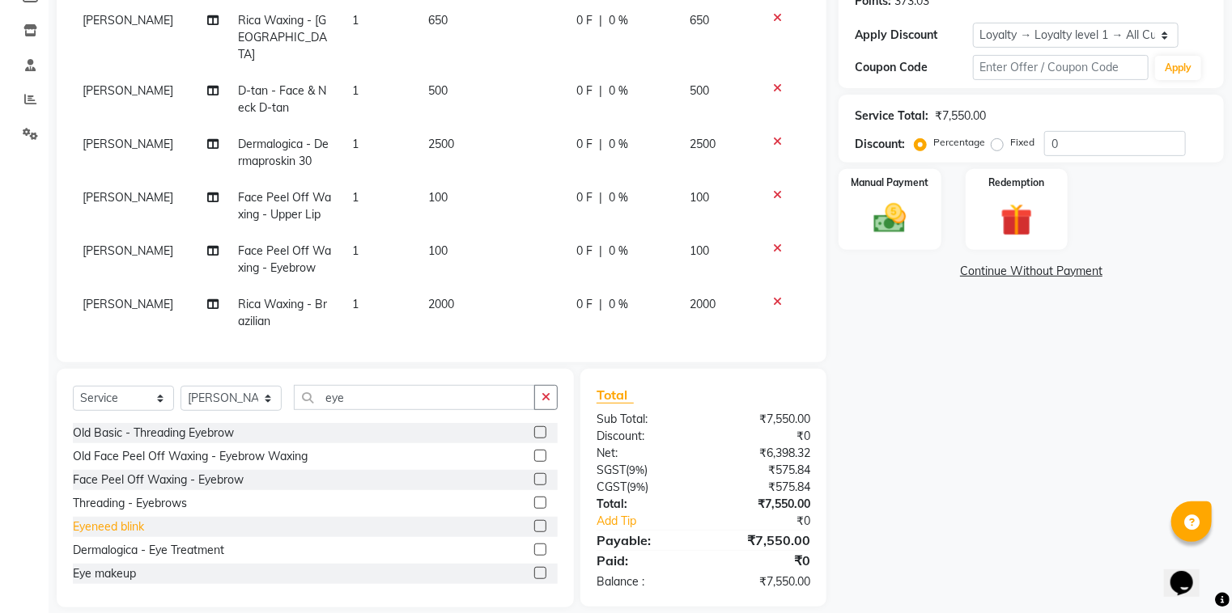
click at [139, 532] on div "Eyeneed blink" at bounding box center [108, 527] width 71 height 17
checkbox input "false"
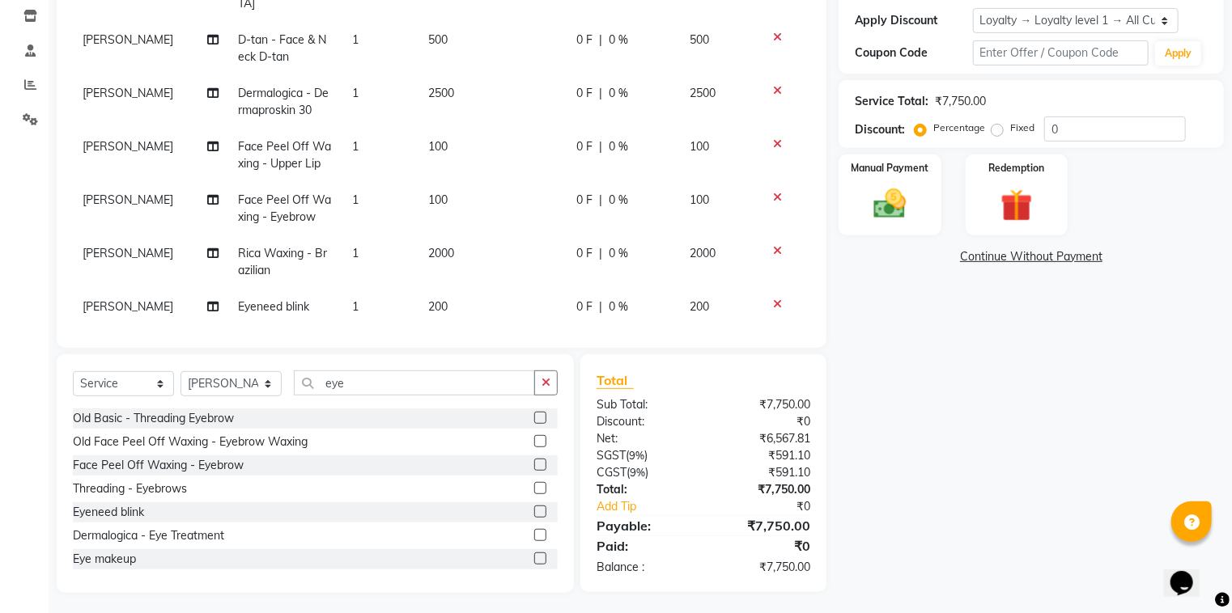
scroll to position [278, 0]
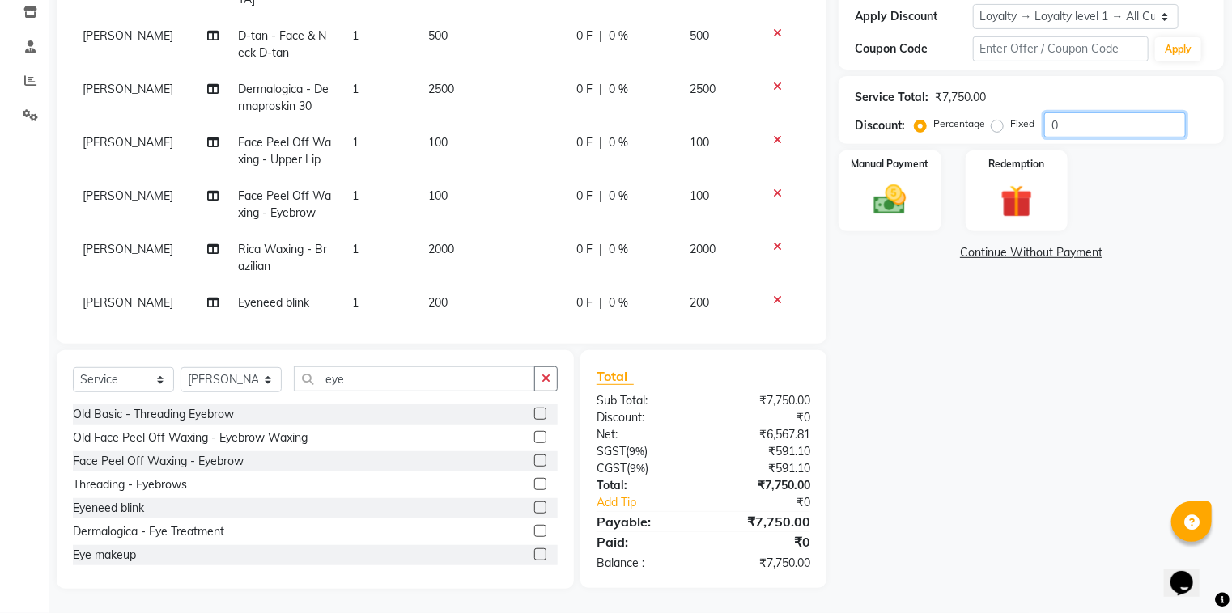
click at [1082, 120] on input "0" at bounding box center [1115, 124] width 142 height 25
type input "1"
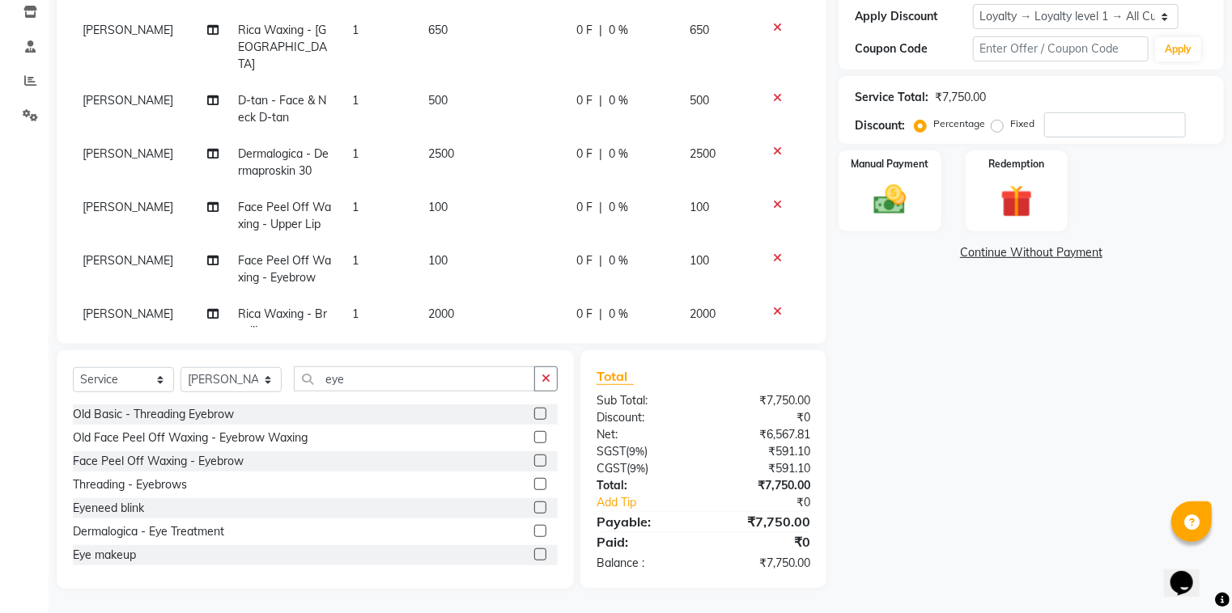
click at [586, 92] on div "0 F | 0 %" at bounding box center [623, 100] width 94 height 17
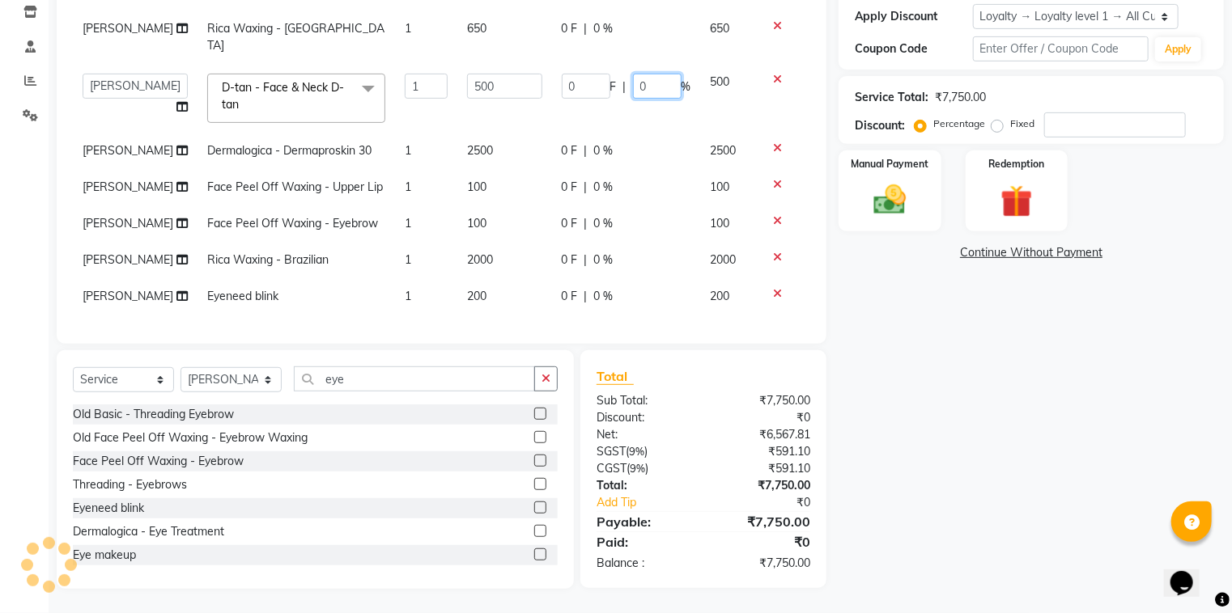
click at [633, 91] on input "0" at bounding box center [657, 86] width 49 height 25
click at [651, 85] on input "100" at bounding box center [657, 86] width 49 height 25
type input "1"
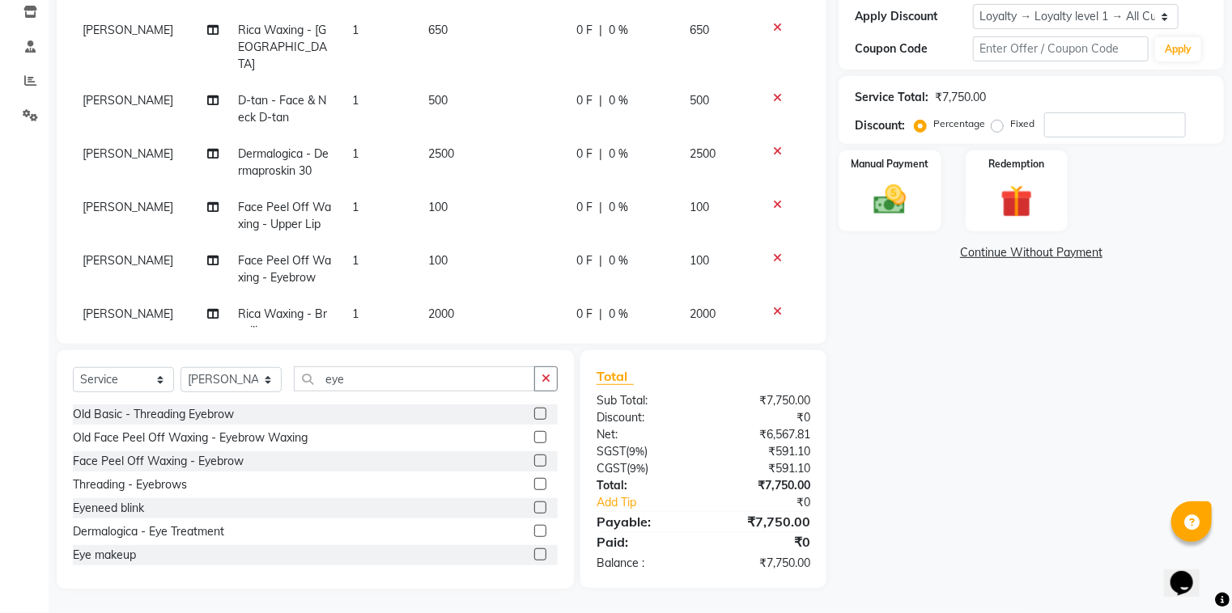
click at [599, 92] on span "|" at bounding box center [600, 100] width 3 height 17
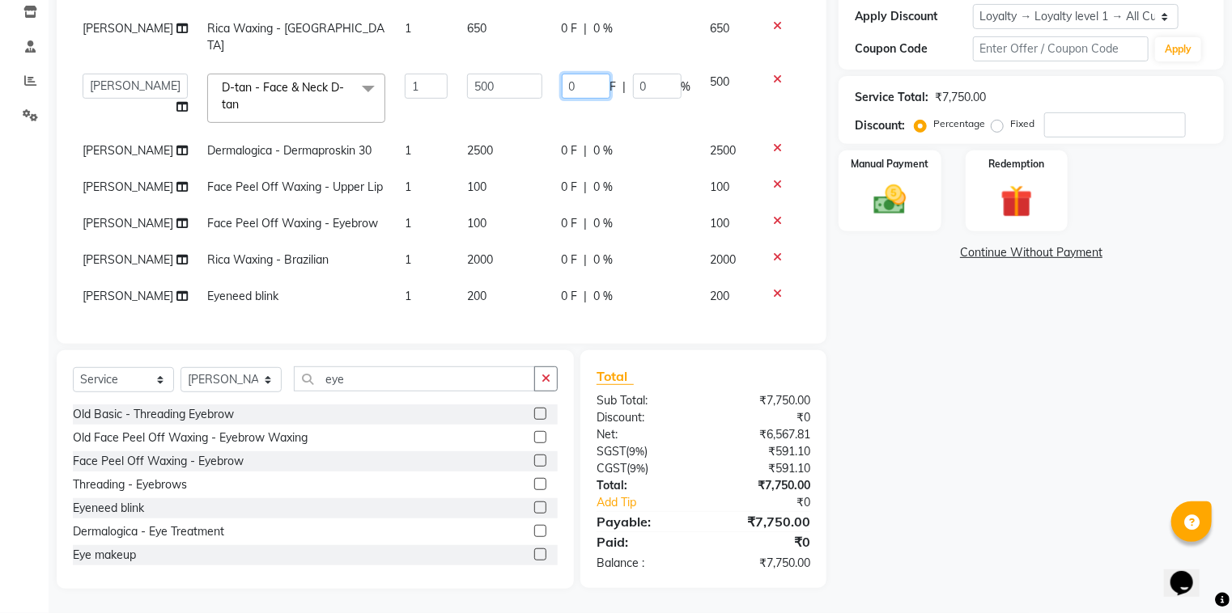
click at [583, 88] on input "0" at bounding box center [586, 86] width 49 height 25
type input "100"
click at [595, 118] on tbody "Chhaya Gokhale Argan Waxing - Full Legs 1 800 0 F | 0 % 800 Chhaya Gokhale Arga…" at bounding box center [441, 107] width 737 height 413
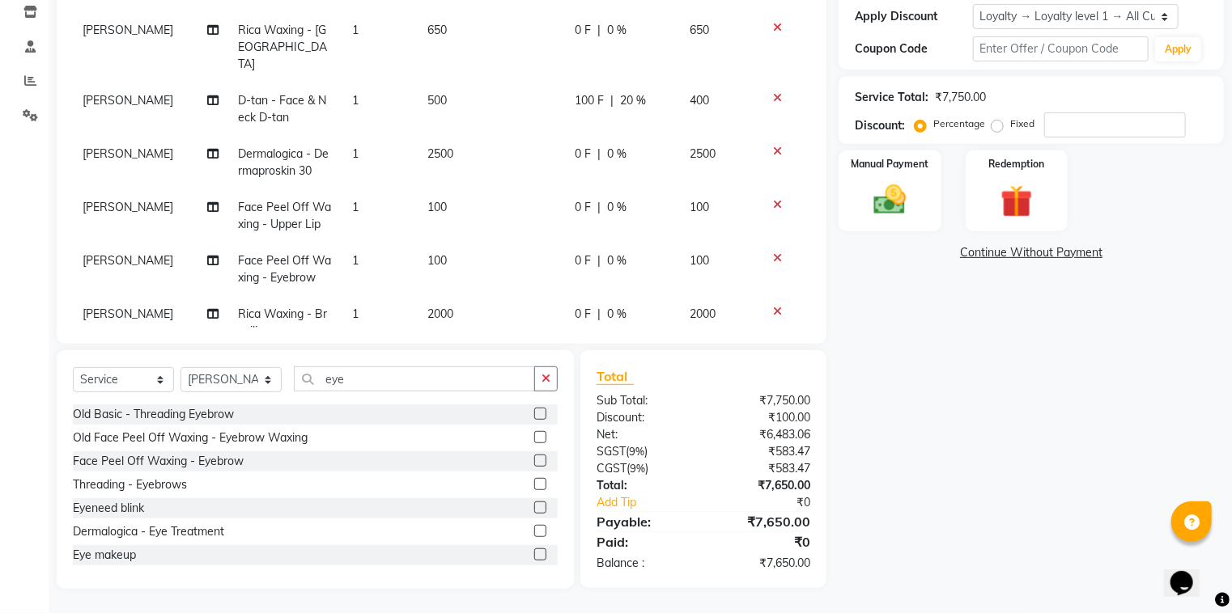
click at [621, 92] on span "20 %" at bounding box center [634, 100] width 26 height 17
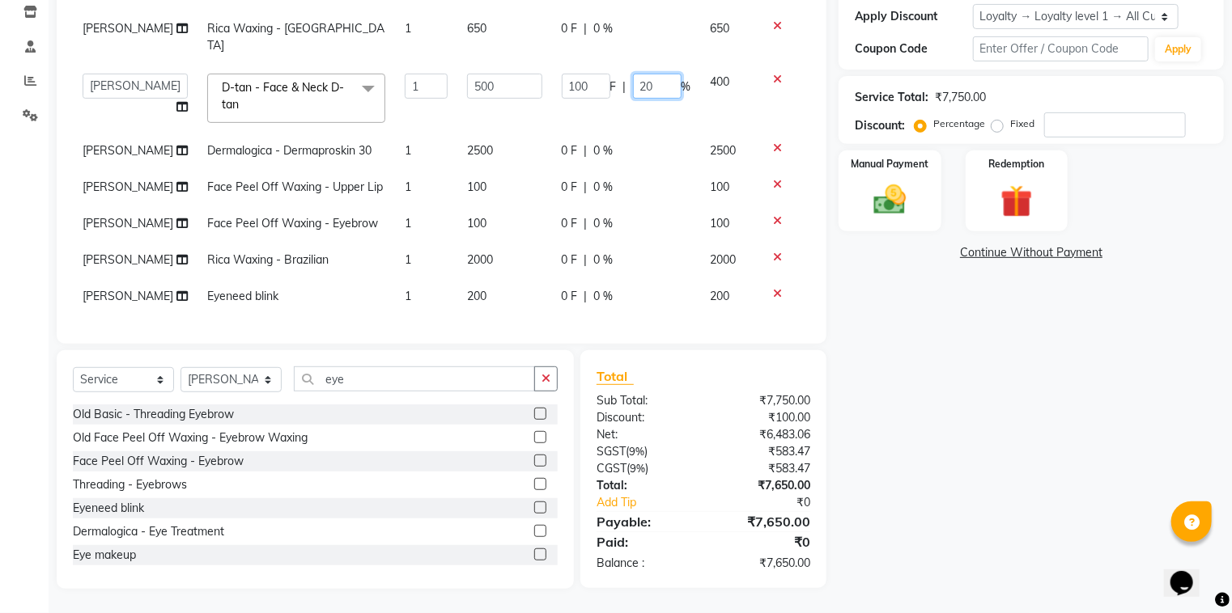
click at [647, 87] on input "20" at bounding box center [657, 86] width 49 height 25
type input "2"
type input "100"
click at [644, 146] on td "0 F | 0 %" at bounding box center [626, 151] width 149 height 36
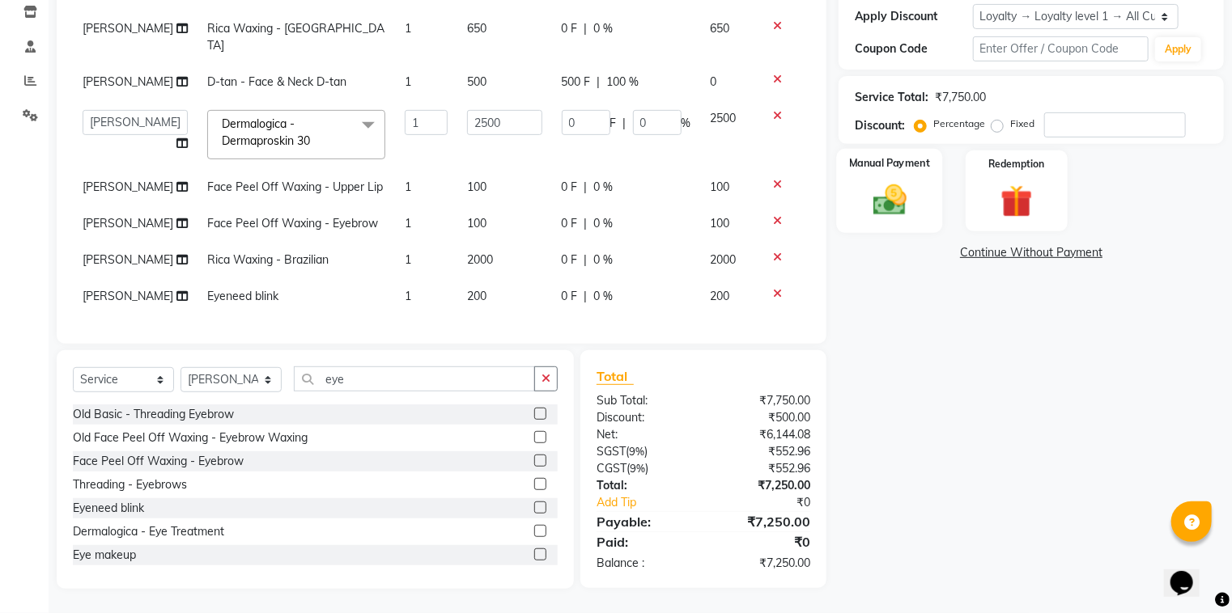
click at [884, 194] on img at bounding box center [890, 200] width 54 height 39
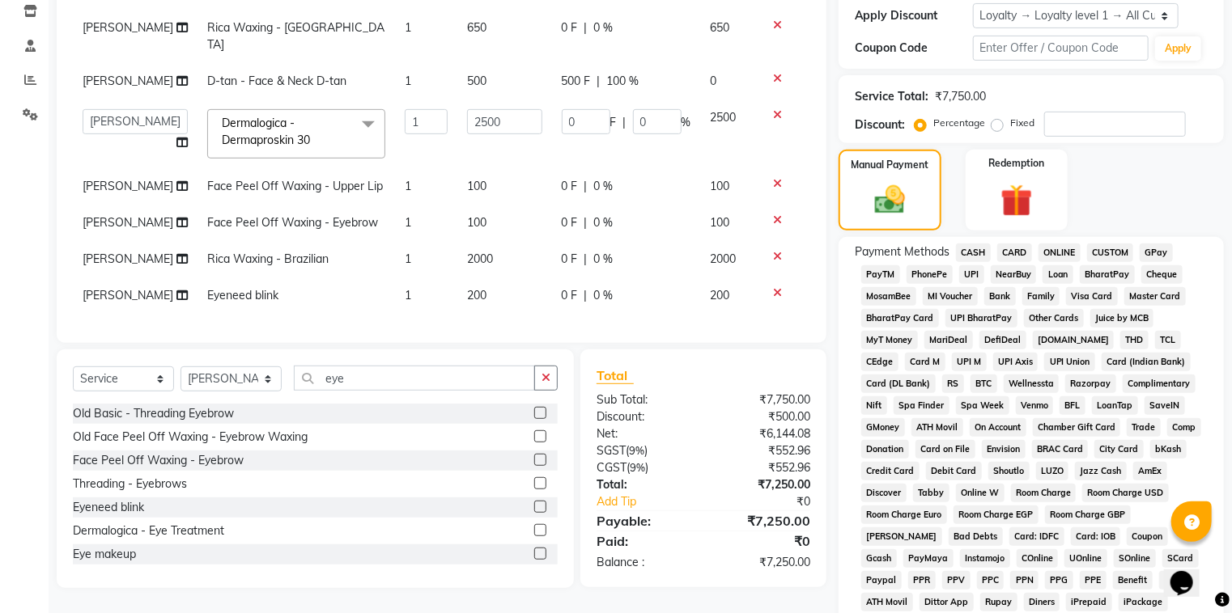
click at [1156, 252] on span "GPay" at bounding box center [1155, 253] width 33 height 19
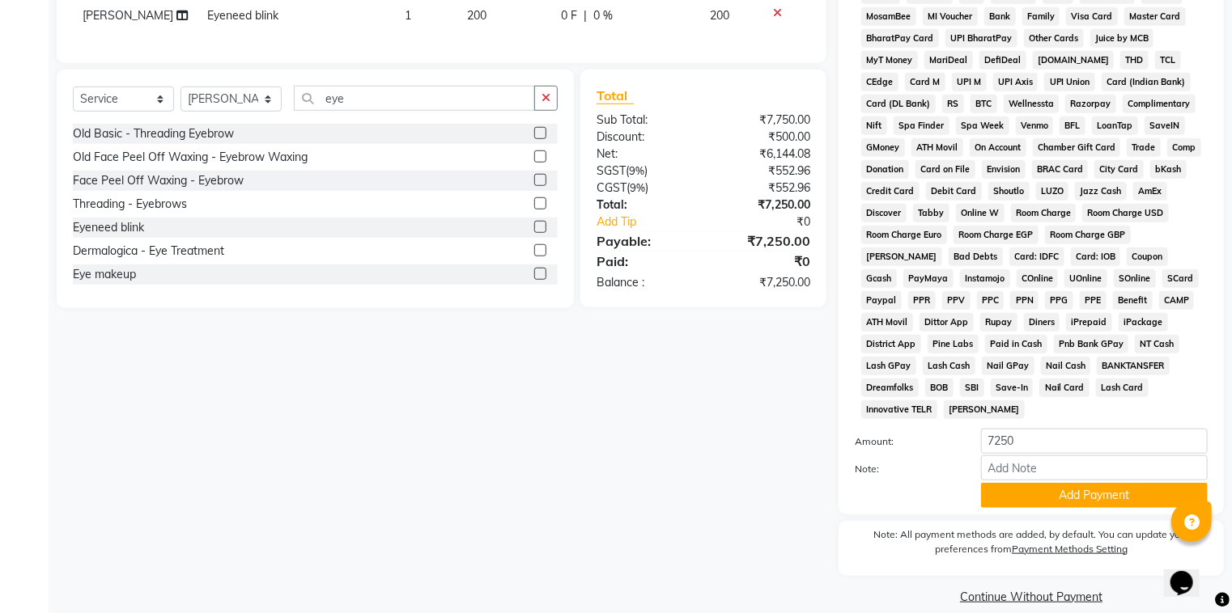
scroll to position [570, 0]
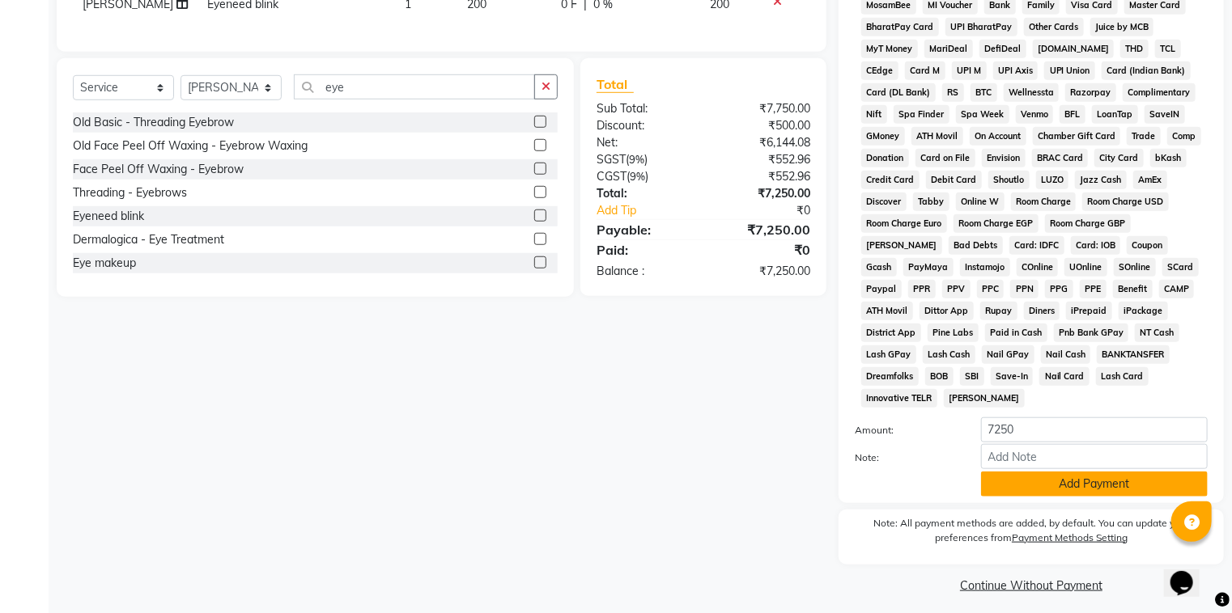
click at [1100, 474] on button "Add Payment" at bounding box center [1094, 484] width 227 height 25
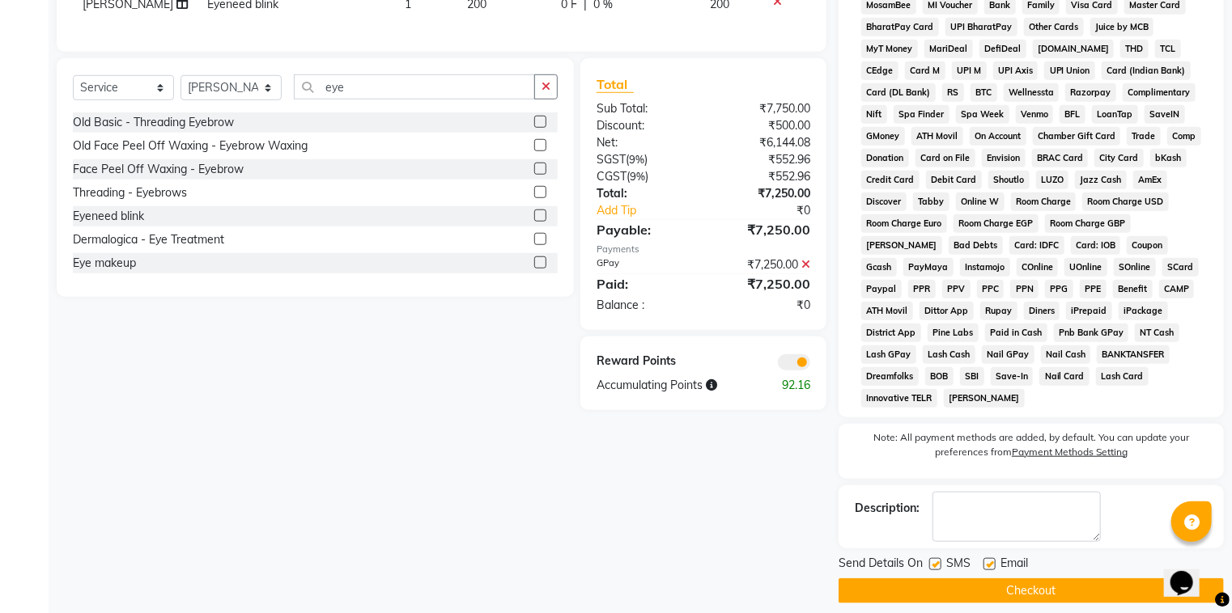
click at [1004, 583] on button "Checkout" at bounding box center [1030, 591] width 385 height 25
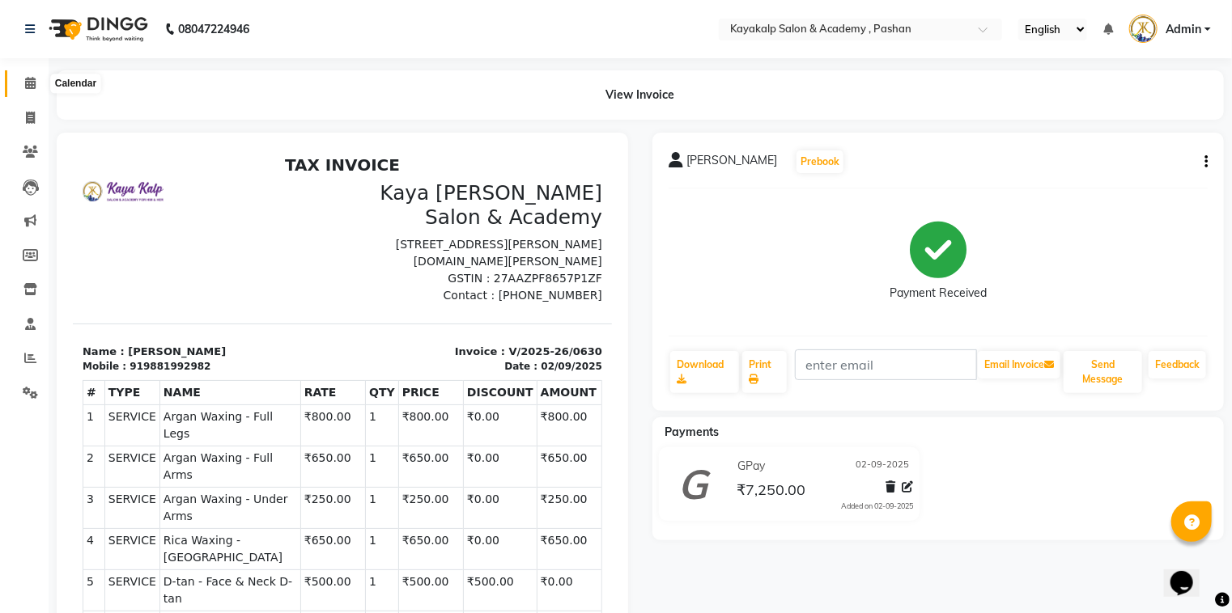
click at [27, 84] on icon at bounding box center [30, 83] width 11 height 12
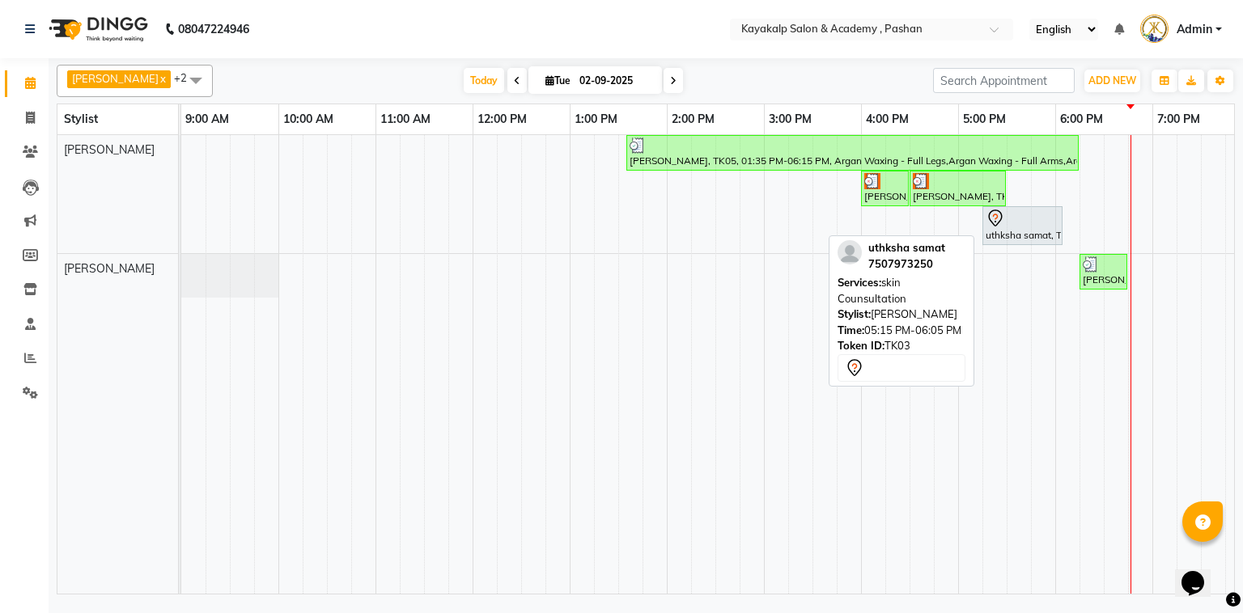
click at [1010, 236] on div "uthksha samat, TK03, 05:15 PM-06:05 PM, skin Counsultation" at bounding box center [1022, 226] width 77 height 34
select select "7"
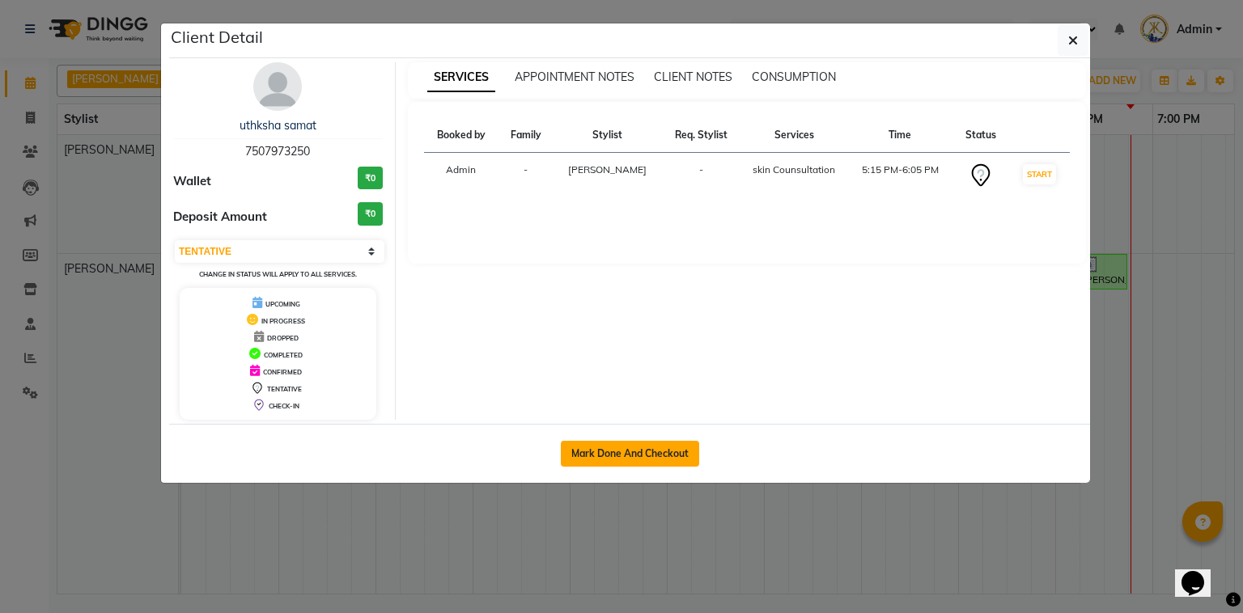
click at [588, 454] on button "Mark Done And Checkout" at bounding box center [630, 454] width 138 height 26
select select "service"
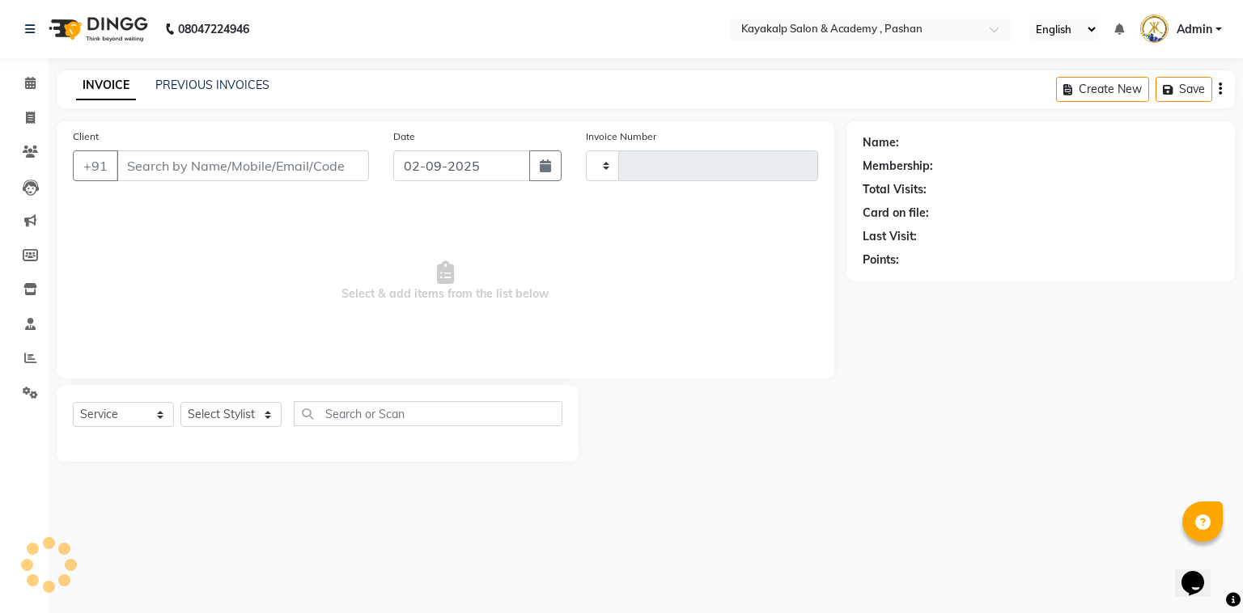
type input "0631"
select select "4804"
type input "7507973250"
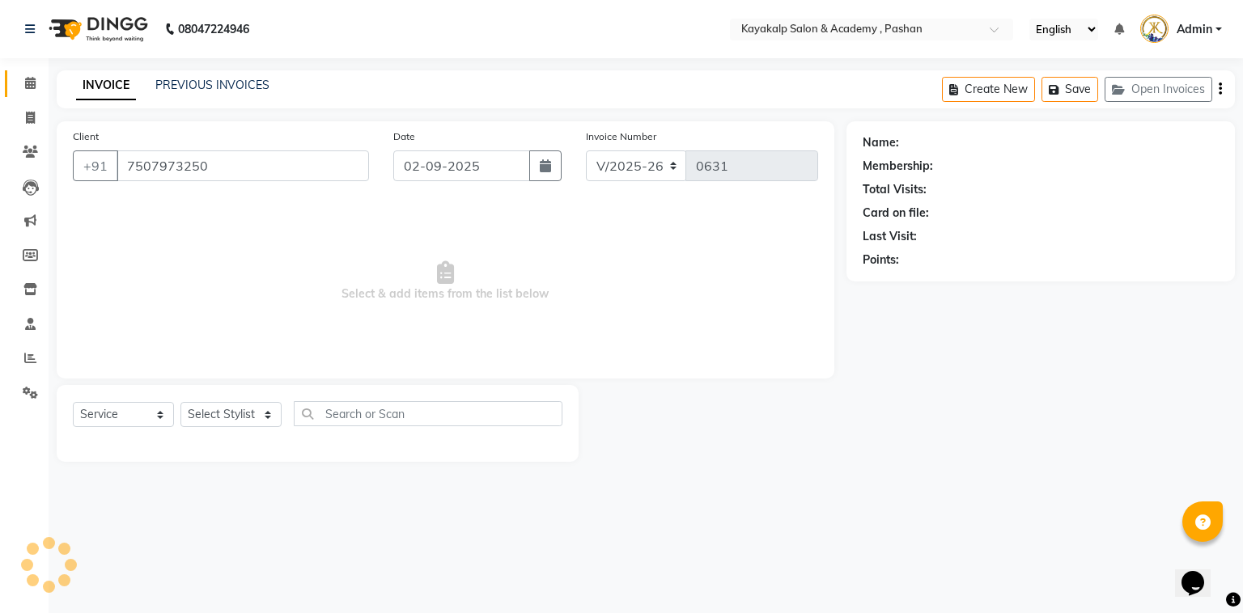
select select "29289"
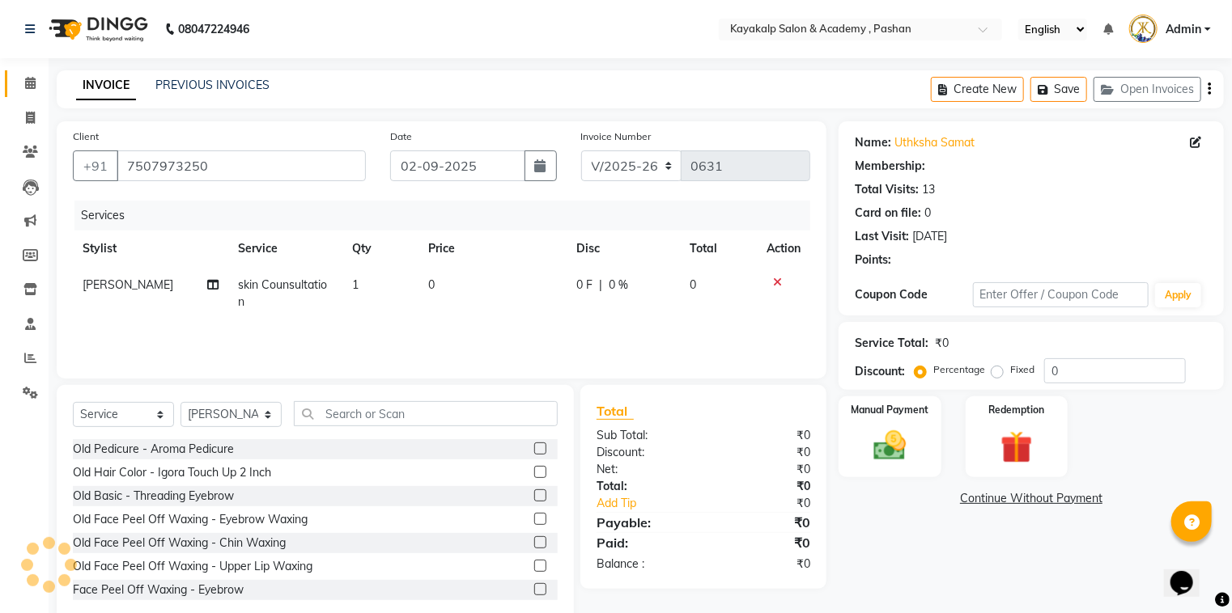
select select "1: Object"
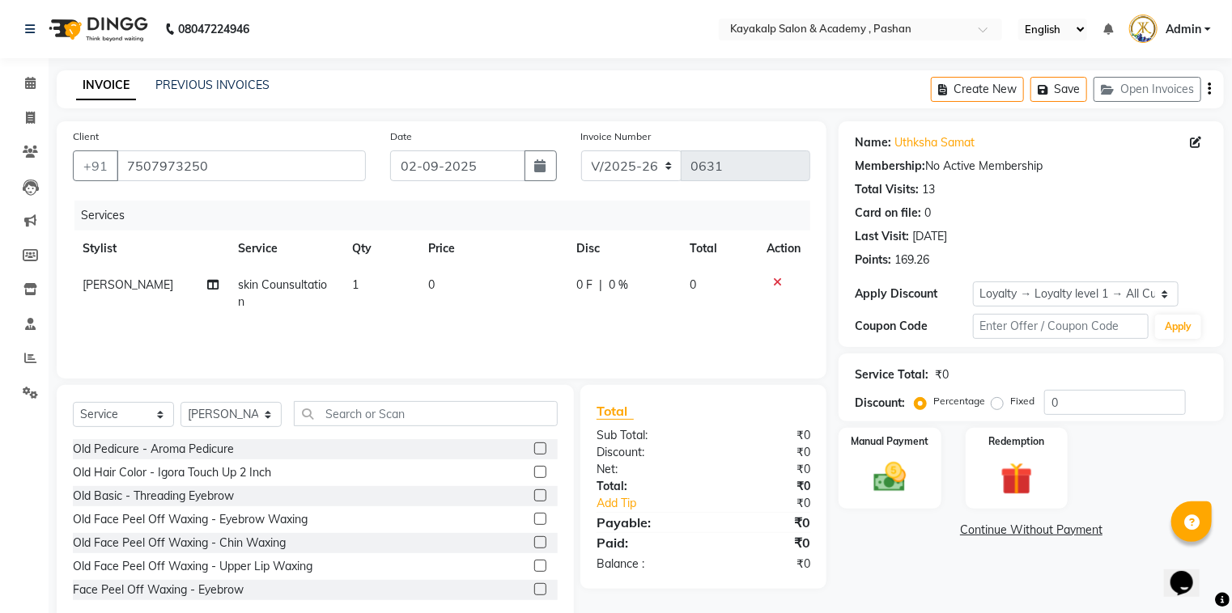
click at [776, 278] on icon at bounding box center [777, 282] width 9 height 11
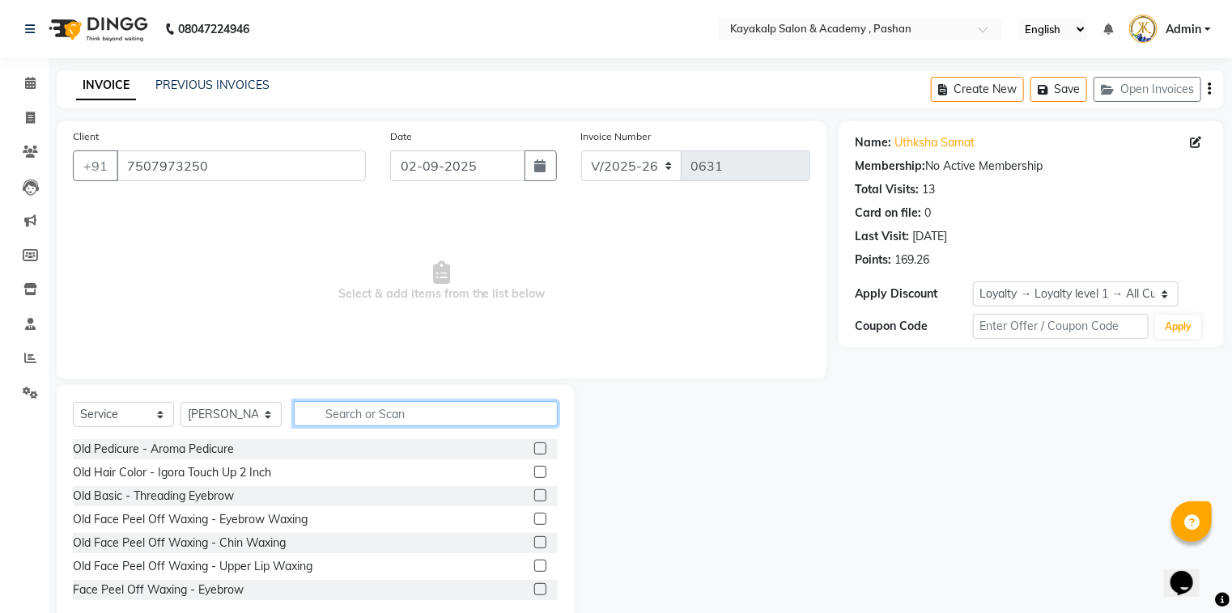
click at [447, 425] on input "text" at bounding box center [426, 413] width 264 height 25
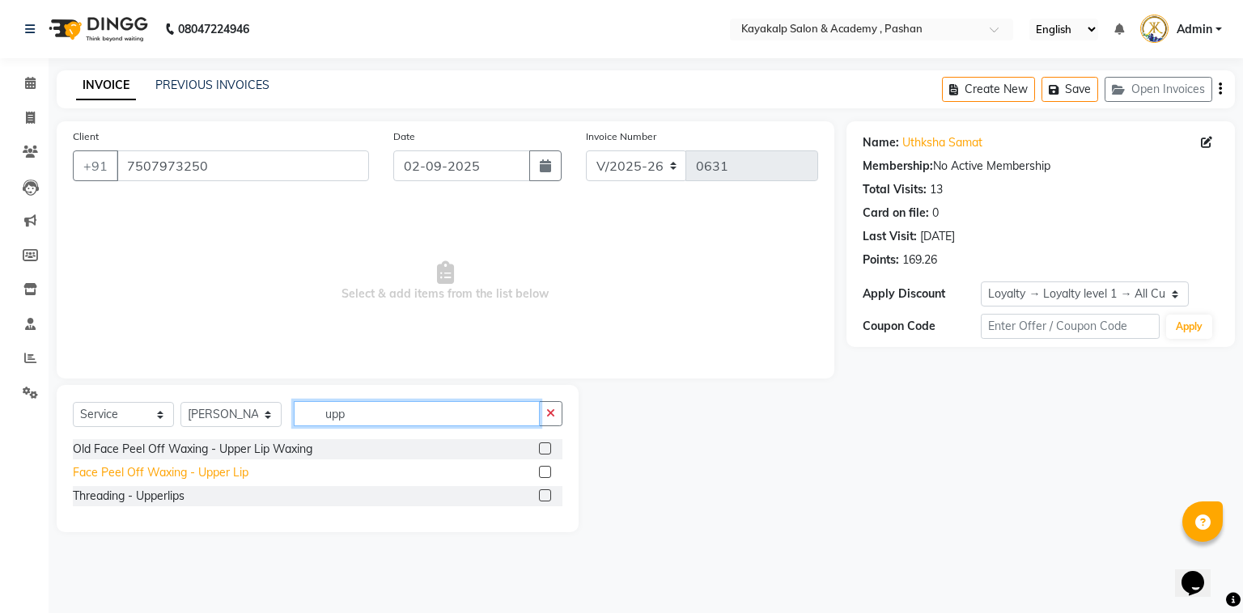
type input "upp"
click at [148, 471] on div "Face Peel Off Waxing - Upper Lip" at bounding box center [161, 472] width 176 height 17
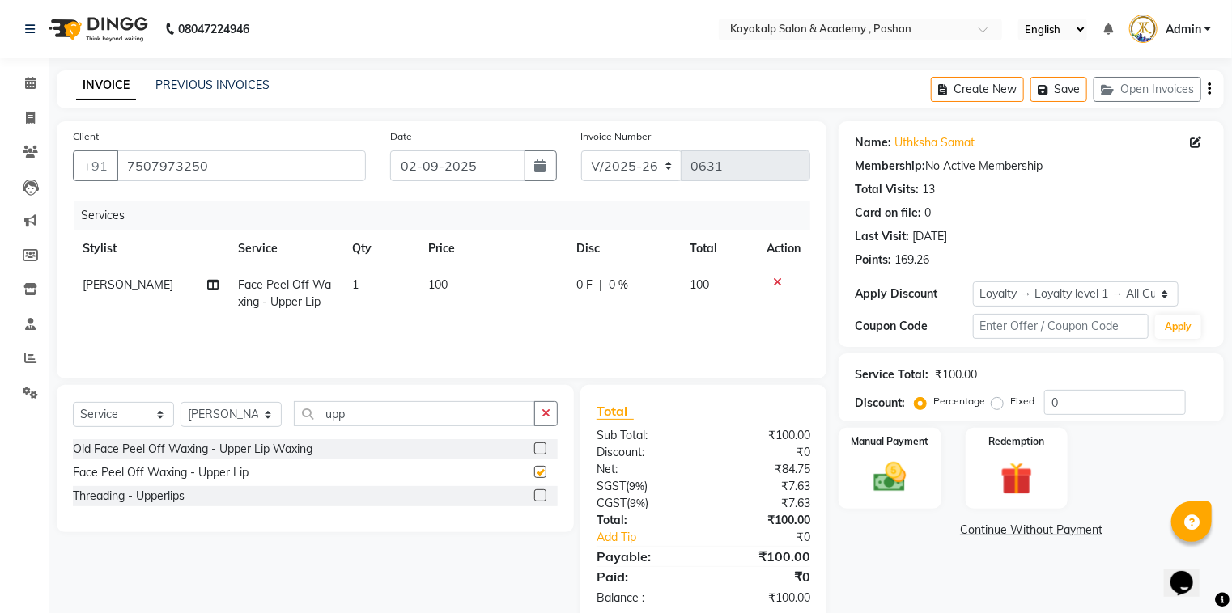
checkbox input "false"
click at [367, 415] on input "upp" at bounding box center [414, 413] width 241 height 25
type input "u"
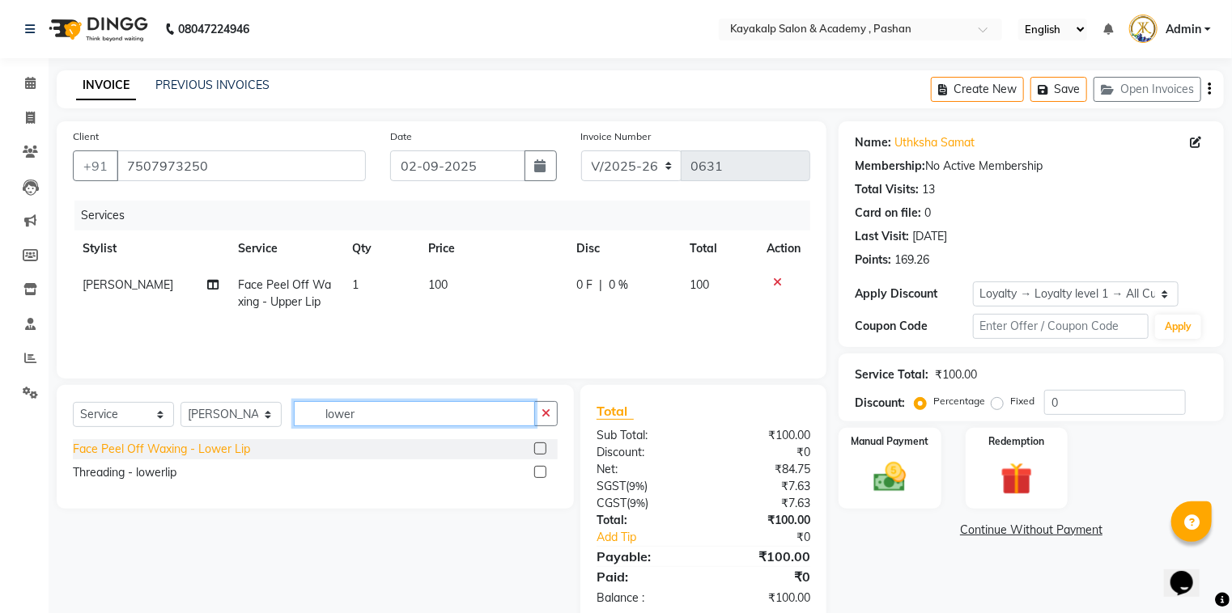
type input "lower"
click at [134, 447] on div "Face Peel Off Waxing - Lower Lip" at bounding box center [161, 449] width 177 height 17
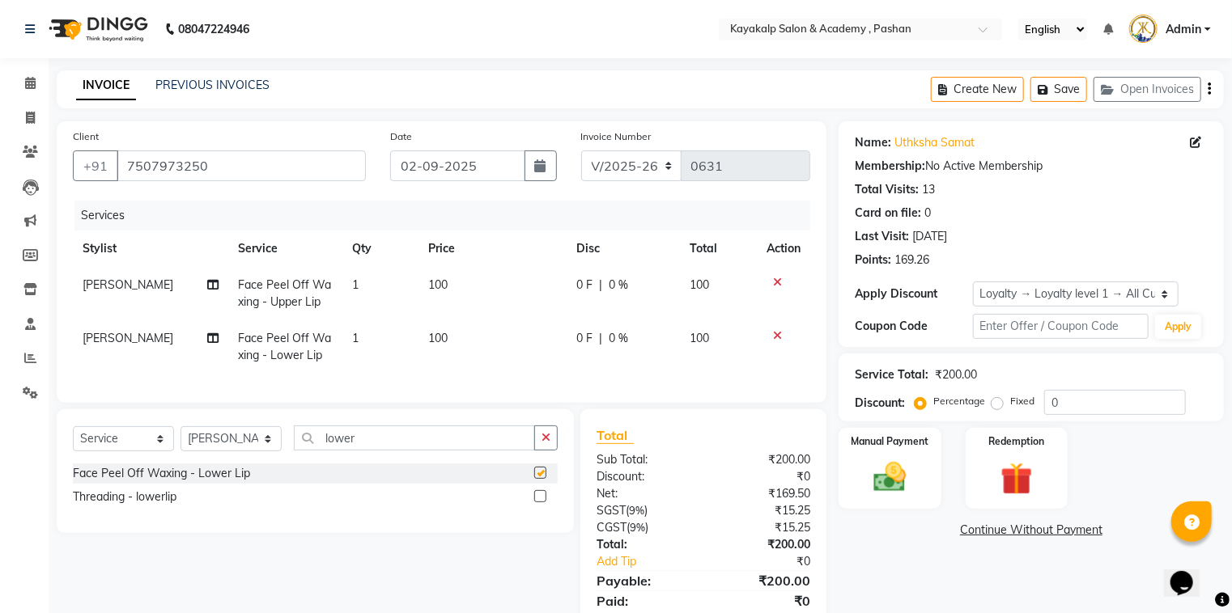
checkbox input "false"
click at [367, 451] on input "lower" at bounding box center [414, 438] width 241 height 25
type input "l"
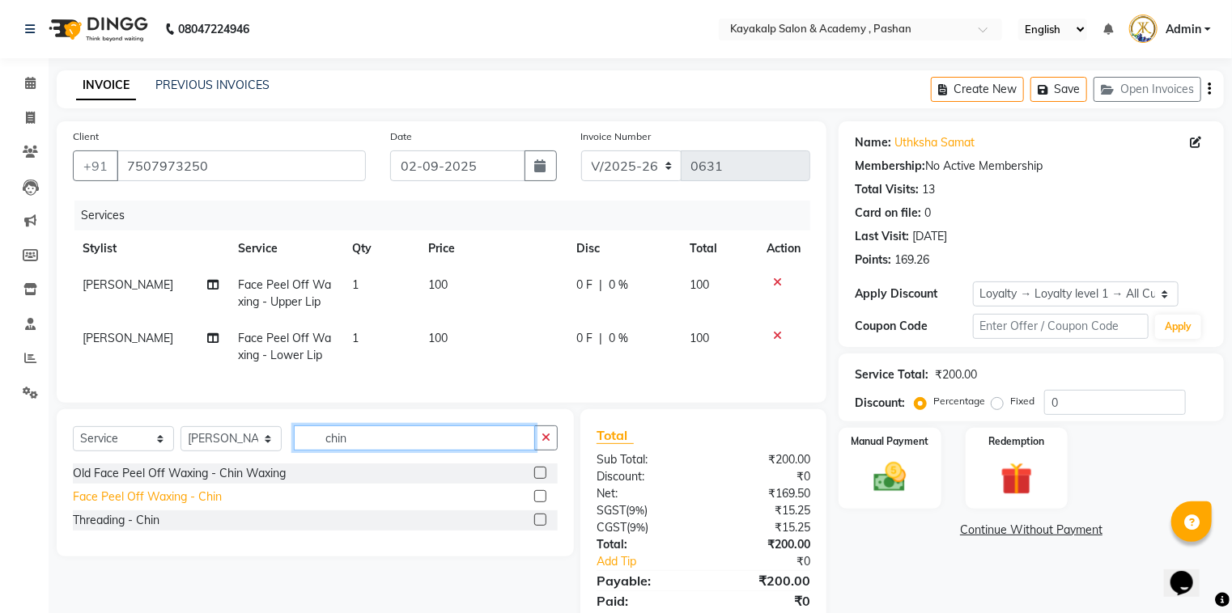
type input "chin"
click at [168, 506] on div "Face Peel Off Waxing - Chin" at bounding box center [147, 497] width 149 height 17
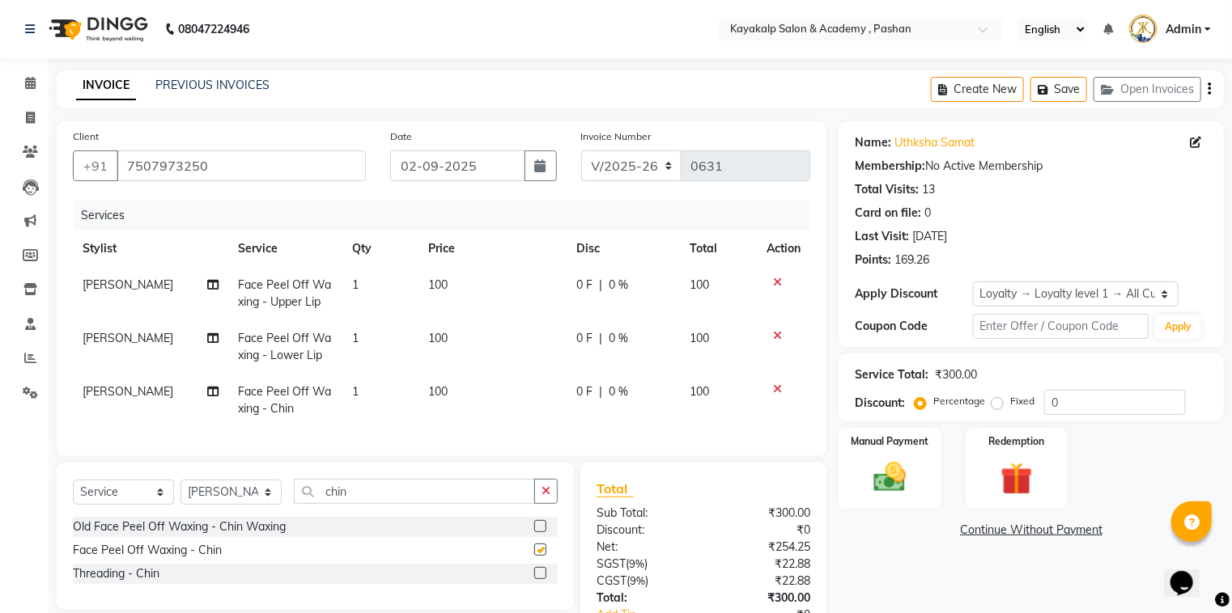
checkbox input "false"
click at [372, 504] on input "chin" at bounding box center [414, 491] width 241 height 25
type input "c"
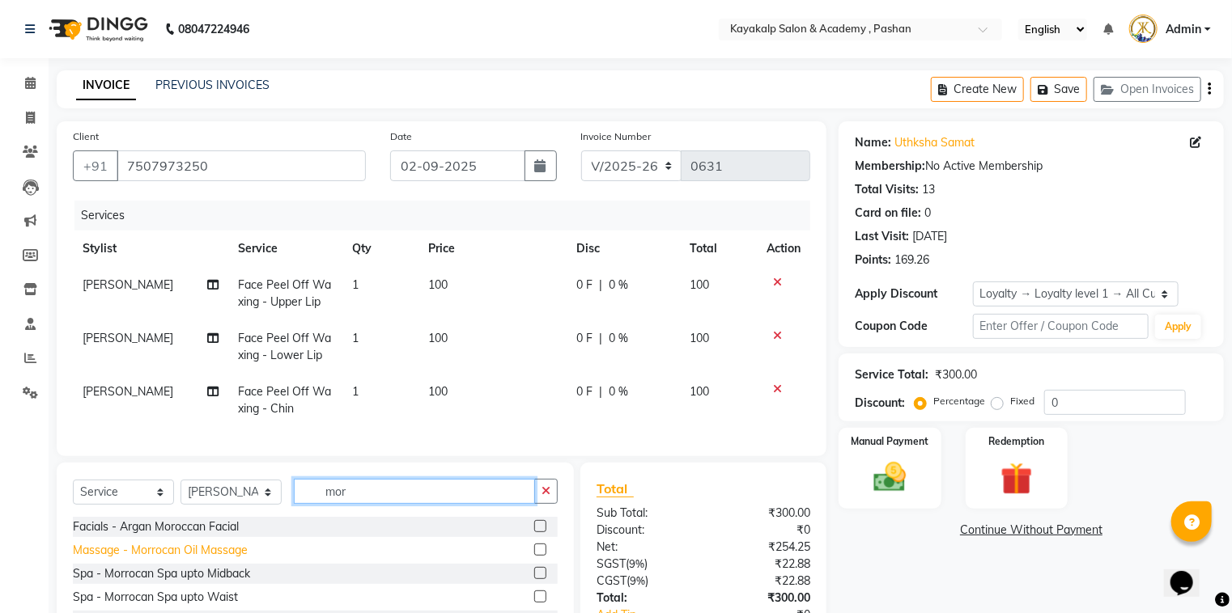
type input "mor"
click at [186, 559] on div "Massage - Morrocan Oil Massage" at bounding box center [160, 550] width 175 height 17
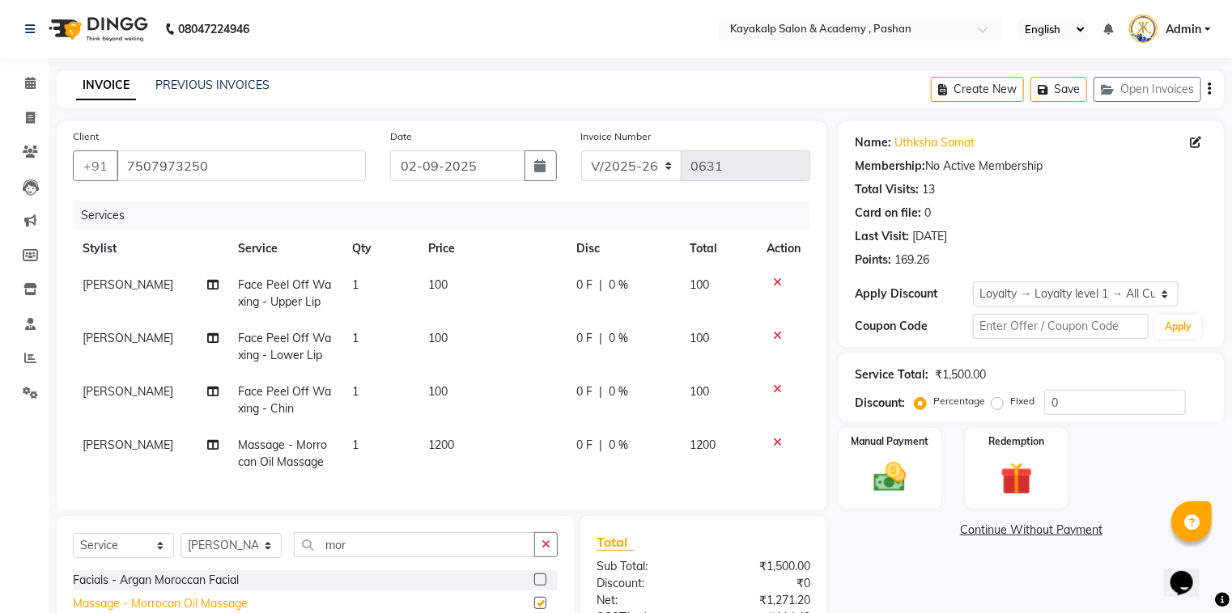
checkbox input "false"
click at [347, 558] on input "mor" at bounding box center [414, 544] width 241 height 25
type input "m"
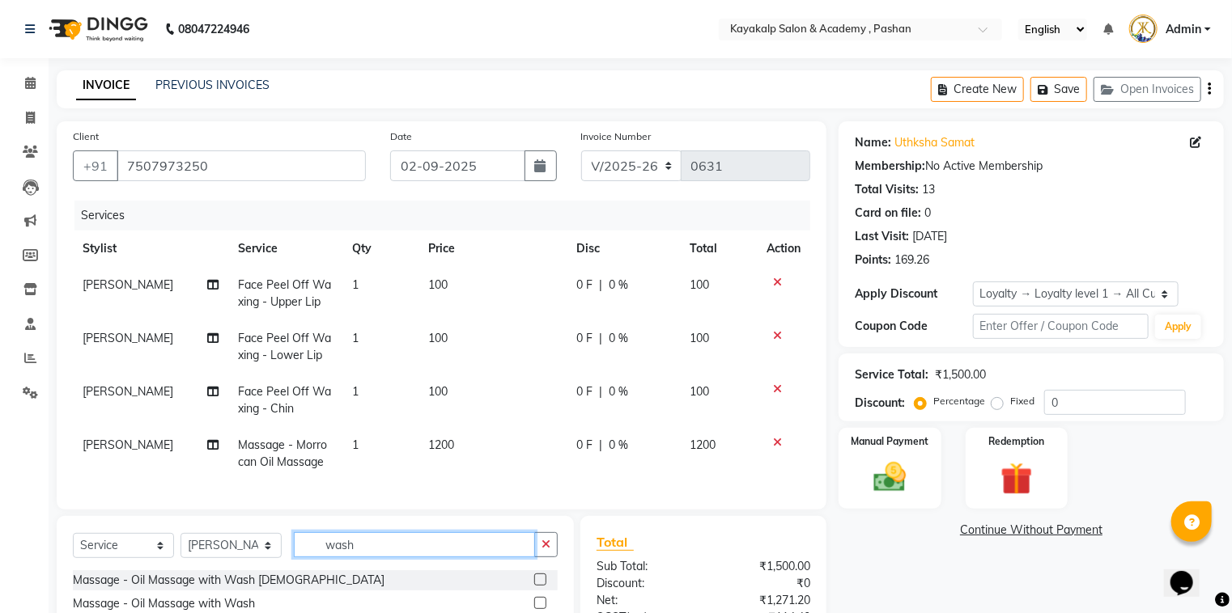
scroll to position [176, 0]
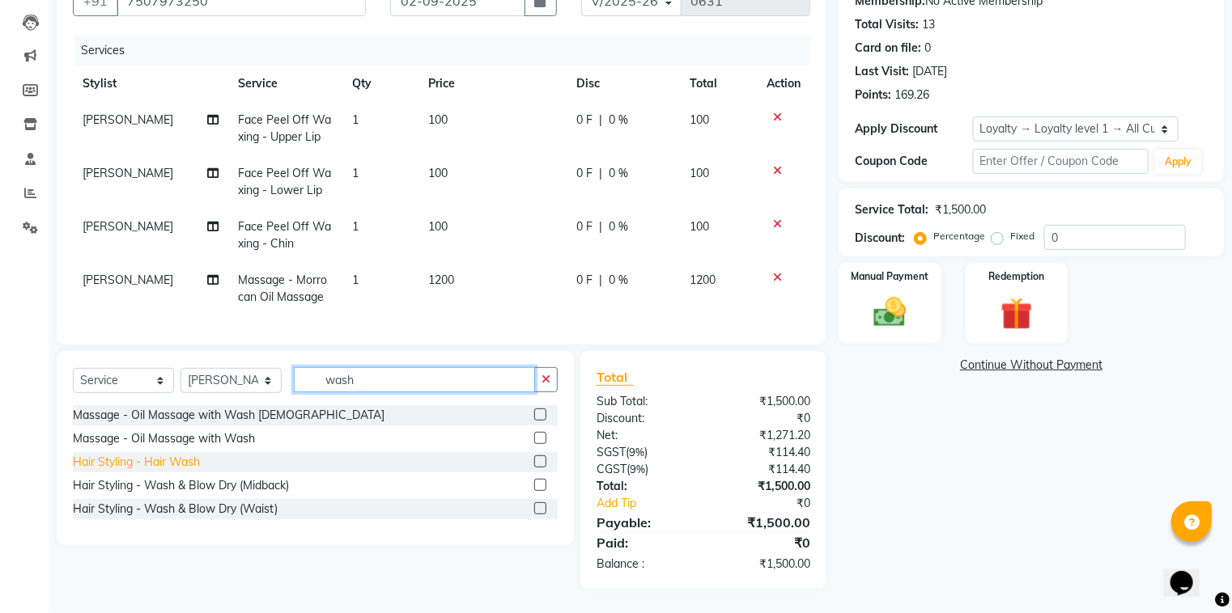
type input "wash"
click at [159, 456] on div "Hair Styling - Hair Wash" at bounding box center [136, 462] width 127 height 17
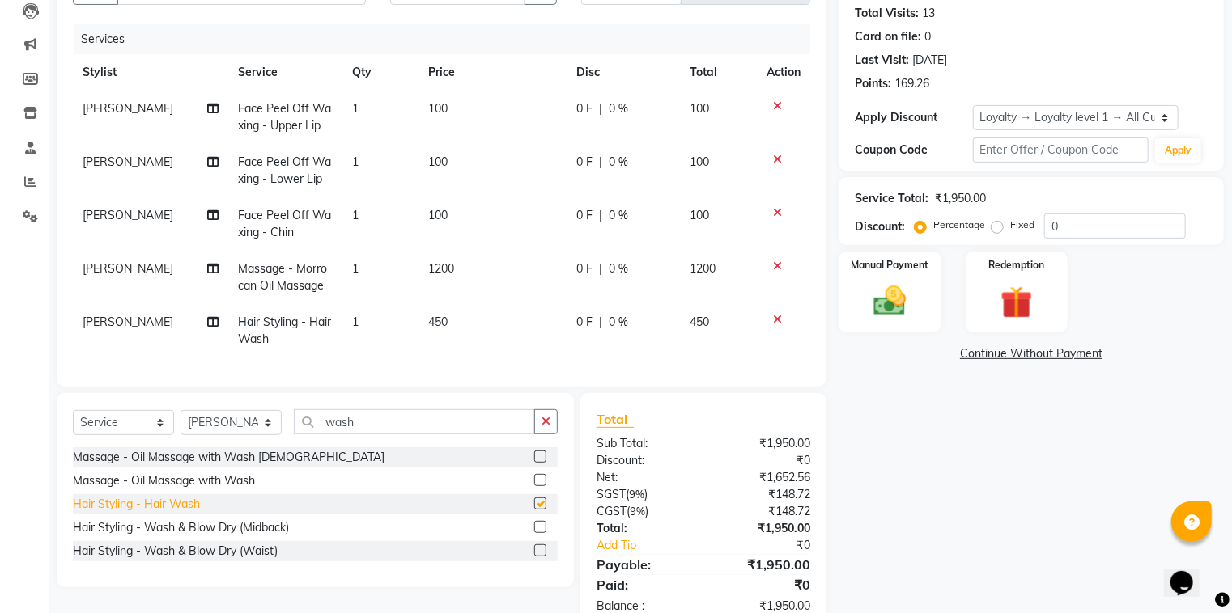
checkbox input "false"
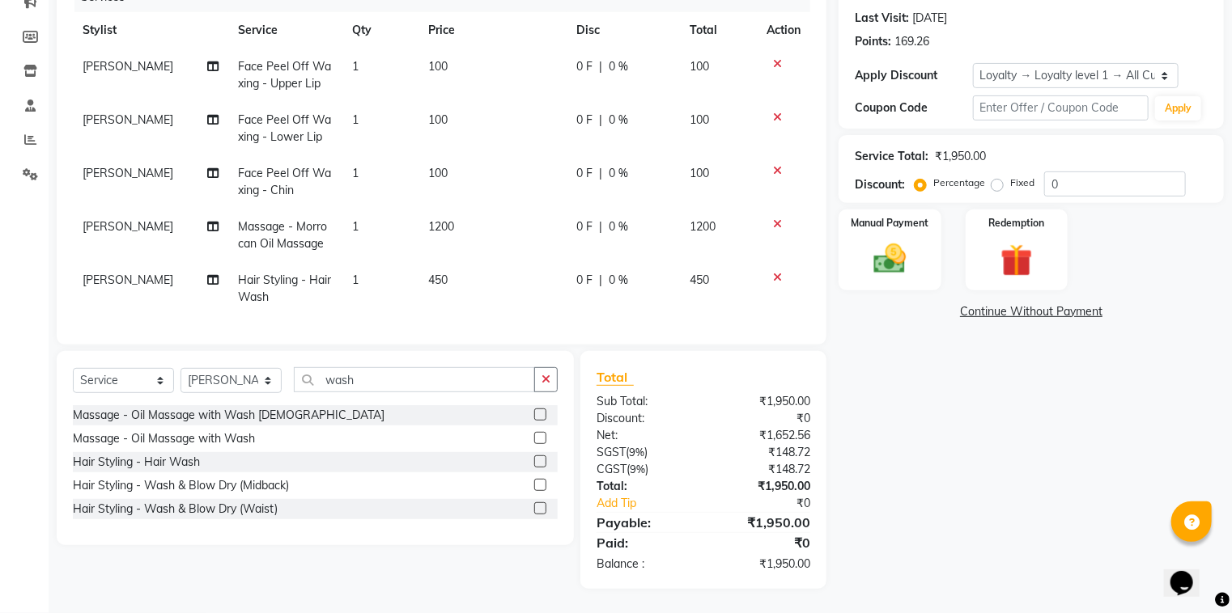
scroll to position [230, 0]
click at [897, 259] on img at bounding box center [890, 259] width 54 height 39
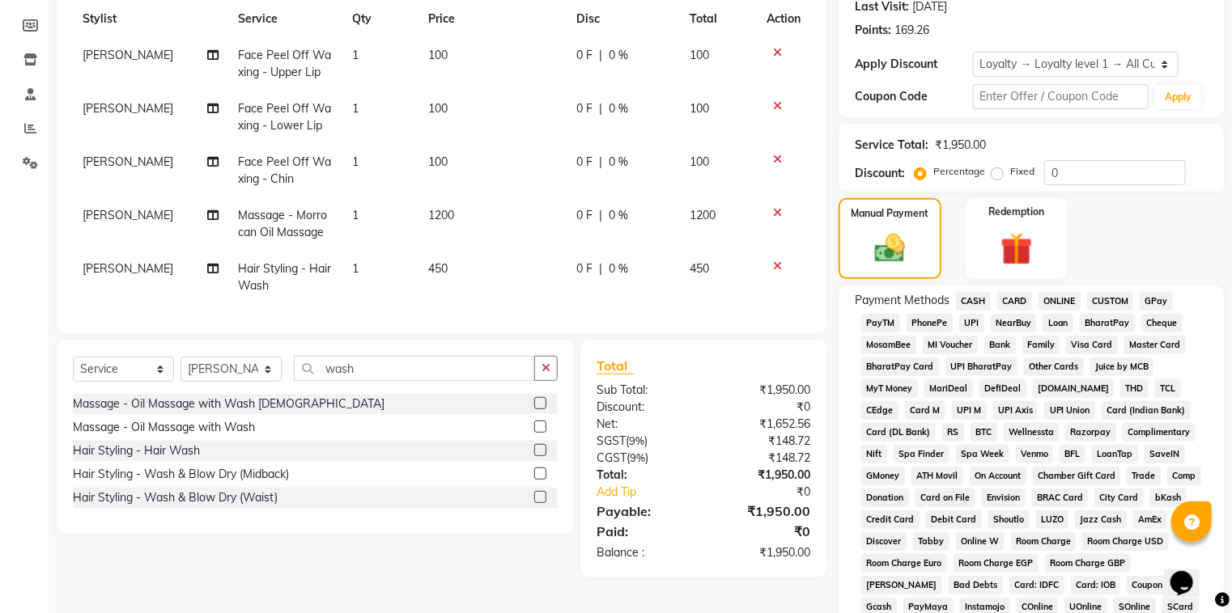
click at [1147, 298] on span "GPay" at bounding box center [1155, 301] width 33 height 19
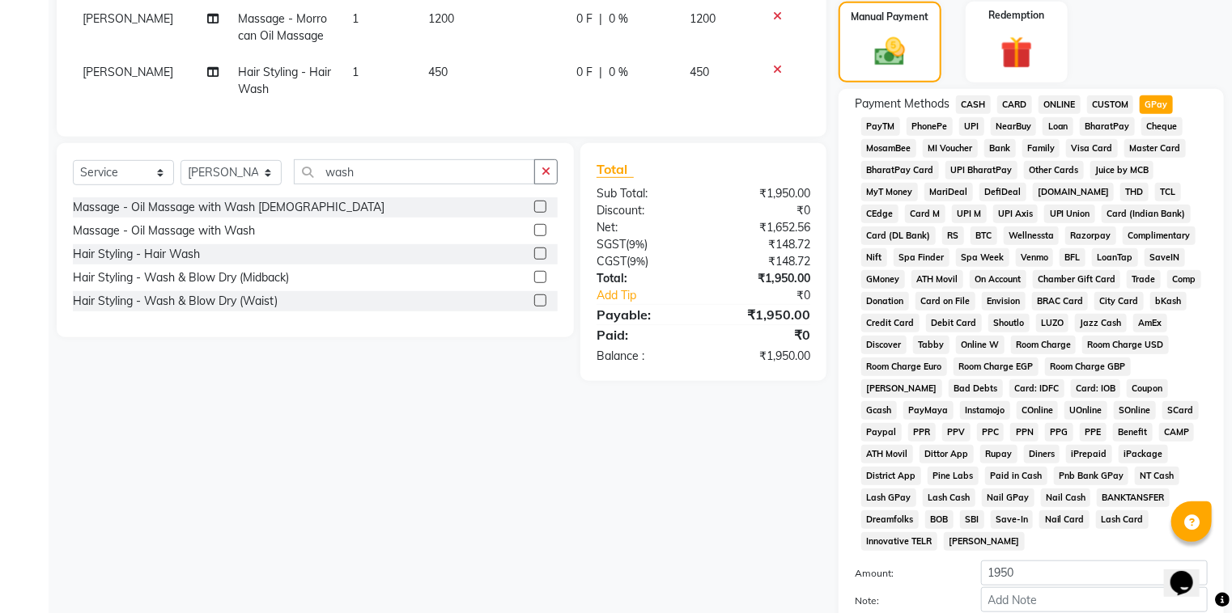
scroll to position [440, 0]
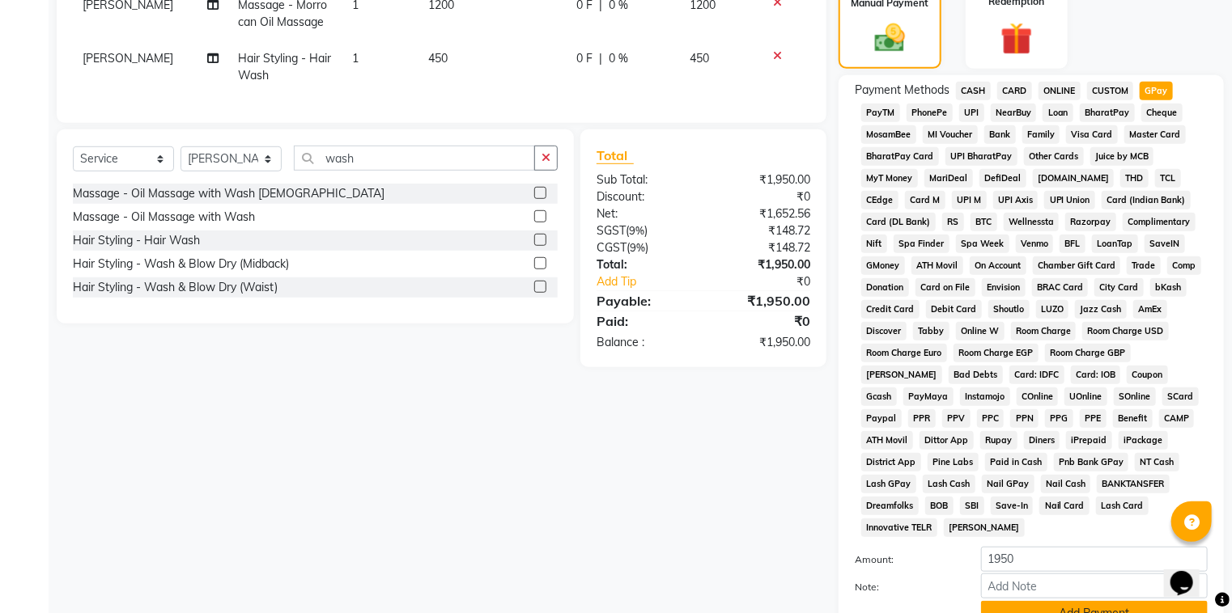
click at [1058, 601] on button "Add Payment" at bounding box center [1094, 613] width 227 height 25
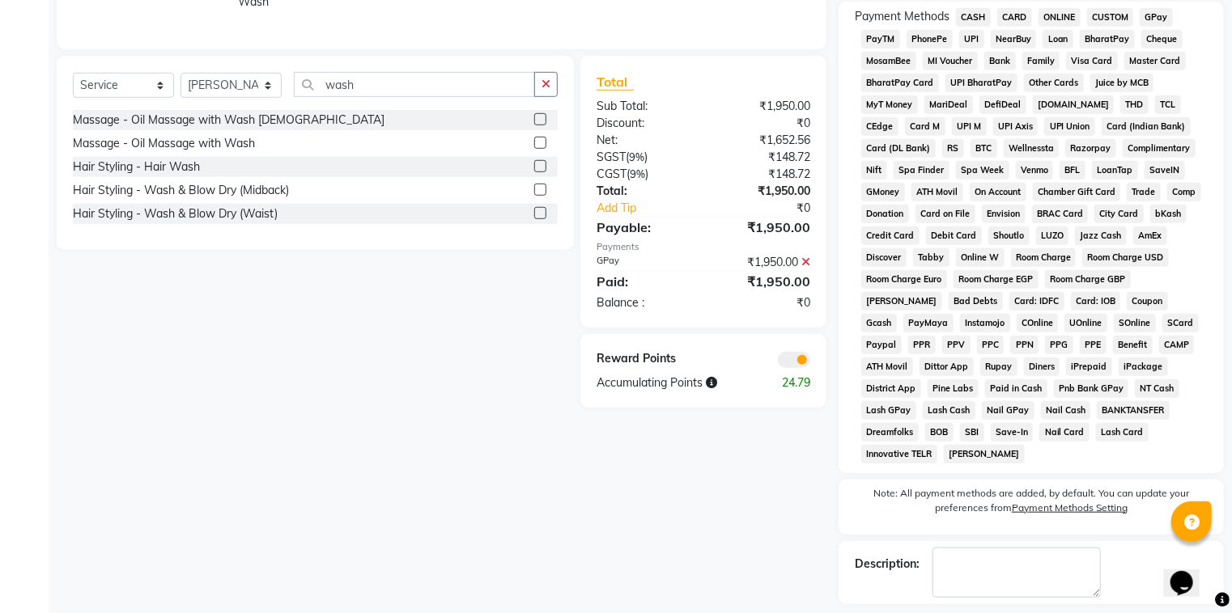
scroll to position [575, 0]
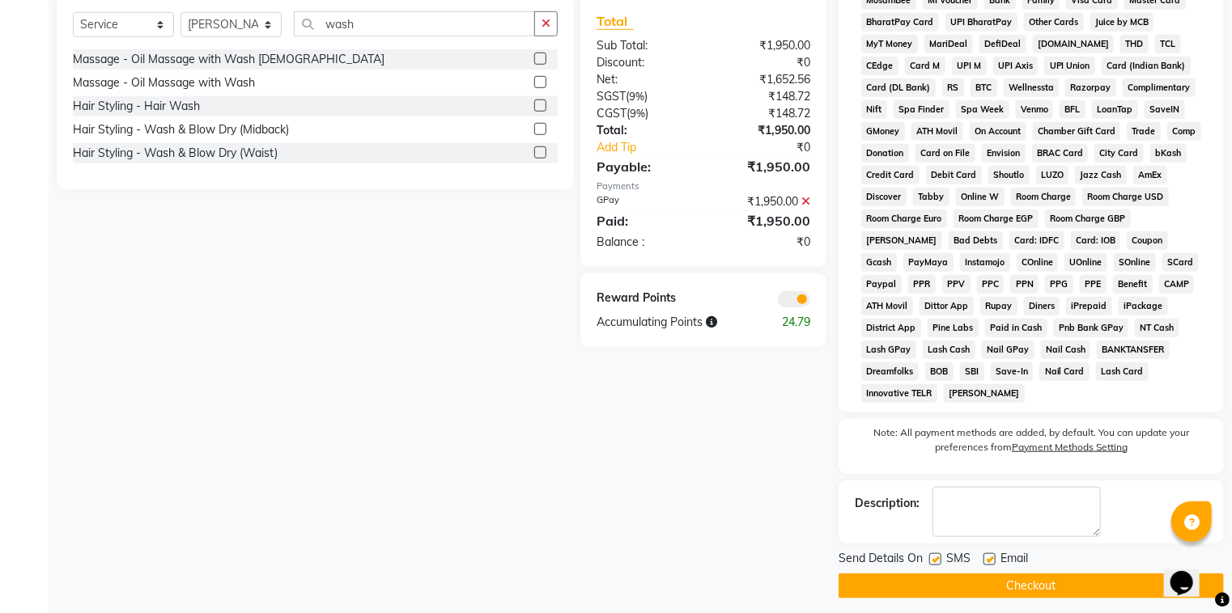
click at [999, 574] on button "Checkout" at bounding box center [1030, 586] width 385 height 25
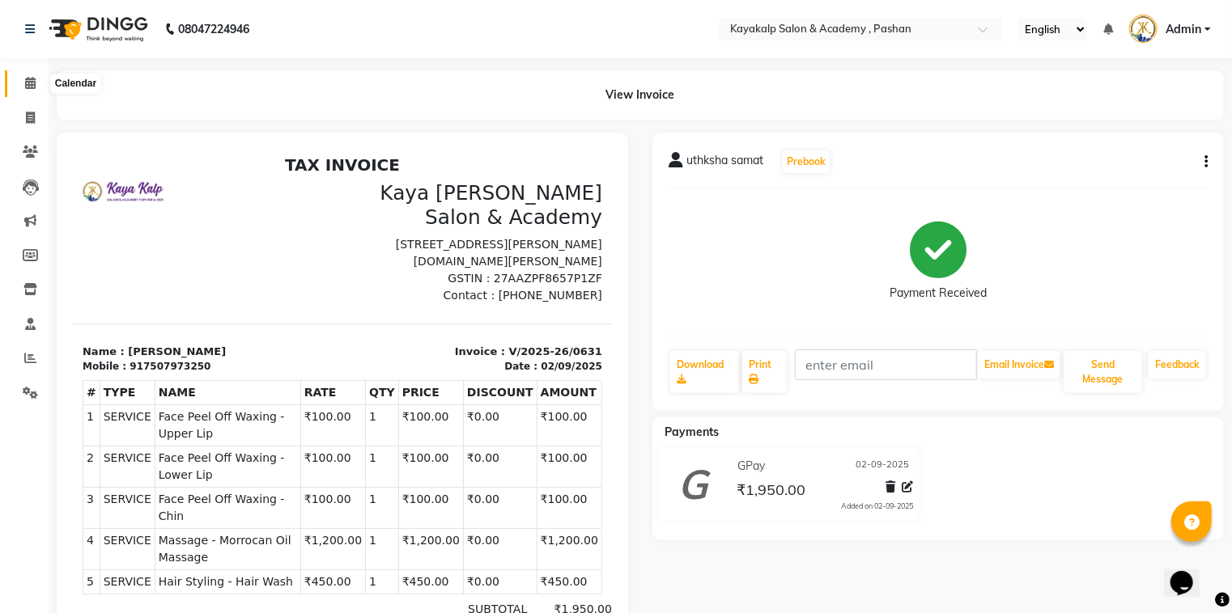
click at [25, 84] on icon at bounding box center [30, 83] width 11 height 12
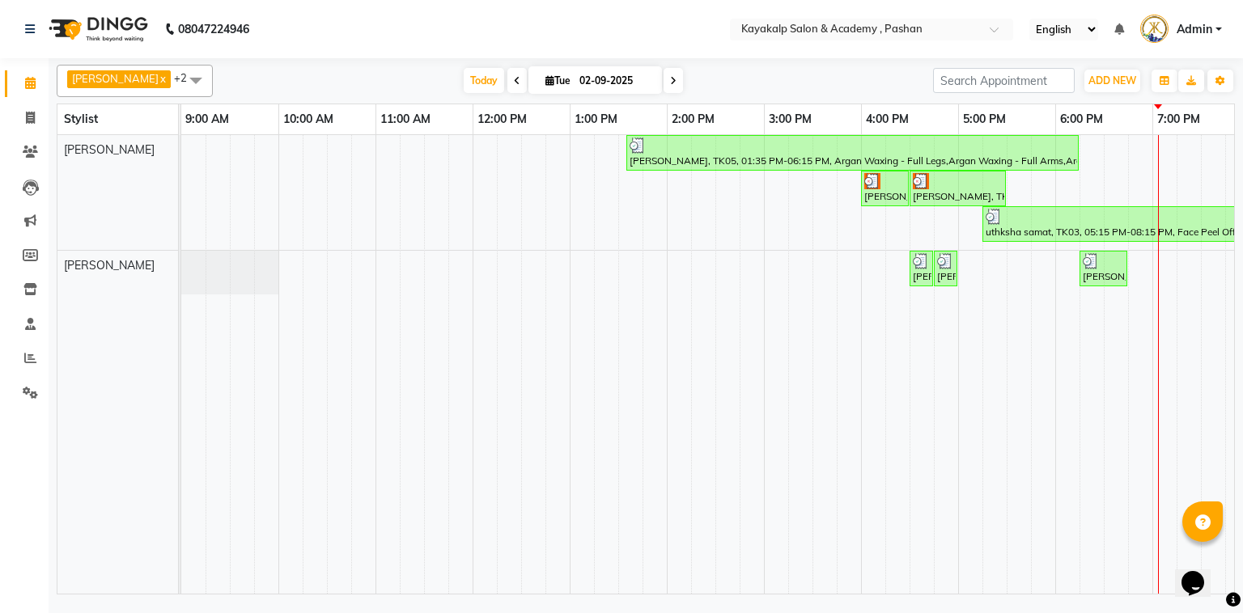
click at [670, 76] on icon at bounding box center [673, 81] width 6 height 10
type input "03-09-2025"
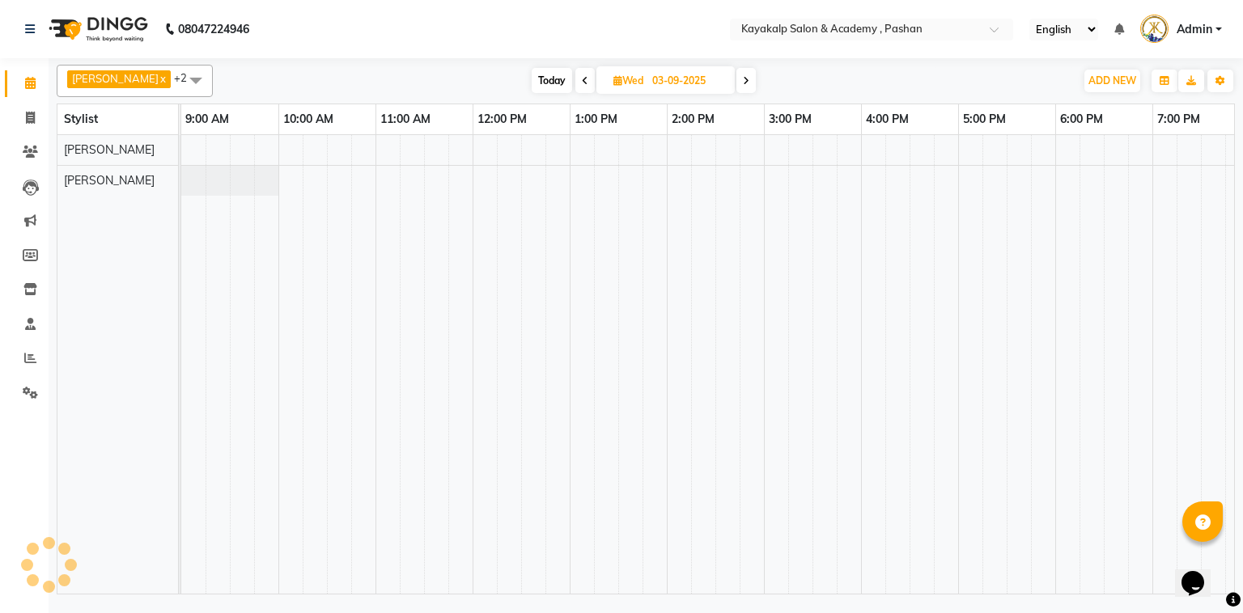
scroll to position [0, 112]
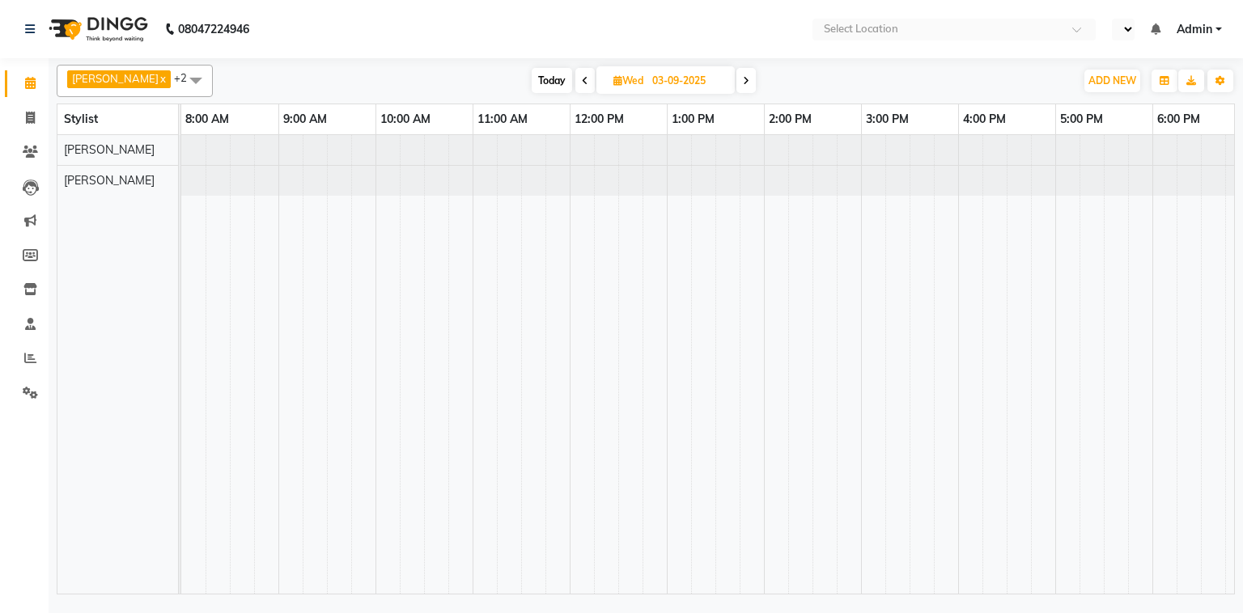
select select "en"
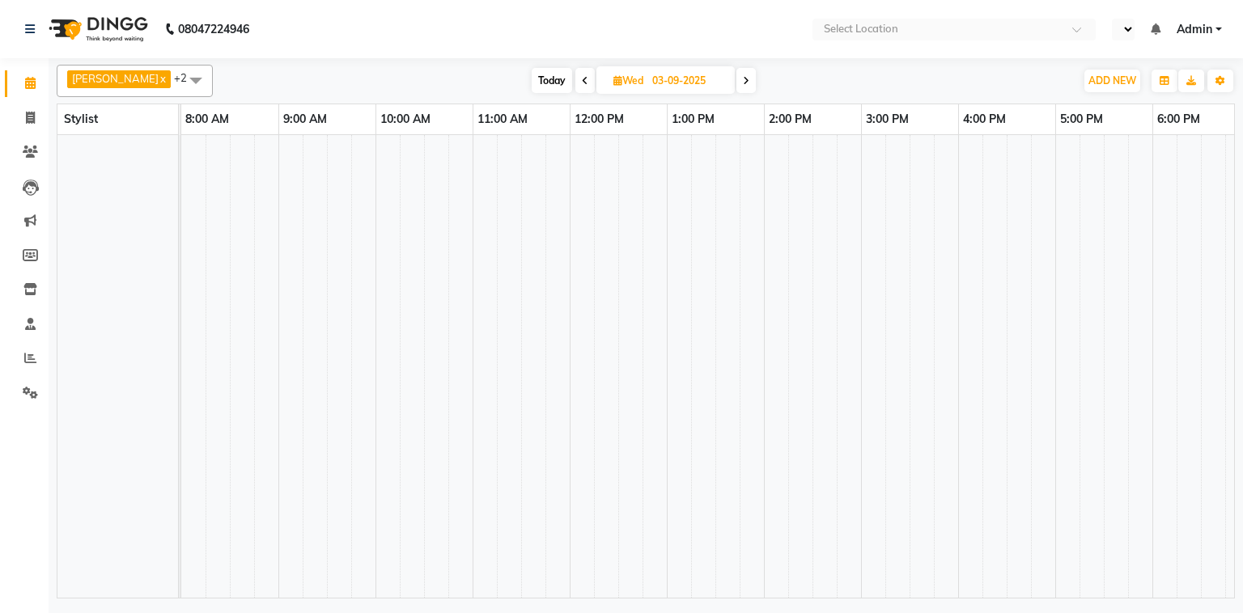
select select "en"
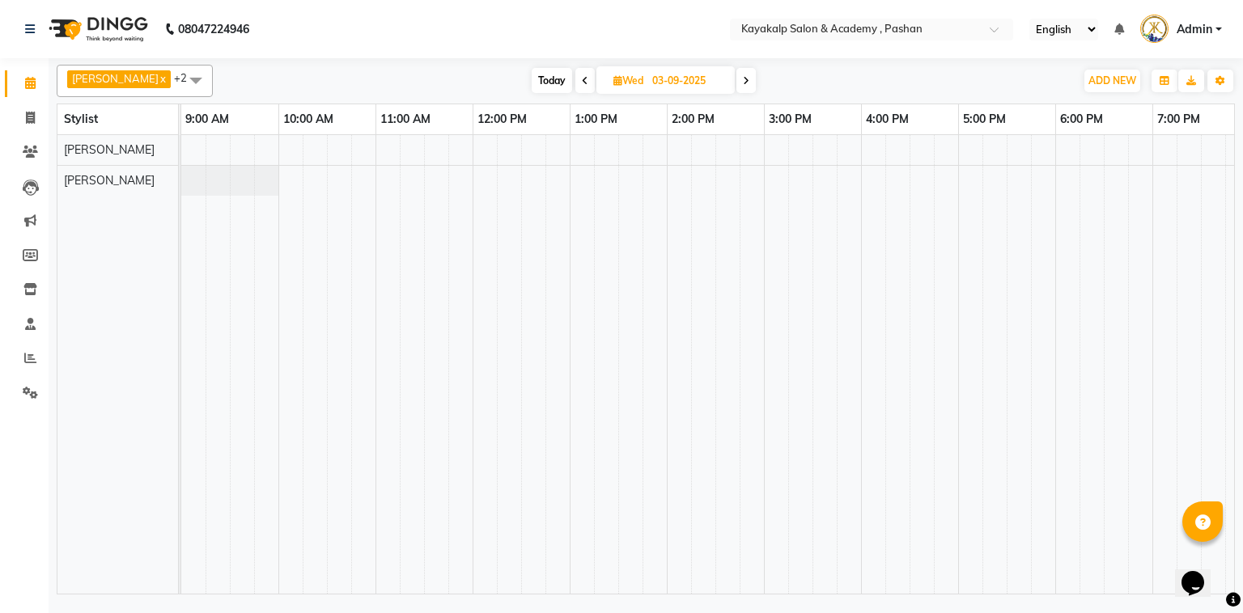
click at [562, 83] on span "Today" at bounding box center [552, 80] width 40 height 25
type input "02-09-2025"
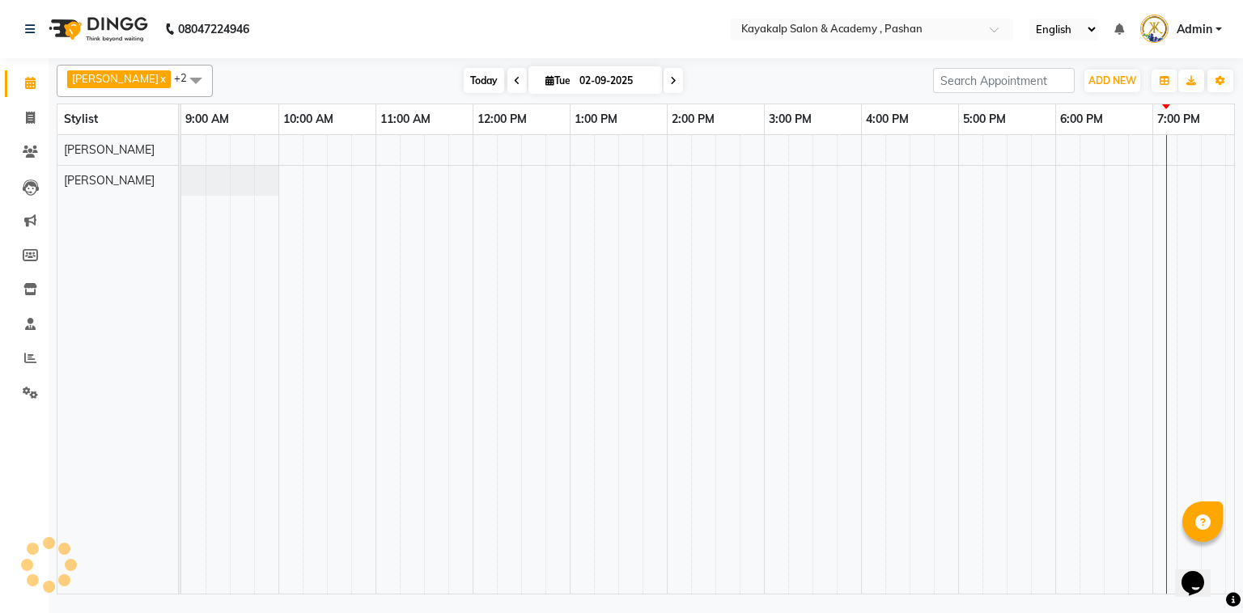
scroll to position [0, 112]
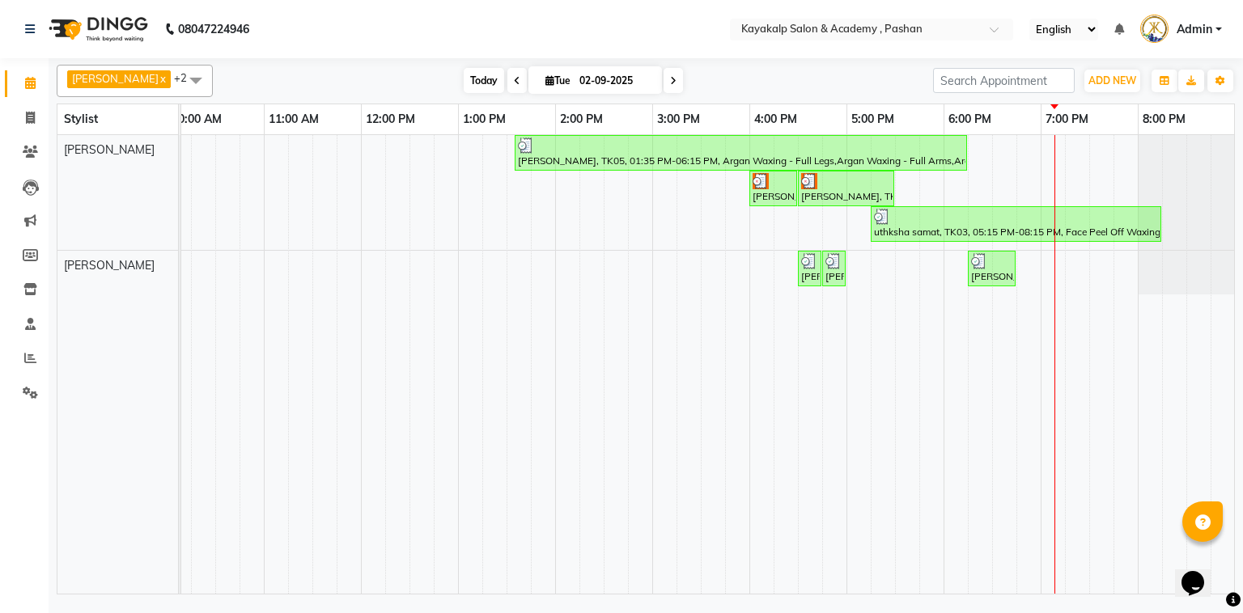
click at [473, 74] on span "Today" at bounding box center [484, 80] width 40 height 25
click at [1071, 264] on div "[PERSON_NAME], TK05, 01:35 PM-06:15 PM, Argan Waxing - Full Legs,Argan Waxing -…" at bounding box center [652, 364] width 1165 height 459
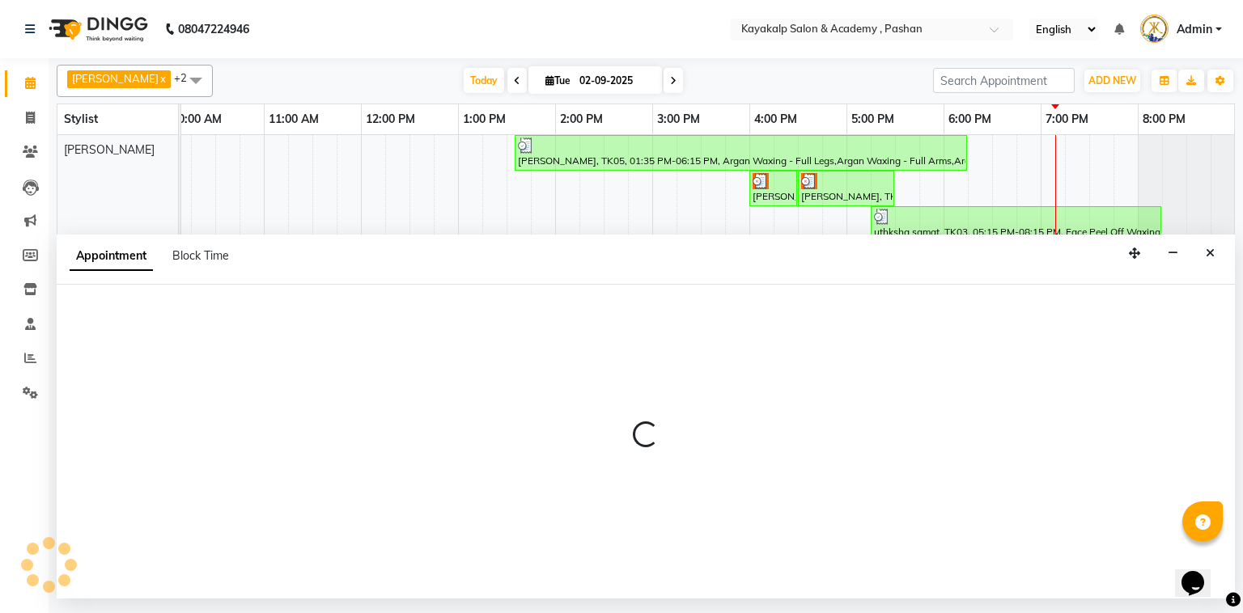
select select "89426"
select select "1155"
select select "tentative"
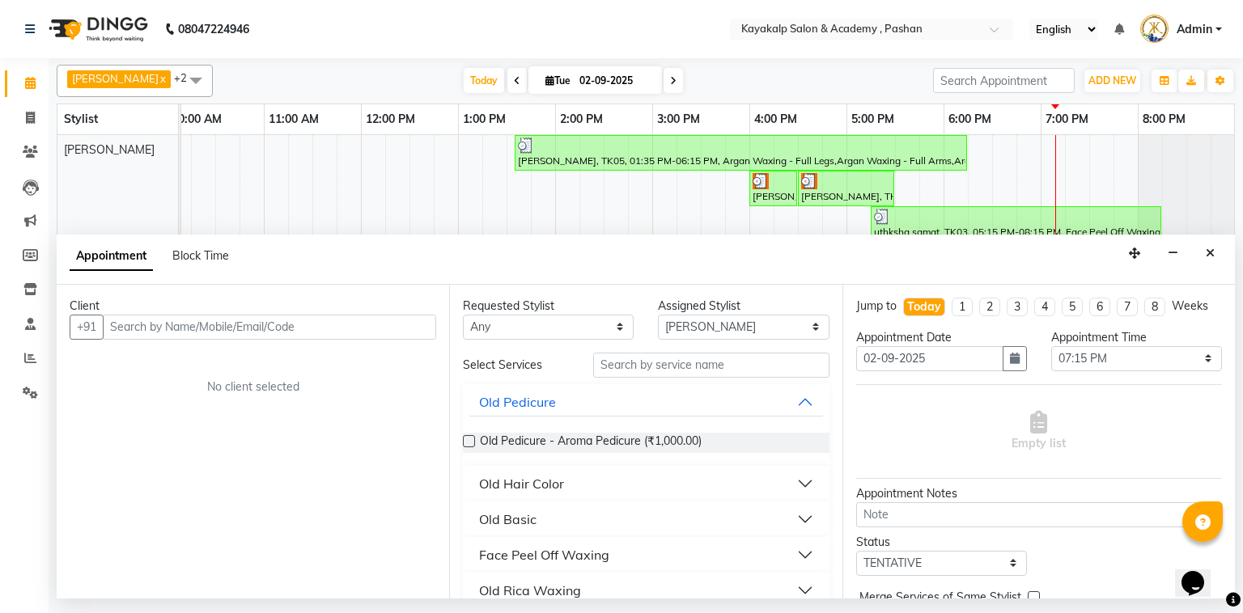
click at [231, 328] on input "text" at bounding box center [269, 327] width 333 height 25
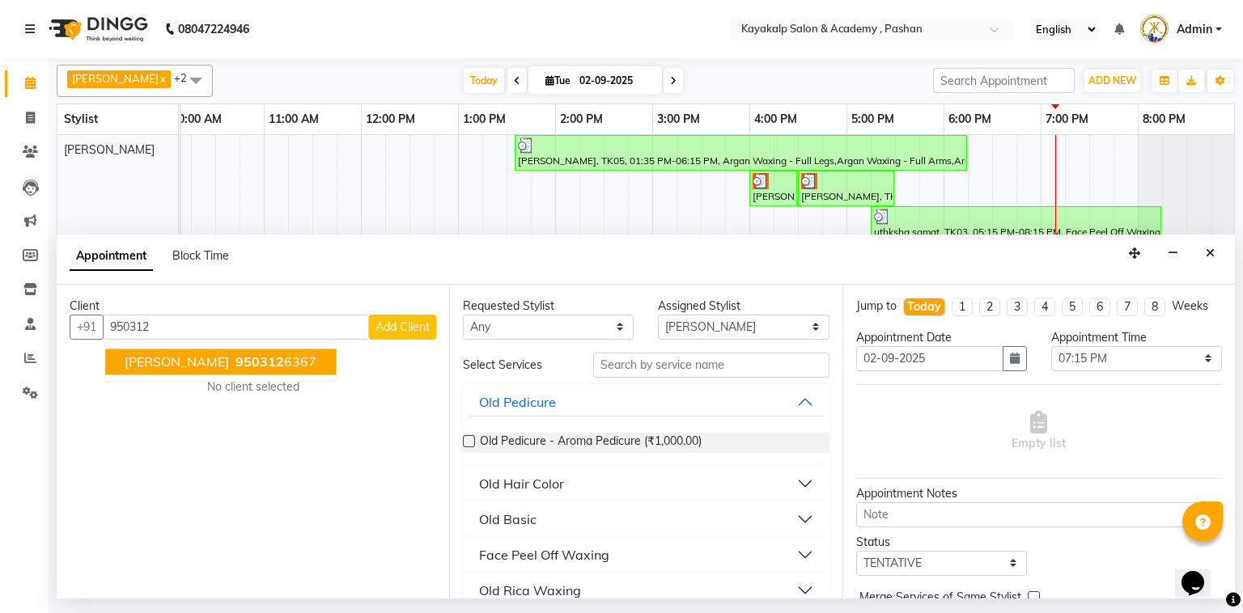
click at [146, 366] on span "[PERSON_NAME]" at bounding box center [177, 362] width 104 height 16
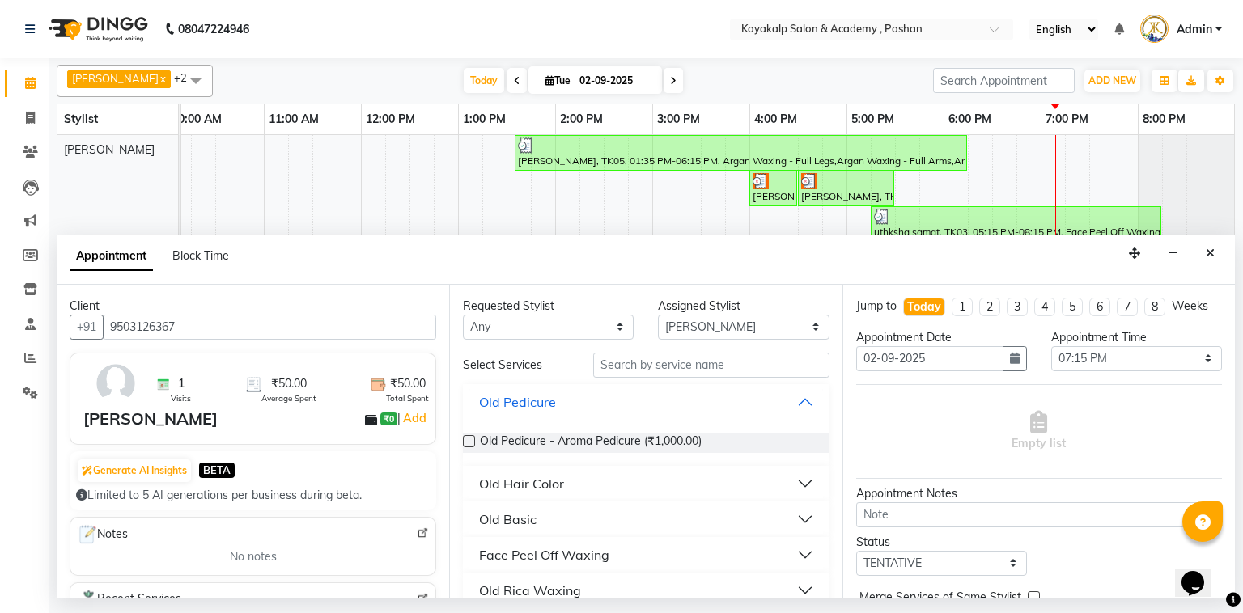
type input "9503126367"
click at [644, 366] on input "text" at bounding box center [711, 365] width 236 height 25
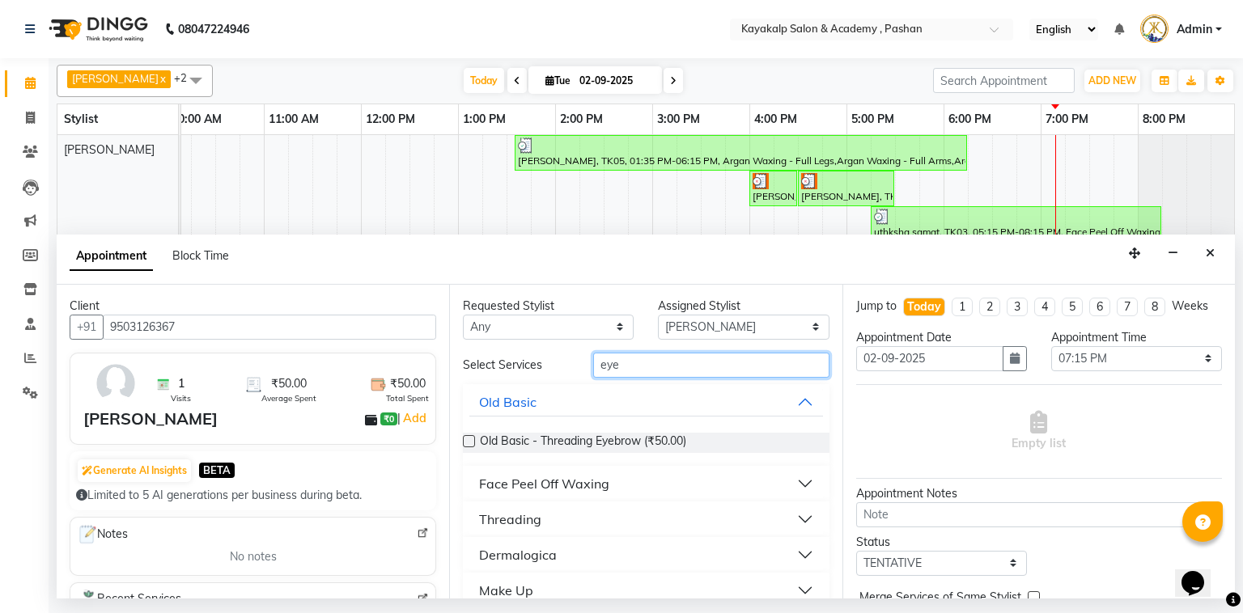
type input "eye"
click at [541, 511] on button "Threading" at bounding box center [645, 519] width 353 height 29
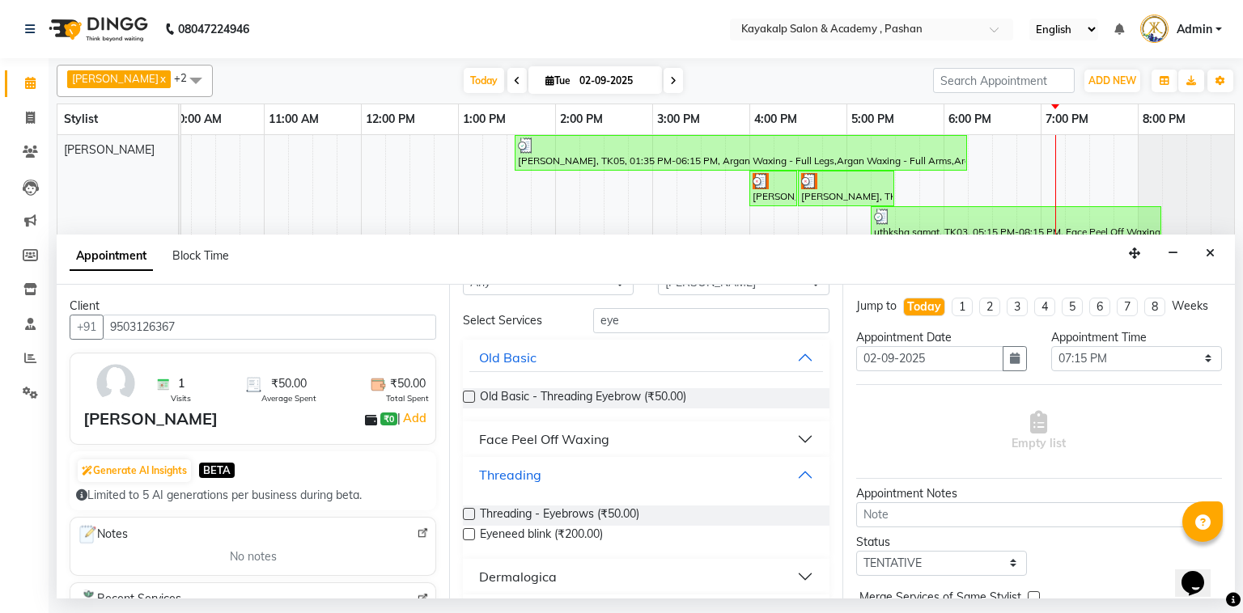
scroll to position [88, 0]
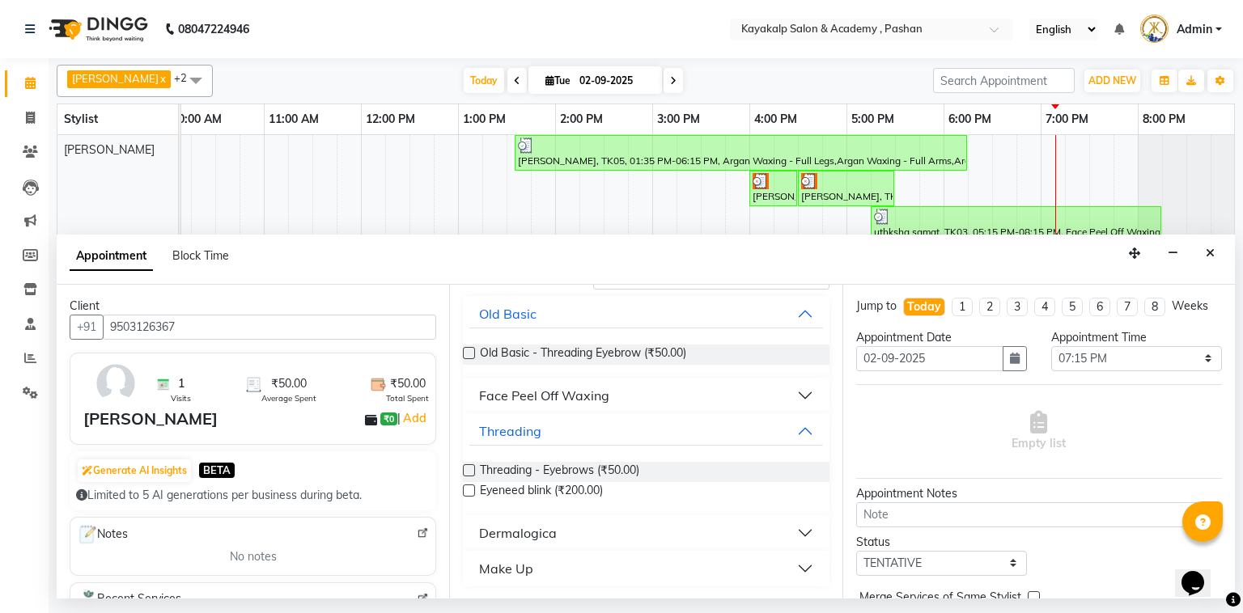
click at [468, 468] on label at bounding box center [469, 470] width 12 height 12
click at [468, 468] on input "checkbox" at bounding box center [468, 472] width 11 height 11
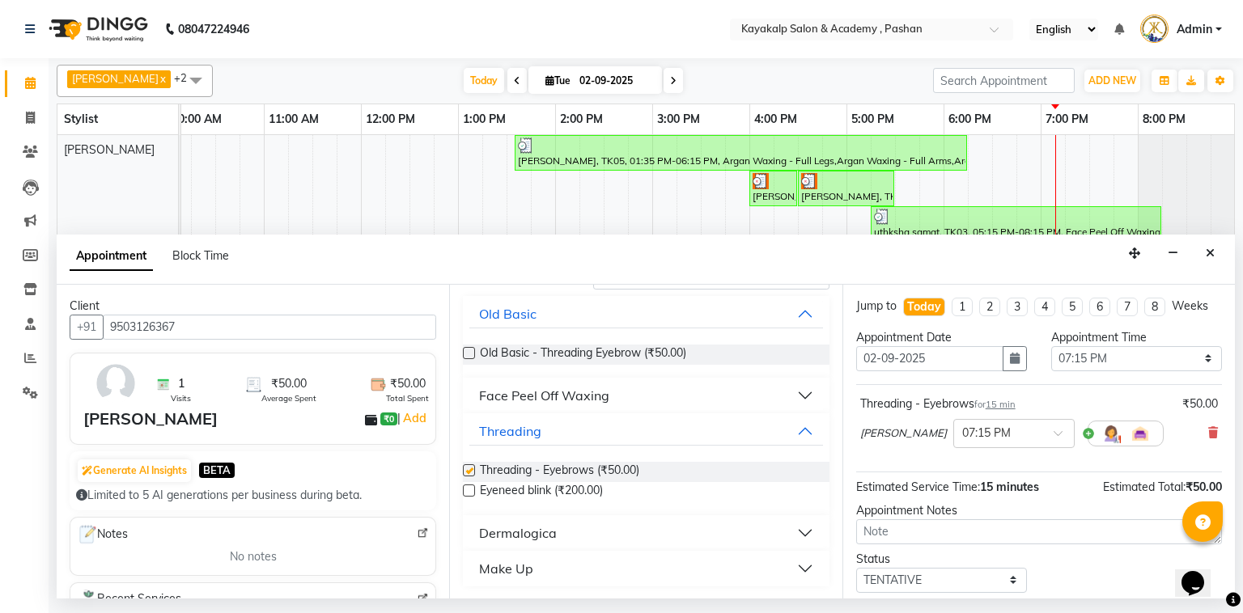
checkbox input "false"
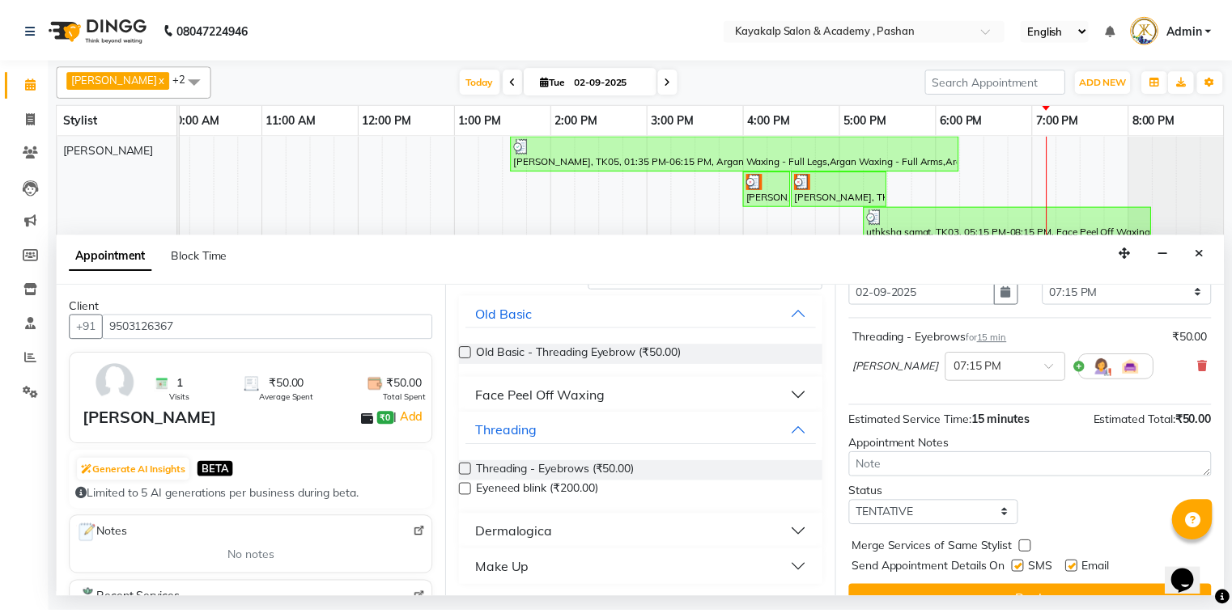
scroll to position [95, 0]
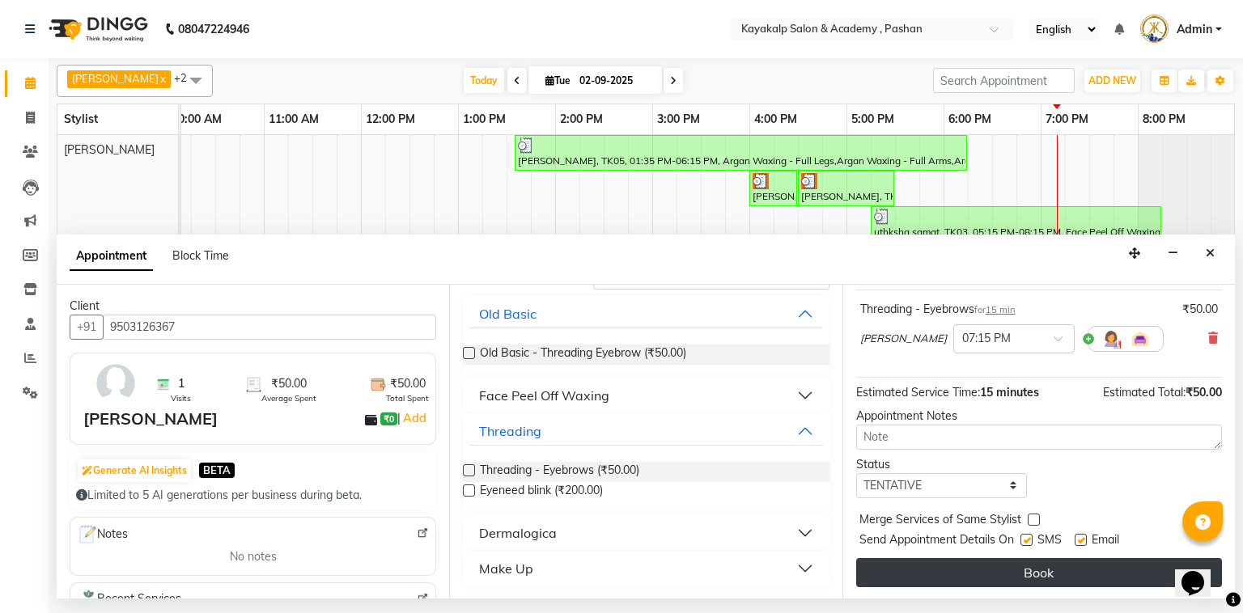
click at [969, 579] on button "Book" at bounding box center [1039, 572] width 366 height 29
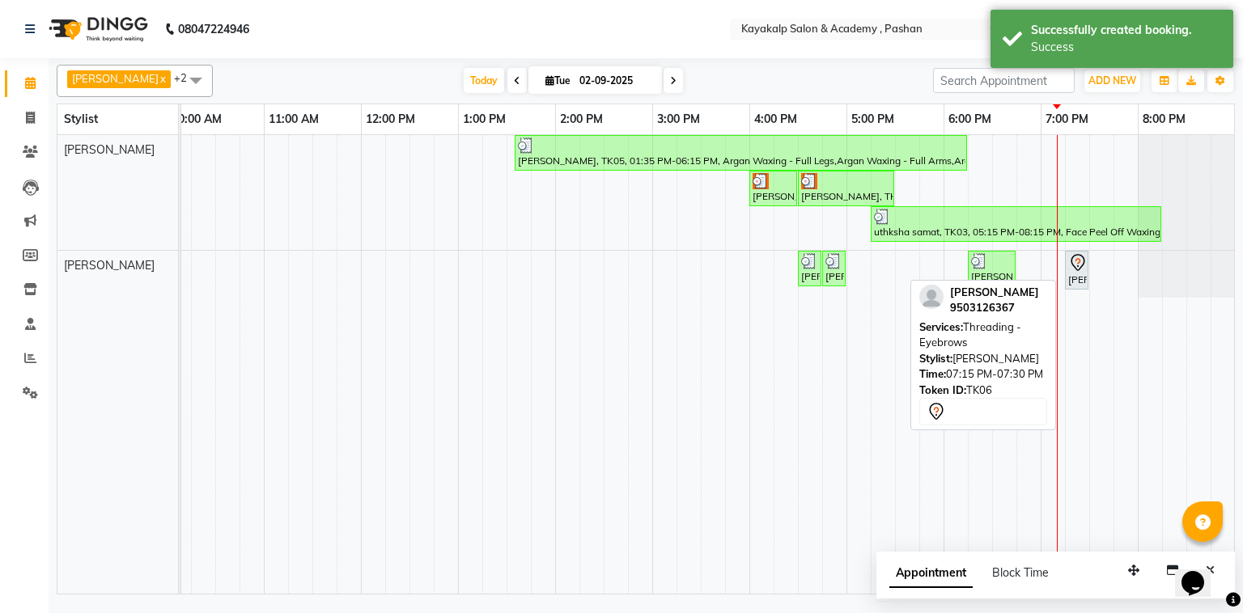
click at [1082, 271] on div "[PERSON_NAME], TK06, 07:15 PM-07:30 PM, Threading - Eyebrows" at bounding box center [1077, 270] width 20 height 34
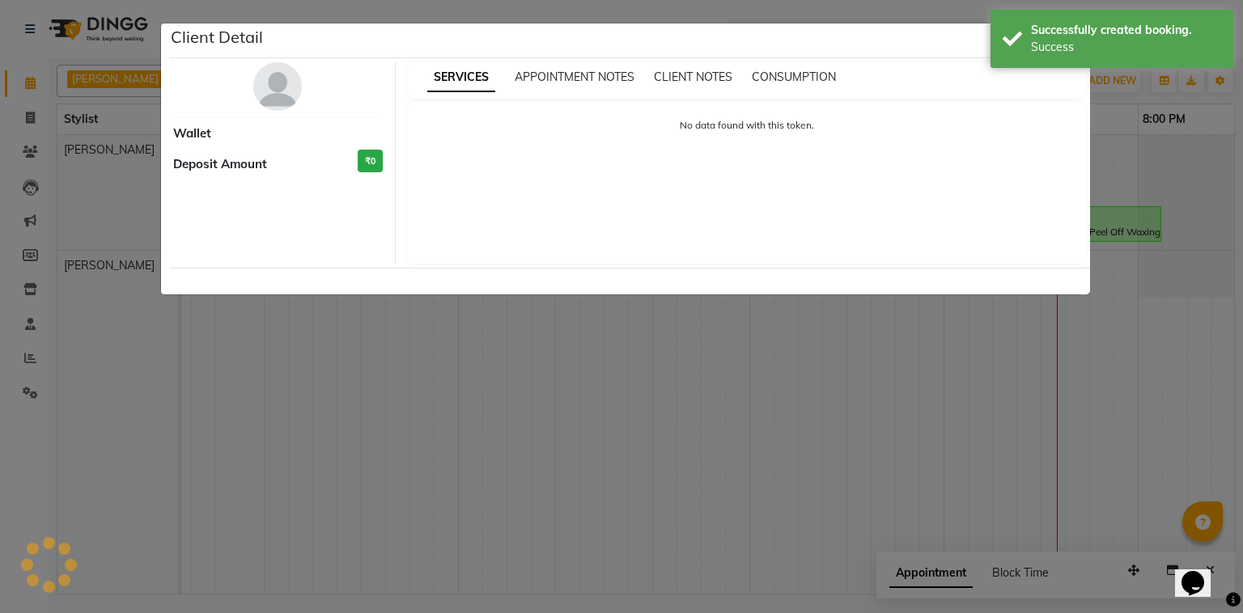
select select "7"
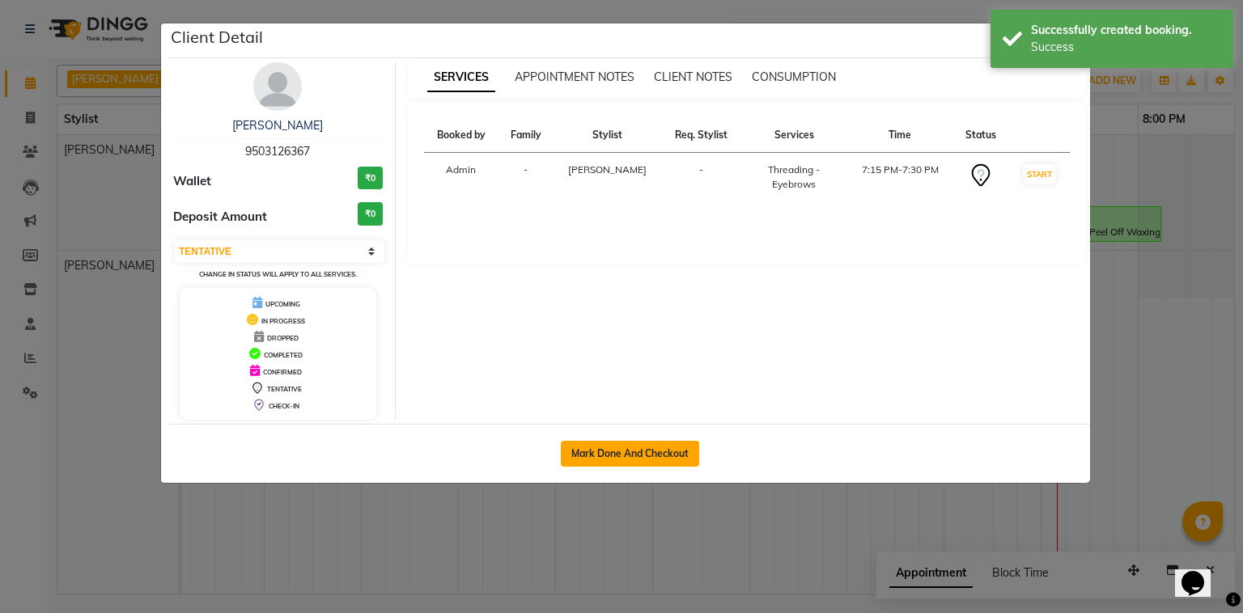
click at [636, 452] on button "Mark Done And Checkout" at bounding box center [630, 454] width 138 height 26
select select "service"
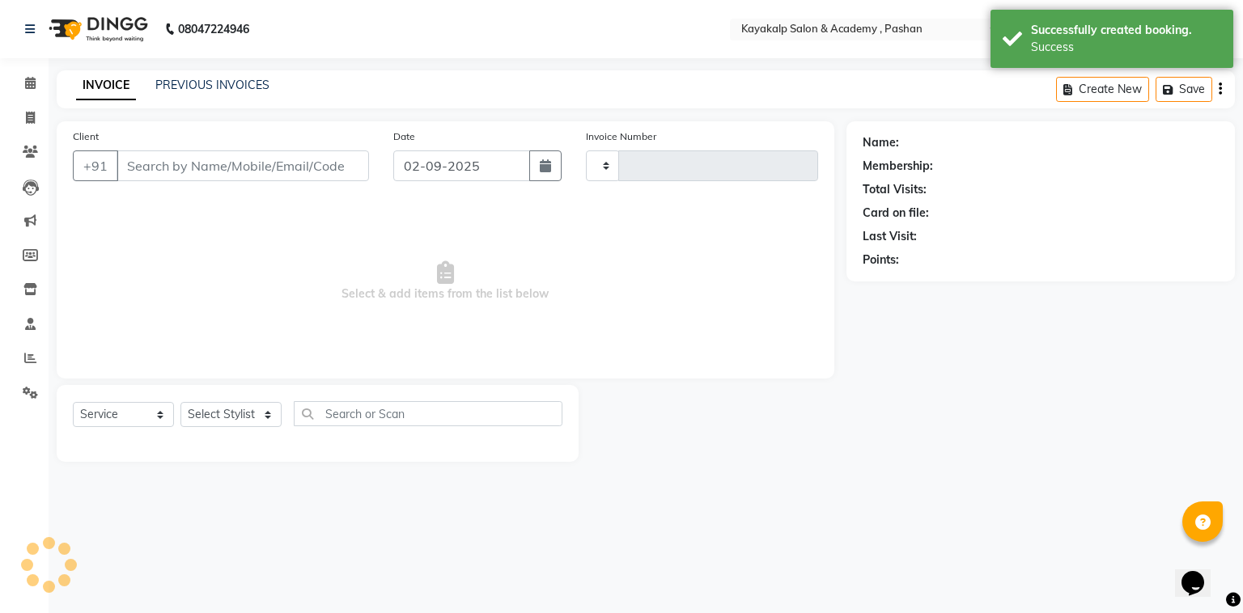
type input "0632"
select select "4804"
type input "9503126367"
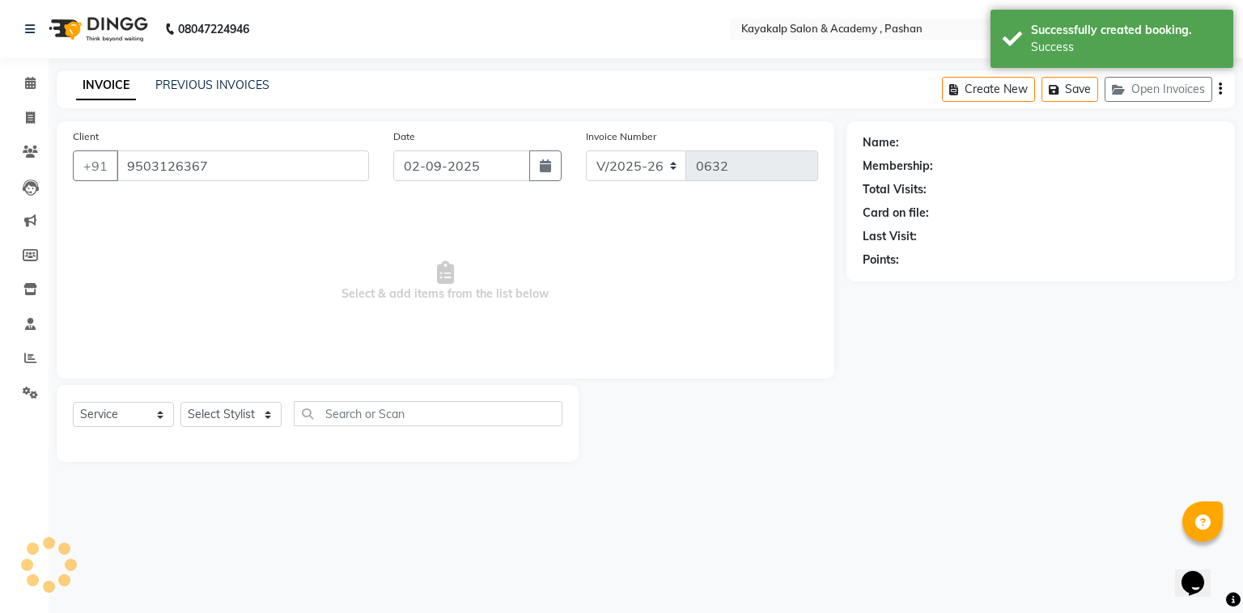
select select "89426"
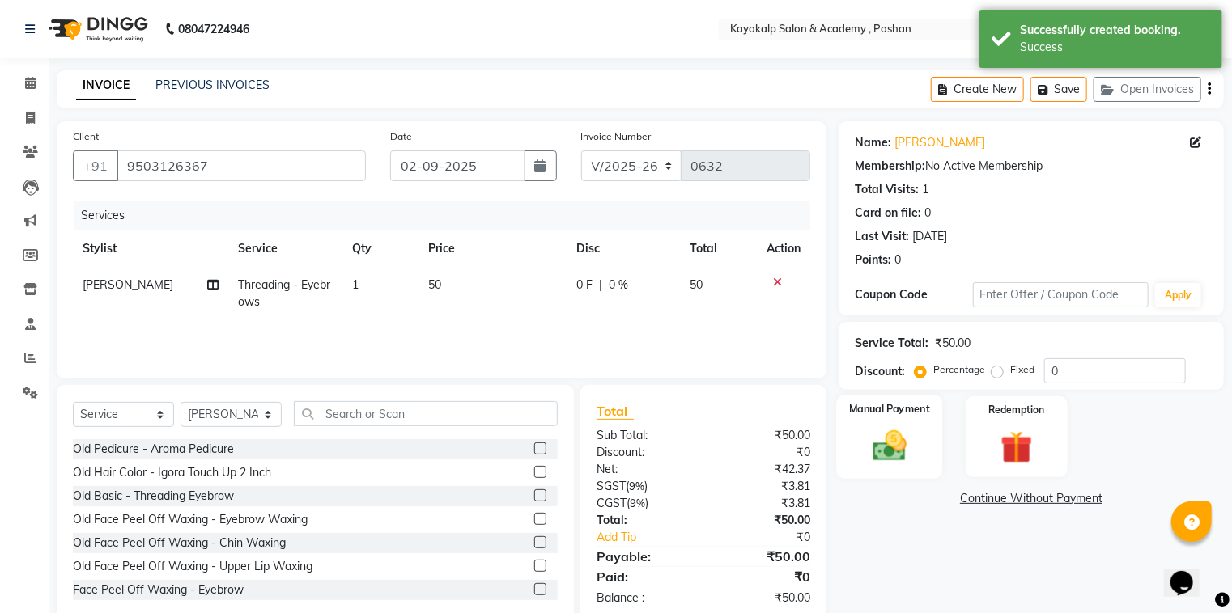
click at [903, 447] on img at bounding box center [890, 446] width 54 height 39
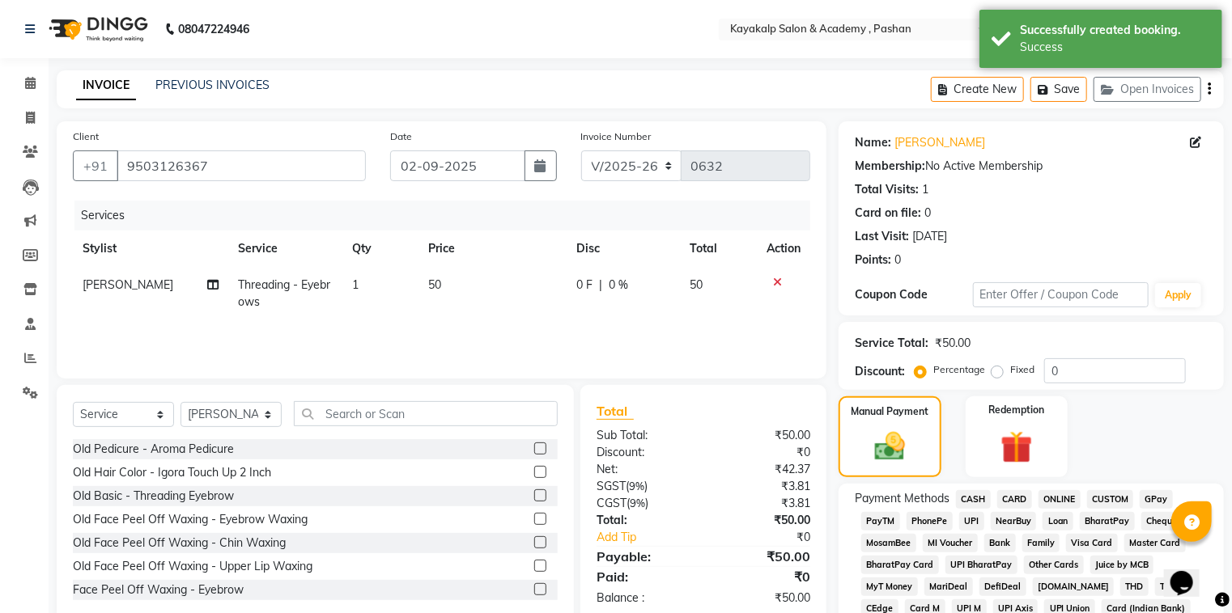
click at [977, 497] on span "CASH" at bounding box center [973, 499] width 35 height 19
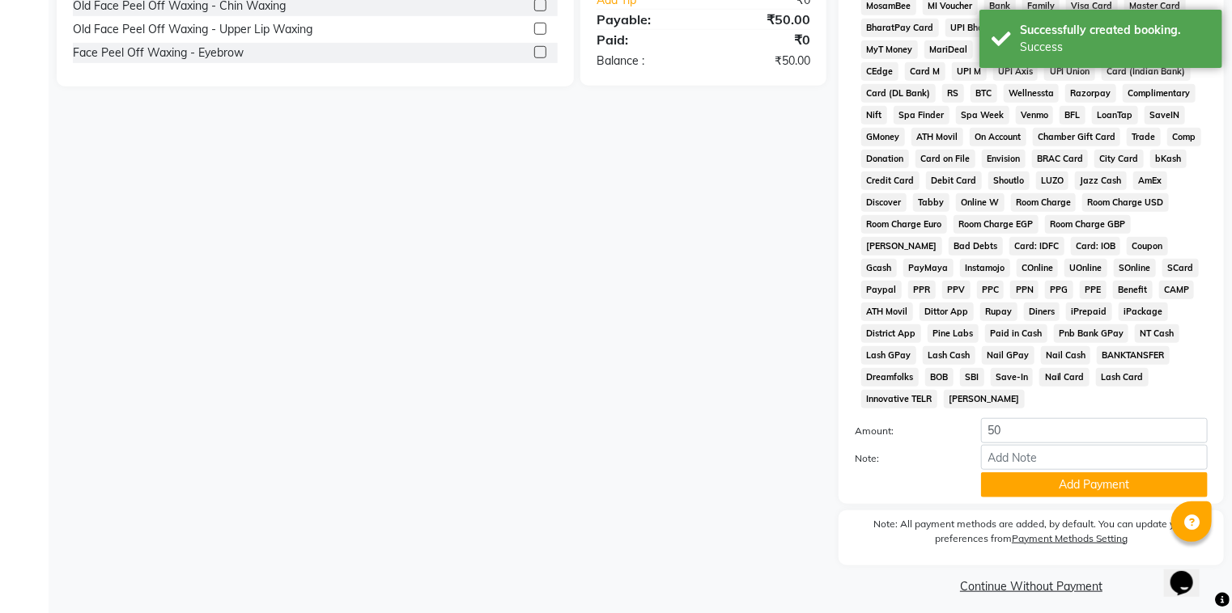
scroll to position [539, 0]
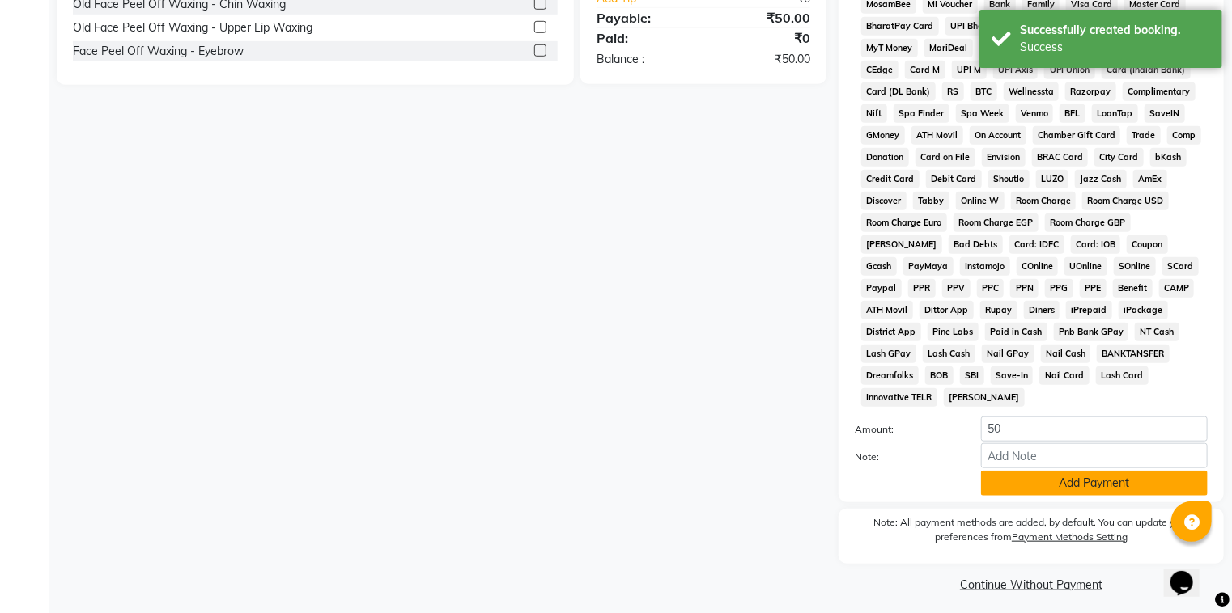
click at [1027, 479] on button "Add Payment" at bounding box center [1094, 483] width 227 height 25
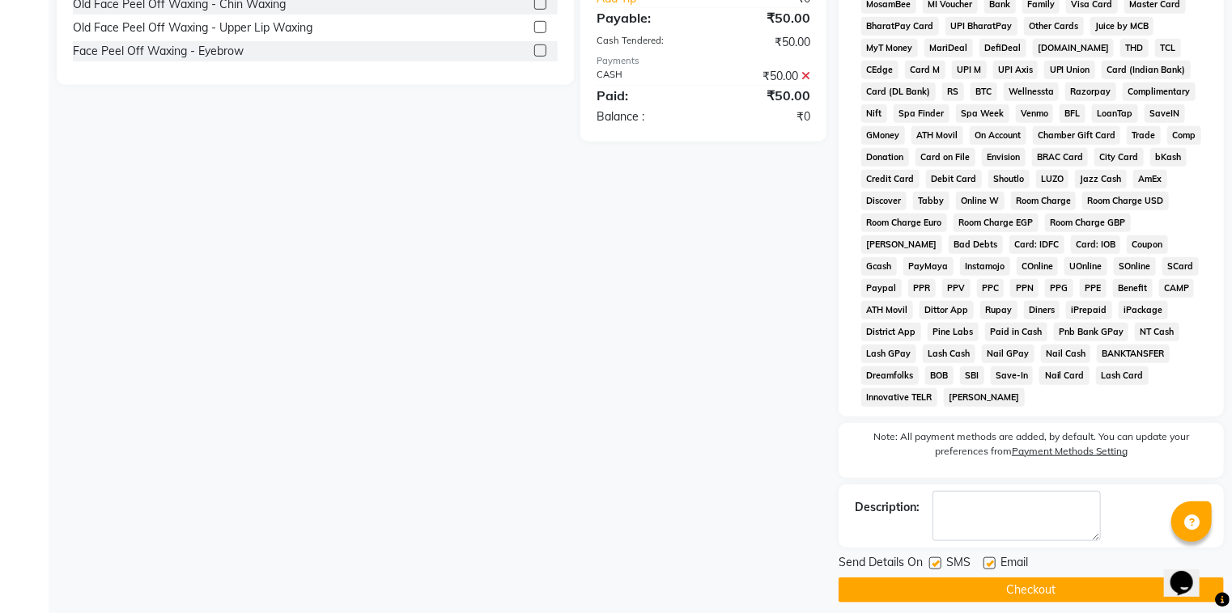
click at [1045, 578] on button "Checkout" at bounding box center [1030, 590] width 385 height 25
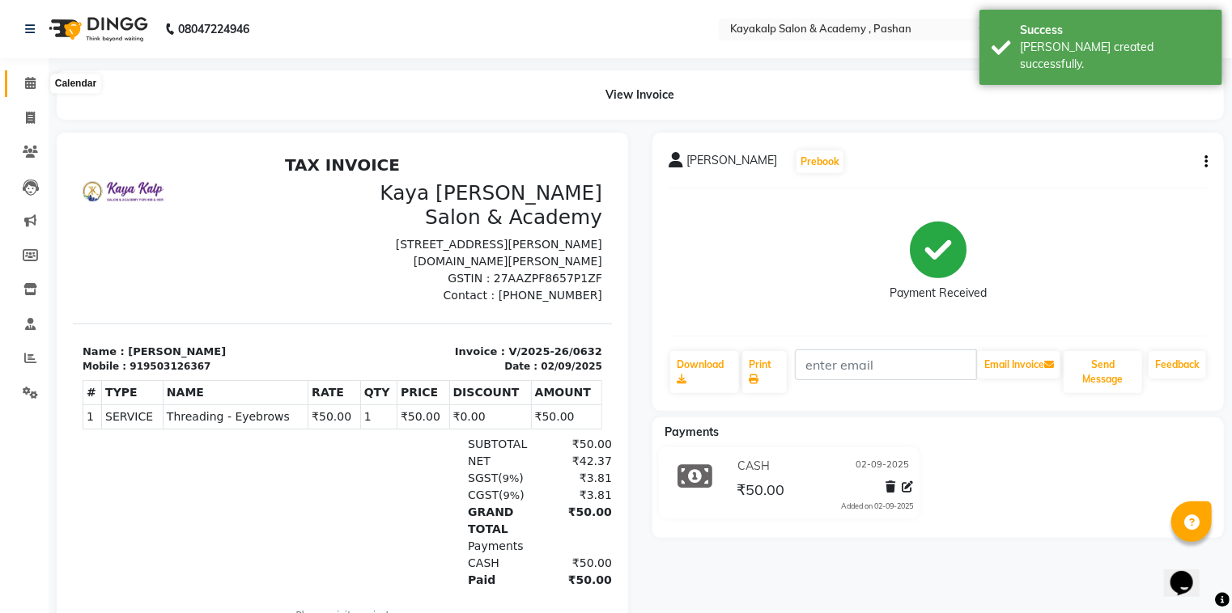
click at [28, 87] on icon at bounding box center [30, 83] width 11 height 12
